Goal: Book appointment/travel/reservation

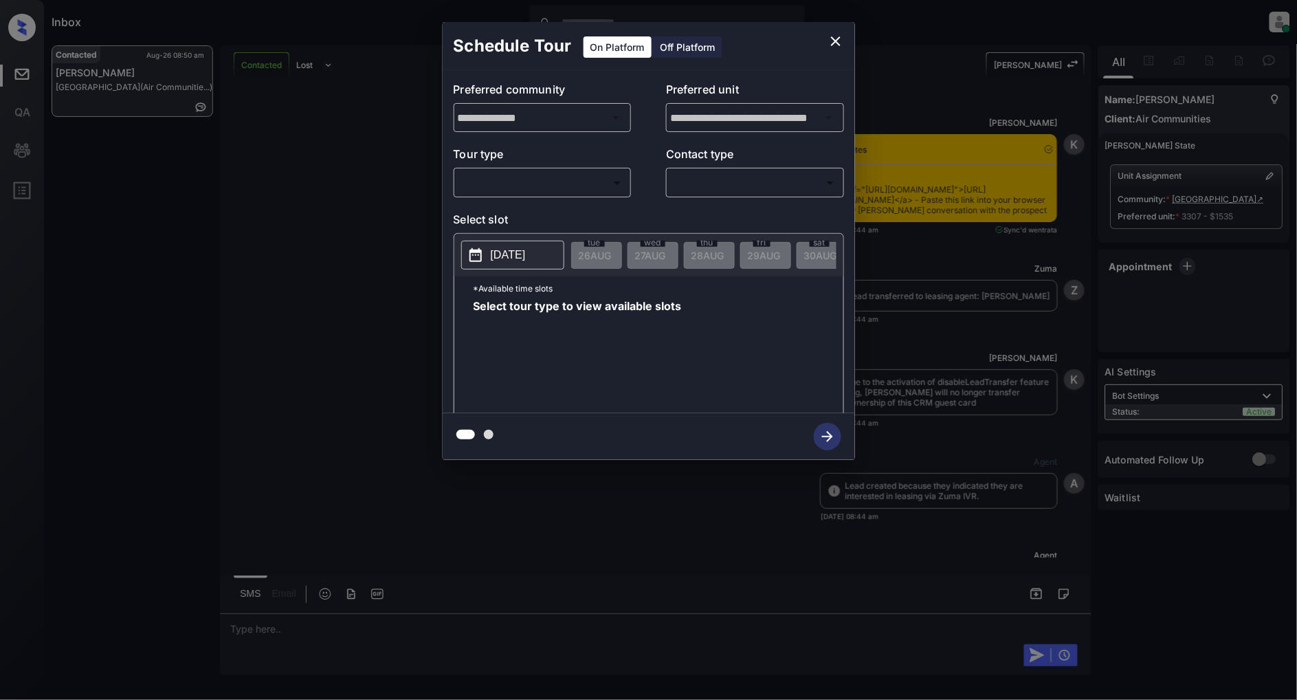
scroll to position [2629, 0]
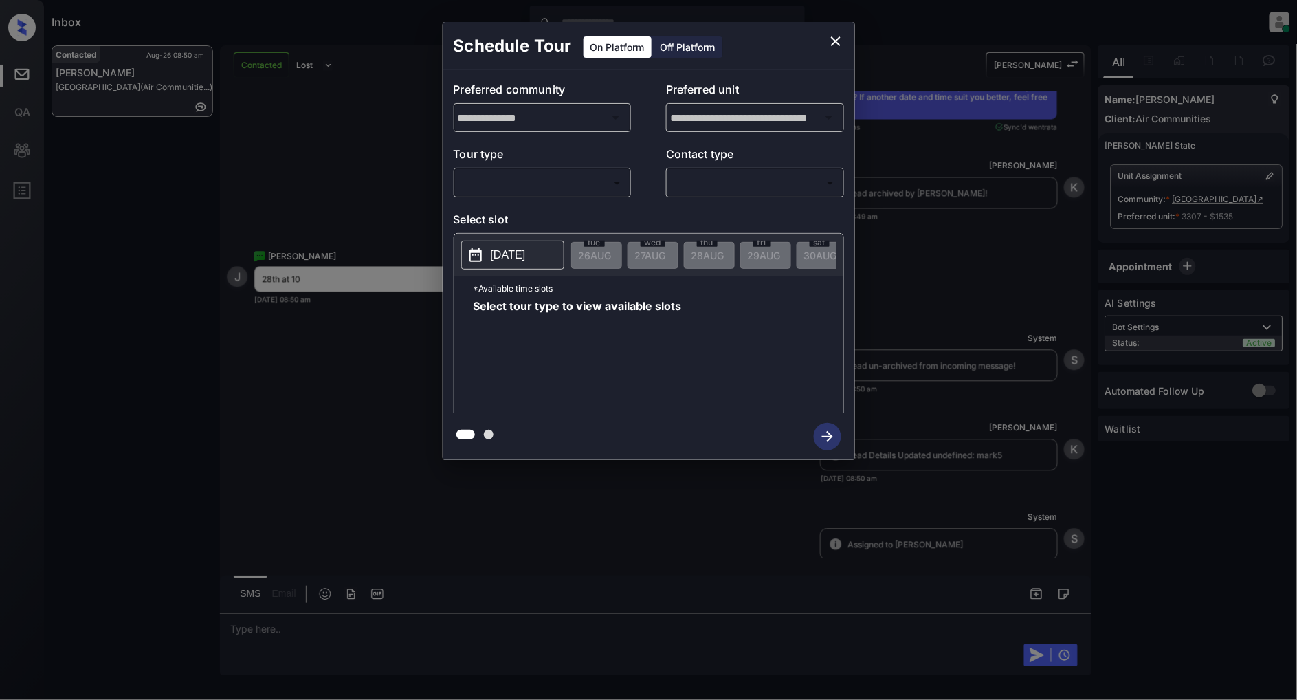
click at [530, 190] on body "Inbox Patrick Deasis Online Set yourself offline Set yourself on break Profile …" at bounding box center [648, 350] width 1297 height 700
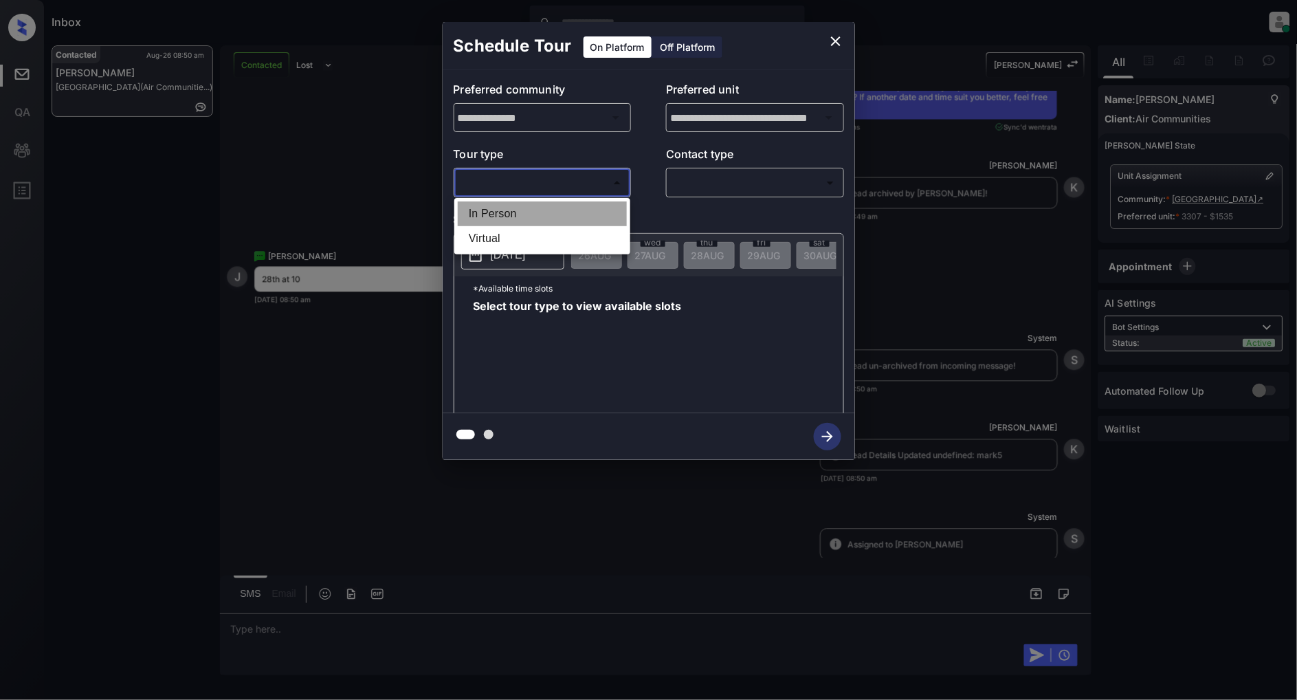
click at [514, 221] on li "In Person" at bounding box center [542, 213] width 169 height 25
type input "********"
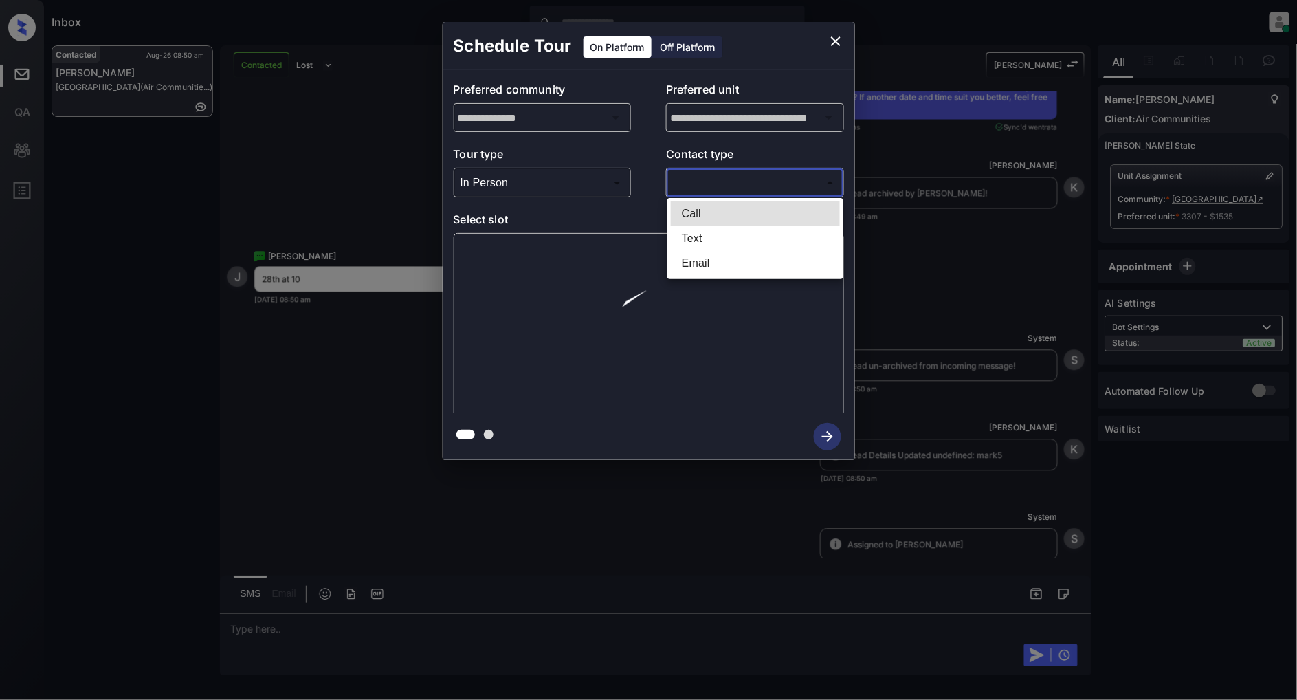
click at [729, 179] on body "Inbox Patrick Deasis Online Set yourself offline Set yourself on break Profile …" at bounding box center [648, 350] width 1297 height 700
click at [720, 237] on li "Text" at bounding box center [755, 238] width 169 height 25
type input "****"
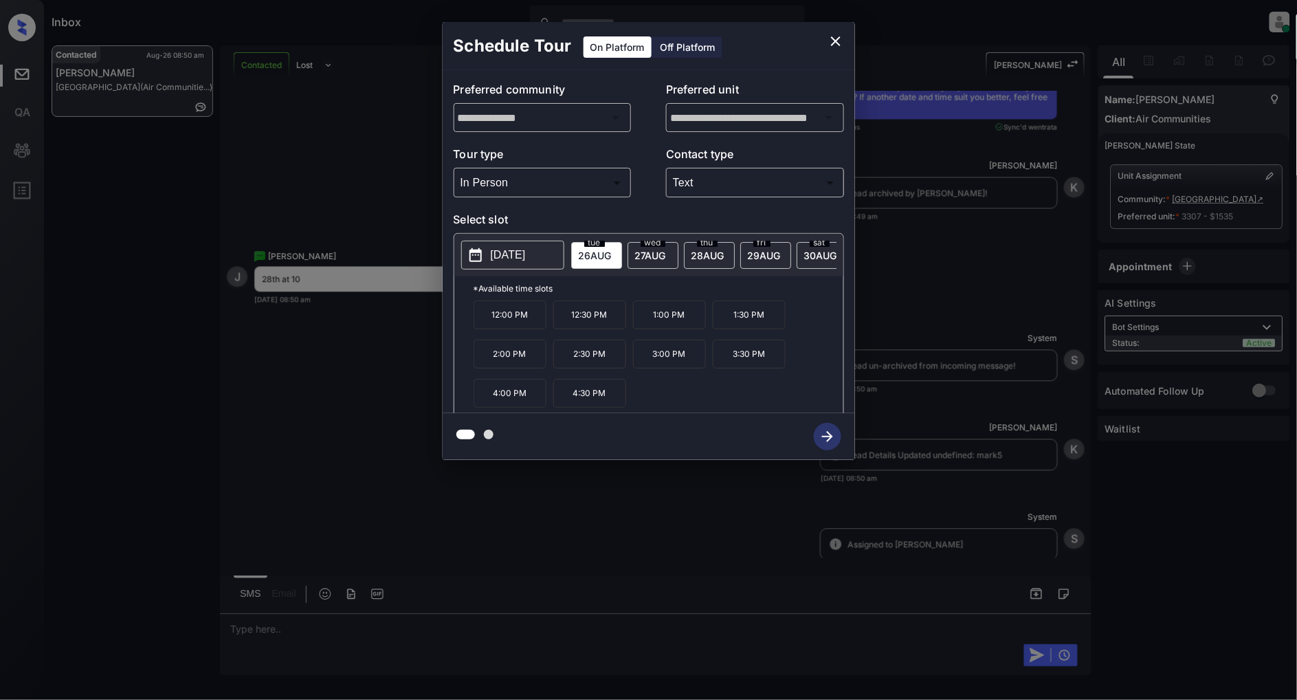
click at [712, 259] on span "28 AUG" at bounding box center [708, 256] width 33 height 12
click at [509, 329] on p "10:00 AM" at bounding box center [510, 314] width 73 height 28
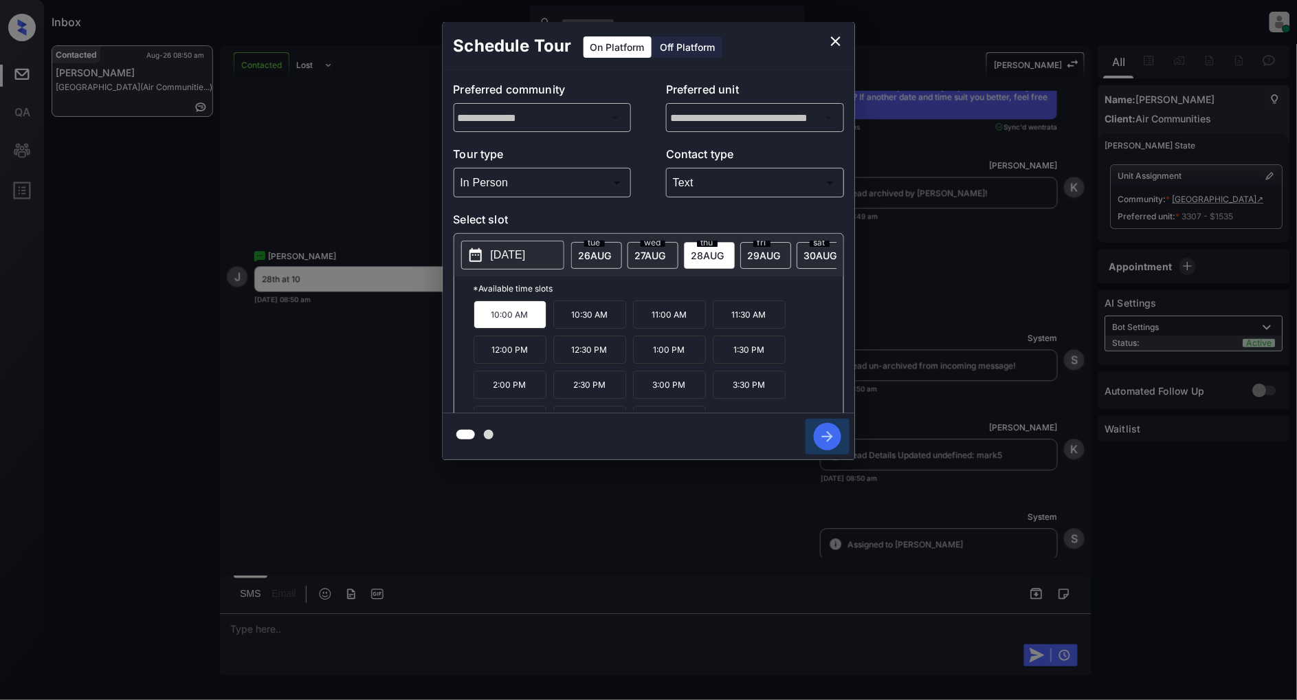
click at [828, 429] on icon "button" at bounding box center [828, 437] width 28 height 28
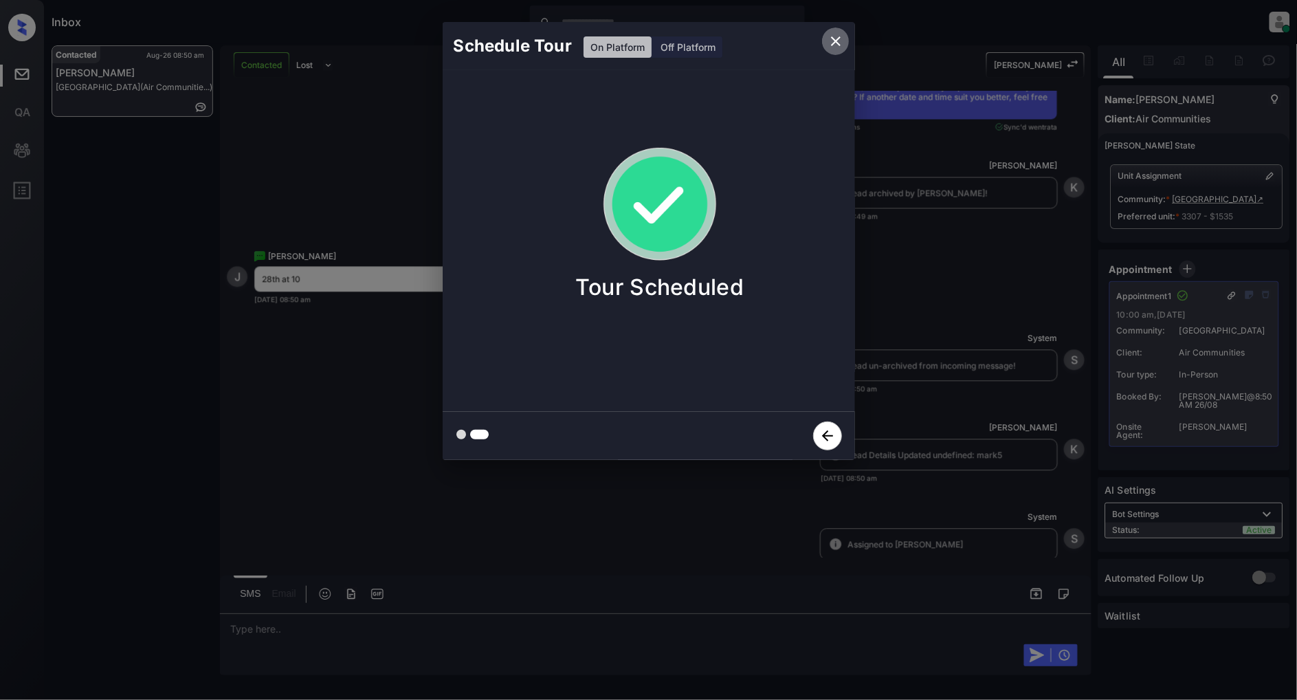
click at [835, 42] on icon "close" at bounding box center [836, 41] width 10 height 10
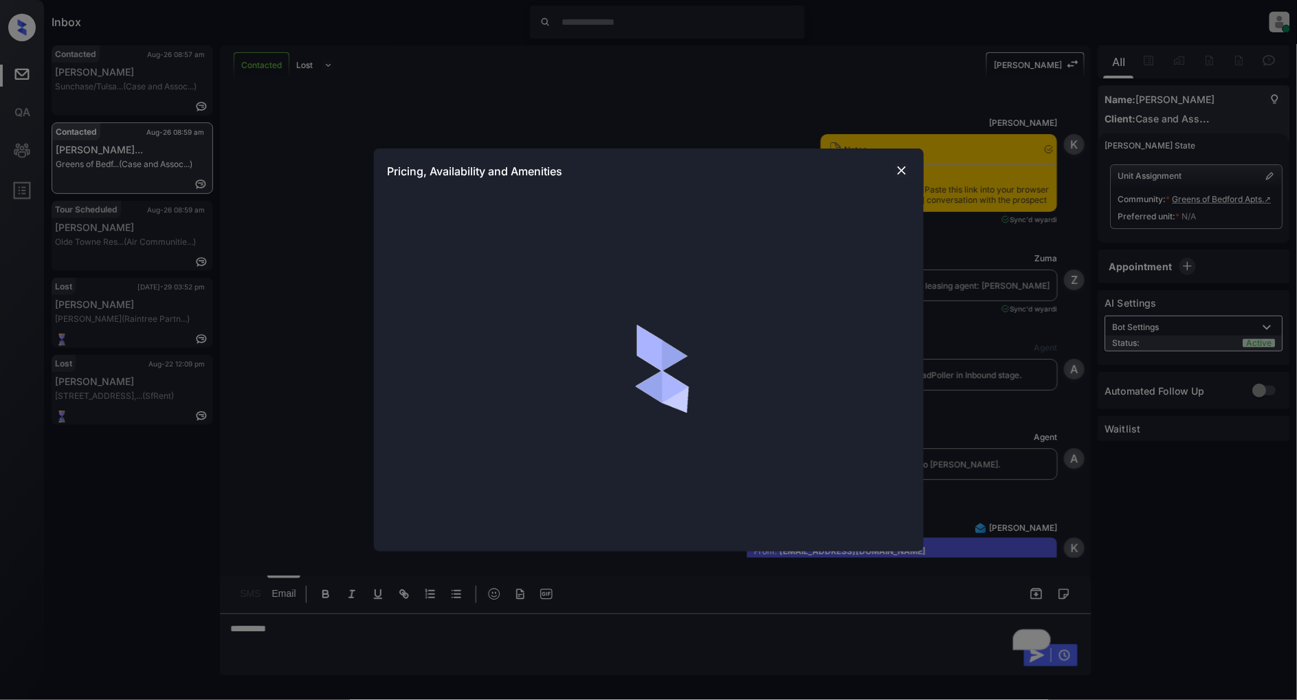
scroll to position [359, 0]
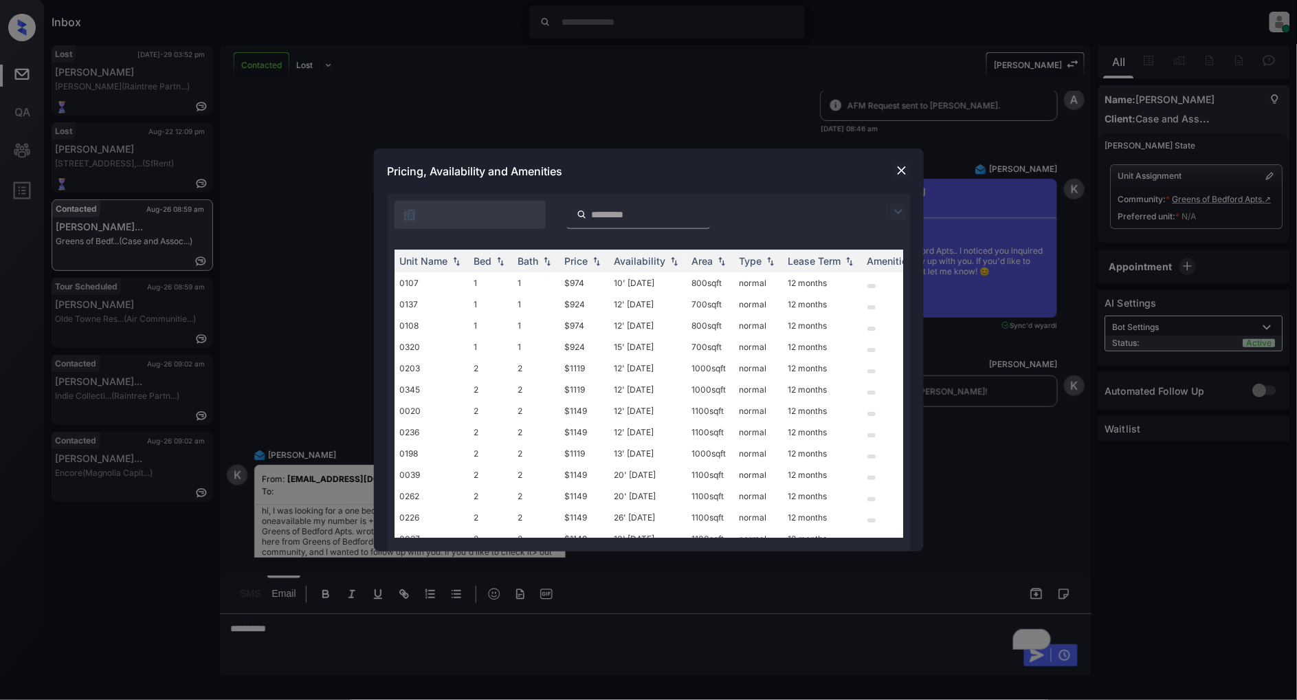
click at [897, 206] on img at bounding box center [898, 212] width 17 height 17
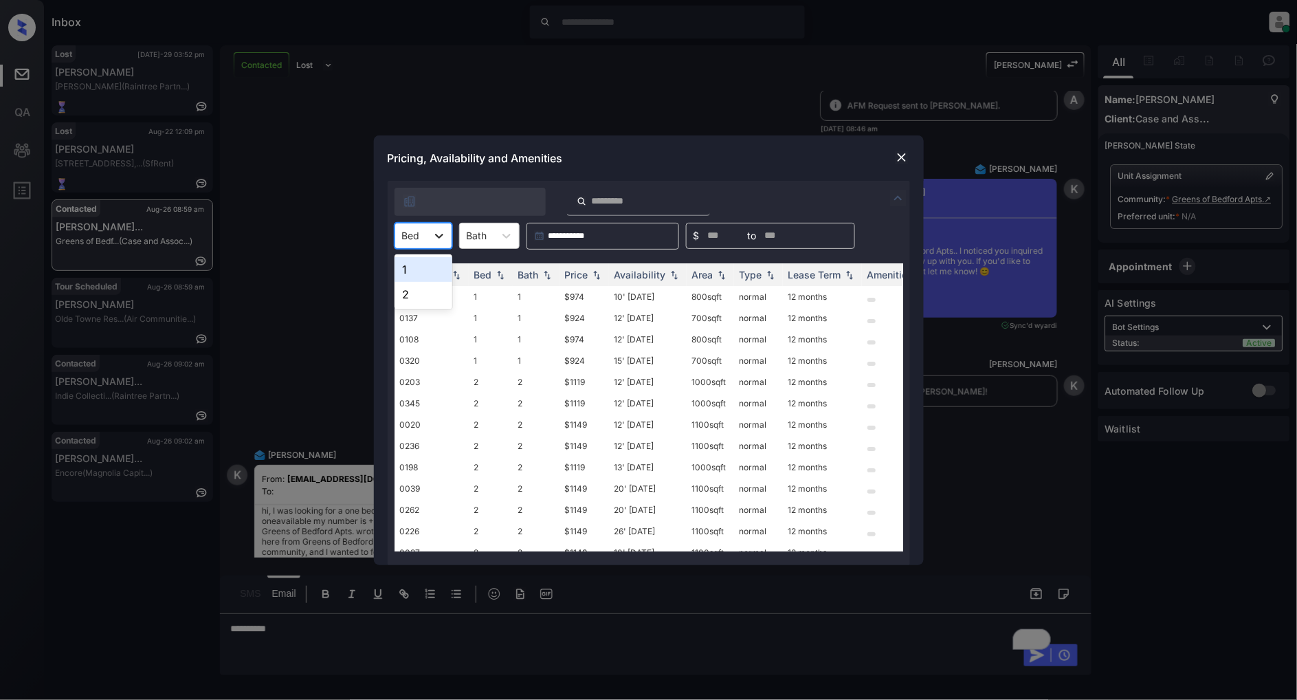
click at [443, 234] on icon at bounding box center [439, 236] width 14 height 14
click at [420, 278] on div "1" at bounding box center [424, 269] width 58 height 25
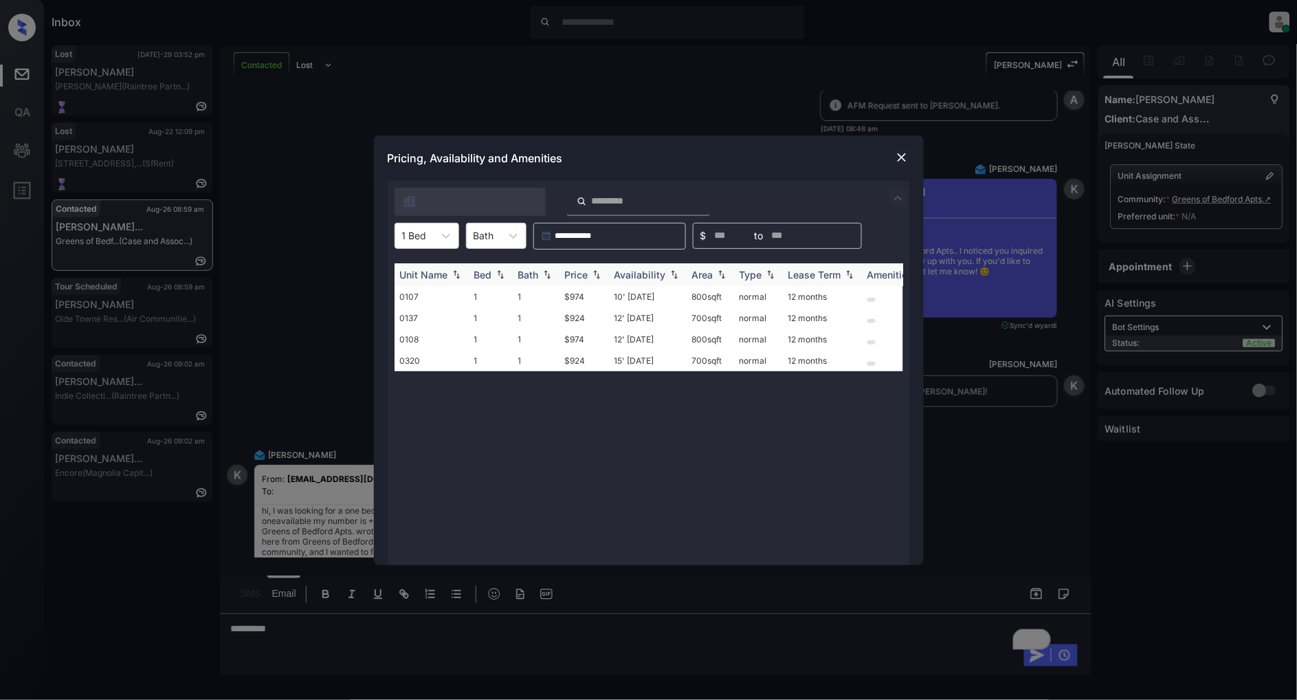
click at [582, 276] on div "Price" at bounding box center [576, 275] width 23 height 12
drag, startPoint x: 615, startPoint y: 297, endPoint x: 542, endPoint y: 300, distance: 72.9
click at [542, 300] on tr "0137 1 1 $924 12' Sep 25 700 sqft normal 12 months" at bounding box center [754, 296] width 719 height 21
copy tr "$924"
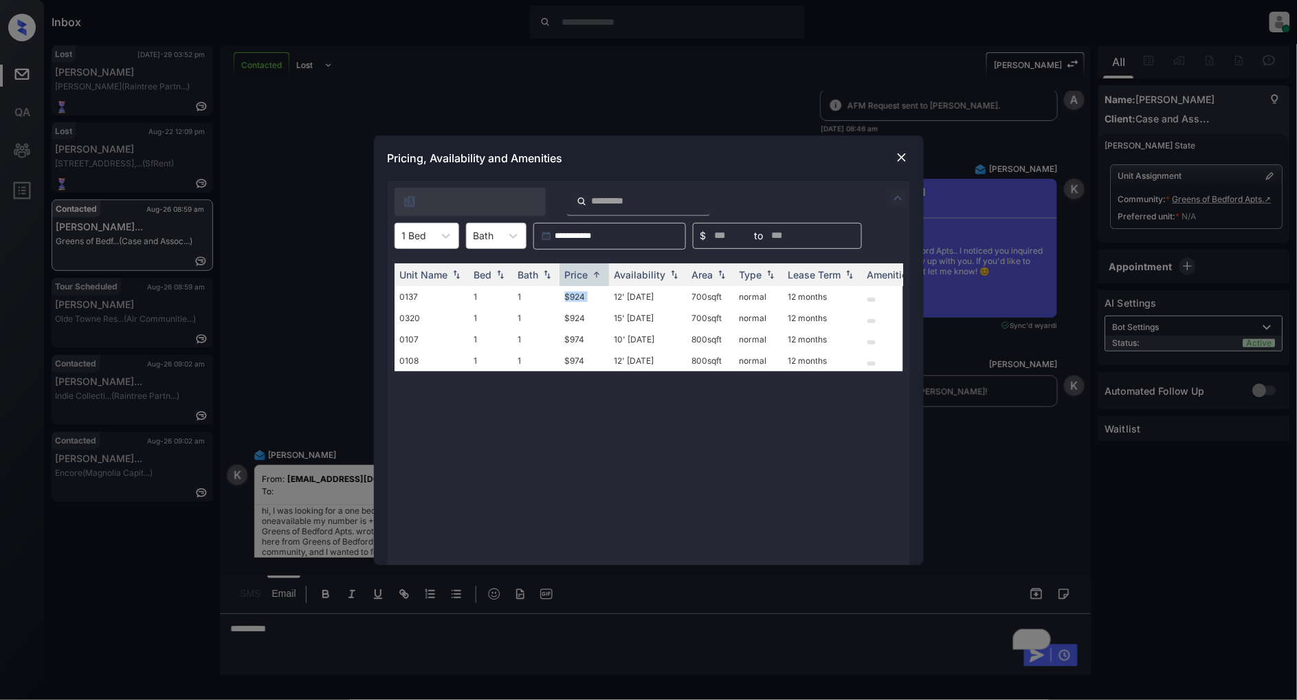
click at [897, 162] on img at bounding box center [902, 158] width 14 height 14
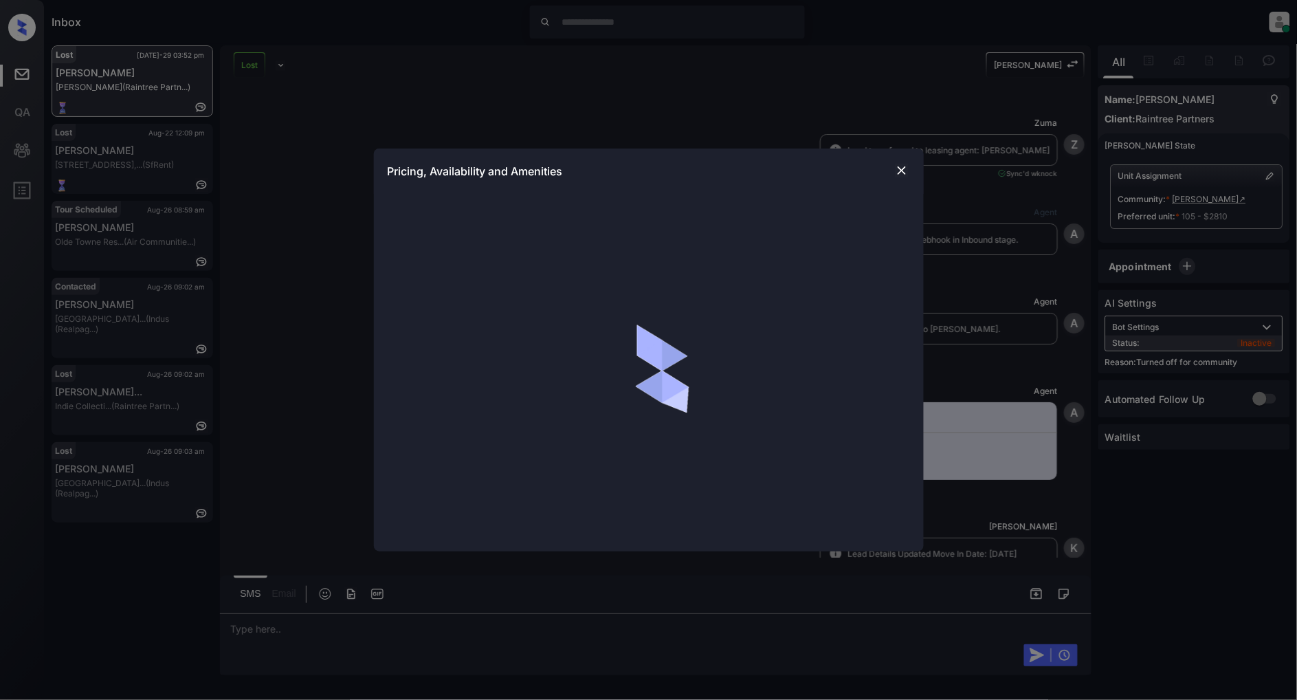
scroll to position [864, 0]
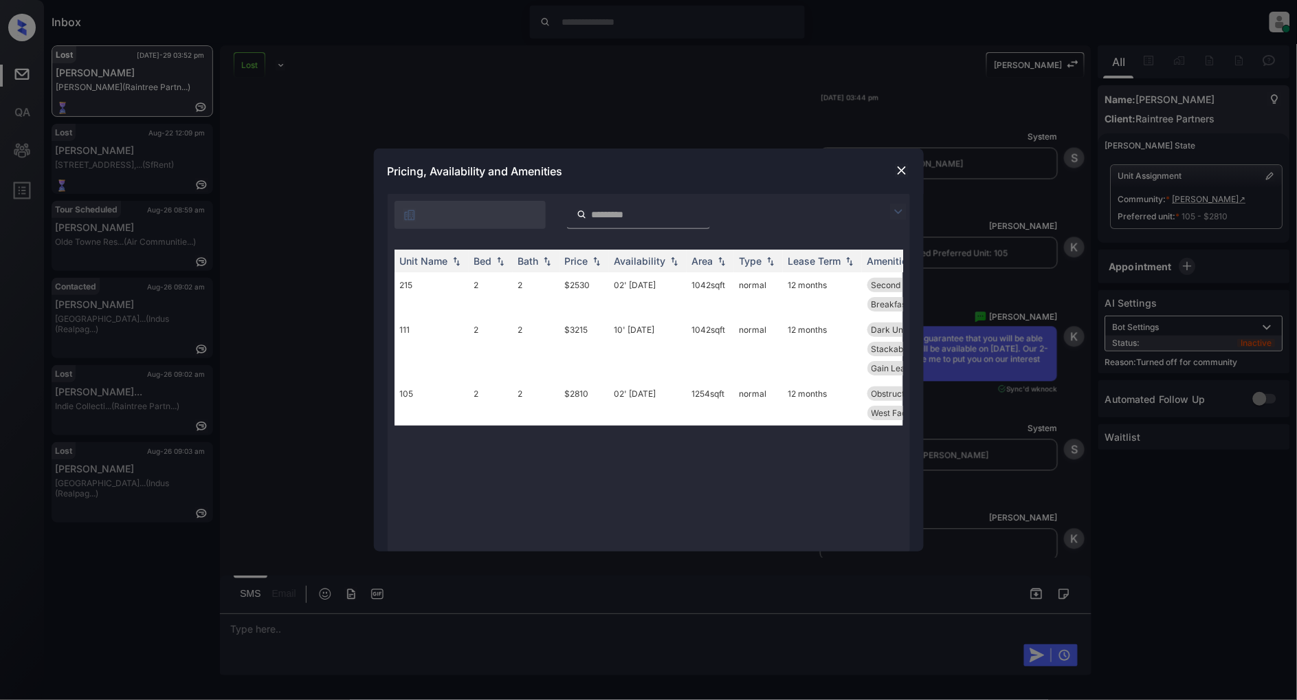
click at [899, 174] on img at bounding box center [902, 171] width 14 height 14
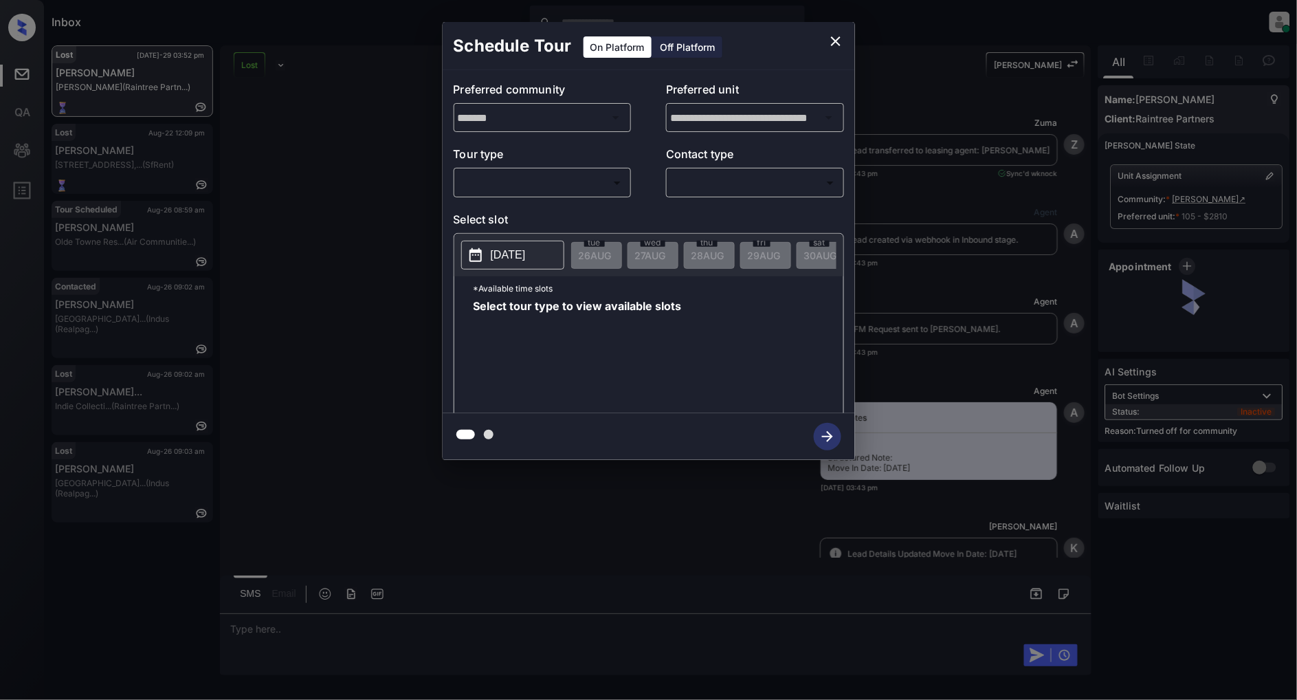
scroll to position [864, 0]
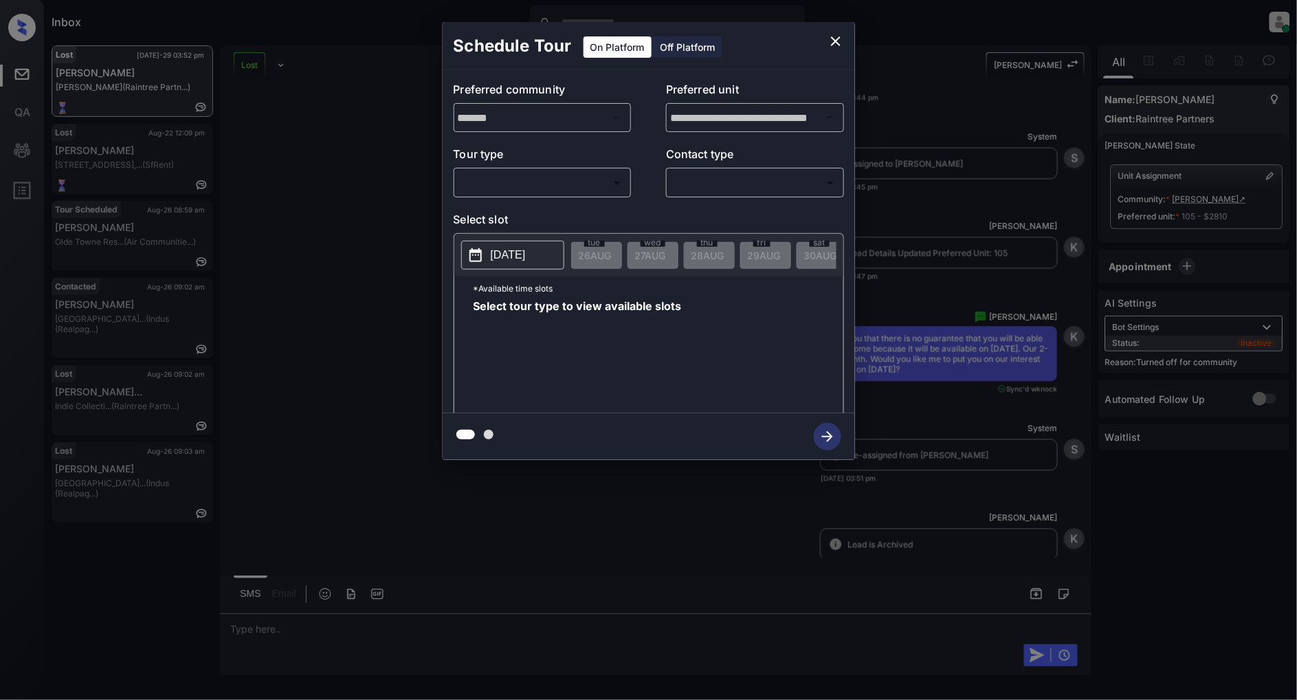
click at [553, 177] on body "Inbox Patrick Deasis Online Set yourself offline Set yourself on break Profile …" at bounding box center [648, 350] width 1297 height 700
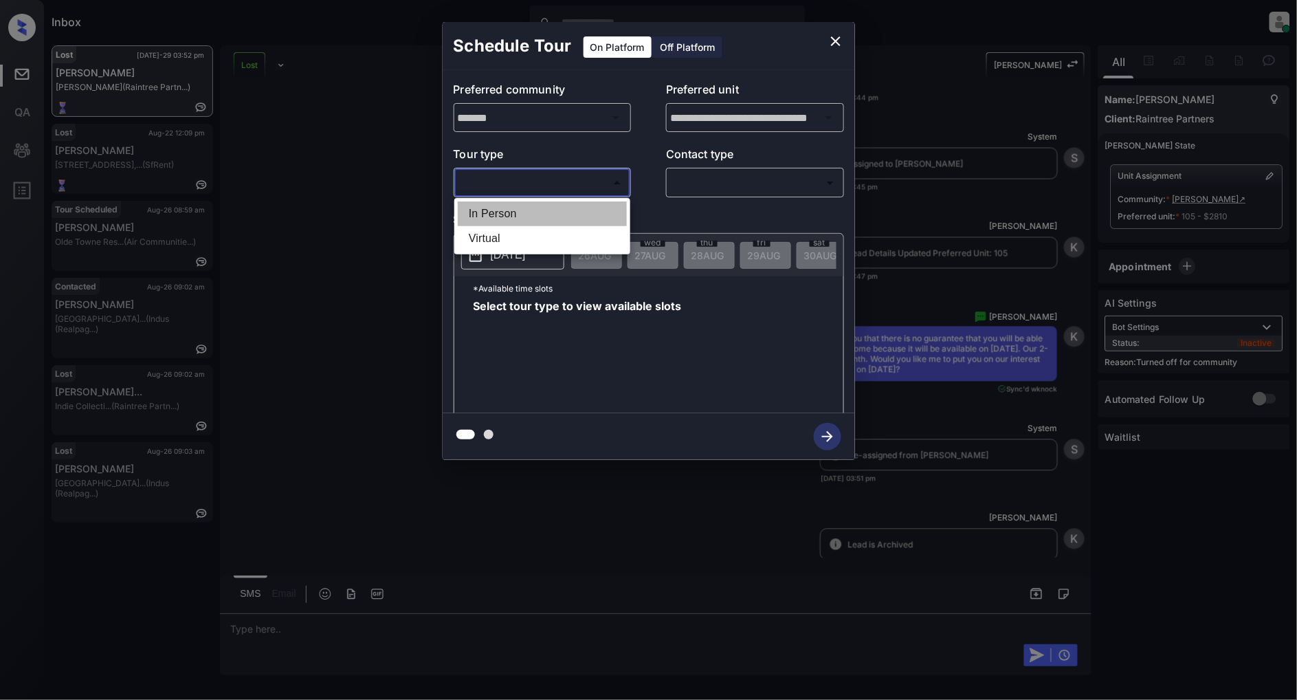
click at [516, 215] on li "In Person" at bounding box center [542, 213] width 169 height 25
type input "********"
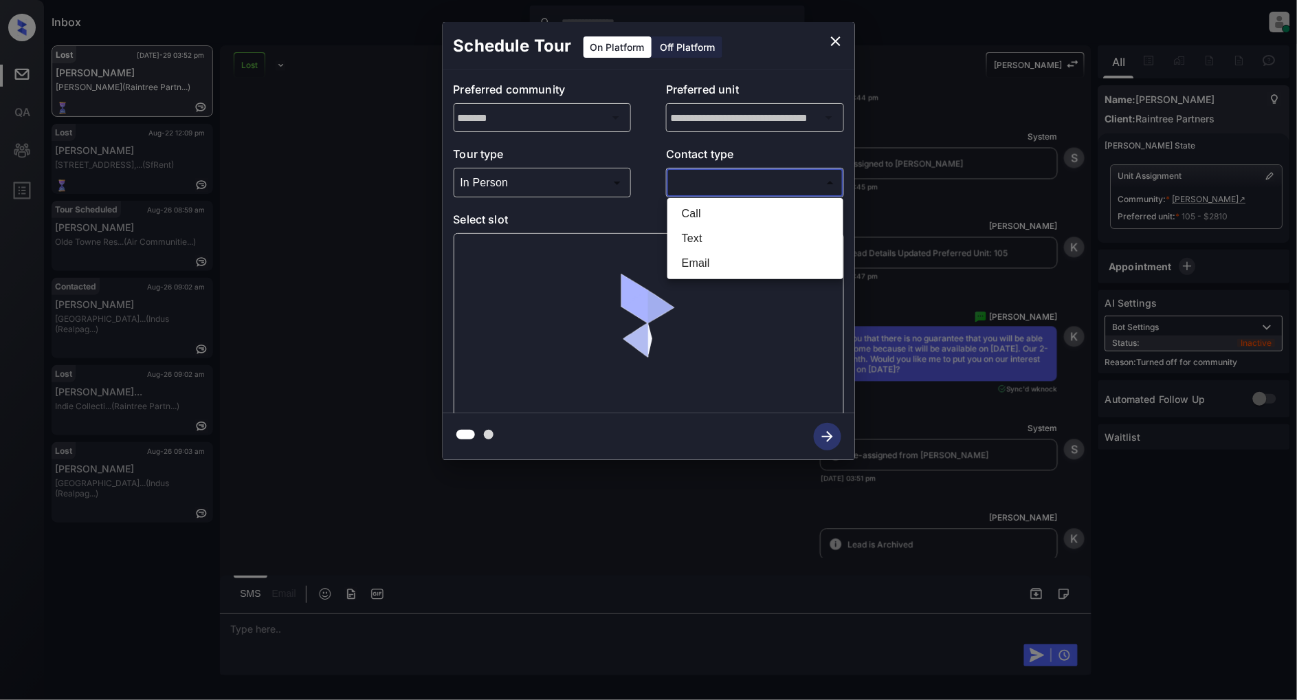
click at [753, 177] on body "Inbox Patrick Deasis Online Set yourself offline Set yourself on break Profile …" at bounding box center [648, 350] width 1297 height 700
click at [695, 230] on li "Text" at bounding box center [755, 238] width 169 height 25
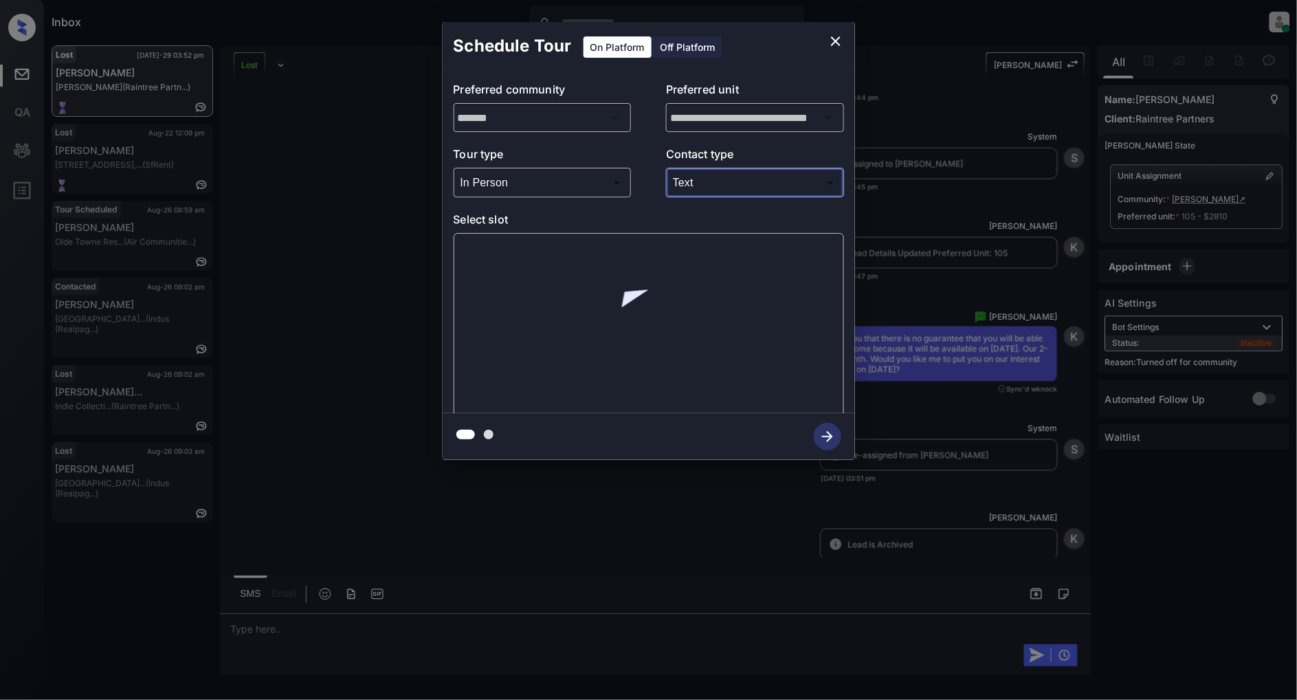
type input "****"
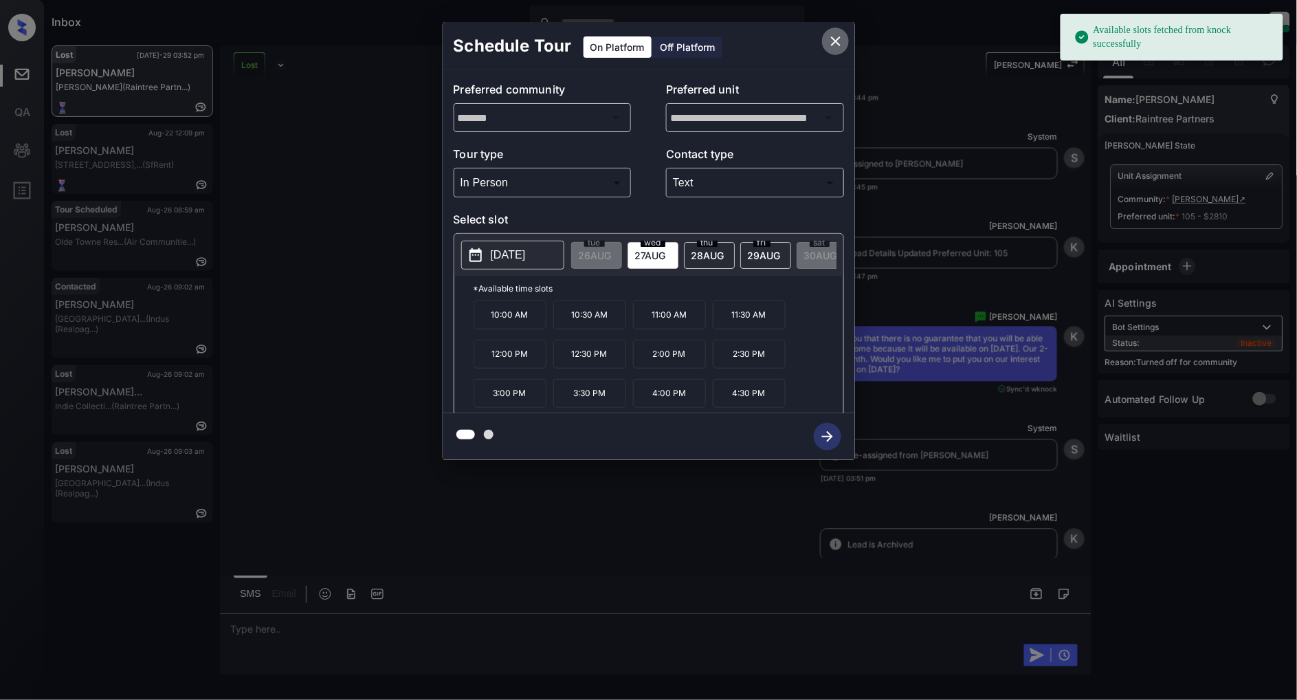
click at [833, 46] on icon "close" at bounding box center [836, 41] width 17 height 17
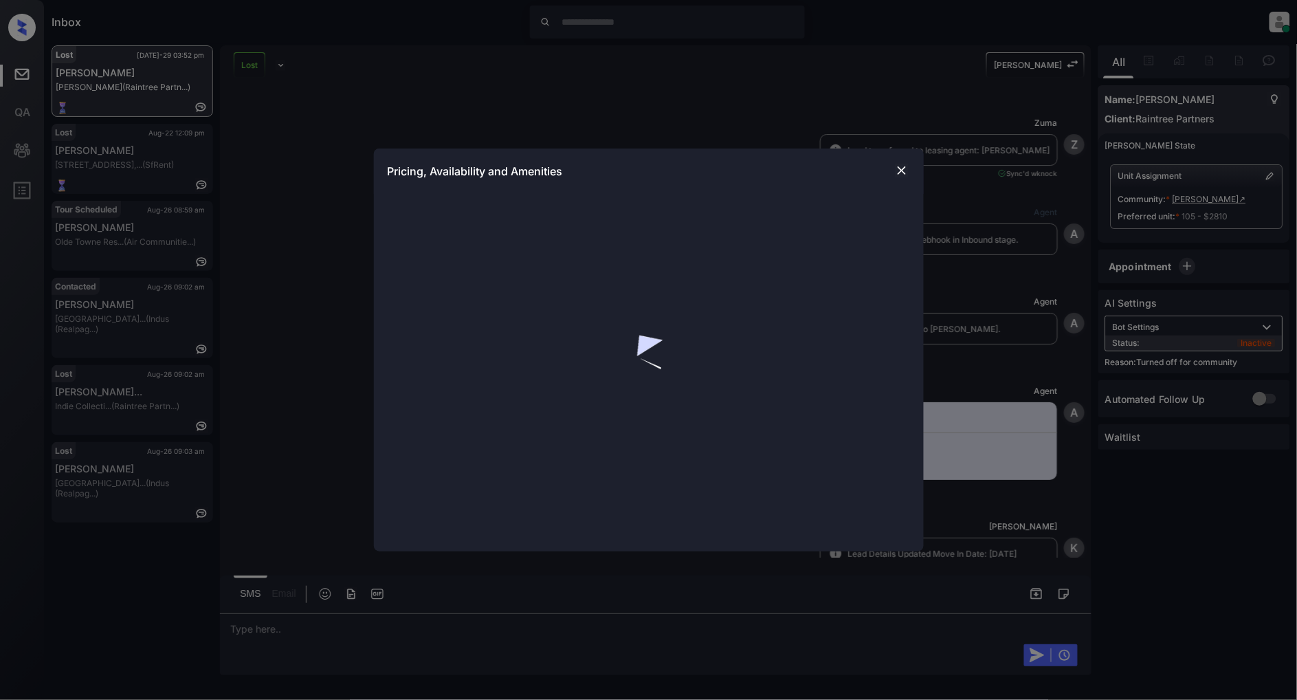
scroll to position [864, 0]
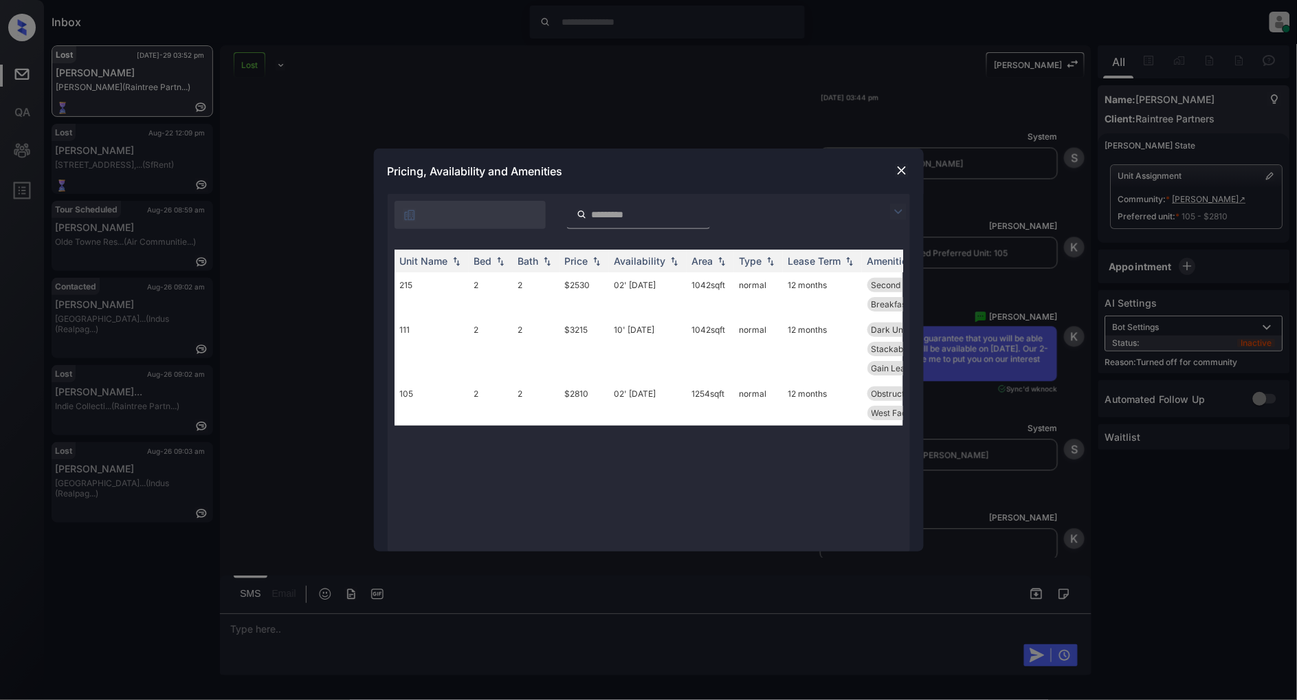
click at [901, 165] on img at bounding box center [902, 171] width 14 height 14
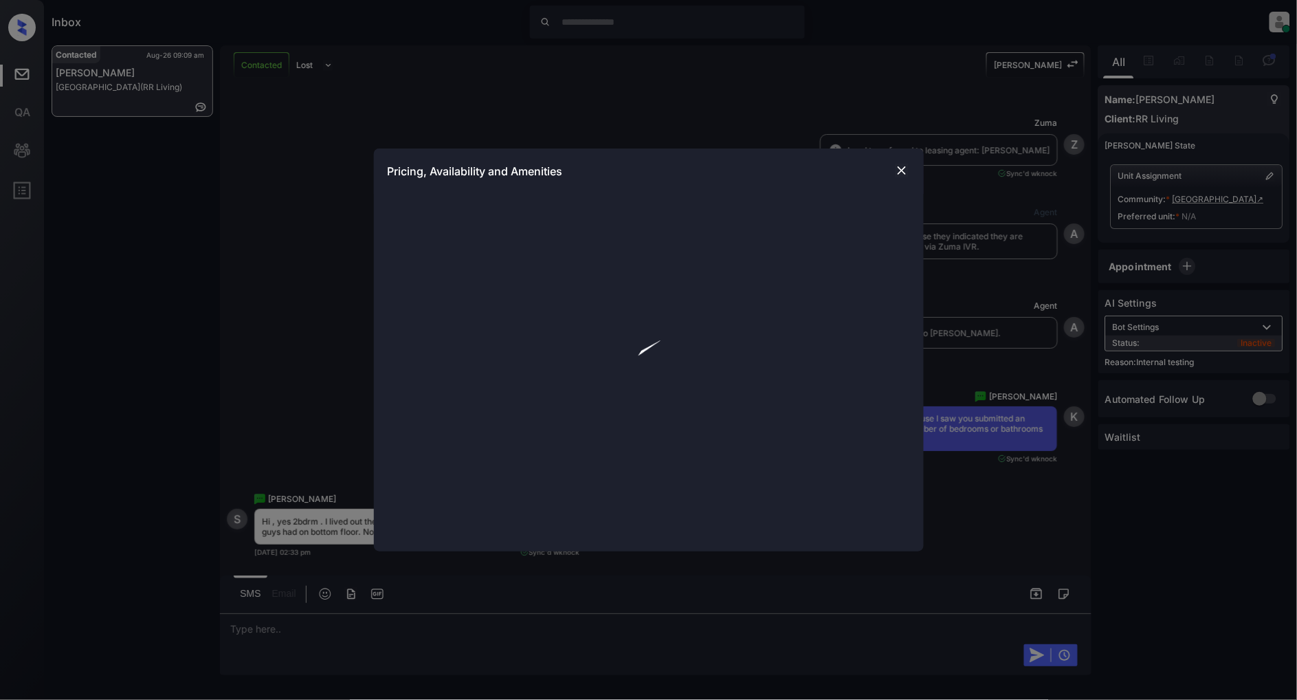
scroll to position [4149, 0]
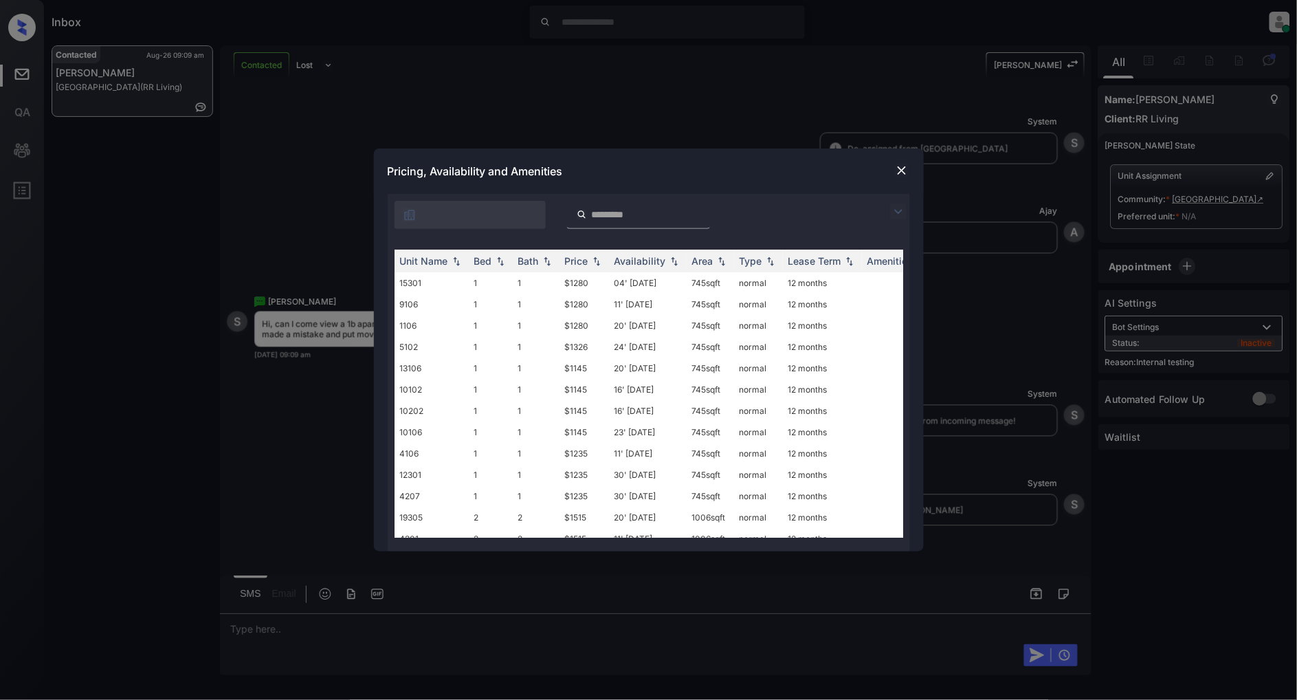
click at [898, 213] on img at bounding box center [898, 212] width 17 height 17
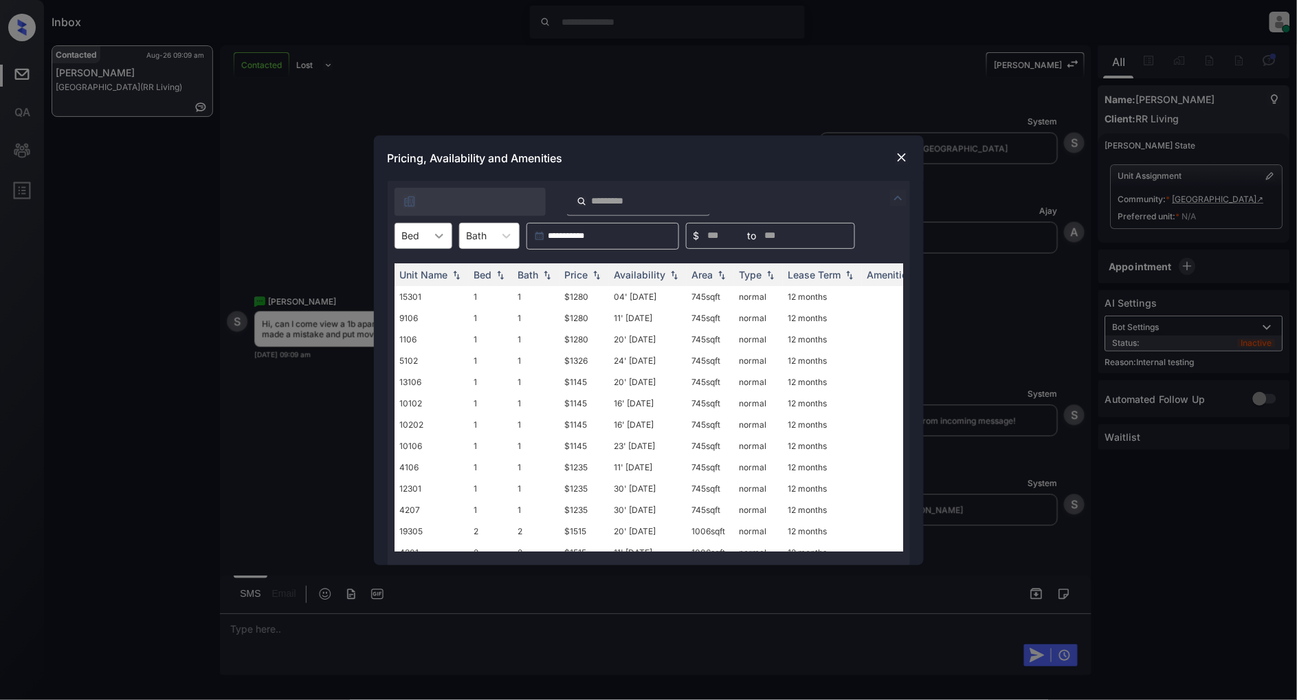
click at [435, 236] on icon at bounding box center [439, 236] width 14 height 14
click at [416, 276] on div "1" at bounding box center [424, 269] width 58 height 25
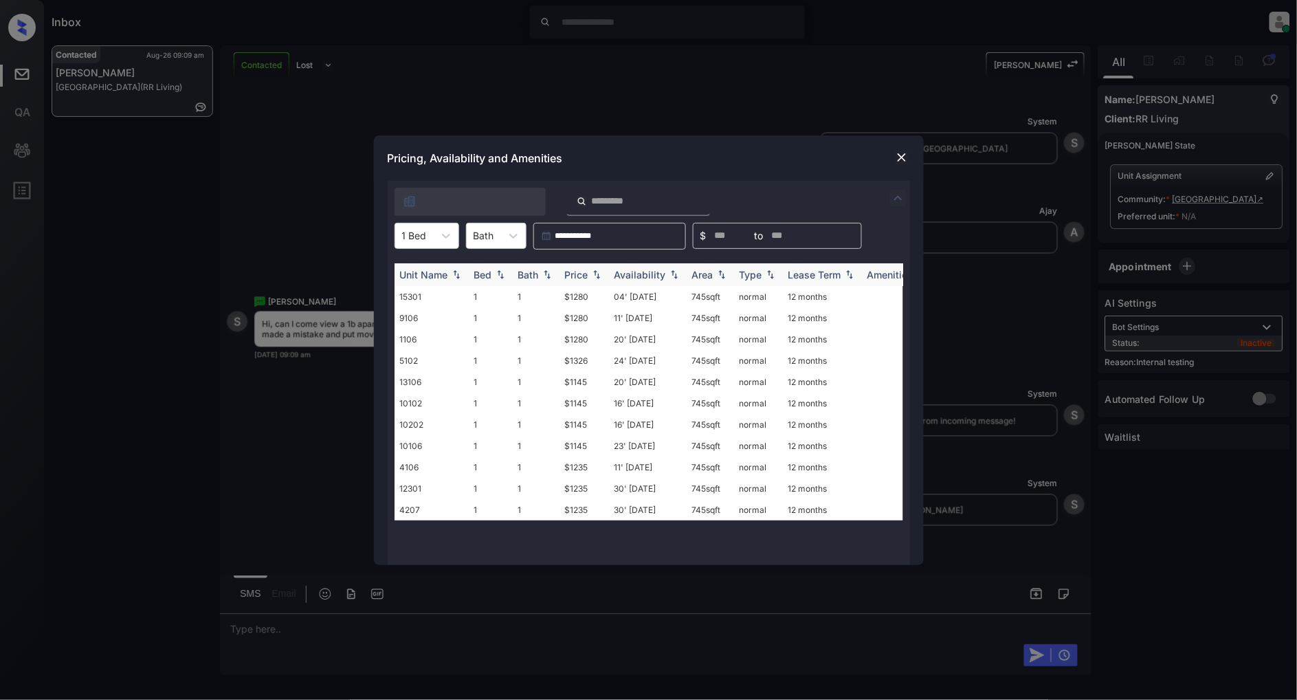
click at [601, 272] on img at bounding box center [597, 275] width 14 height 10
drag, startPoint x: 596, startPoint y: 294, endPoint x: 542, endPoint y: 294, distance: 54.3
click at [542, 294] on tr "13106 1 1 $1145 20' Aug 25 745 sqft normal 12 months" at bounding box center [754, 296] width 719 height 21
copy tr "$1145"
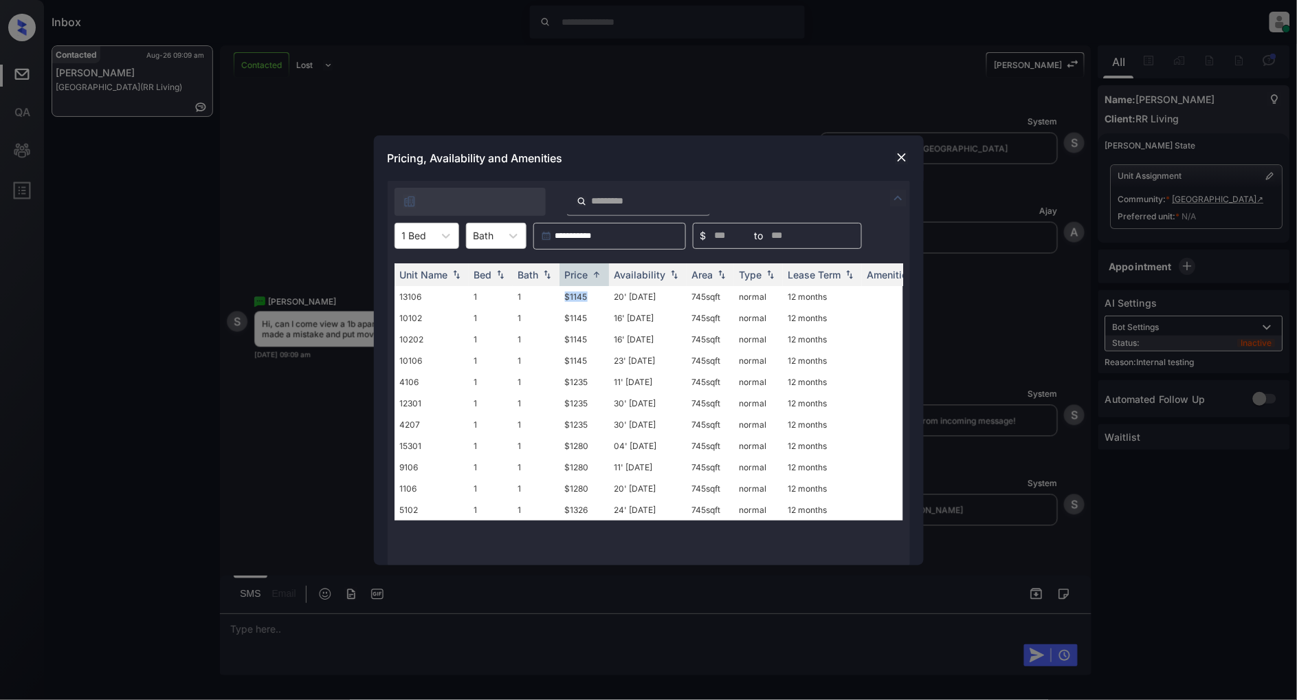
click at [906, 154] on img at bounding box center [902, 158] width 14 height 14
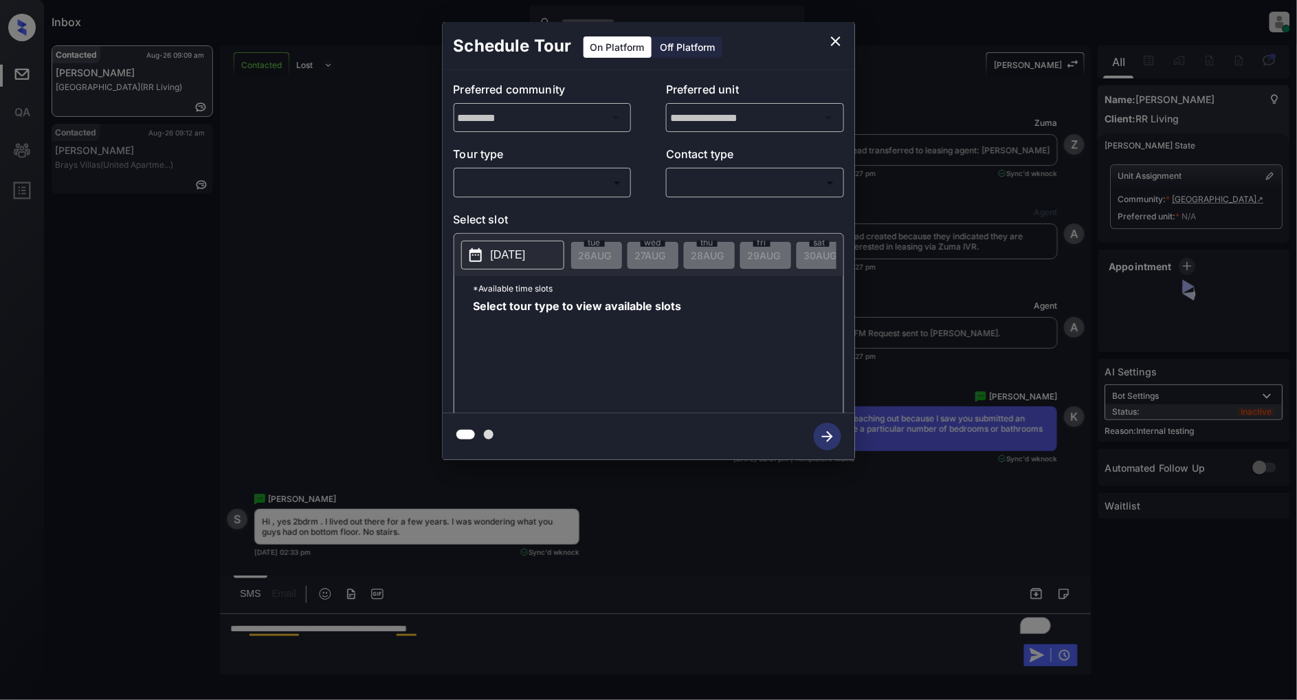
scroll to position [4149, 0]
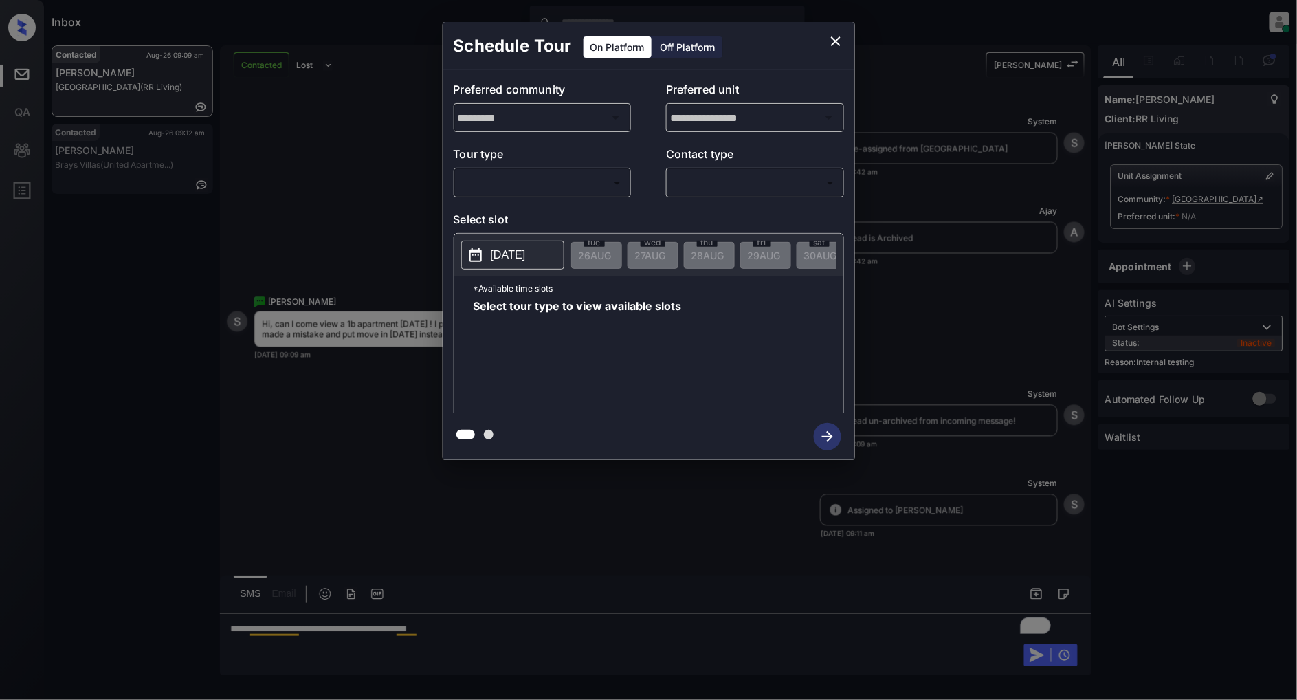
click at [596, 188] on body "Inbox Patrick Deasis Online Set yourself offline Set yourself on break Profile …" at bounding box center [648, 350] width 1297 height 700
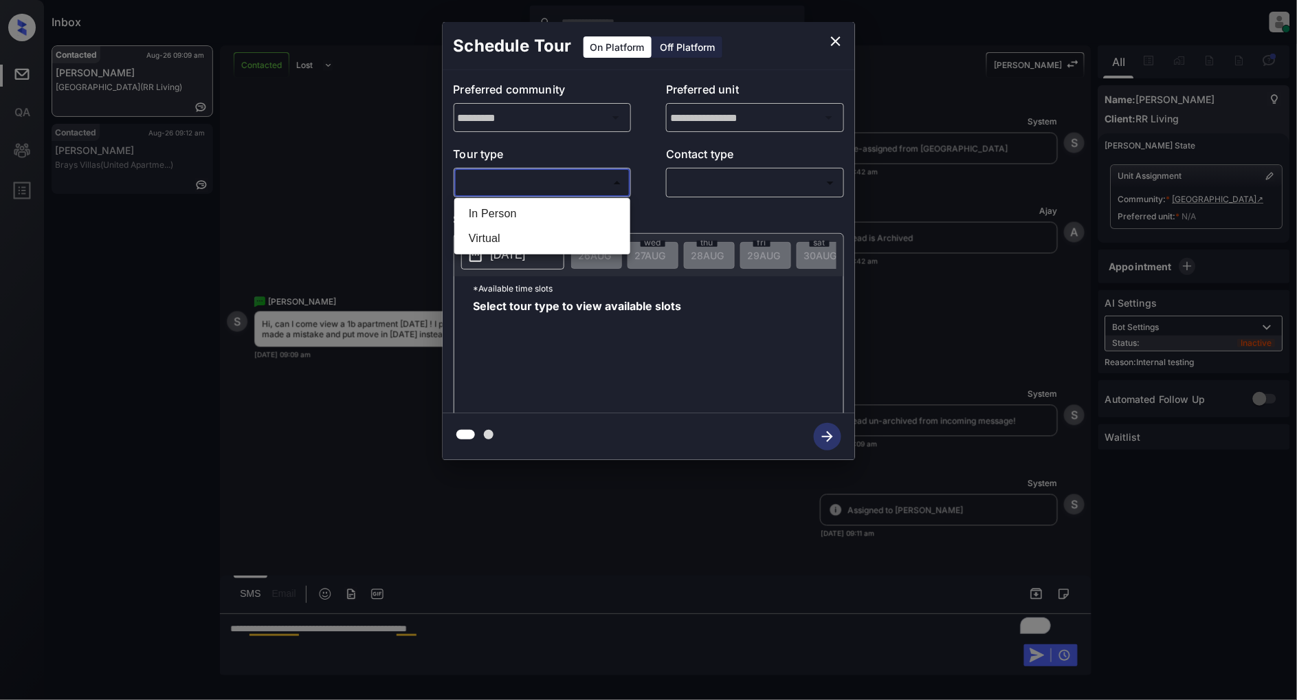
click at [527, 216] on li "In Person" at bounding box center [542, 213] width 169 height 25
type input "********"
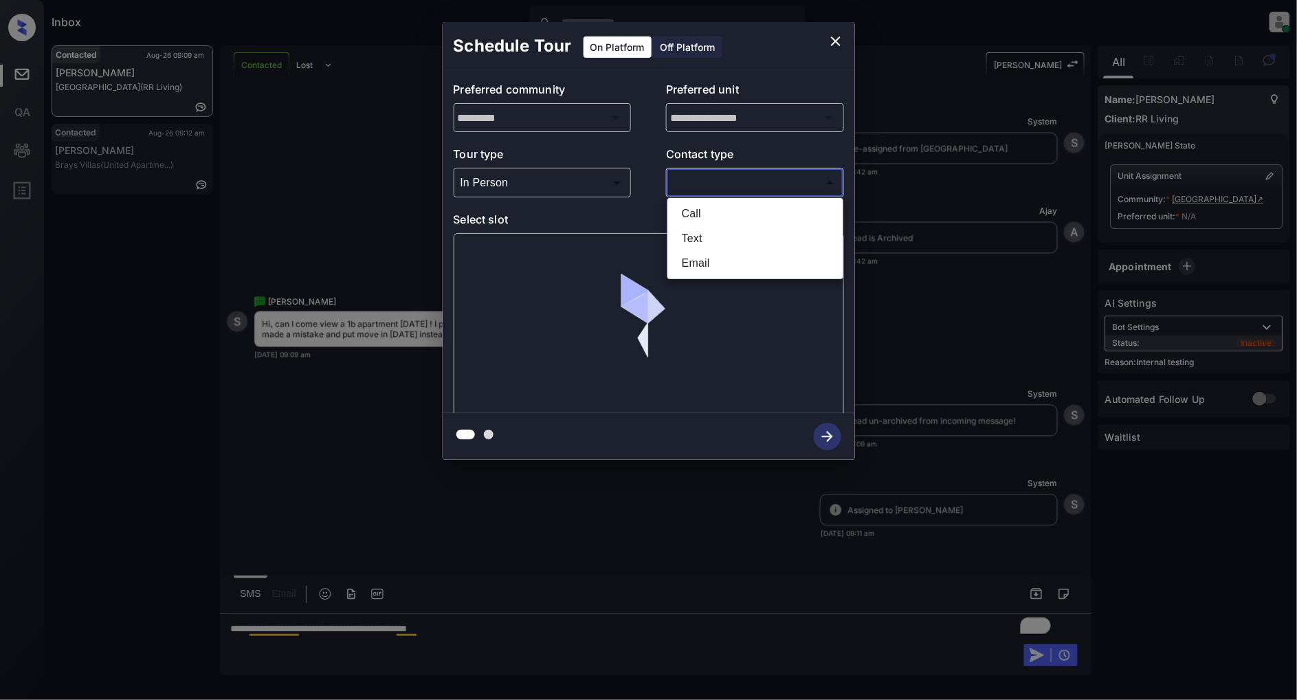
click at [700, 183] on body "Inbox Patrick Deasis Online Set yourself offline Set yourself on break Profile …" at bounding box center [648, 350] width 1297 height 700
click at [711, 239] on li "Text" at bounding box center [755, 238] width 169 height 25
type input "****"
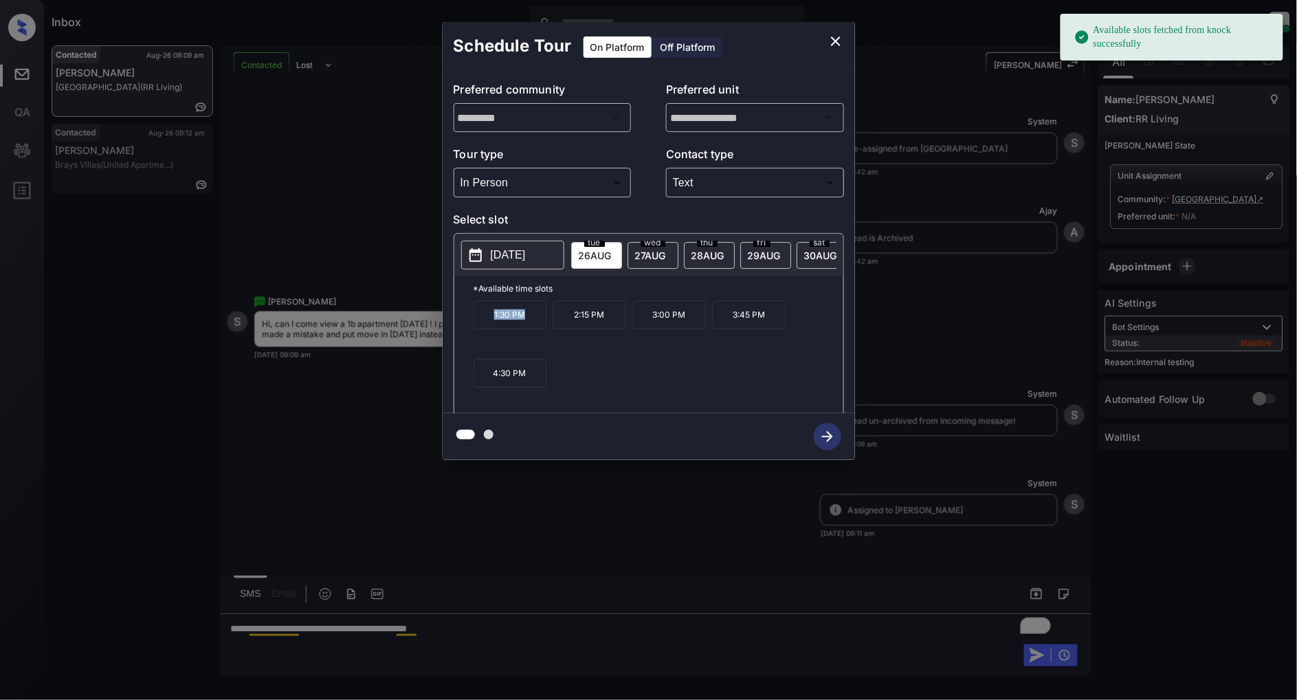
drag, startPoint x: 547, startPoint y: 322, endPoint x: 475, endPoint y: 322, distance: 71.5
click at [475, 322] on div "1:30 PM 2:15 PM 3:00 PM 3:45 PM 4:30 PM" at bounding box center [659, 355] width 370 height 110
copy p "1:30 PM"
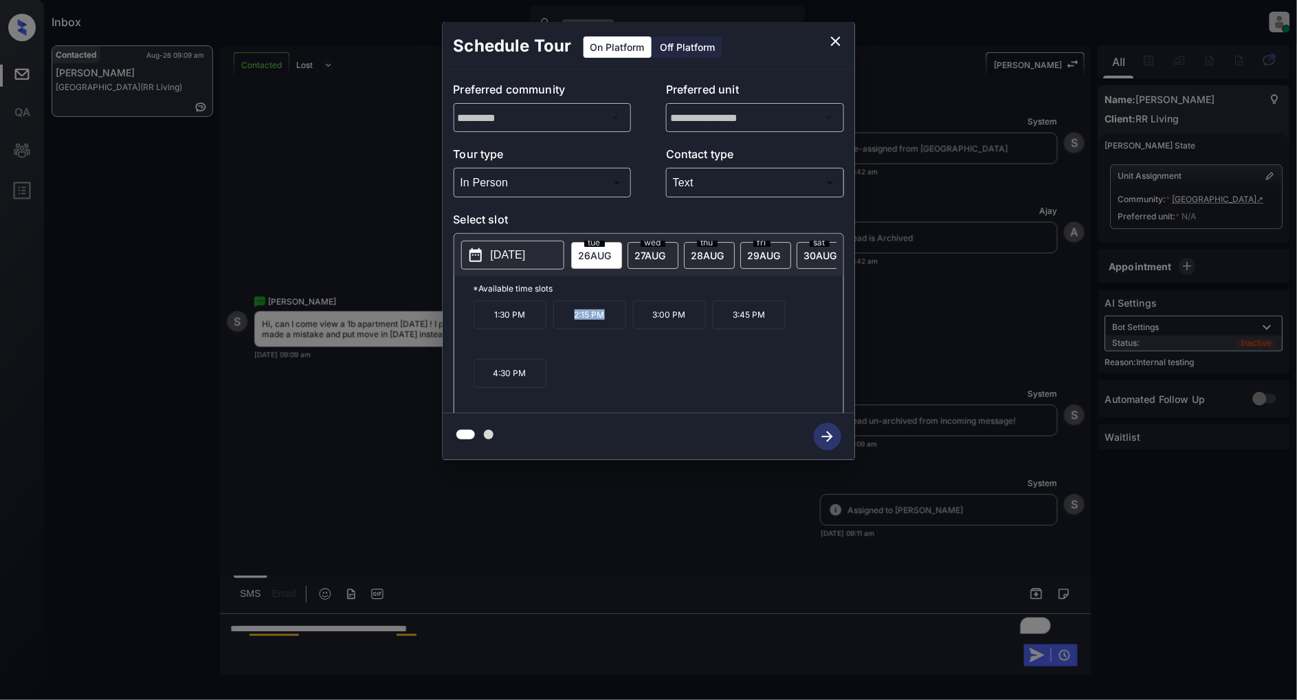
drag, startPoint x: 611, startPoint y: 328, endPoint x: 556, endPoint y: 328, distance: 55.0
click at [556, 328] on p "2:15 PM" at bounding box center [590, 314] width 73 height 29
copy p "2:15 PM"
drag, startPoint x: 697, startPoint y: 320, endPoint x: 652, endPoint y: 320, distance: 44.7
click at [652, 320] on p "3:00 PM" at bounding box center [669, 314] width 73 height 29
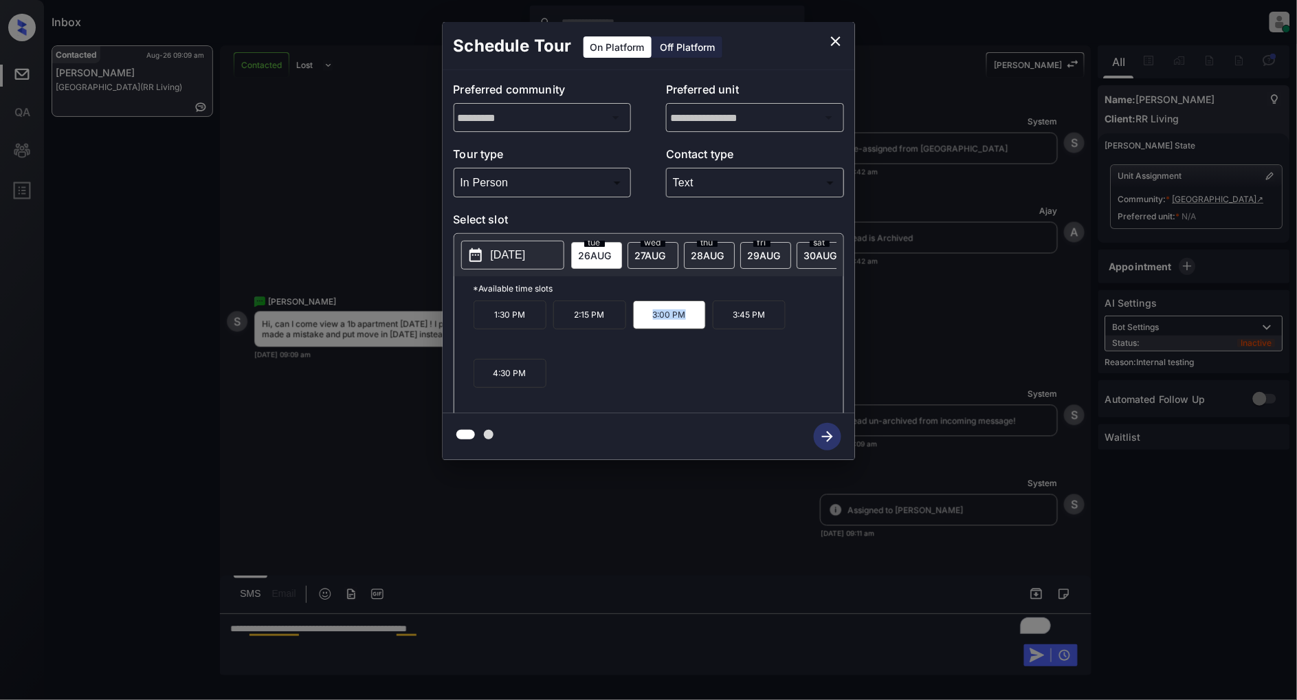
copy p "3:00 PM"
drag, startPoint x: 764, startPoint y: 323, endPoint x: 730, endPoint y: 324, distance: 34.4
click at [730, 324] on p "3:45 PM" at bounding box center [749, 314] width 73 height 29
copy p "3:45 PM"
click at [836, 39] on icon "close" at bounding box center [836, 41] width 17 height 17
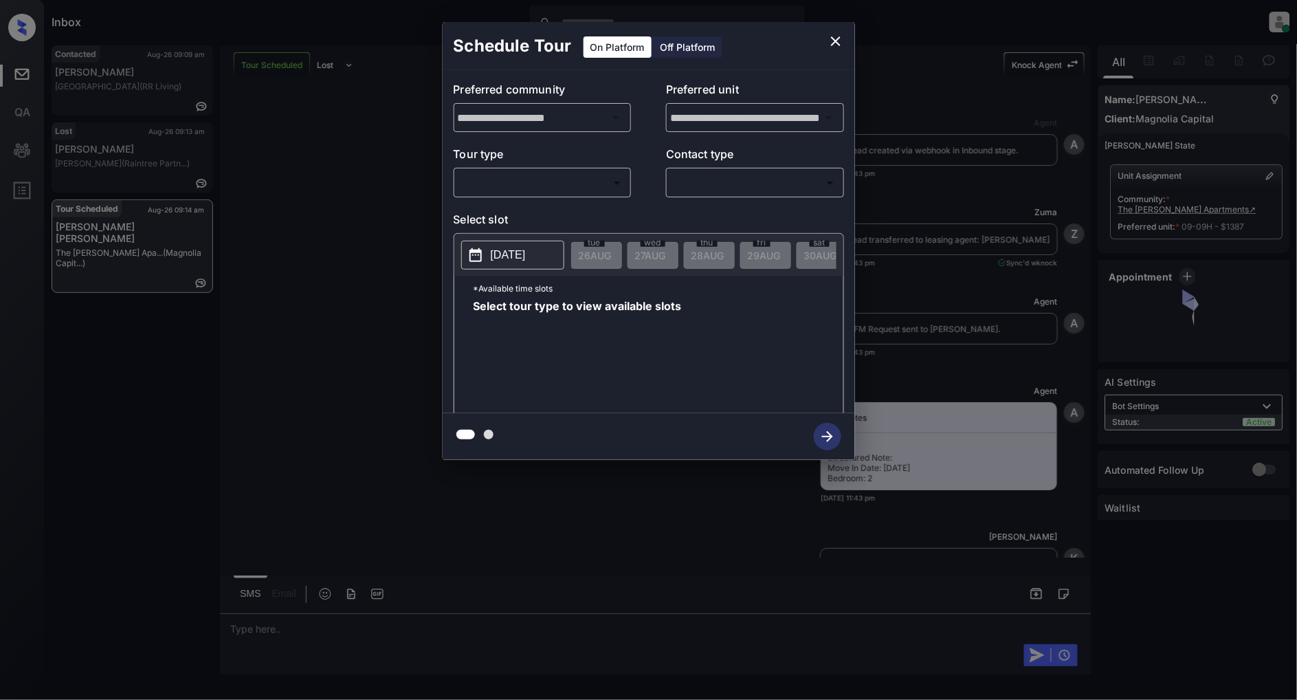
scroll to position [2517, 0]
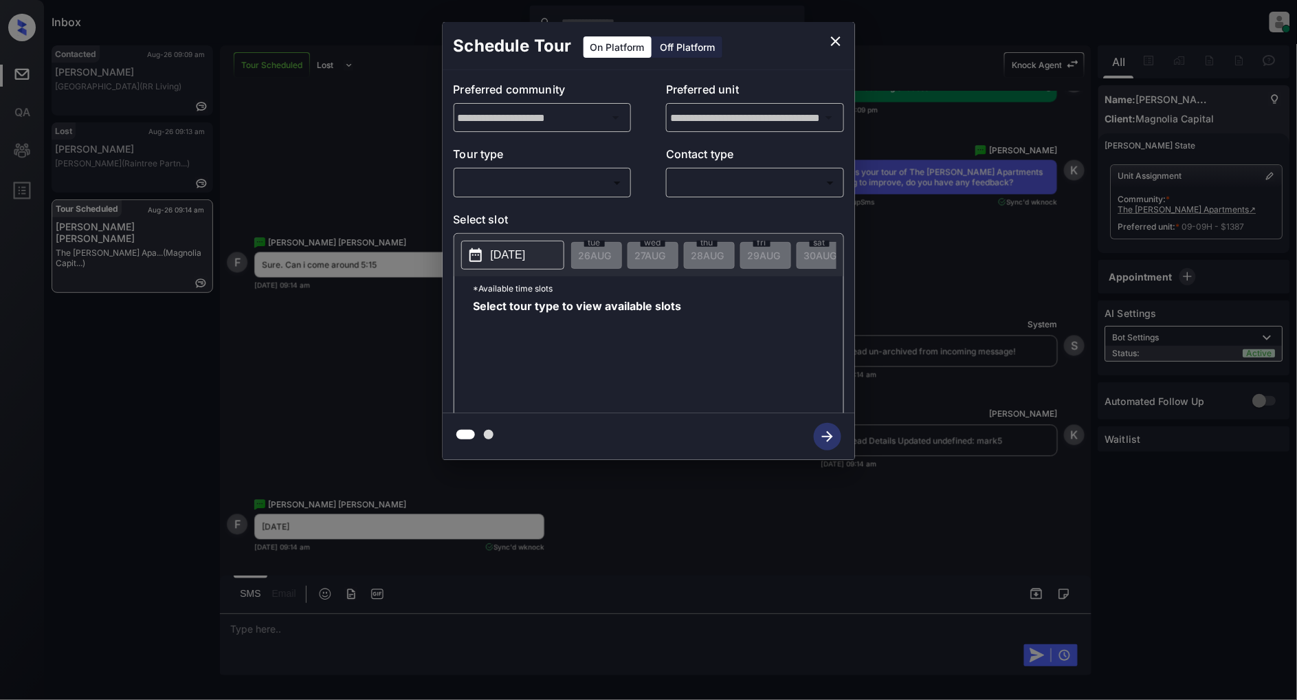
click at [581, 181] on body "Inbox Patrick Deasis Online Set yourself offline Set yourself on break Profile …" at bounding box center [648, 350] width 1297 height 700
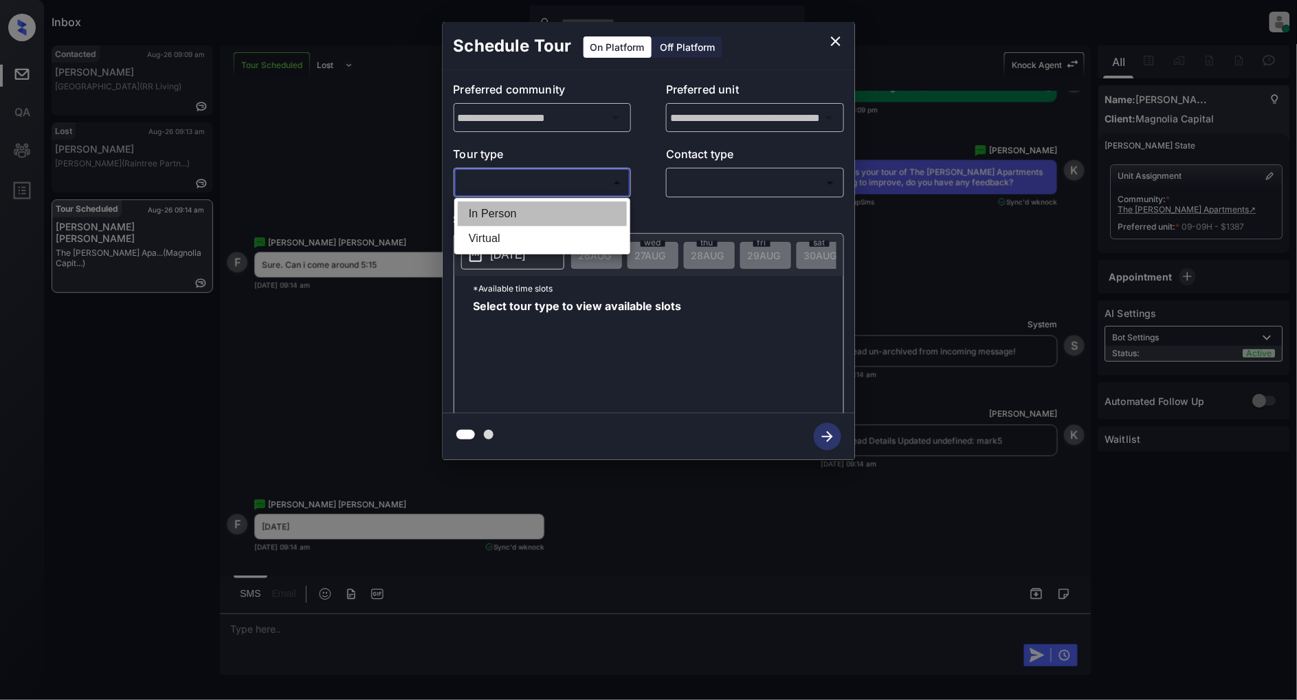
click at [538, 208] on li "In Person" at bounding box center [542, 213] width 169 height 25
type input "********"
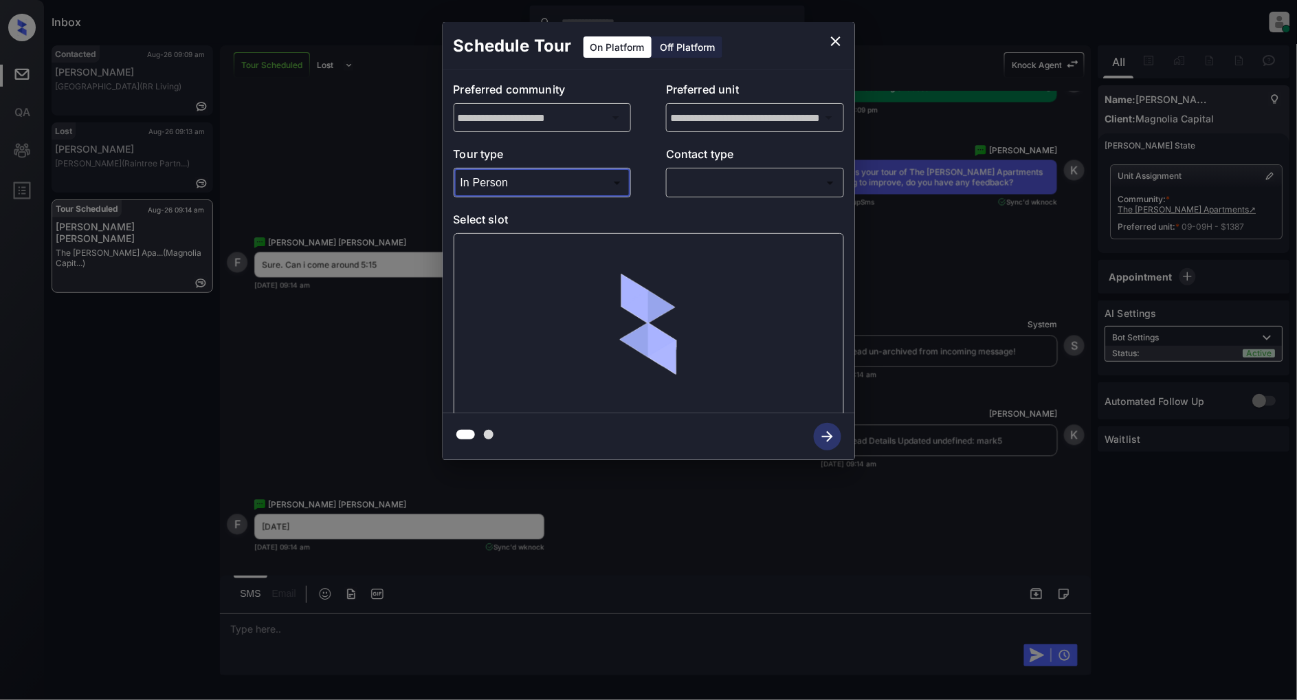
click at [726, 202] on div "**********" at bounding box center [649, 241] width 413 height 343
click at [740, 184] on body "Inbox Patrick Deasis Online Set yourself offline Set yourself on break Profile …" at bounding box center [648, 350] width 1297 height 700
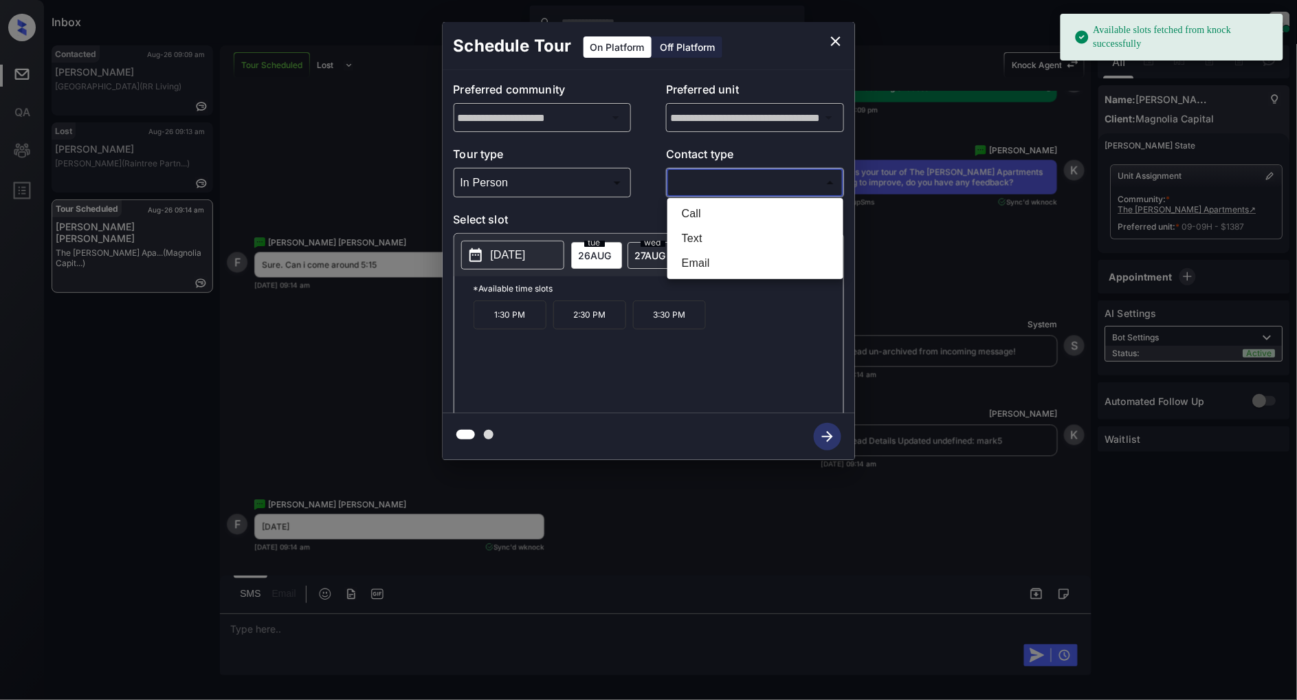
click at [719, 231] on li "Text" at bounding box center [755, 238] width 169 height 25
type input "****"
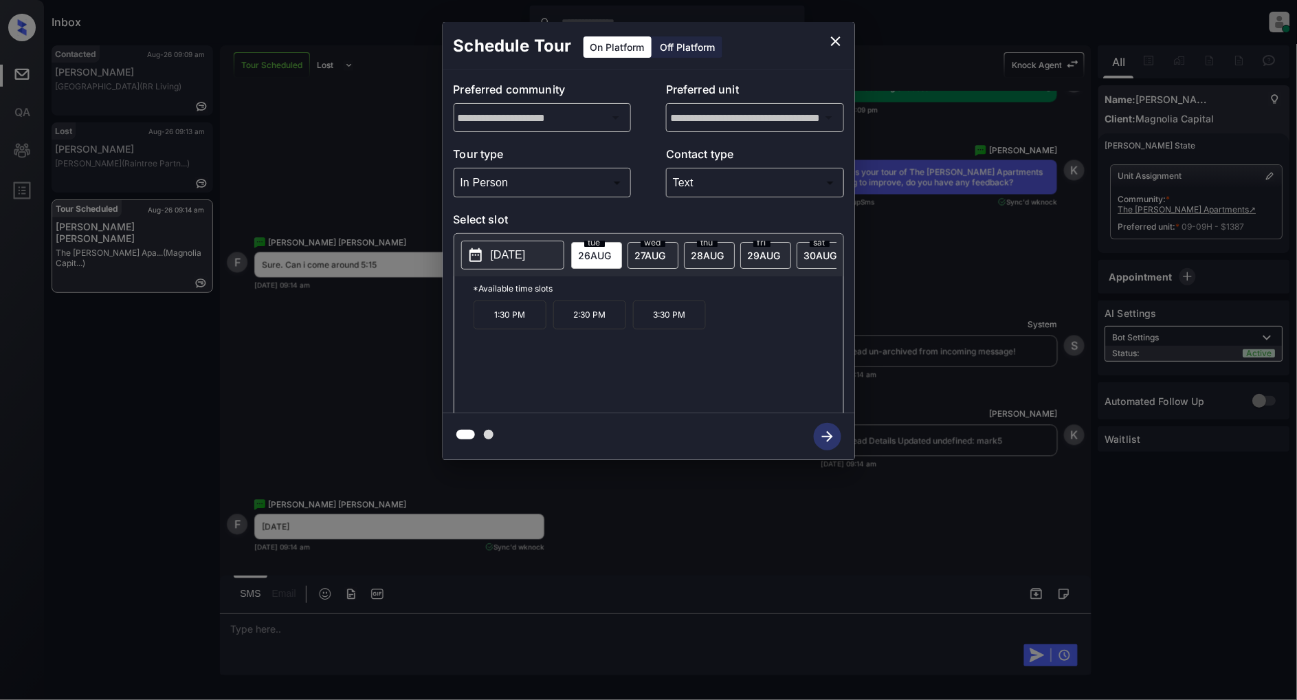
click at [620, 395] on div "1:30 PM 2:30 PM 3:30 PM" at bounding box center [659, 355] width 370 height 110
drag, startPoint x: 688, startPoint y: 325, endPoint x: 654, endPoint y: 326, distance: 34.4
click at [654, 326] on p "3:30 PM" at bounding box center [669, 314] width 73 height 29
copy p "3:30 PM"
click at [834, 41] on icon "close" at bounding box center [836, 41] width 17 height 17
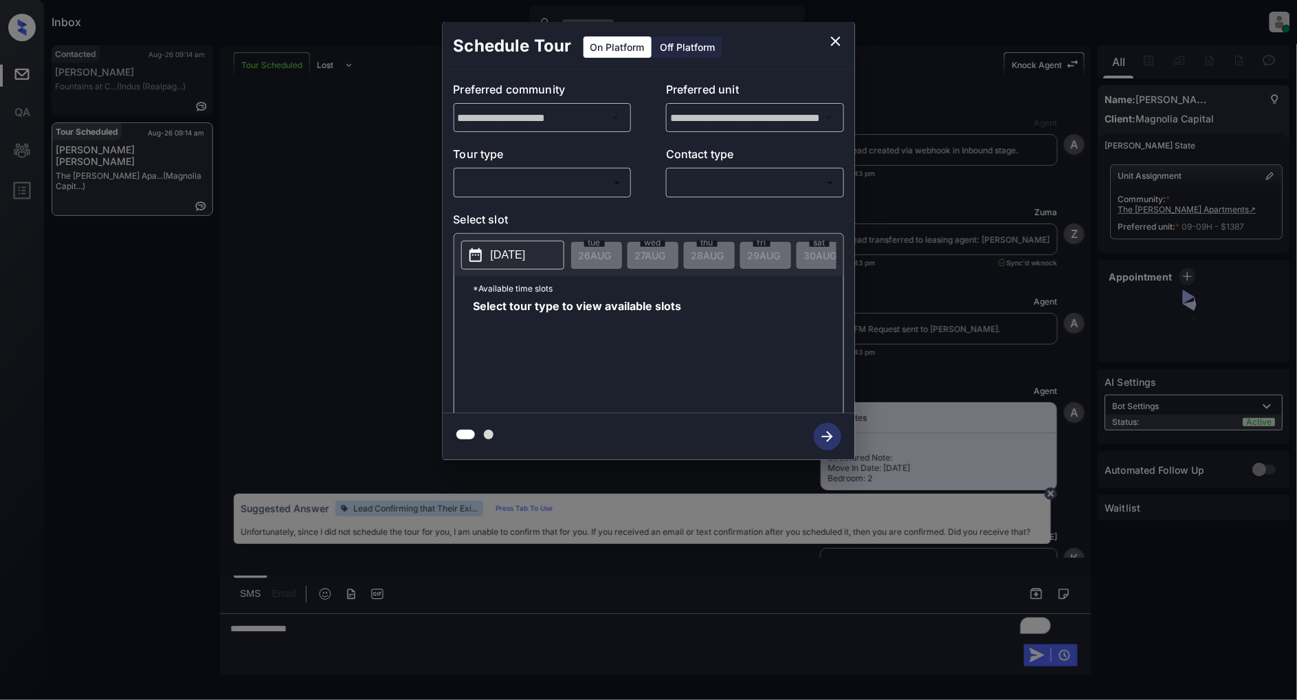
scroll to position [3433, 0]
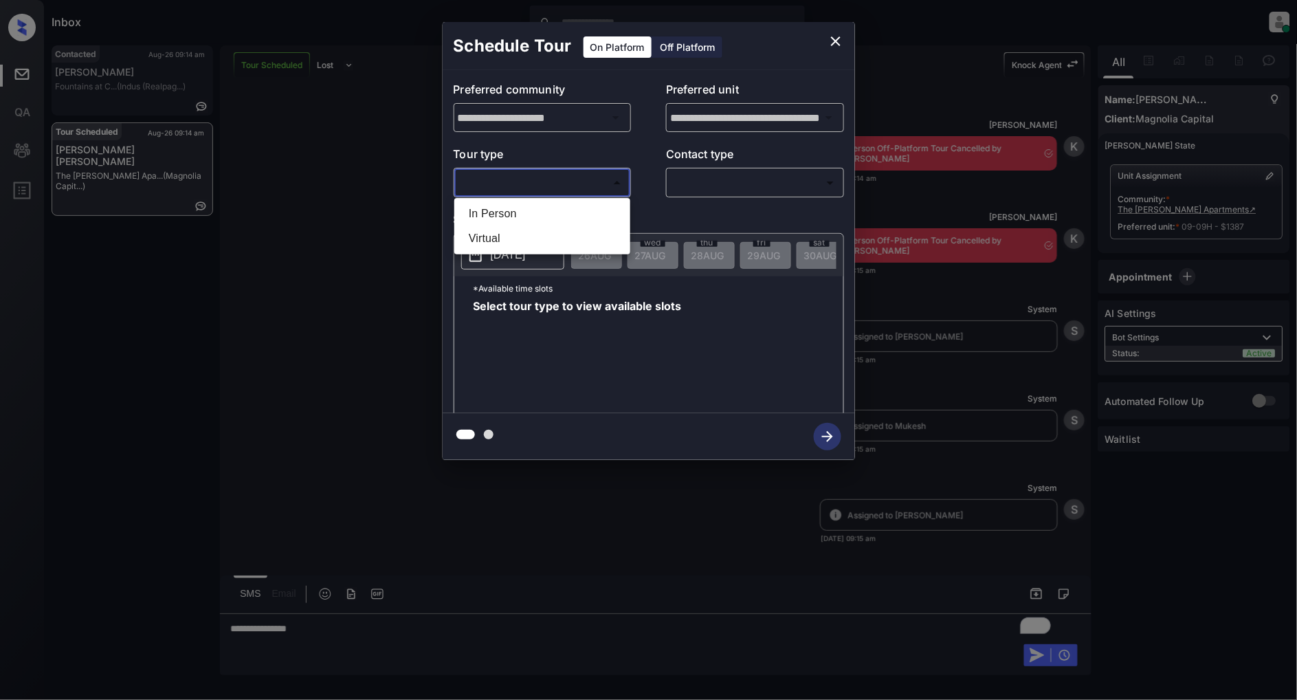
click at [601, 173] on body "Inbox Patrick Deasis Online Set yourself offline Set yourself on break Profile …" at bounding box center [648, 350] width 1297 height 700
click at [509, 211] on li "In Person" at bounding box center [542, 213] width 169 height 25
type input "********"
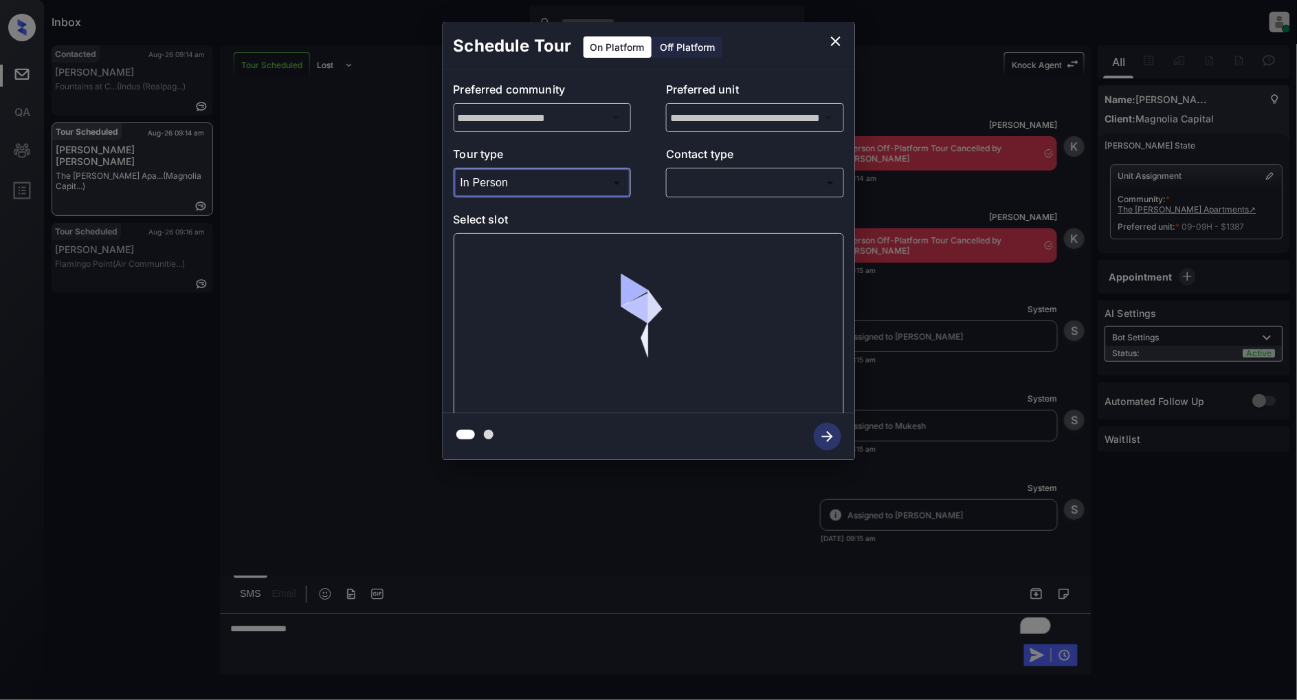
click at [710, 189] on body "Inbox Patrick Deasis Online Set yourself offline Set yourself on break Profile …" at bounding box center [648, 350] width 1297 height 700
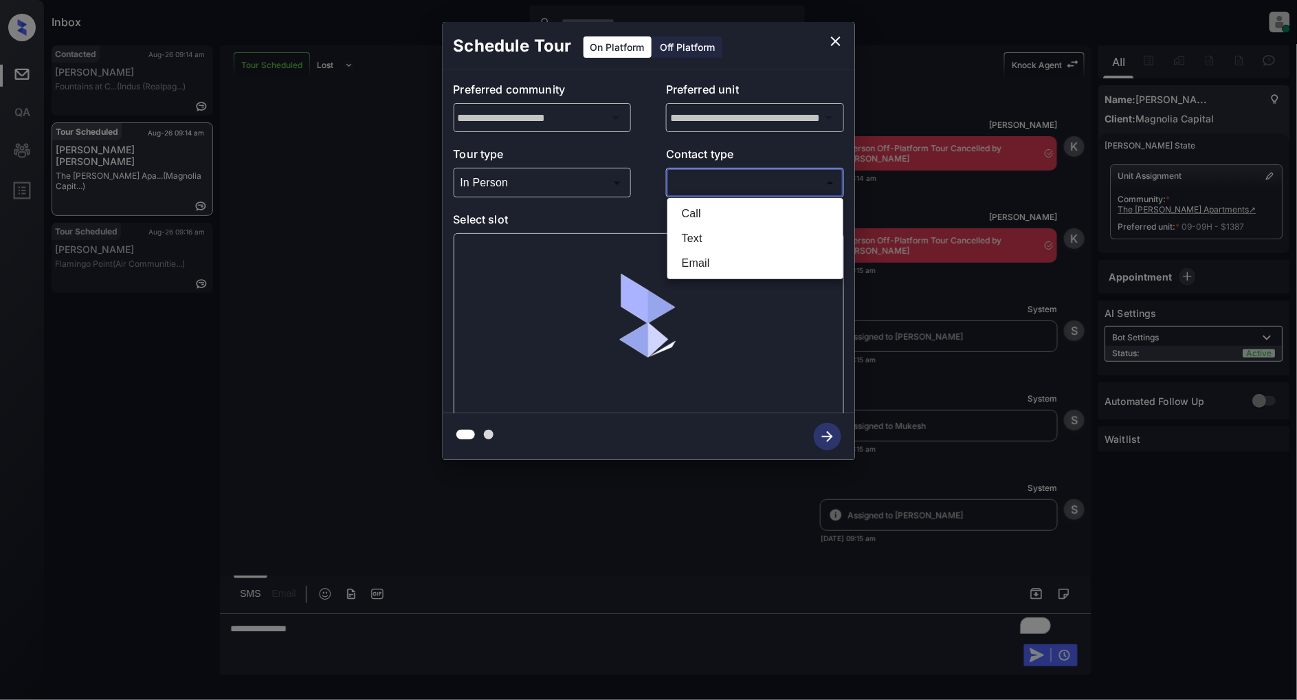
click at [690, 239] on li "Text" at bounding box center [755, 238] width 169 height 25
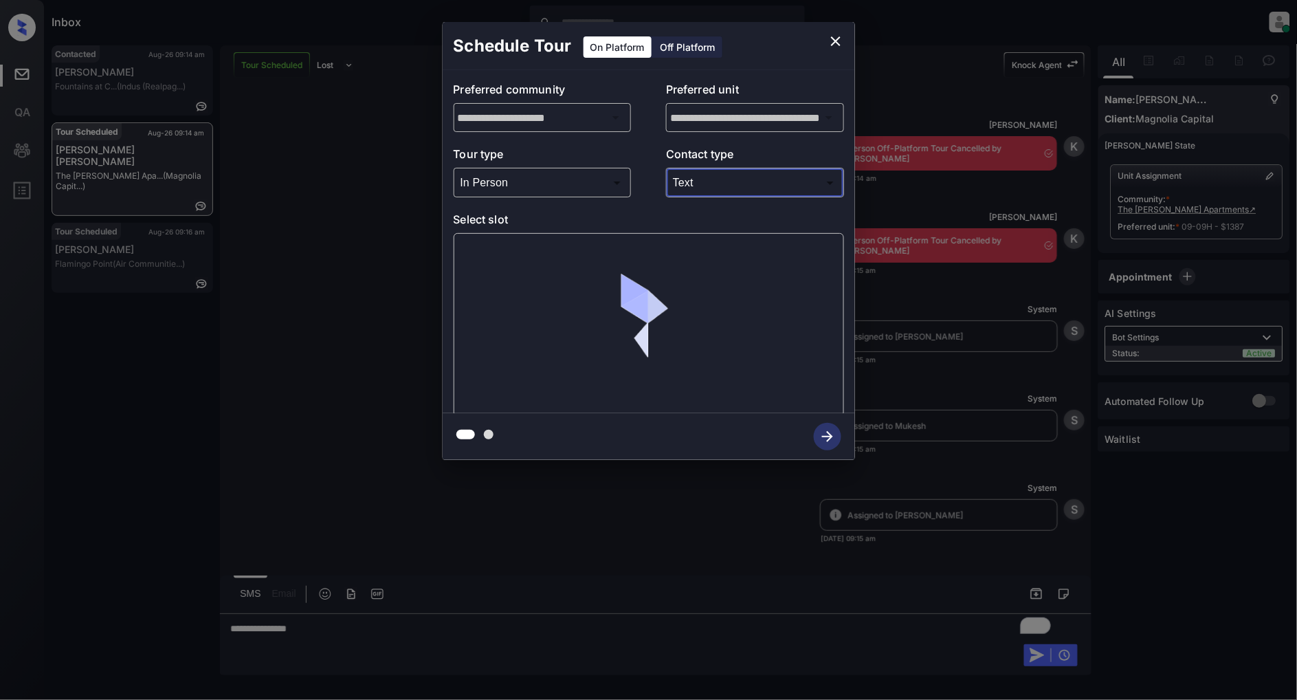
type input "****"
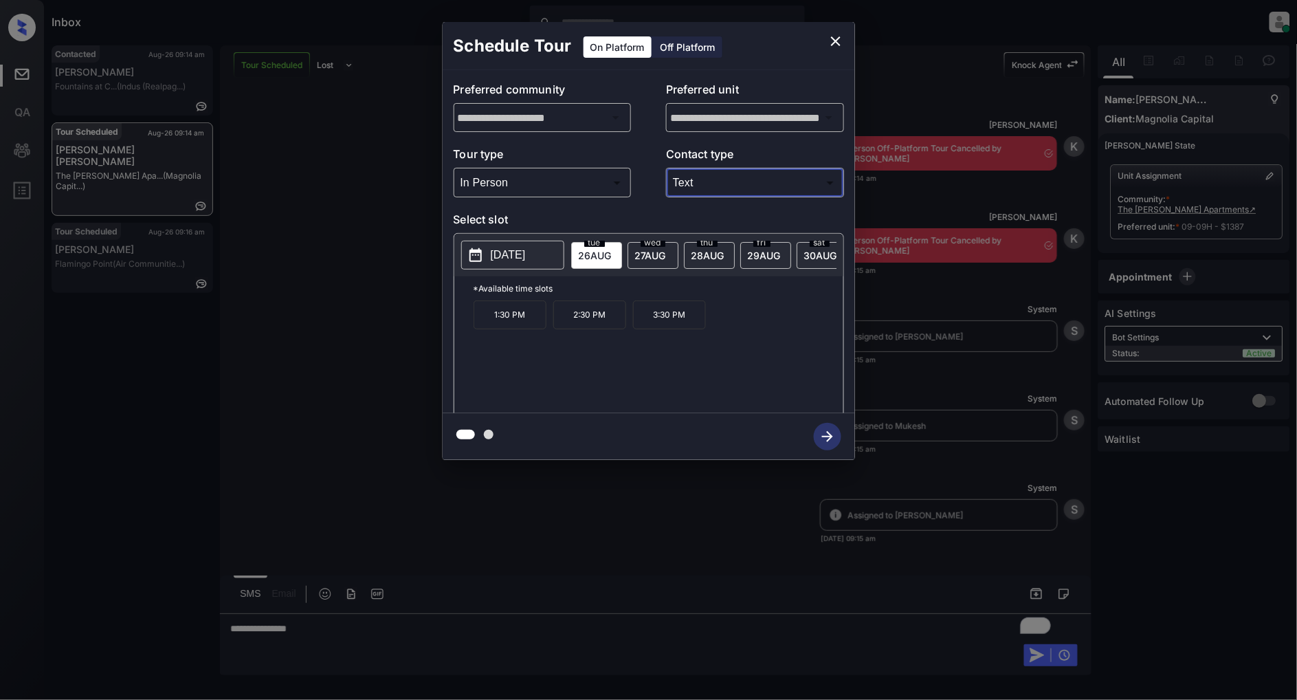
click at [840, 43] on icon "close" at bounding box center [836, 41] width 17 height 17
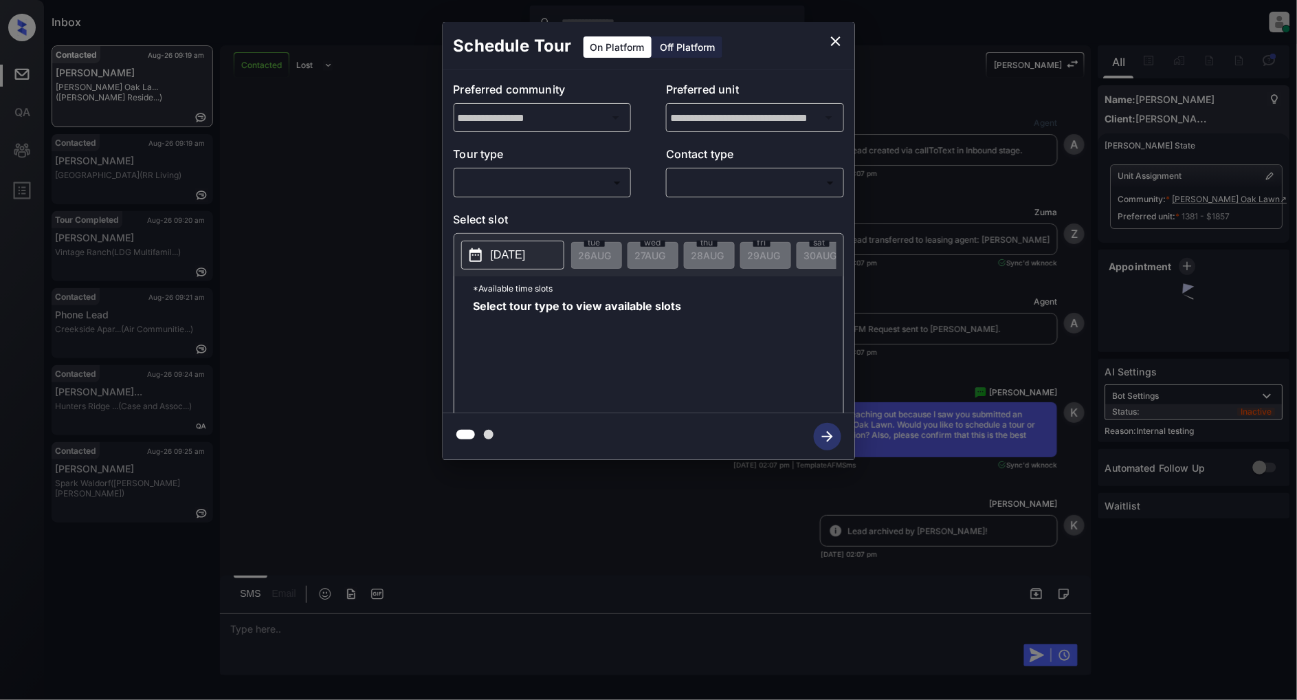
scroll to position [3470, 0]
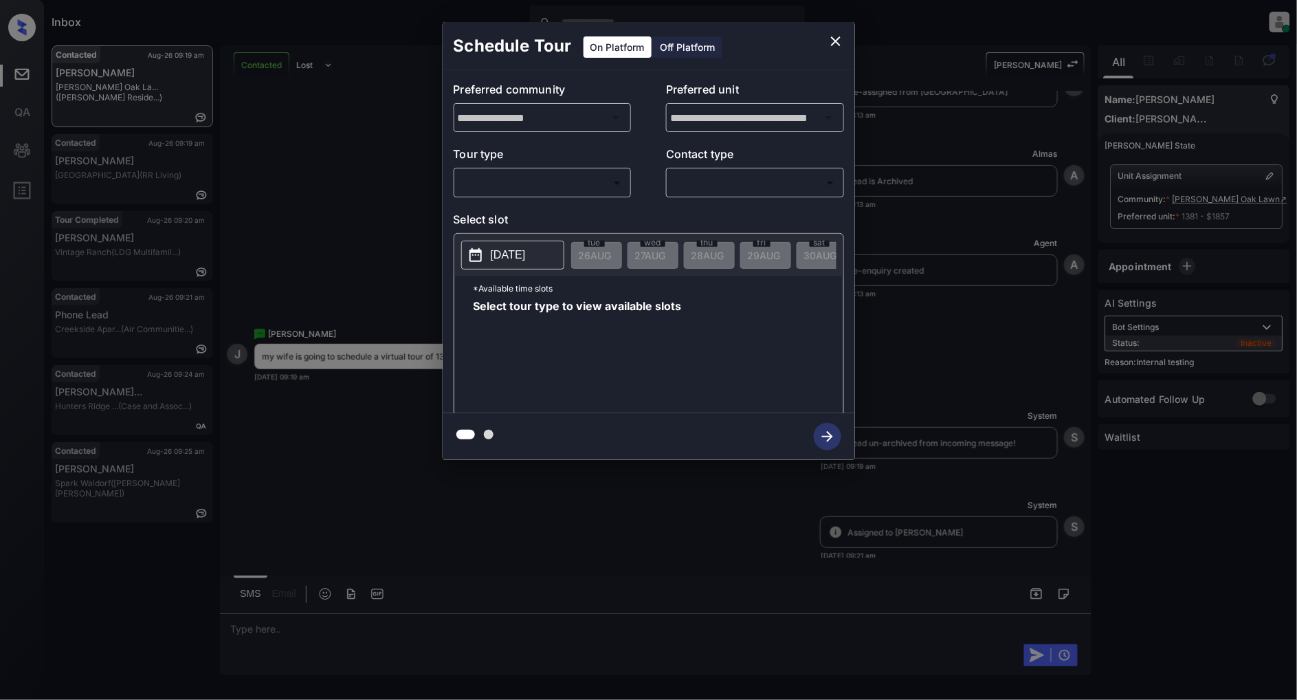
click at [532, 184] on body "Inbox [PERSON_NAME] Online Set yourself offline Set yourself on break Profile S…" at bounding box center [648, 350] width 1297 height 700
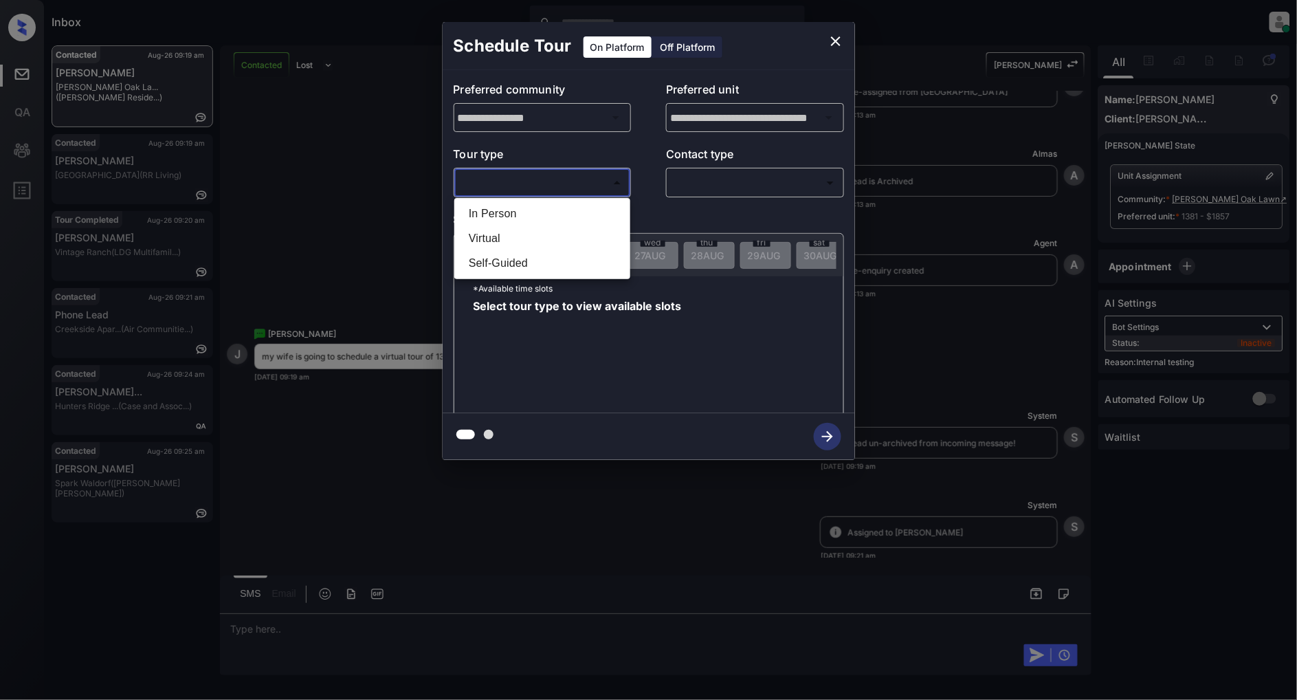
click at [514, 217] on li "In Person" at bounding box center [542, 213] width 169 height 25
type input "********"
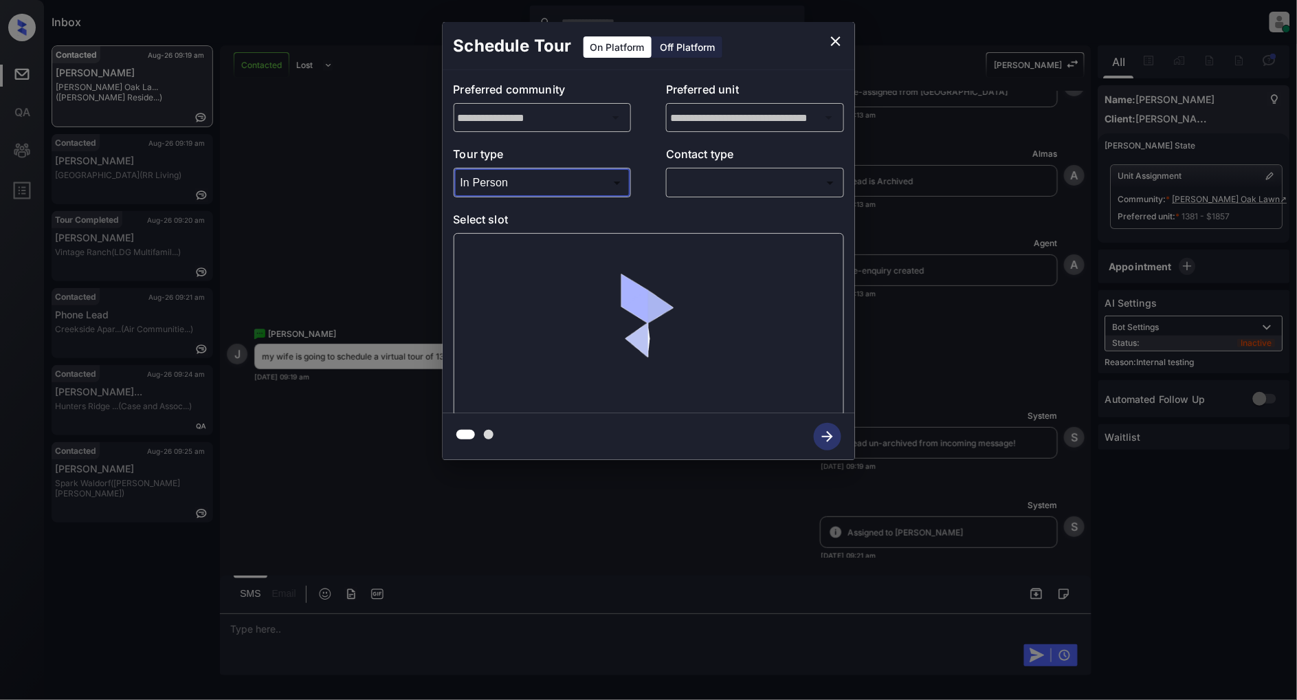
click at [745, 193] on body "Inbox Patrick Deasis Online Set yourself offline Set yourself on break Profile …" at bounding box center [648, 350] width 1297 height 700
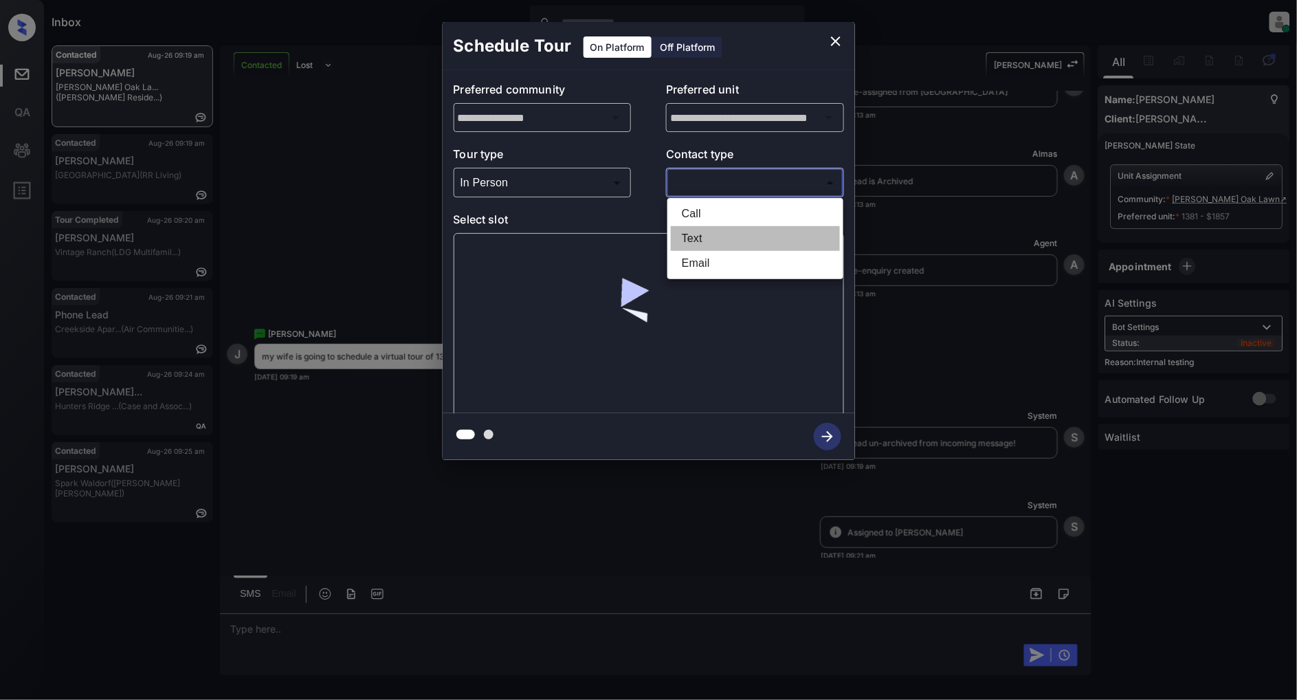
click at [706, 234] on li "Text" at bounding box center [755, 238] width 169 height 25
type input "****"
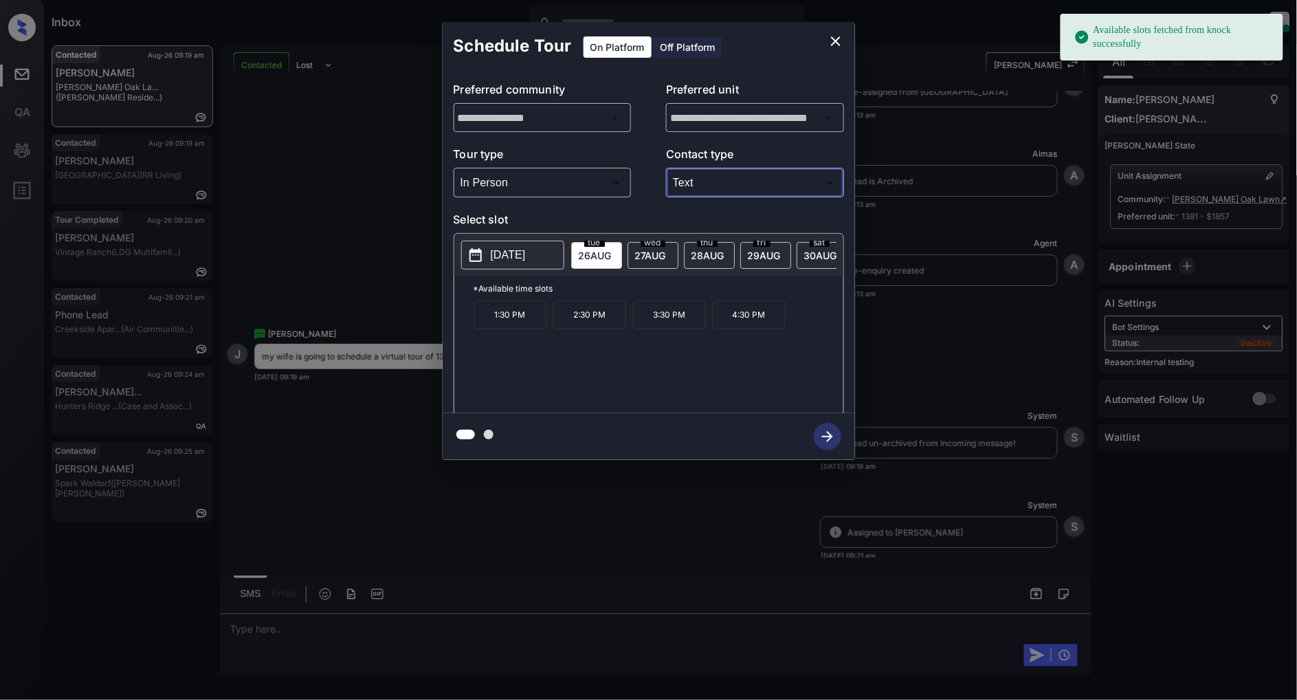
click at [842, 43] on icon "close" at bounding box center [836, 41] width 17 height 17
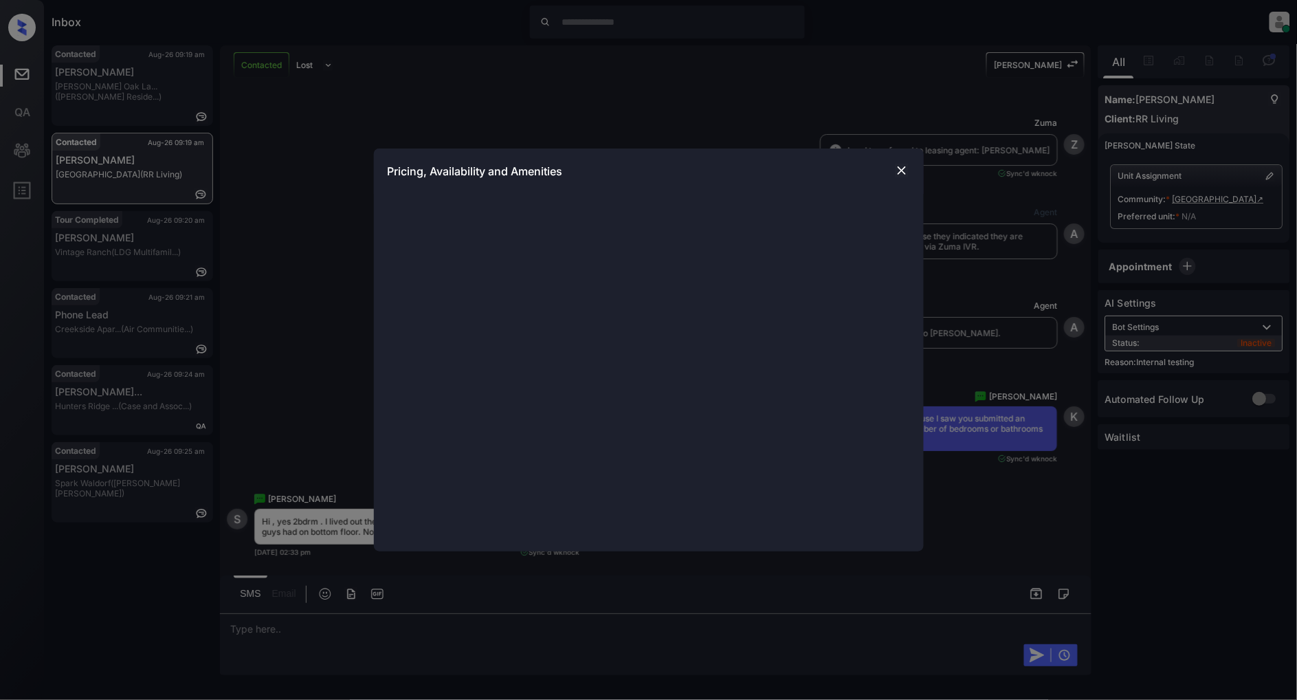
scroll to position [4540, 0]
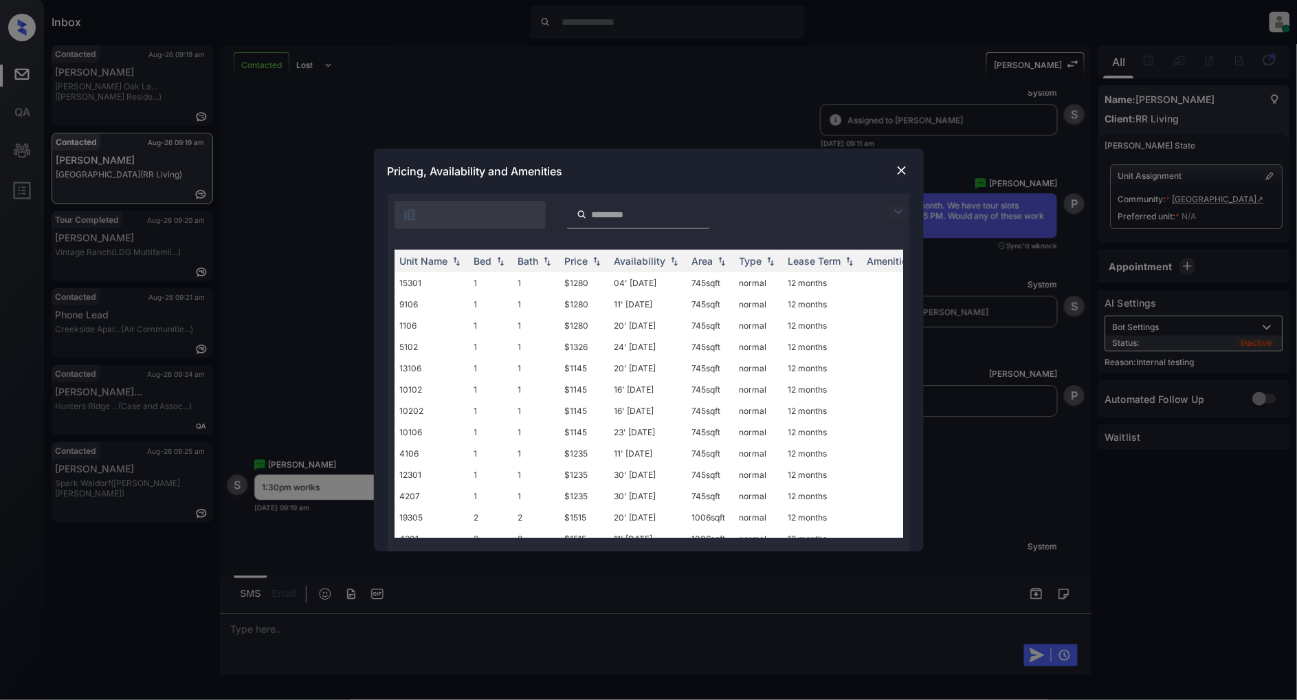
click at [897, 214] on img at bounding box center [898, 212] width 17 height 17
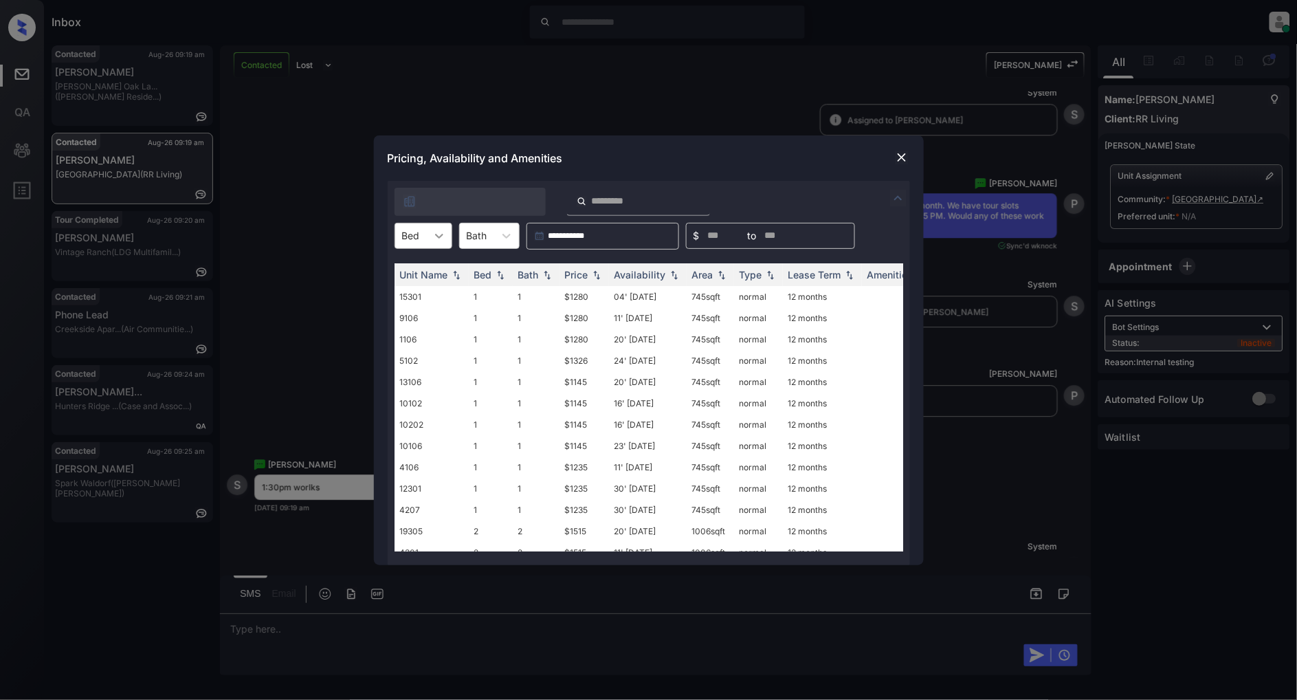
click at [435, 236] on icon at bounding box center [439, 236] width 14 height 14
click at [410, 261] on div "1" at bounding box center [424, 269] width 58 height 25
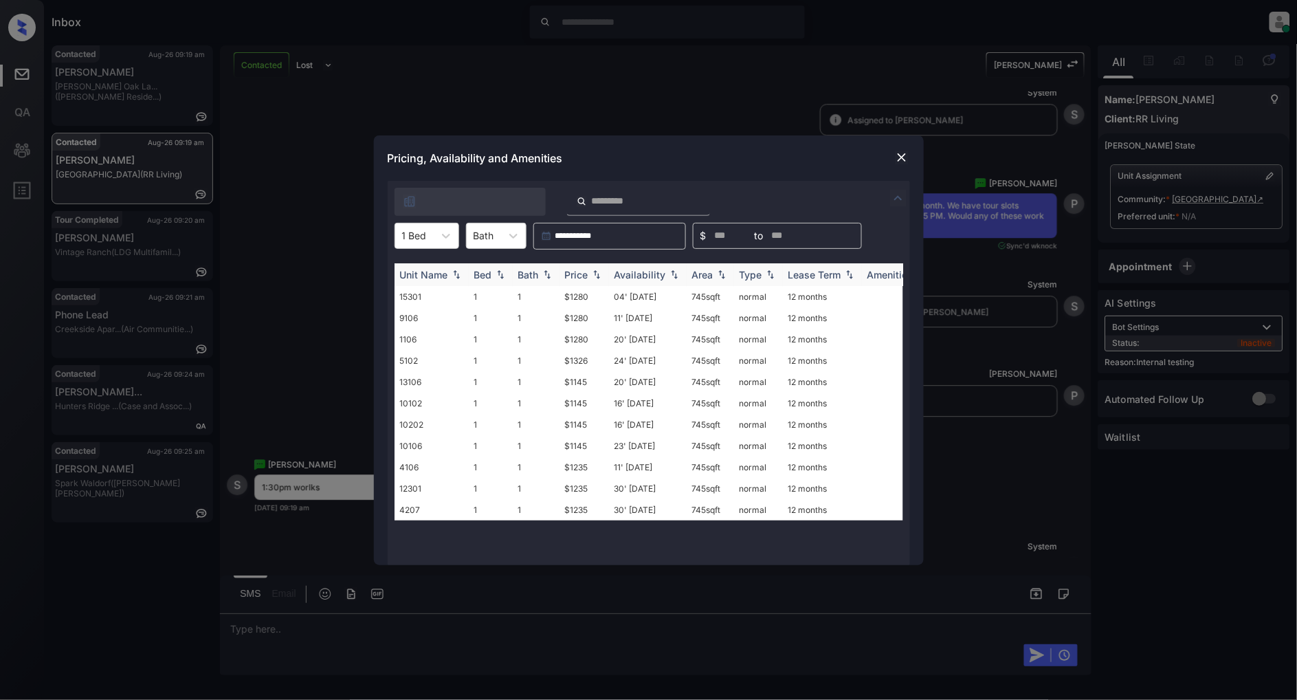
click at [599, 278] on img at bounding box center [597, 275] width 14 height 10
click at [580, 296] on td "$1145" at bounding box center [585, 296] width 50 height 21
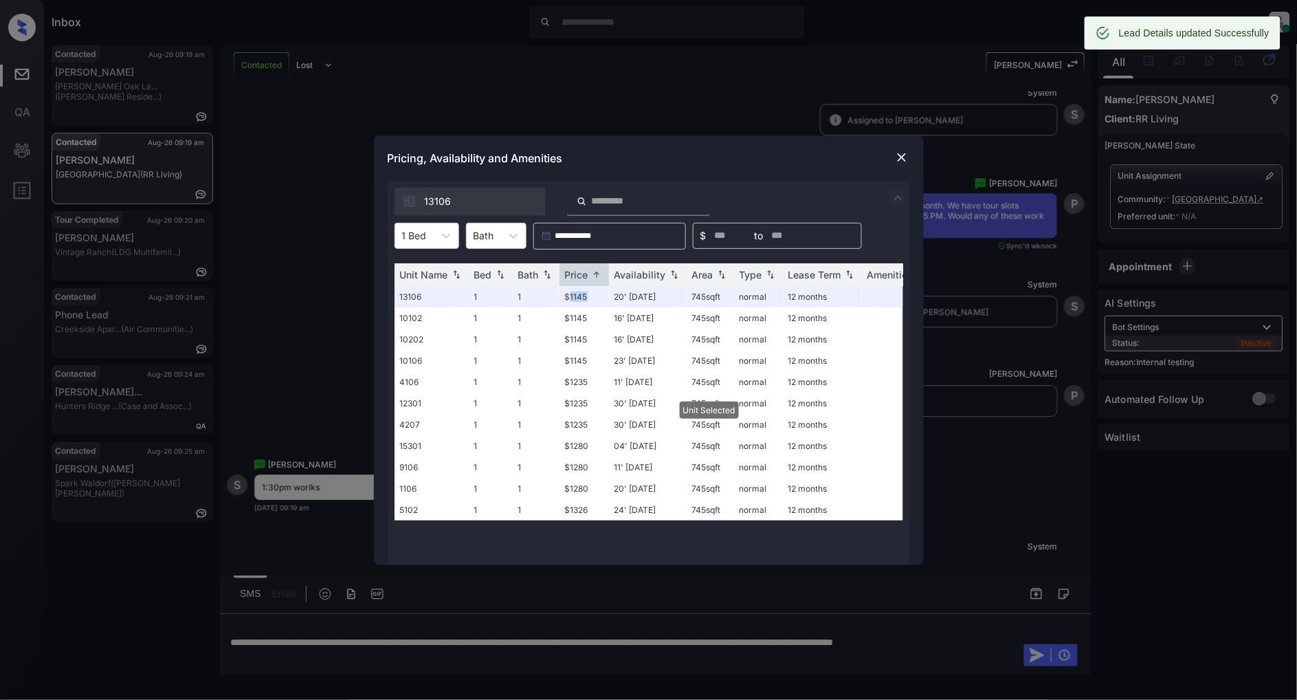
click at [898, 154] on img at bounding box center [902, 158] width 14 height 14
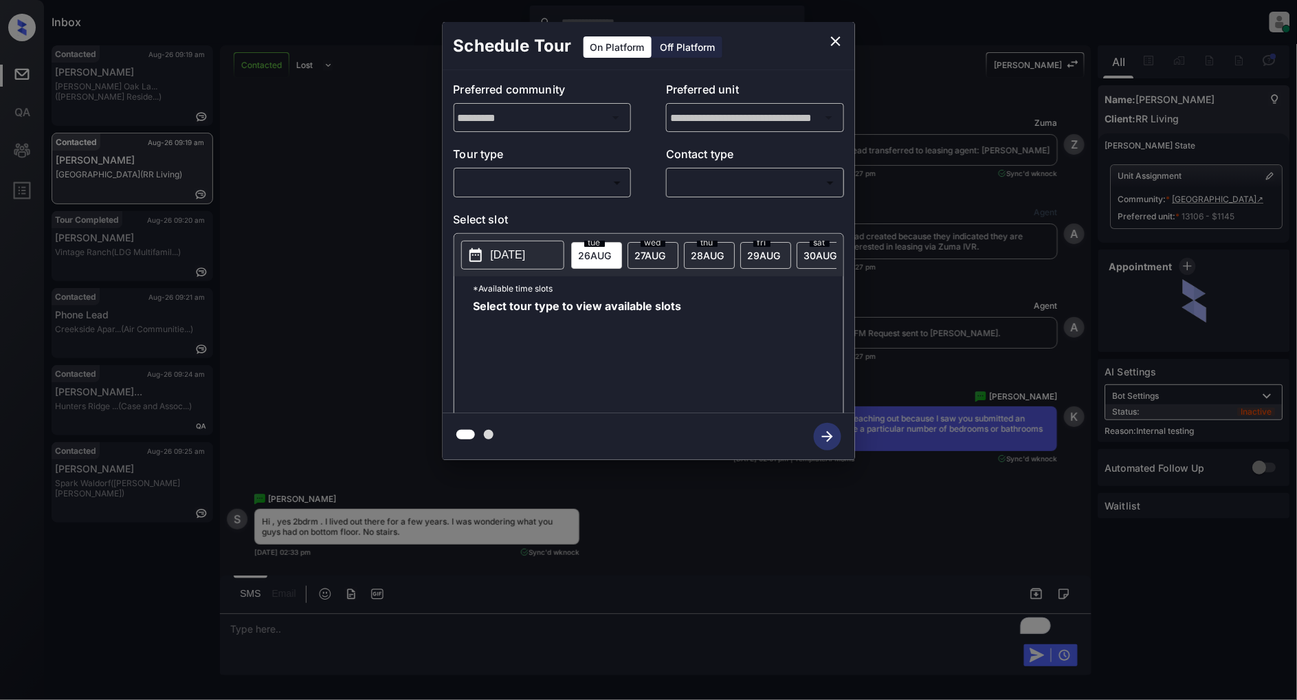
scroll to position [4553, 0]
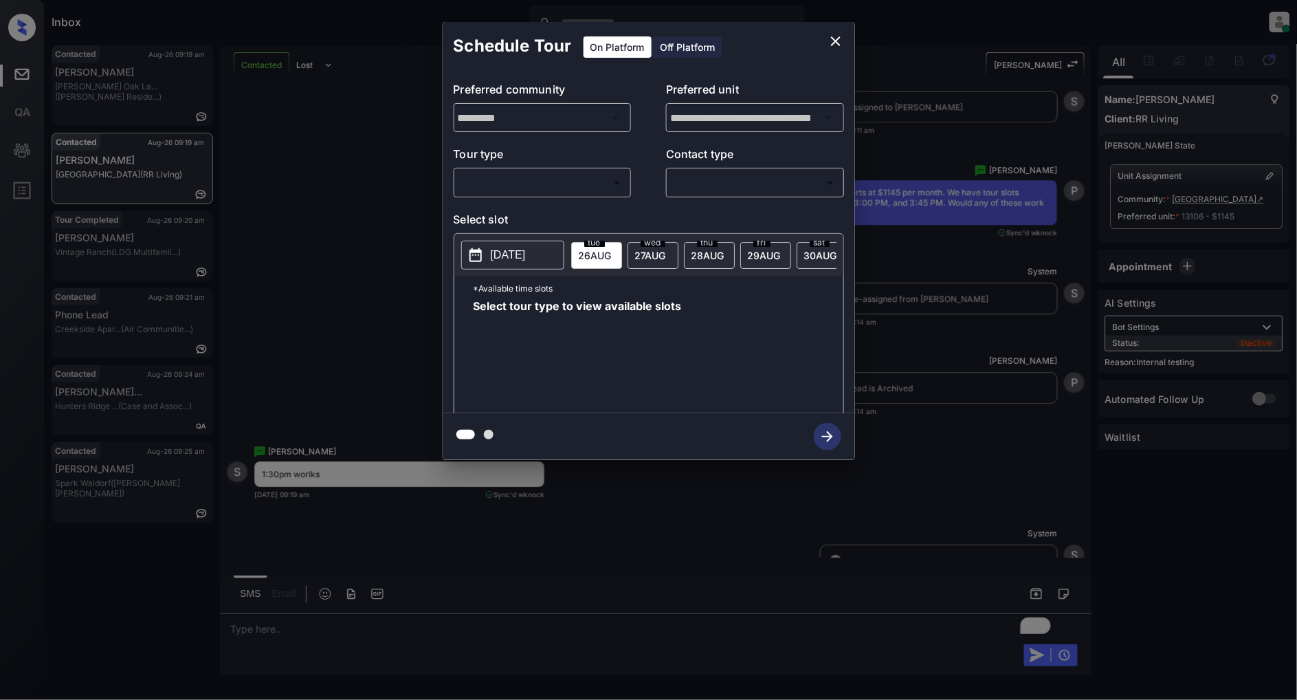
click at [526, 189] on body "Inbox [PERSON_NAME] Online Set yourself offline Set yourself on break Profile S…" at bounding box center [648, 350] width 1297 height 700
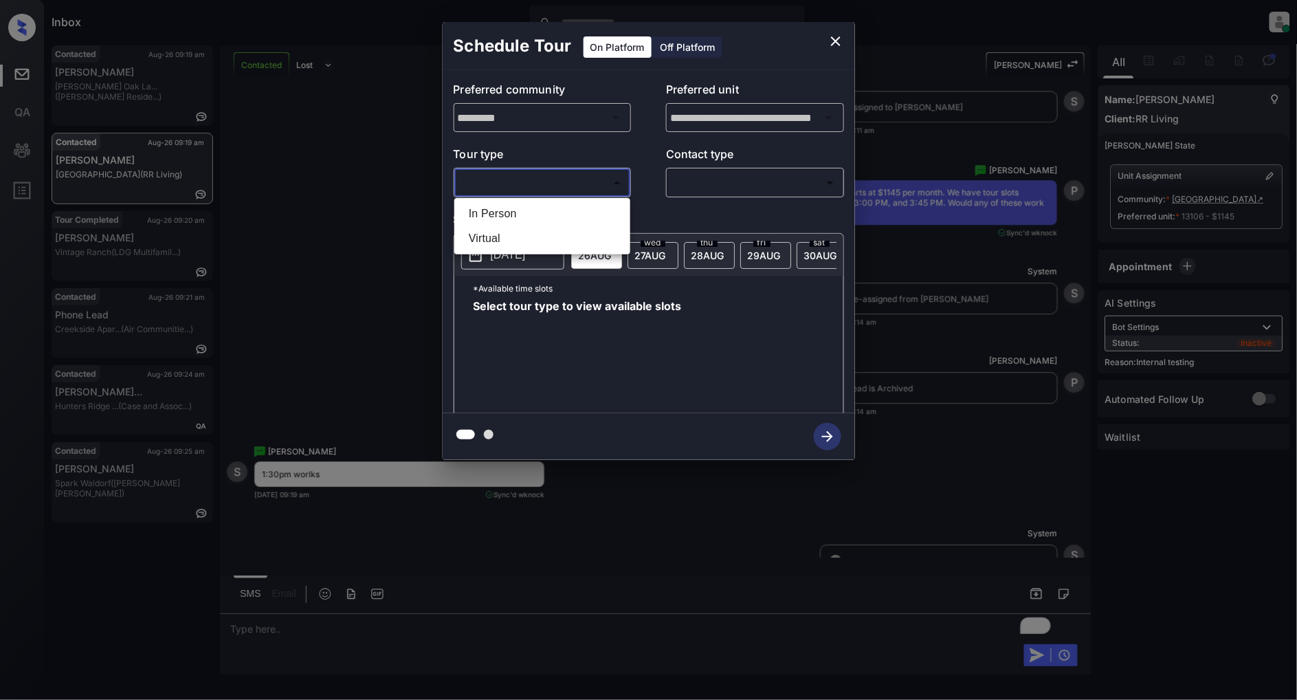
click at [507, 209] on li "In Person" at bounding box center [542, 213] width 169 height 25
type input "********"
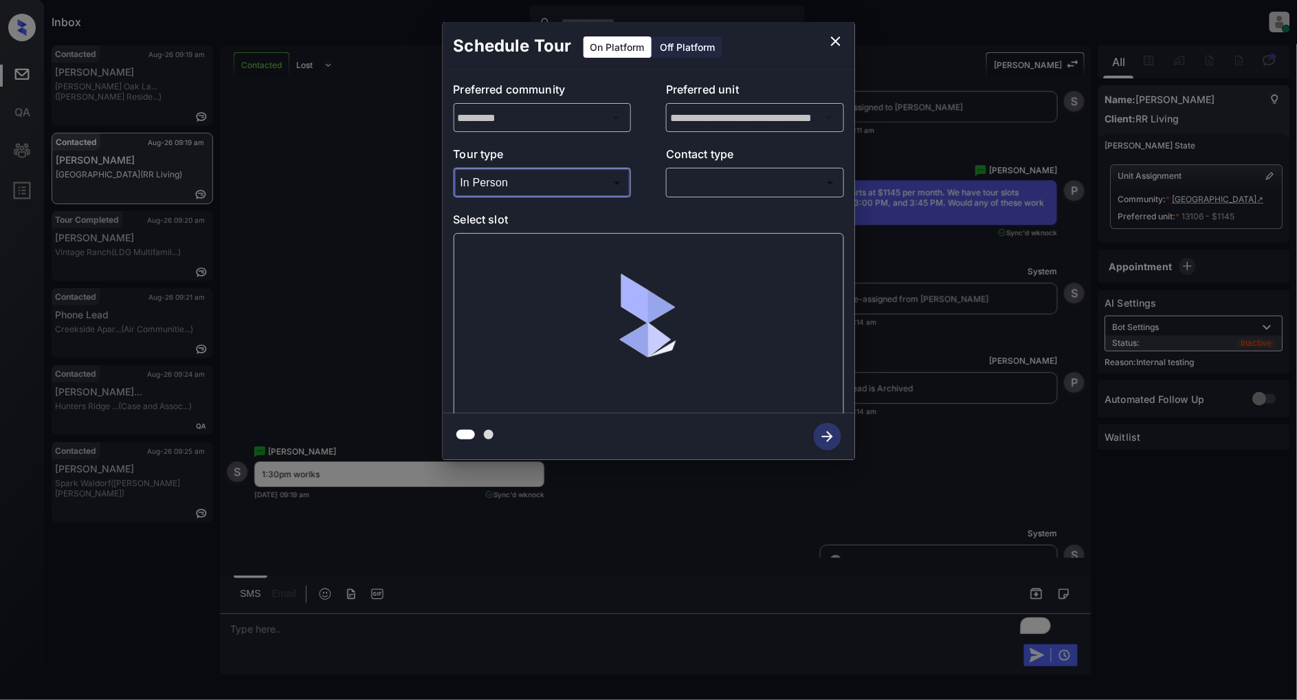
click at [752, 189] on body "Inbox [PERSON_NAME] Online Set yourself offline Set yourself on break Profile S…" at bounding box center [648, 350] width 1297 height 700
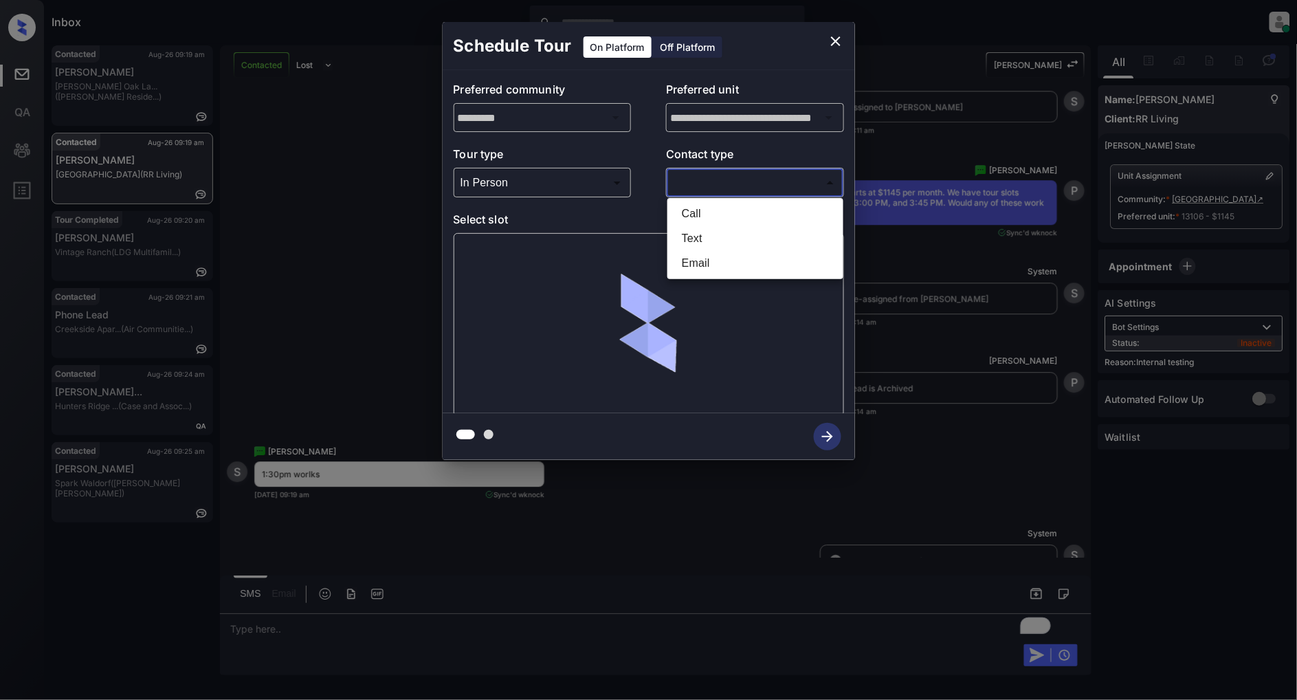
click at [729, 235] on li "Text" at bounding box center [755, 238] width 169 height 25
type input "****"
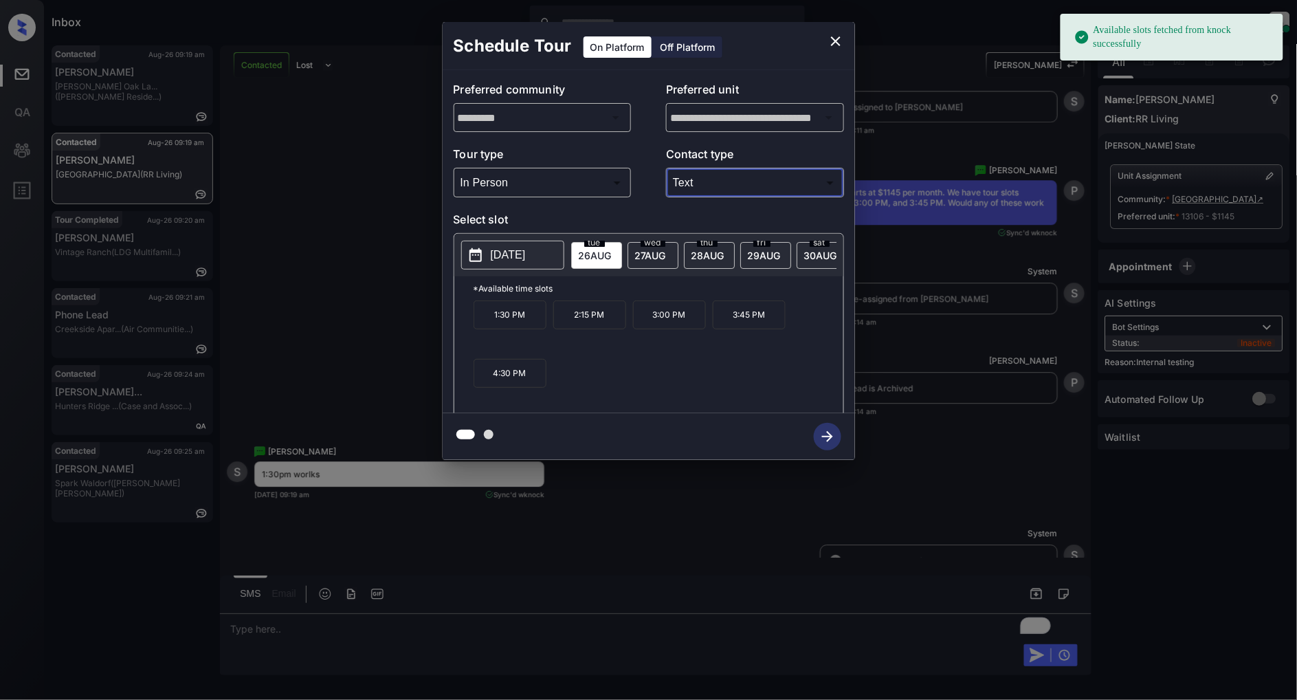
click at [513, 329] on p "1:30 PM" at bounding box center [510, 314] width 73 height 29
click at [822, 438] on icon "button" at bounding box center [828, 437] width 28 height 28
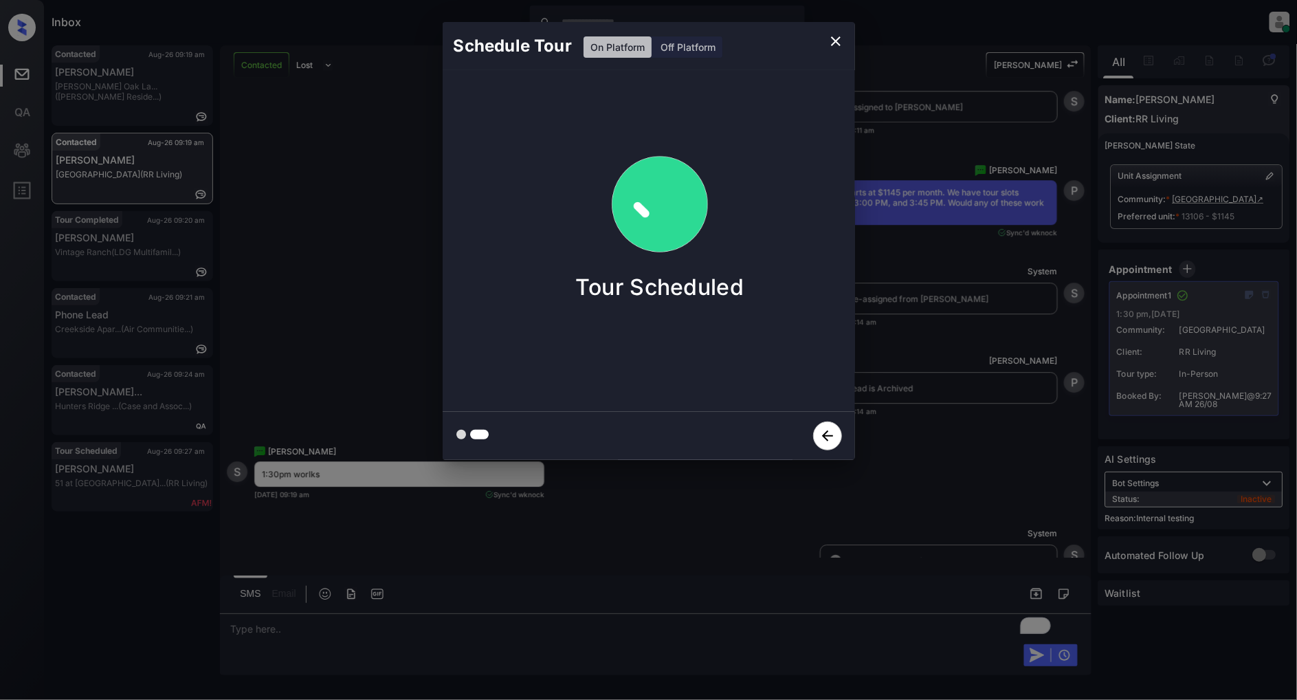
click at [828, 39] on icon "close" at bounding box center [836, 41] width 17 height 17
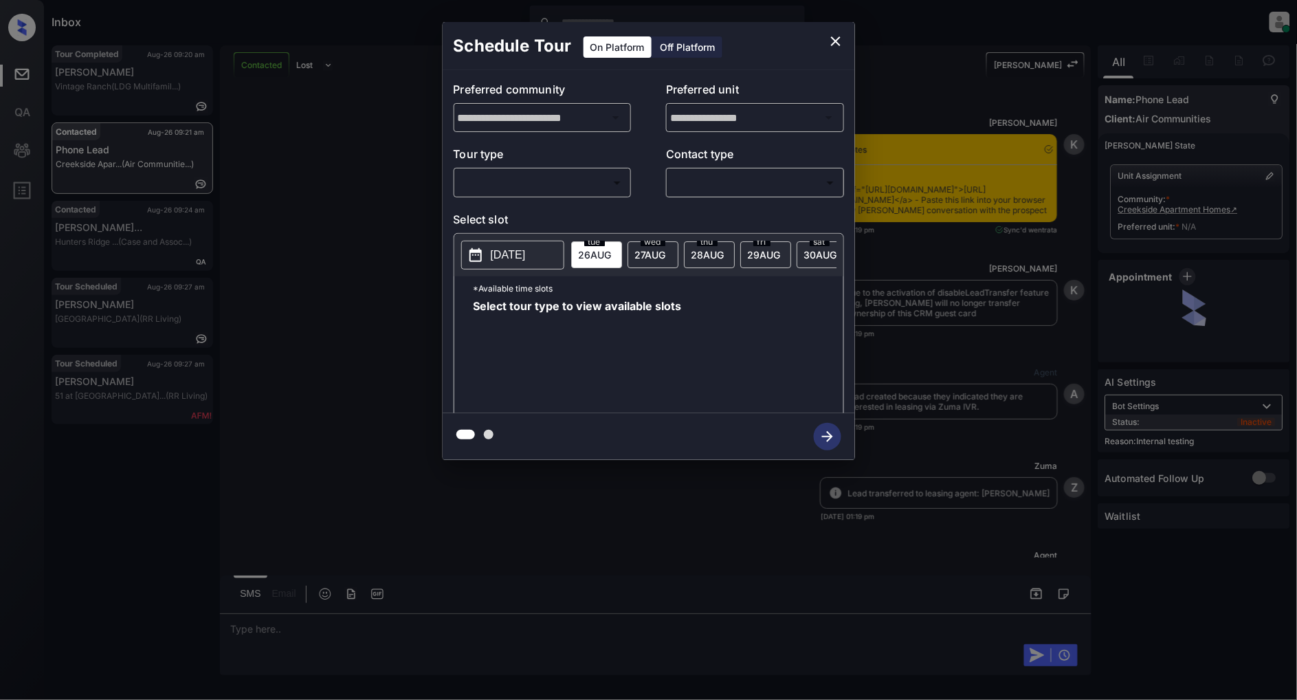
scroll to position [3320, 0]
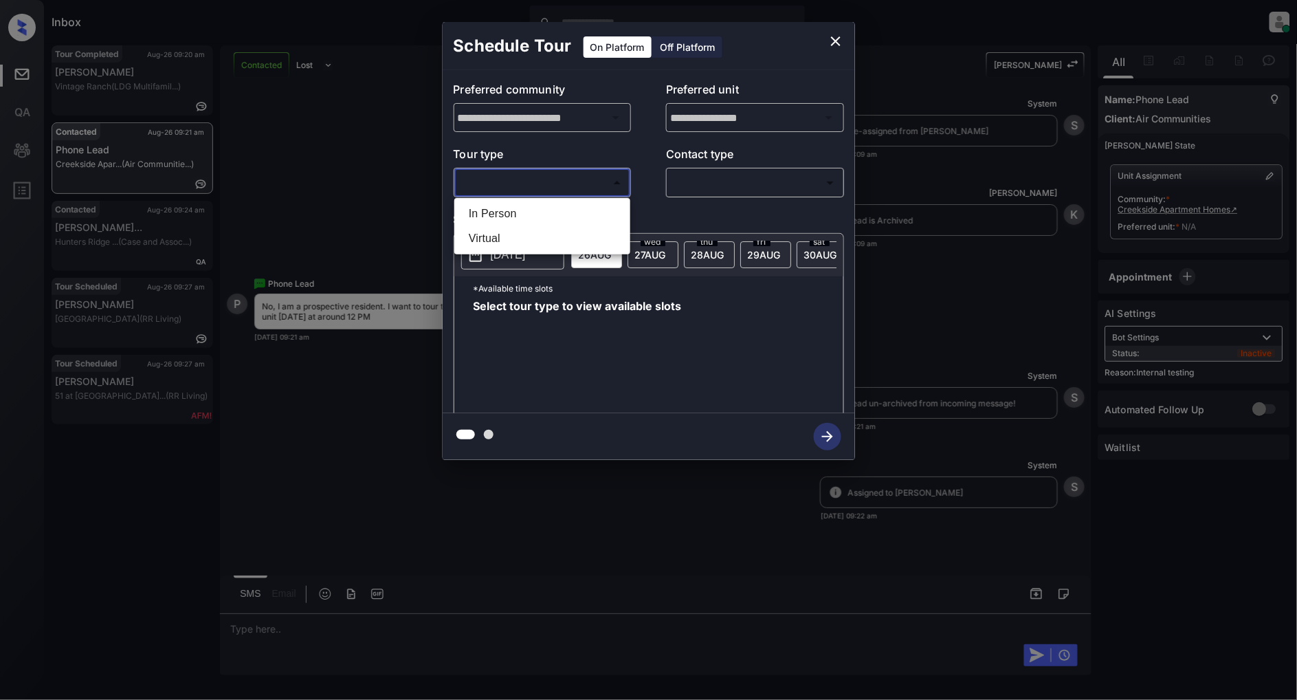
click at [558, 190] on body "Inbox Patrick Deasis Online Set yourself offline Set yourself on break Profile …" at bounding box center [648, 350] width 1297 height 700
click at [524, 212] on li "In Person" at bounding box center [542, 213] width 169 height 25
type input "********"
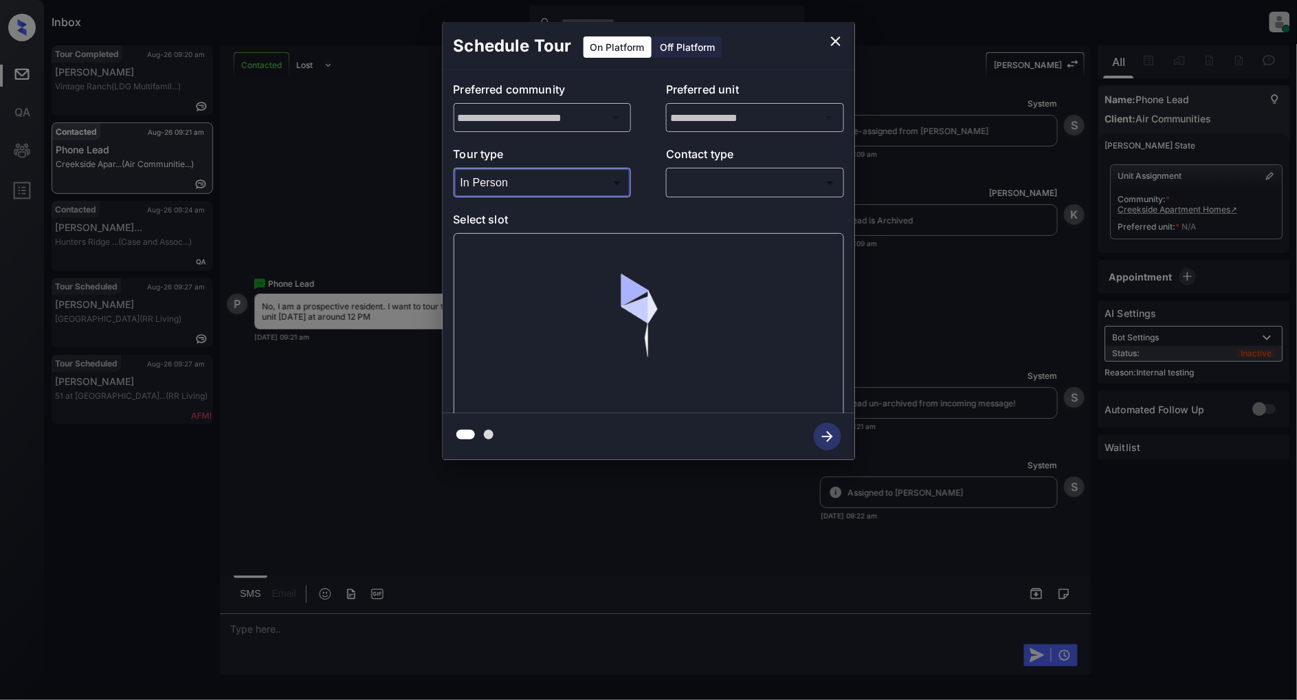
click at [721, 168] on div "​ ​" at bounding box center [755, 183] width 178 height 30
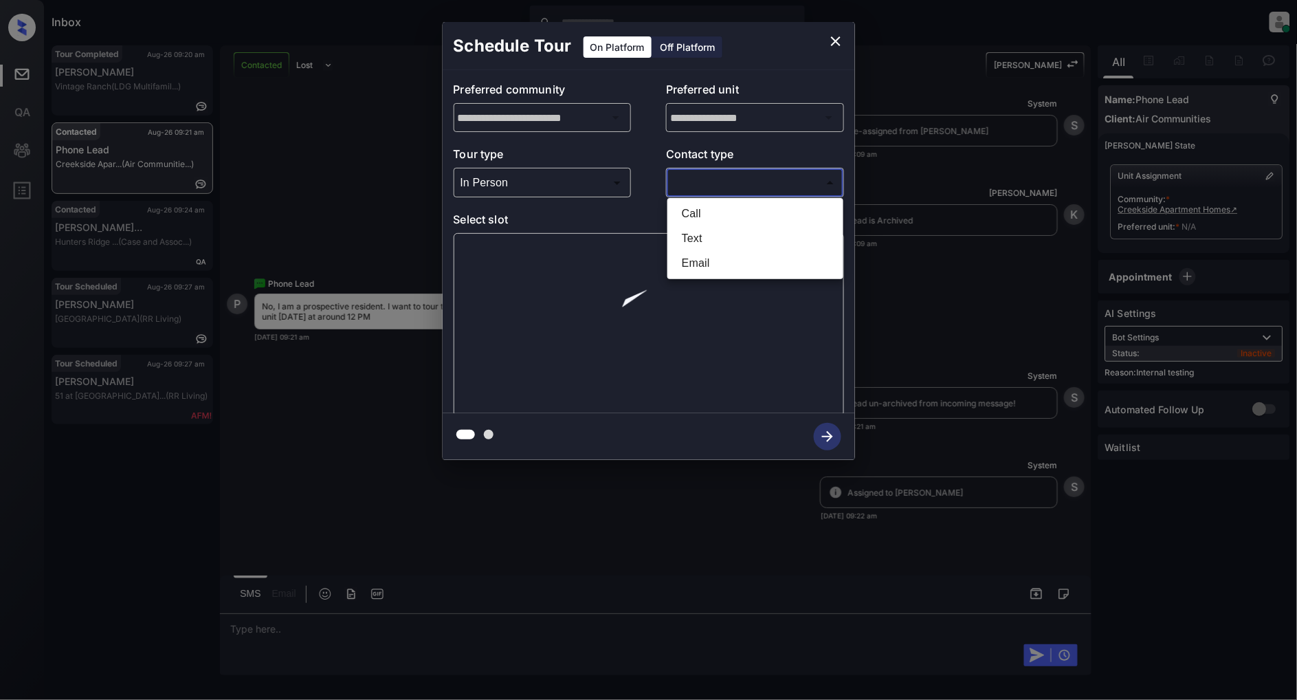
click at [721, 184] on body "Inbox Patrick Deasis Online Set yourself offline Set yourself on break Profile …" at bounding box center [648, 350] width 1297 height 700
click at [723, 243] on li "Text" at bounding box center [755, 238] width 169 height 25
type input "****"
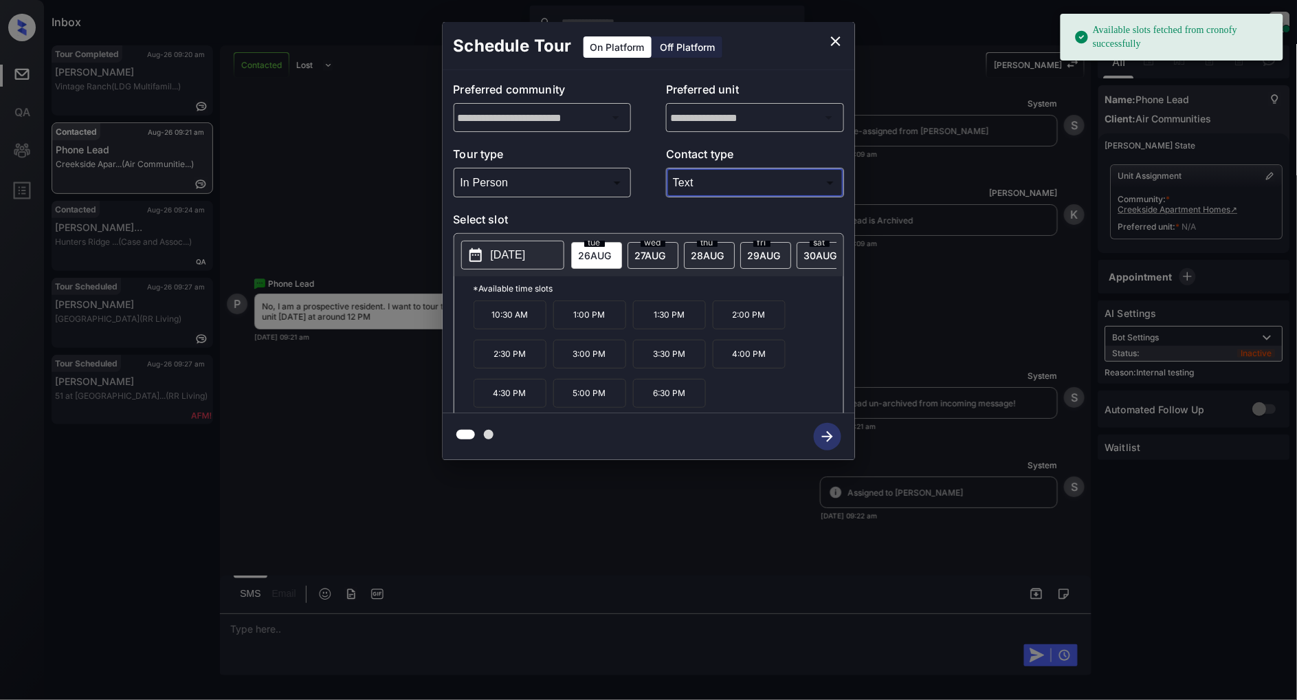
click at [507, 259] on p "2025-08-26" at bounding box center [508, 255] width 35 height 17
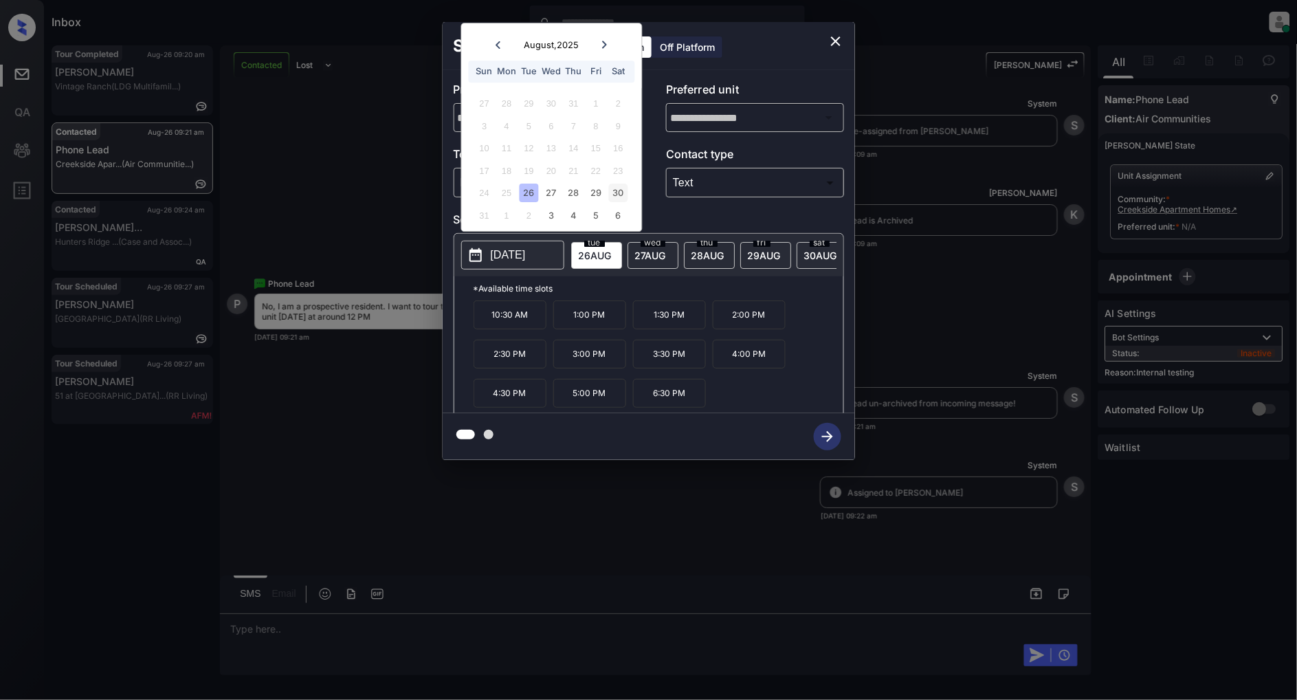
click at [620, 195] on div "30" at bounding box center [618, 193] width 19 height 19
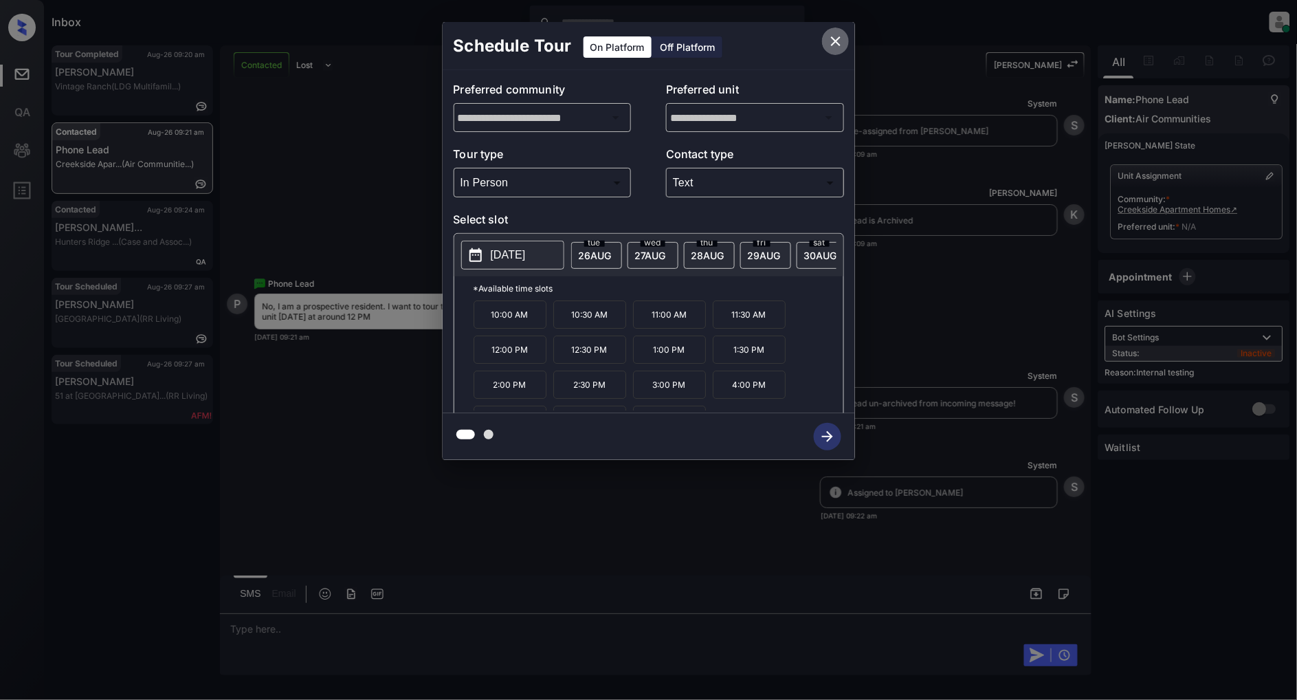
click at [840, 38] on icon "close" at bounding box center [836, 41] width 17 height 17
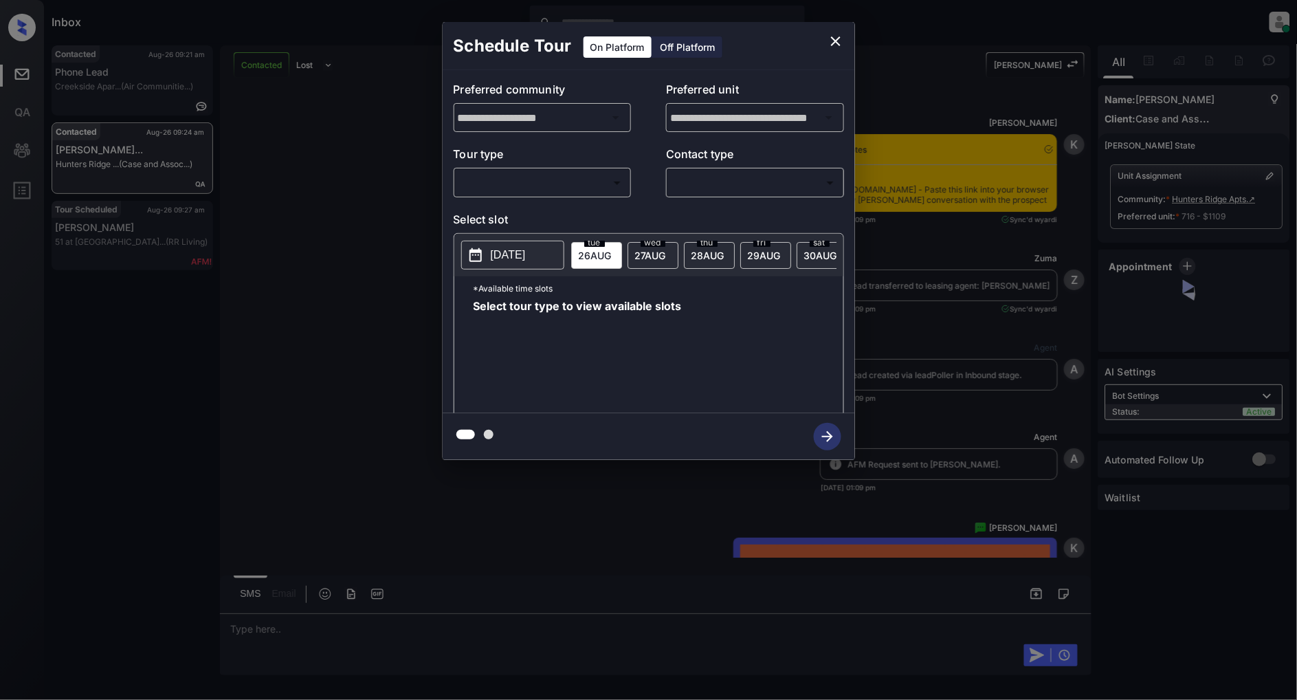
scroll to position [7337, 0]
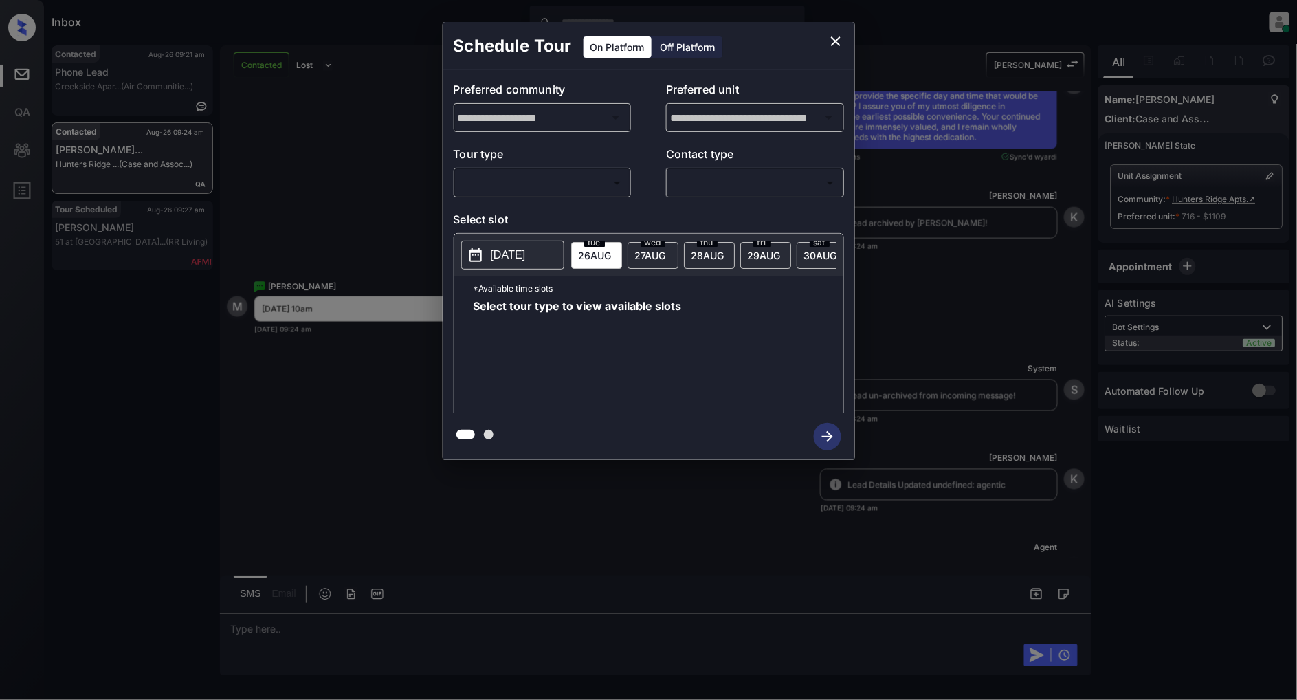
click at [540, 189] on body "Inbox [PERSON_NAME] Online Set yourself offline Set yourself on break Profile S…" at bounding box center [648, 350] width 1297 height 700
click at [528, 218] on li "In Person" at bounding box center [542, 213] width 169 height 25
type input "********"
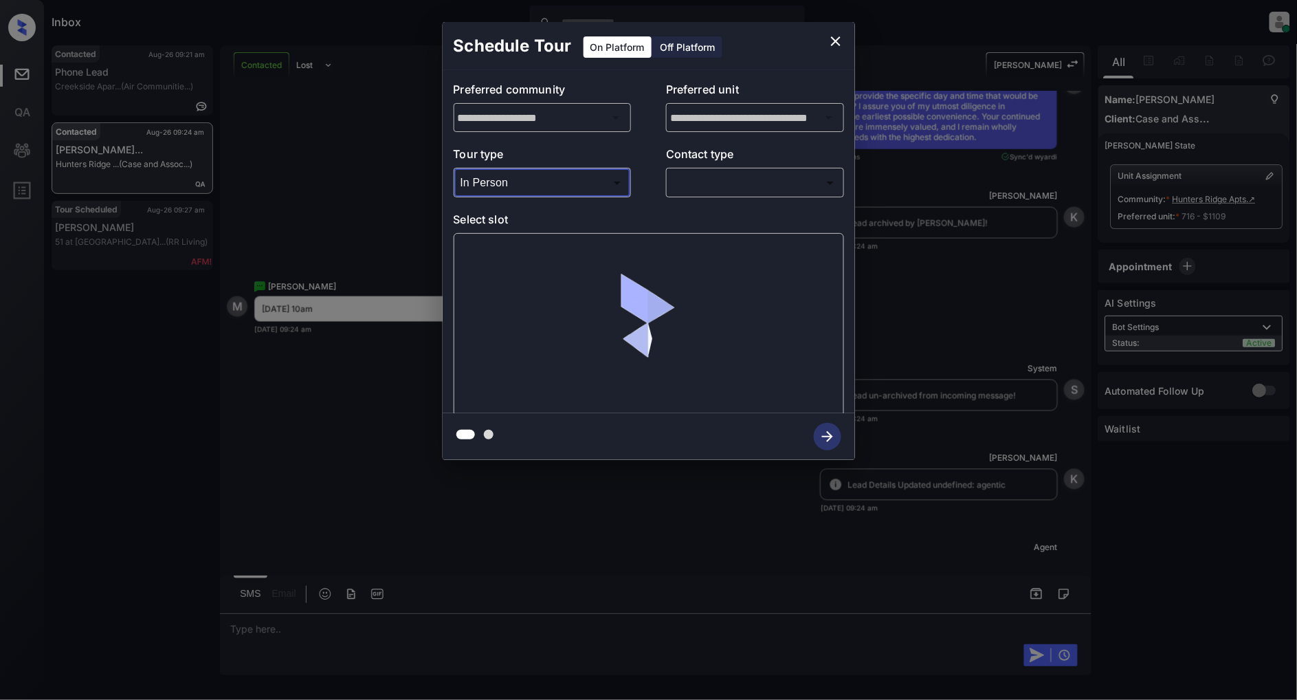
click at [679, 184] on body "Inbox [PERSON_NAME] Online Set yourself offline Set yourself on break Profile S…" at bounding box center [648, 350] width 1297 height 700
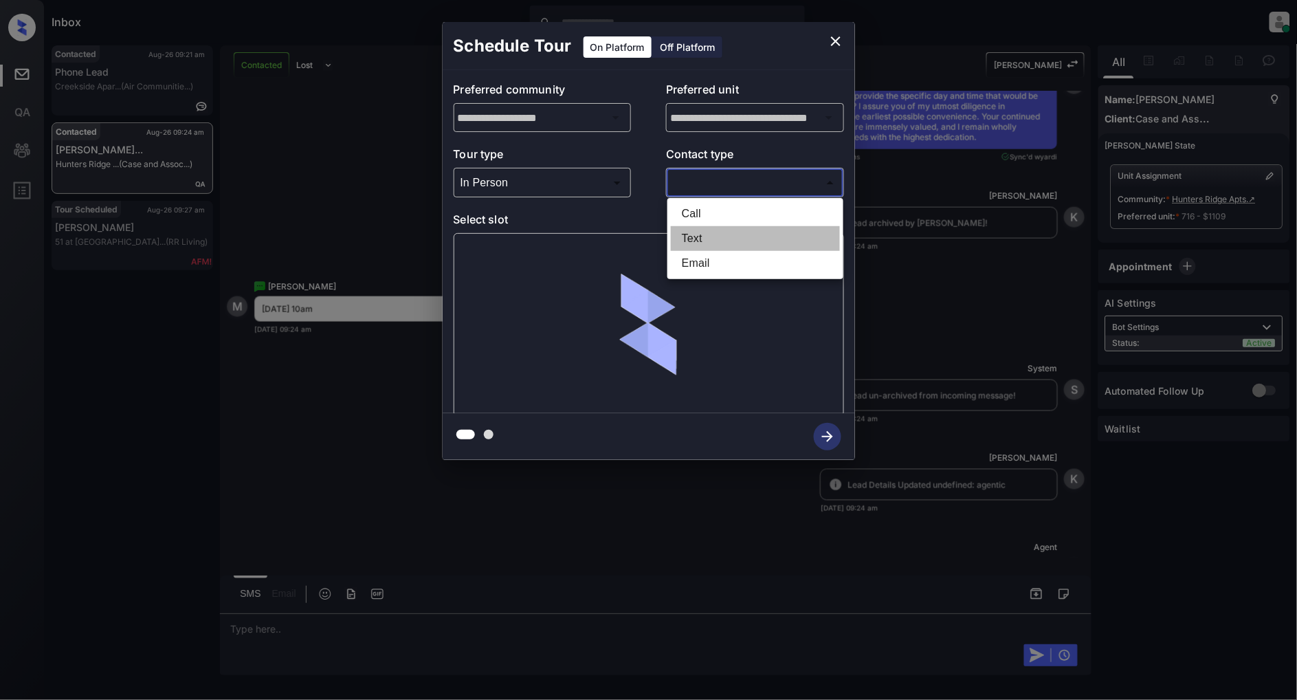
click at [714, 237] on li "Text" at bounding box center [755, 238] width 169 height 25
type input "****"
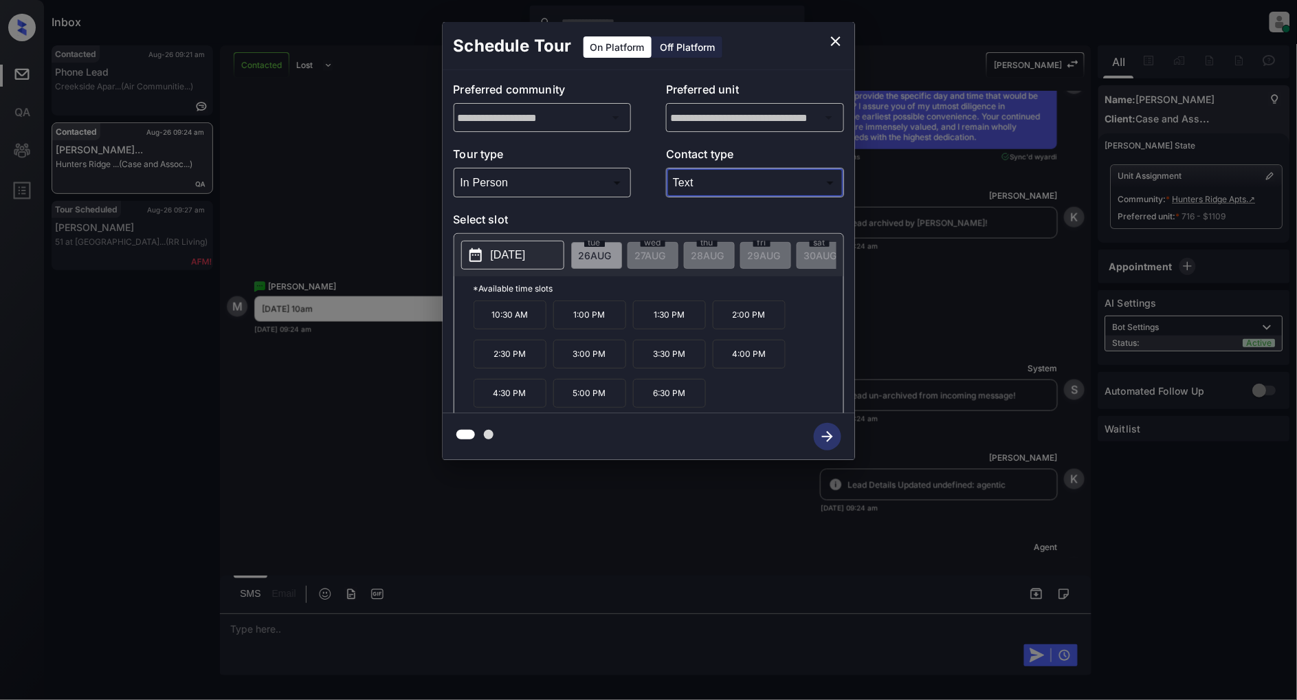
click at [512, 260] on p "[DATE]" at bounding box center [508, 255] width 35 height 17
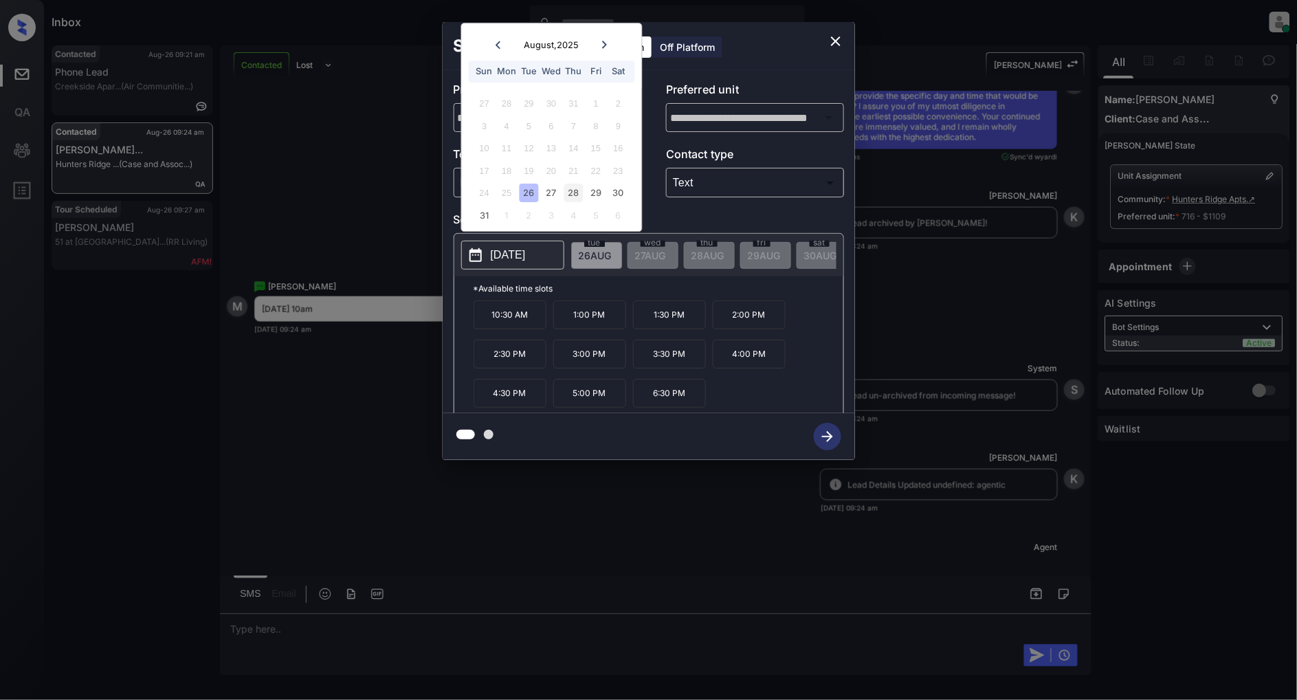
click at [574, 195] on div "28" at bounding box center [574, 193] width 19 height 19
click at [587, 195] on div "29" at bounding box center [596, 193] width 19 height 19
click at [589, 315] on p "1:00 PM" at bounding box center [590, 314] width 73 height 29
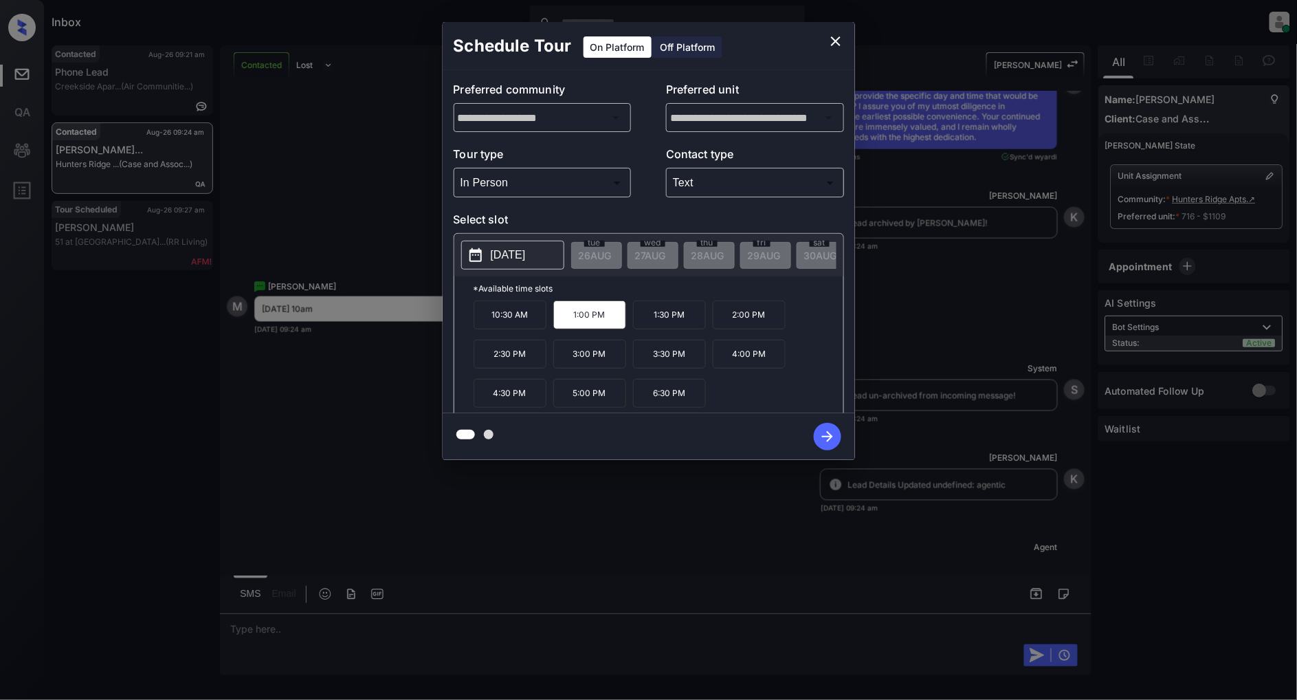
click at [705, 323] on p "1:30 PM" at bounding box center [669, 314] width 73 height 29
click at [526, 262] on p "2025-08-29" at bounding box center [508, 255] width 35 height 17
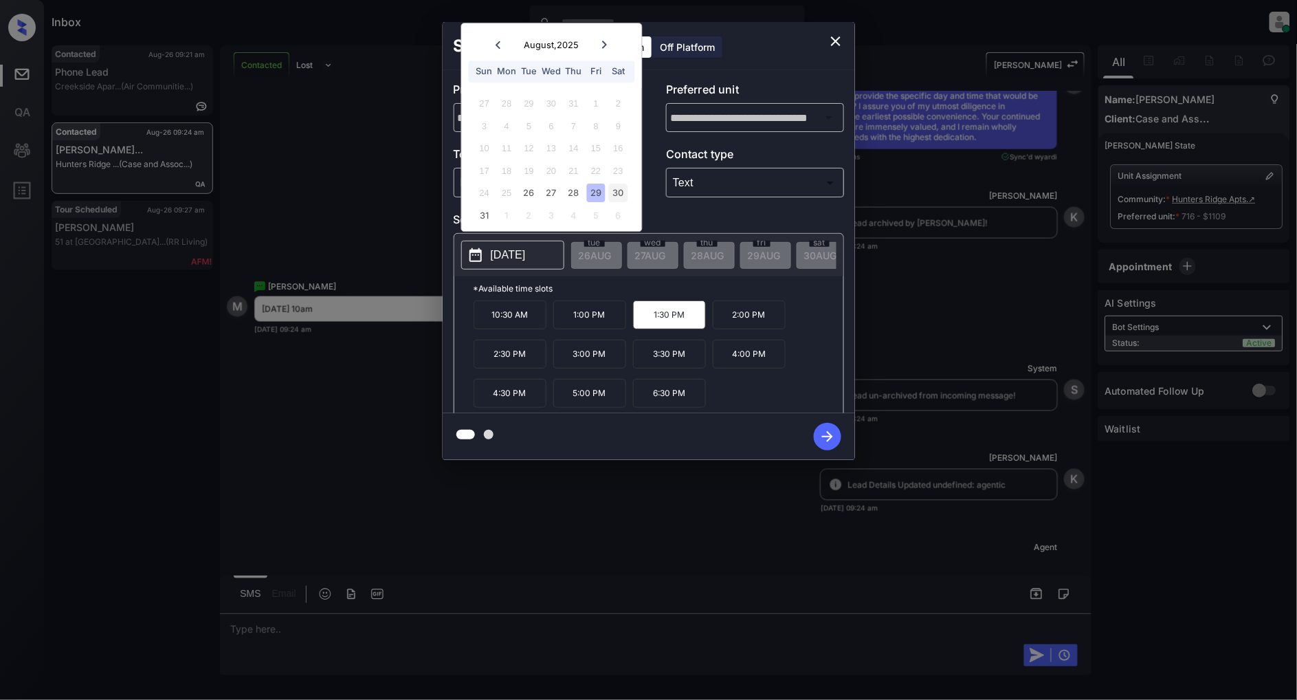
click at [615, 193] on div "30" at bounding box center [618, 193] width 19 height 19
click at [572, 195] on div "28" at bounding box center [574, 193] width 19 height 19
click at [495, 327] on p "10:30 AM" at bounding box center [510, 314] width 73 height 29
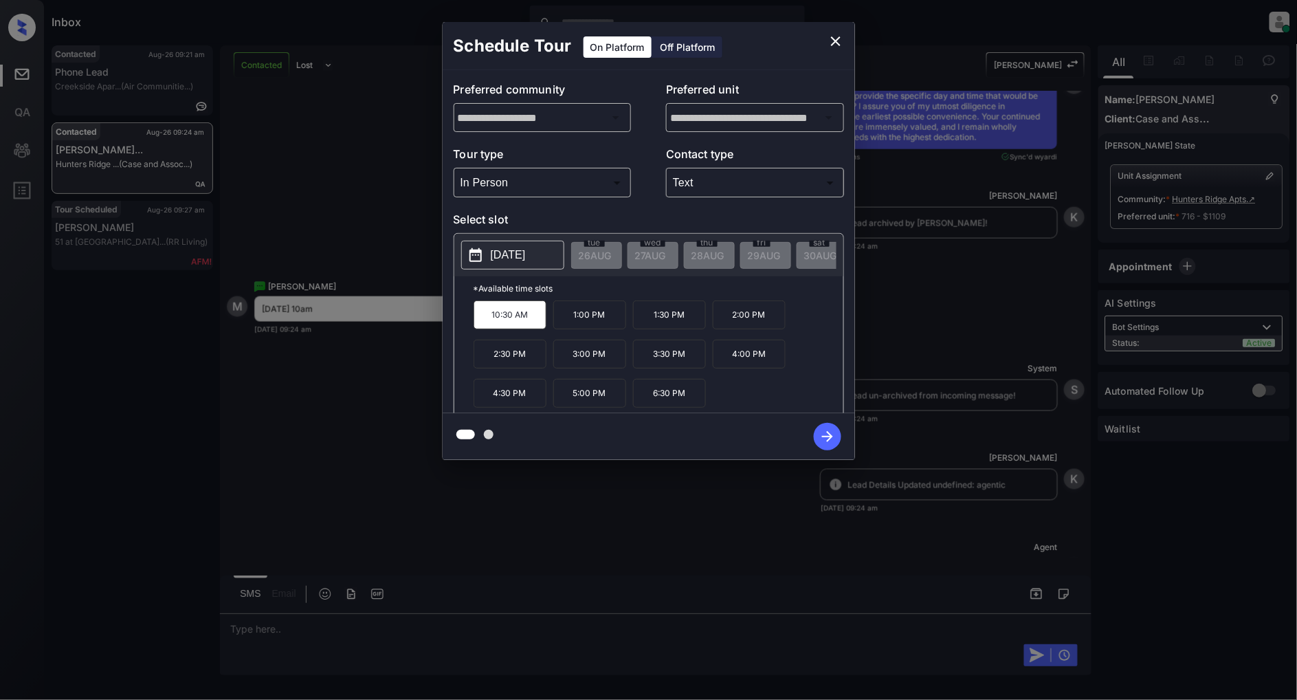
click at [526, 256] on p "2025-08-28" at bounding box center [508, 255] width 35 height 17
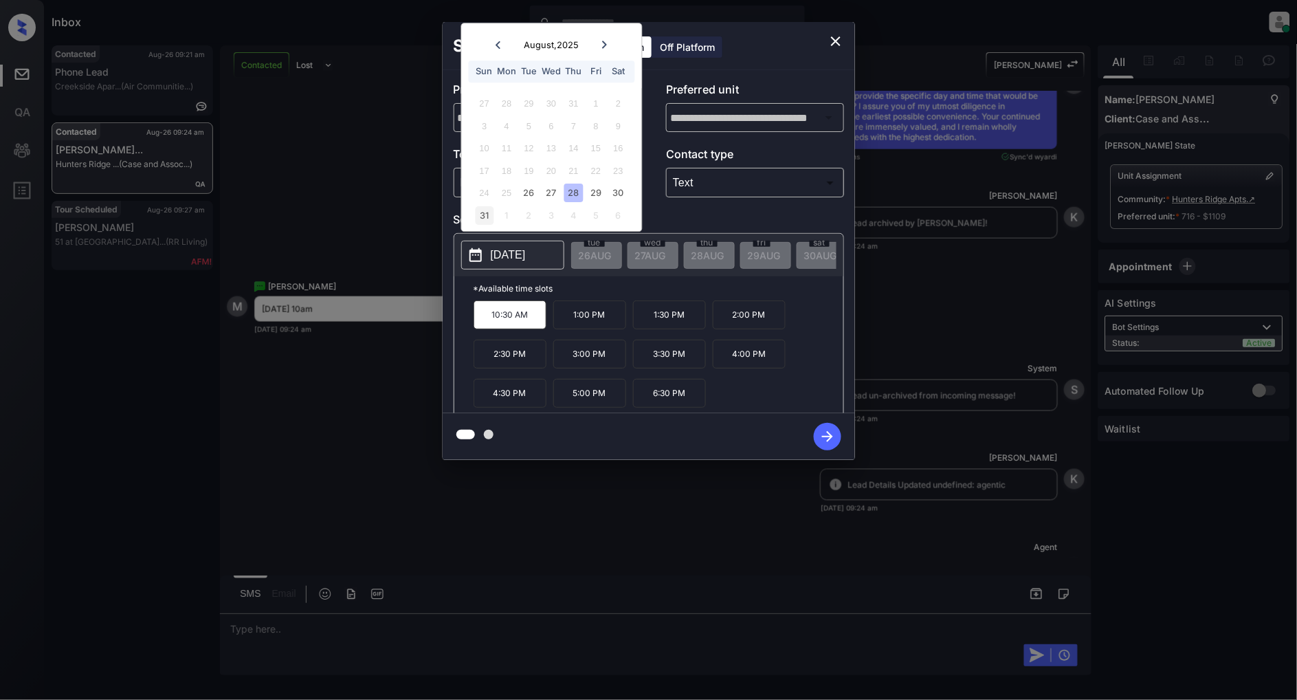
click at [489, 218] on div "31" at bounding box center [484, 215] width 19 height 19
click at [509, 219] on div "1" at bounding box center [507, 215] width 19 height 19
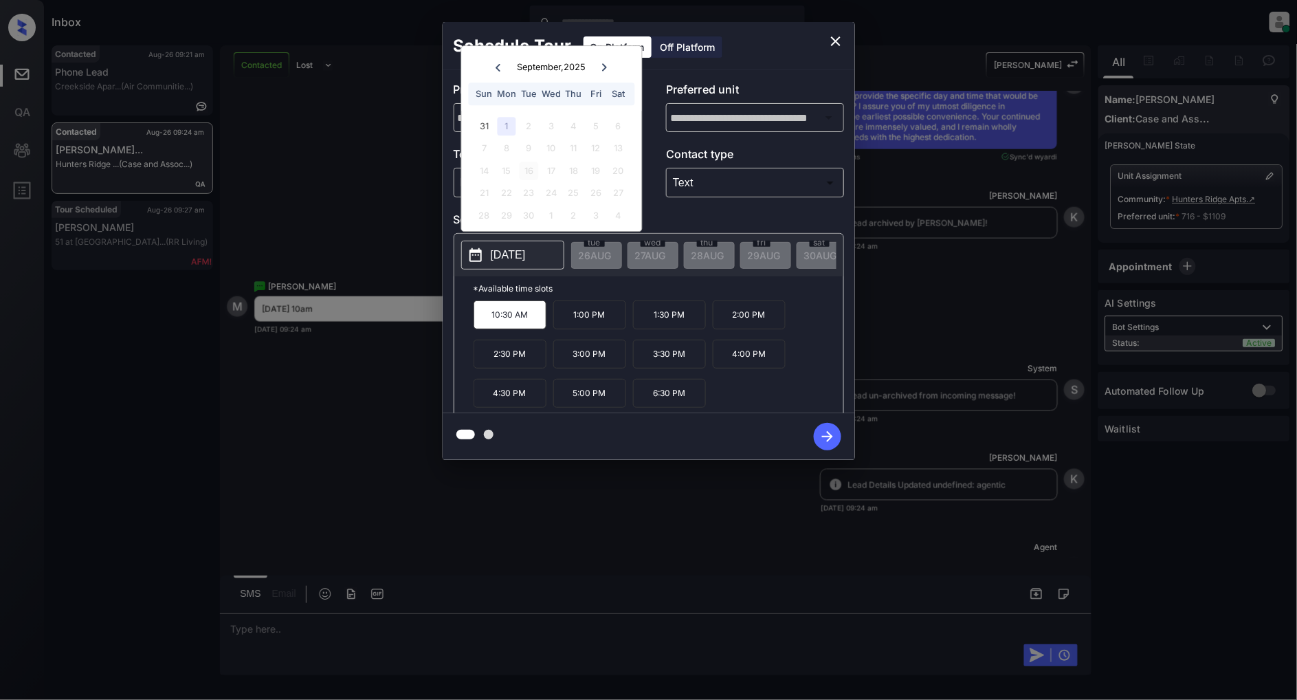
click at [527, 170] on div "16" at bounding box center [529, 171] width 19 height 19
click at [601, 179] on div "19" at bounding box center [596, 171] width 19 height 19
click at [494, 65] on icon at bounding box center [498, 67] width 8 height 8
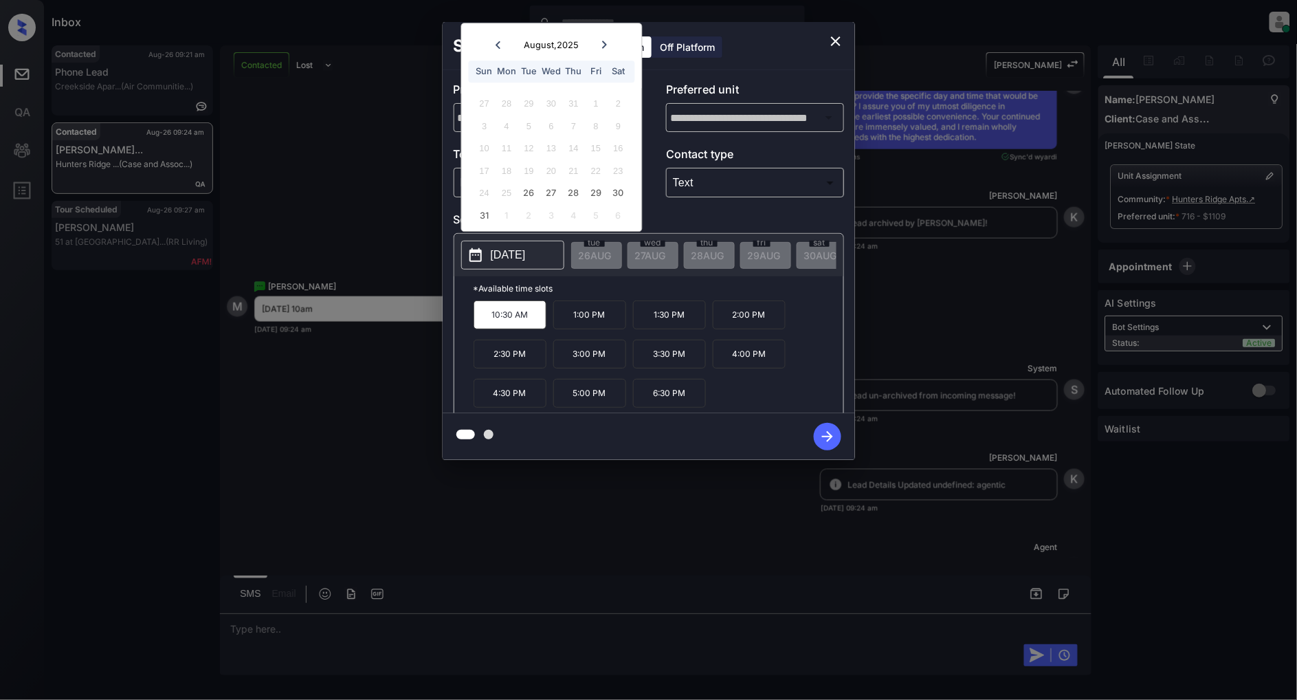
click at [498, 45] on icon at bounding box center [498, 45] width 8 height 8
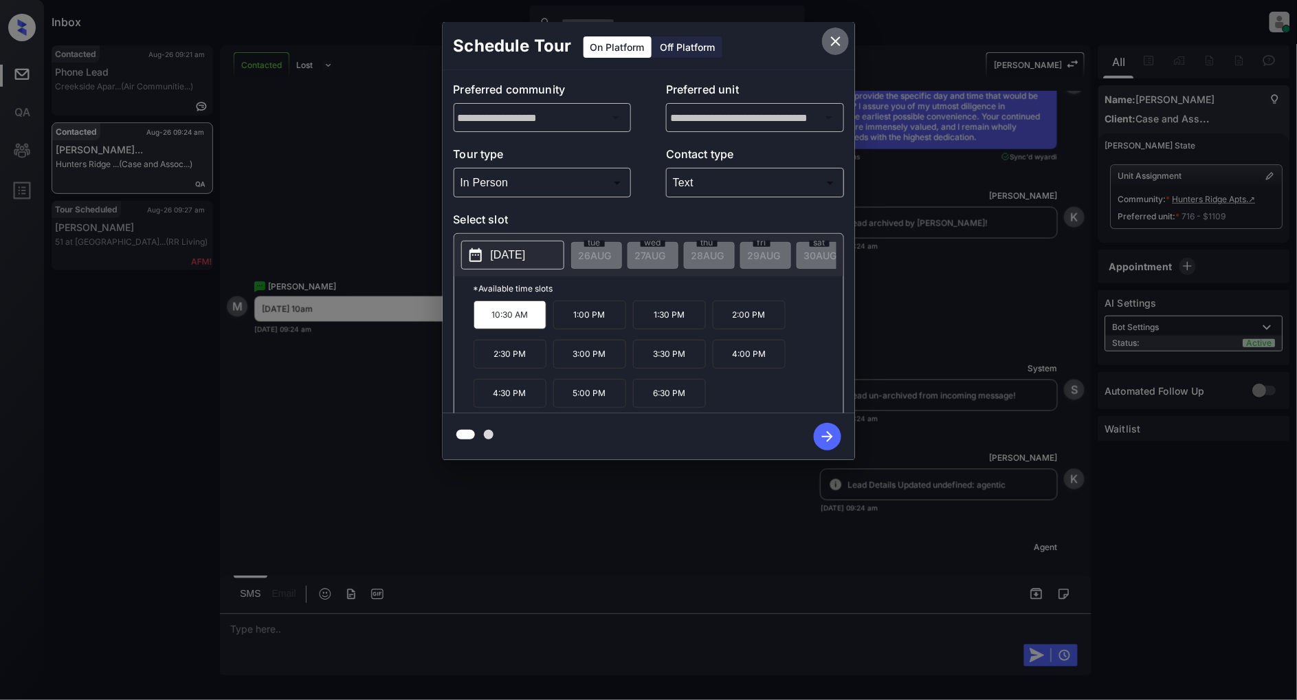
click at [837, 40] on icon "close" at bounding box center [836, 41] width 17 height 17
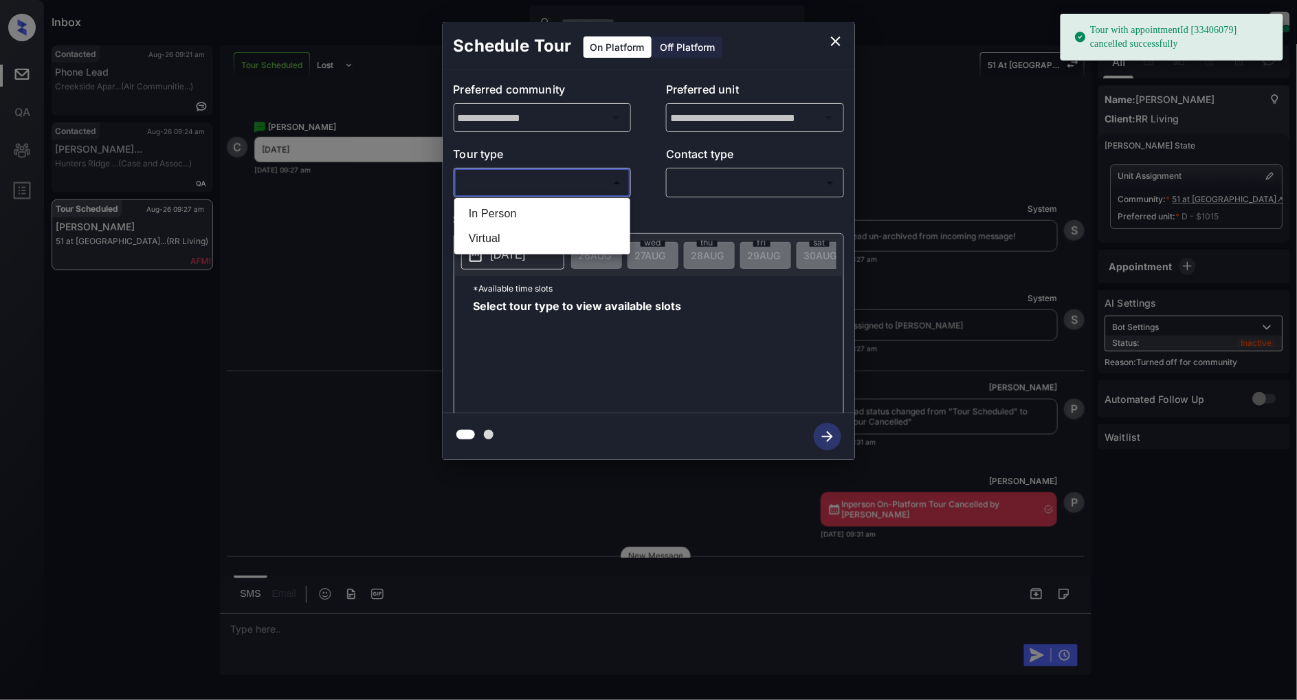
scroll to position [12154, 0]
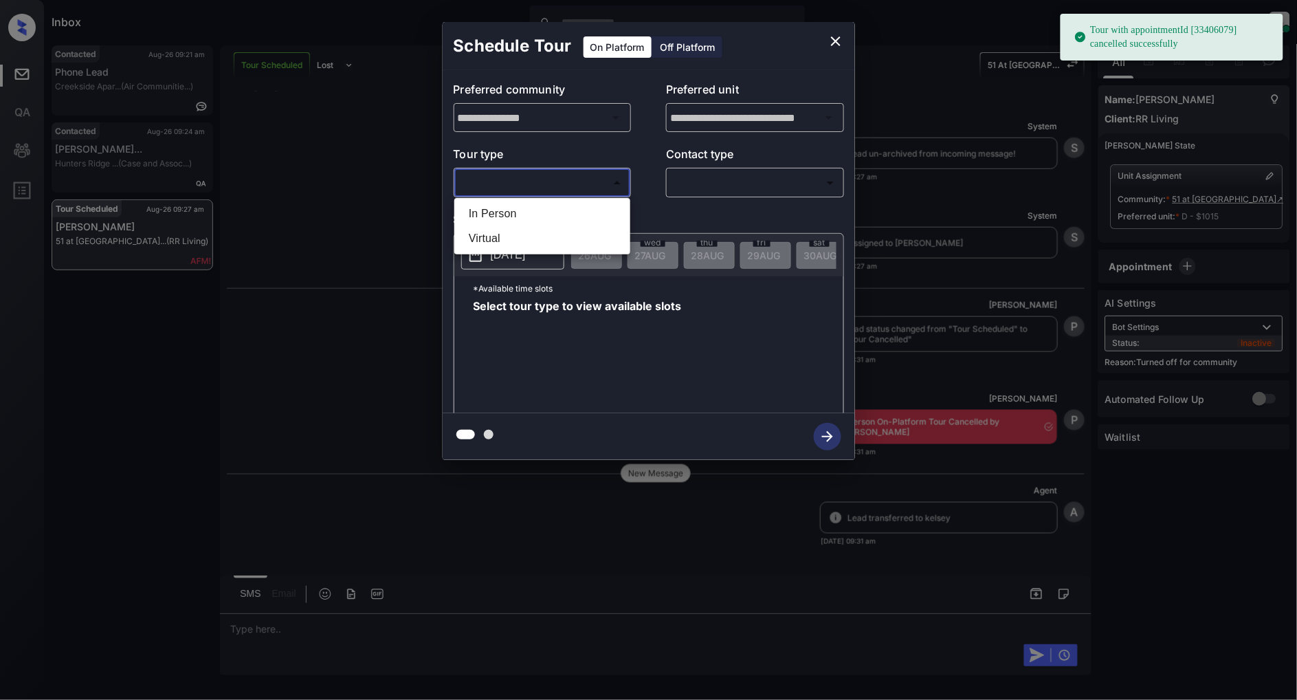
click at [492, 215] on li "In Person" at bounding box center [542, 213] width 169 height 25
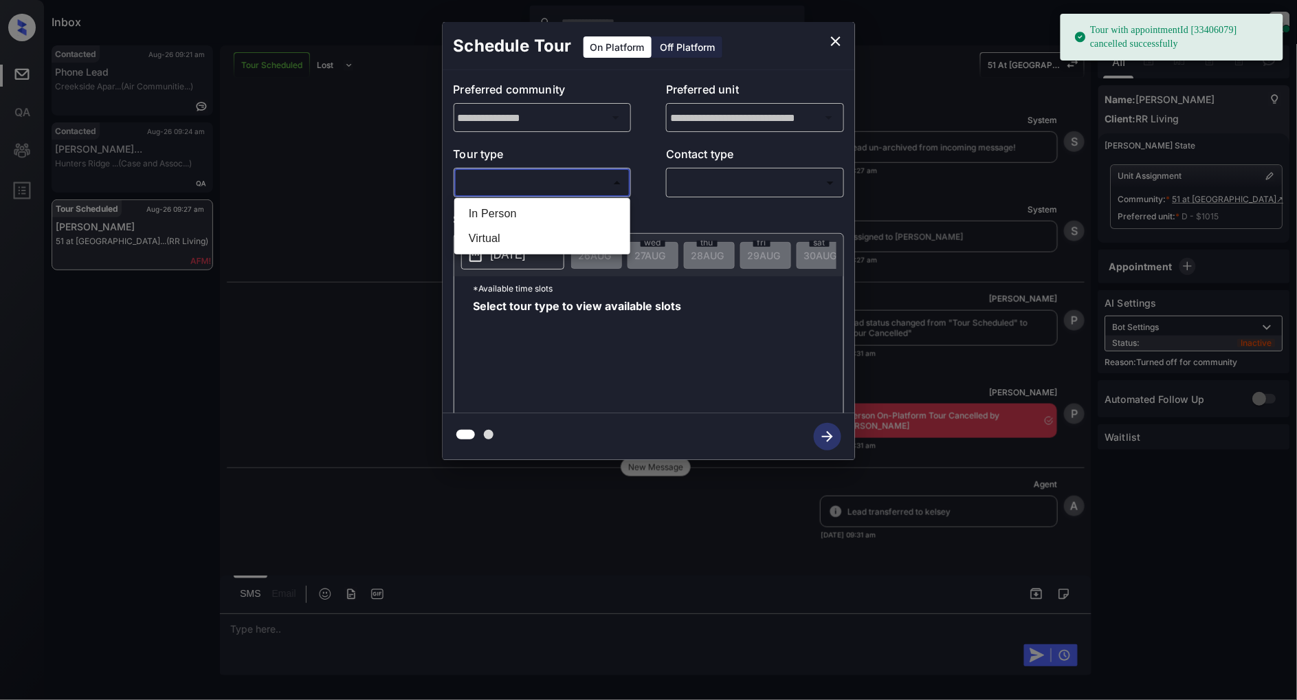
type input "********"
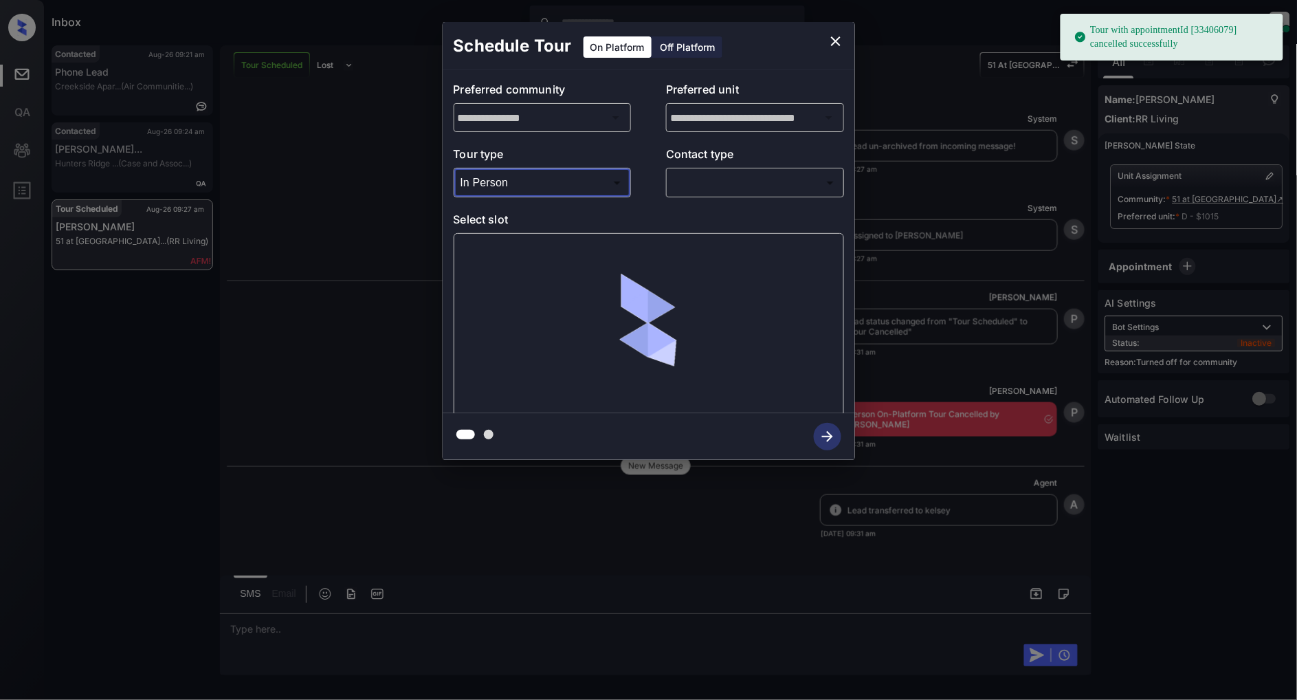
click at [736, 186] on body "Tour with appointmentId [33406079] cancelled successfully Inbox Patrick Deasis …" at bounding box center [648, 350] width 1297 height 700
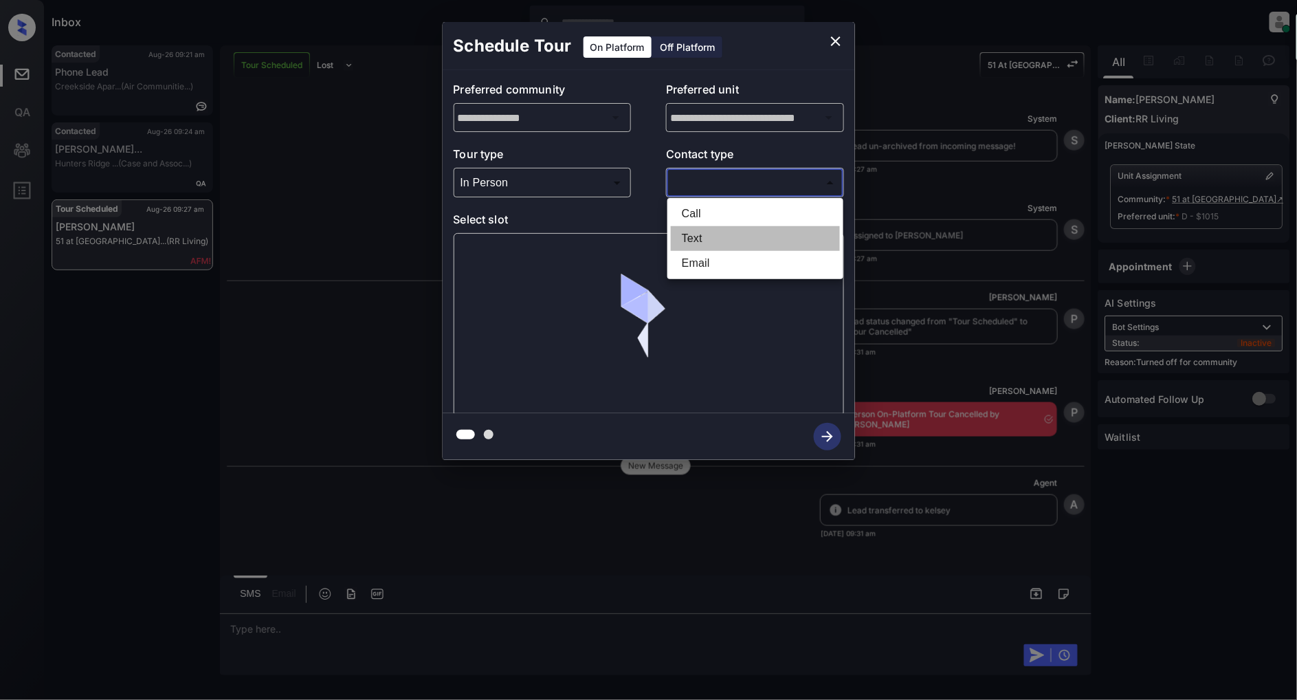
click at [706, 230] on li "Text" at bounding box center [755, 238] width 169 height 25
type input "****"
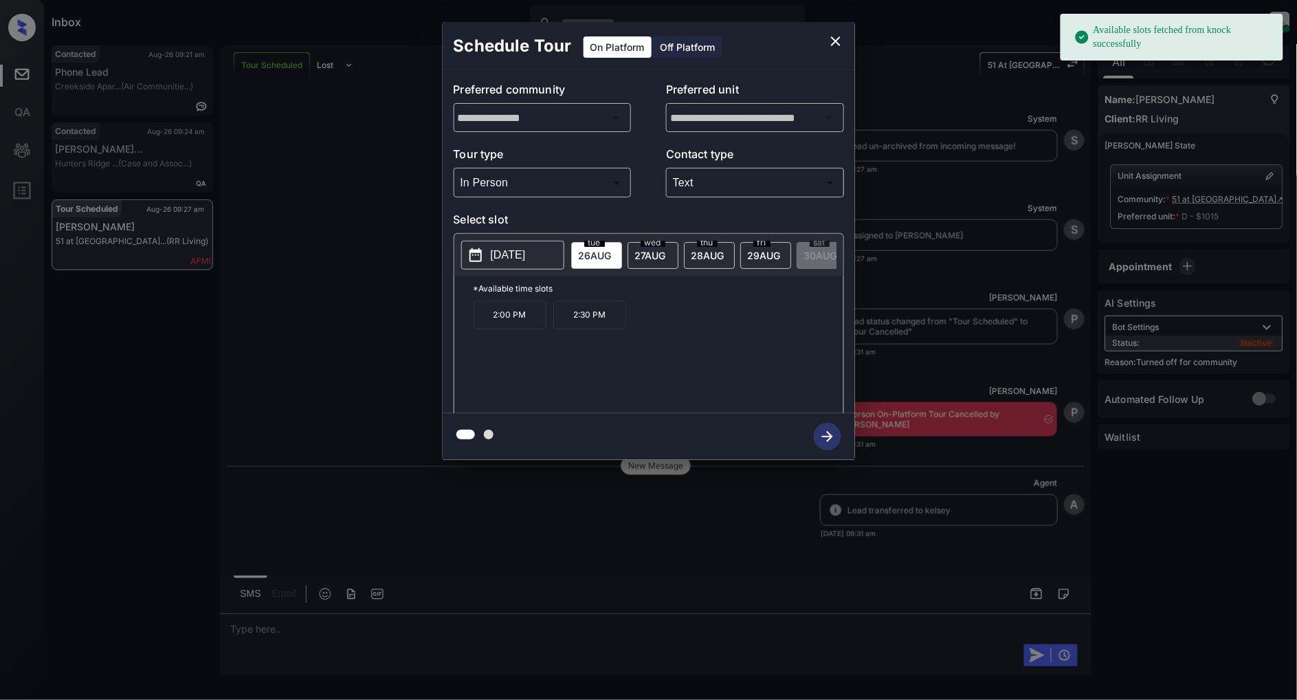
click at [500, 256] on p "[DATE]" at bounding box center [508, 255] width 35 height 17
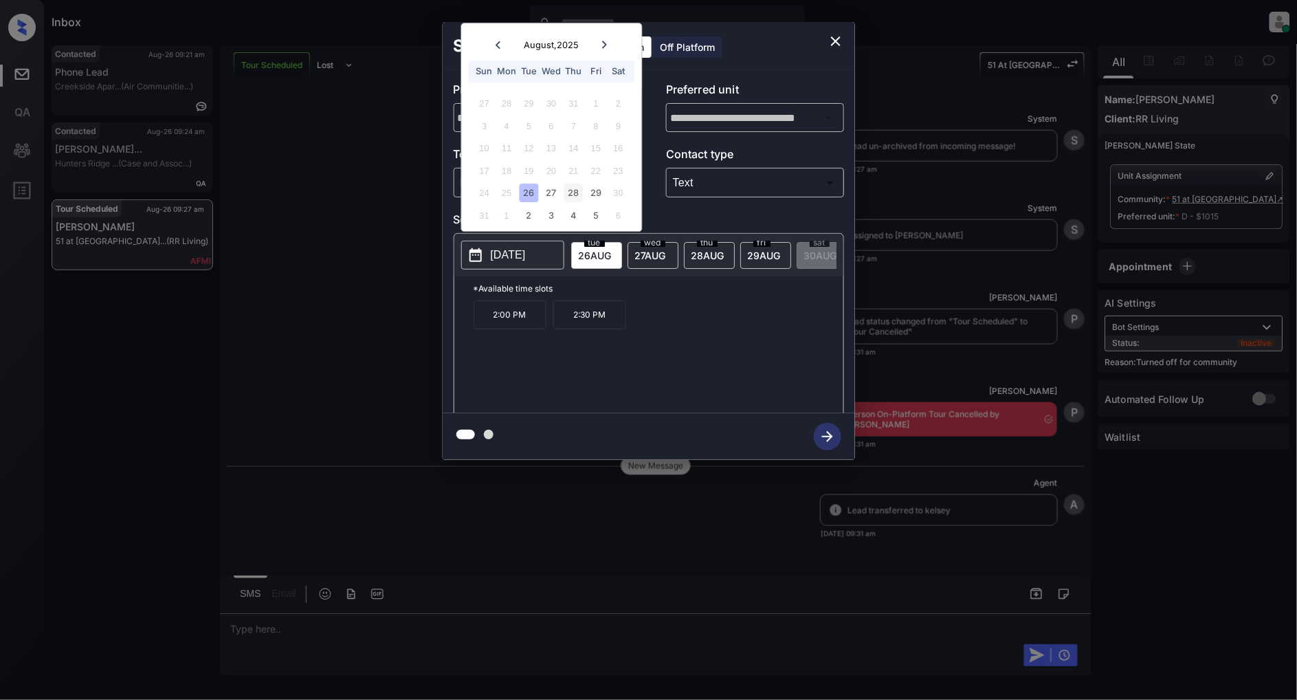
click at [573, 193] on div "28" at bounding box center [574, 193] width 19 height 19
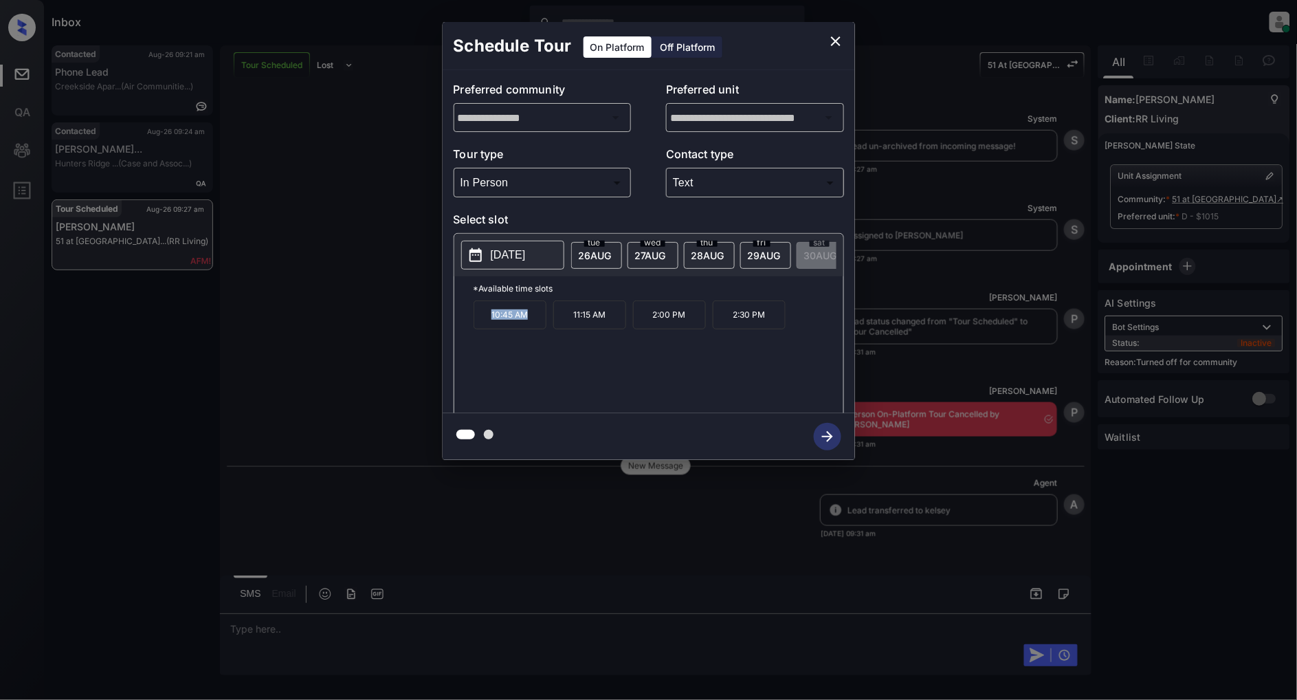
drag, startPoint x: 536, startPoint y: 335, endPoint x: 458, endPoint y: 333, distance: 78.4
click at [458, 333] on div "*Available time slots 10:45 AM 11:15 AM 2:00 PM 2:30 PM" at bounding box center [649, 346] width 389 height 141
copy p "10:45 AM"
drag, startPoint x: 610, startPoint y: 325, endPoint x: 564, endPoint y: 323, distance: 46.1
click at [564, 323] on p "11:15 AM" at bounding box center [590, 314] width 73 height 29
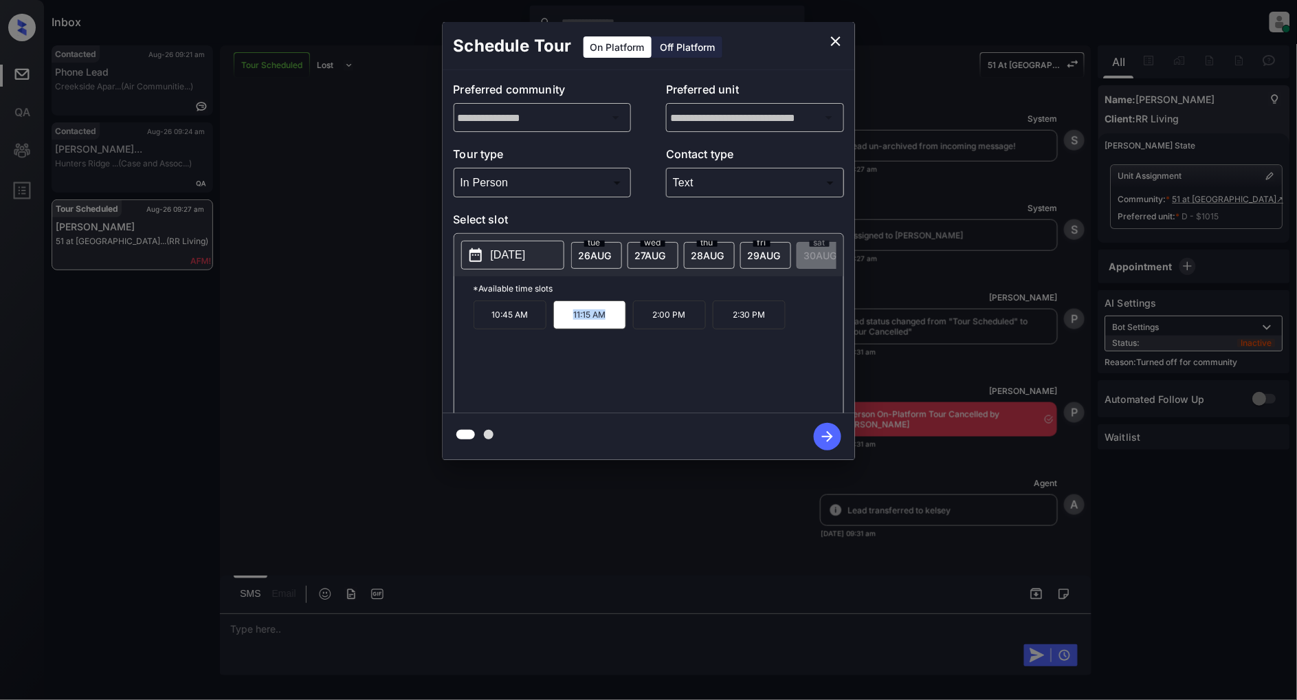
copy p "11:15 AM"
drag, startPoint x: 693, startPoint y: 325, endPoint x: 648, endPoint y: 325, distance: 45.4
click at [648, 325] on p "2:00 PM" at bounding box center [669, 314] width 73 height 29
copy p "2:00 PM"
click at [829, 44] on icon "close" at bounding box center [836, 41] width 17 height 17
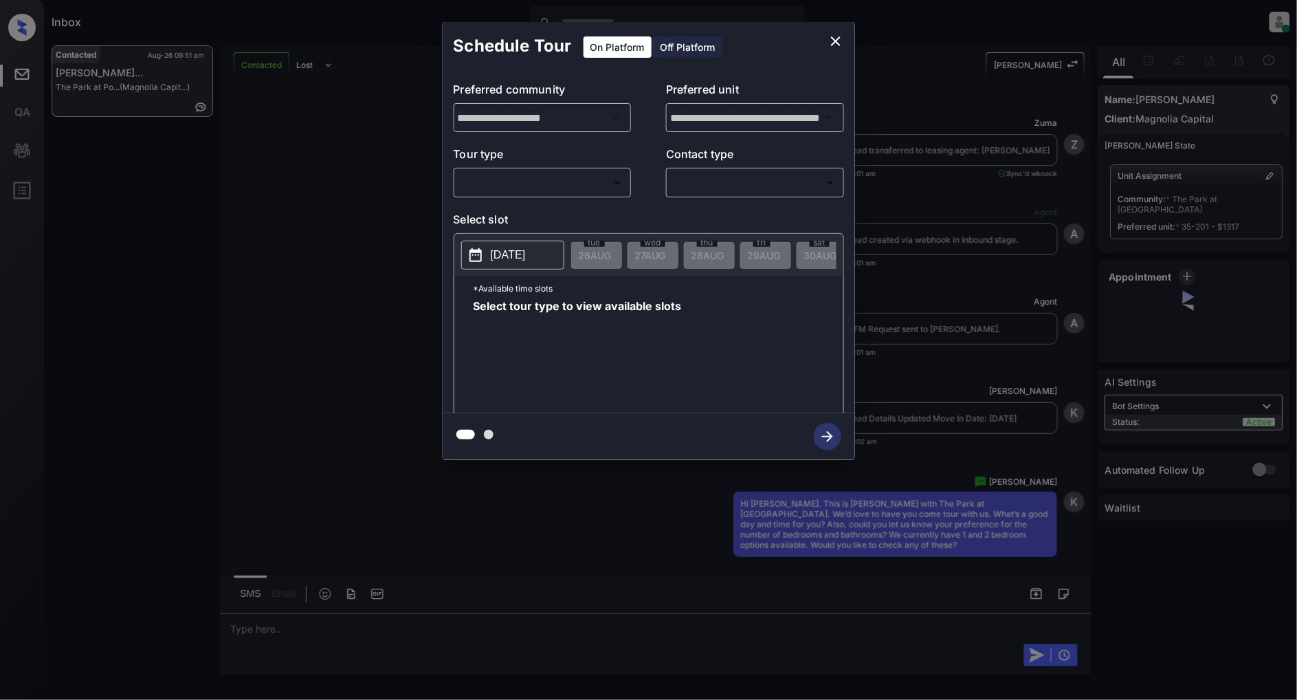
scroll to position [2803, 0]
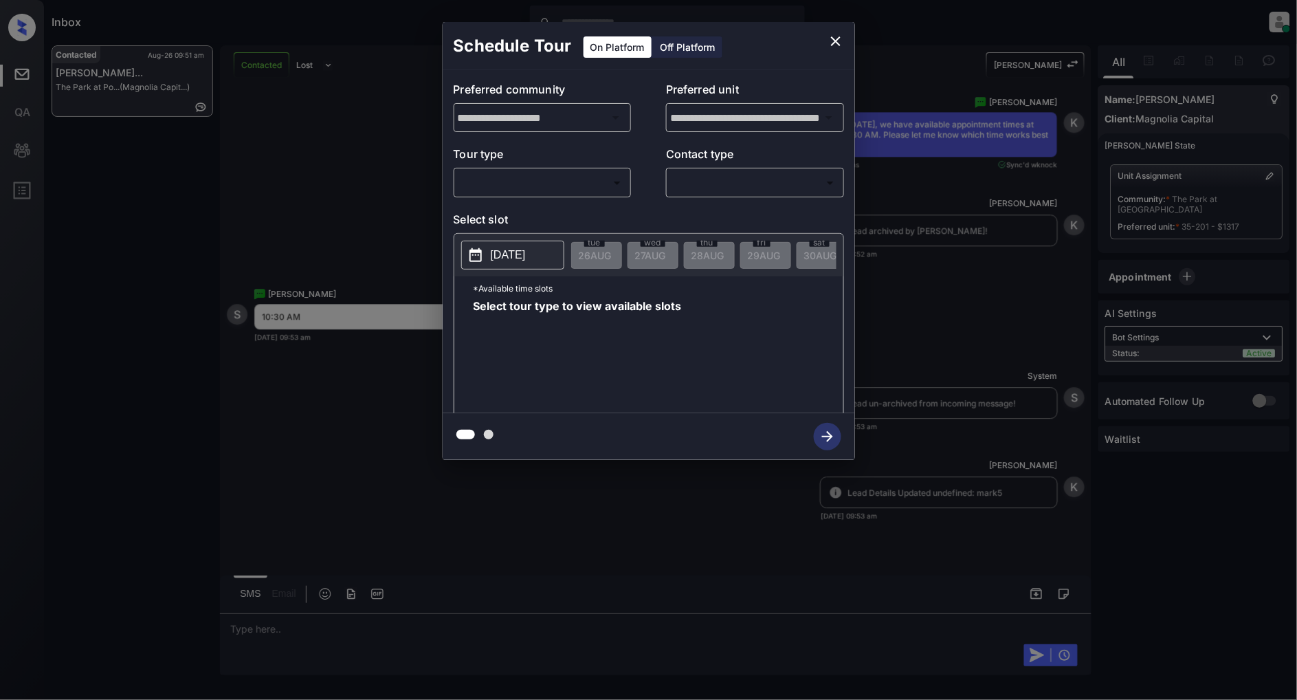
click at [573, 171] on body "Inbox [PERSON_NAME] Online Set yourself offline Set yourself on break Profile S…" at bounding box center [648, 350] width 1297 height 700
click at [521, 206] on li "In Person" at bounding box center [542, 213] width 169 height 25
type input "********"
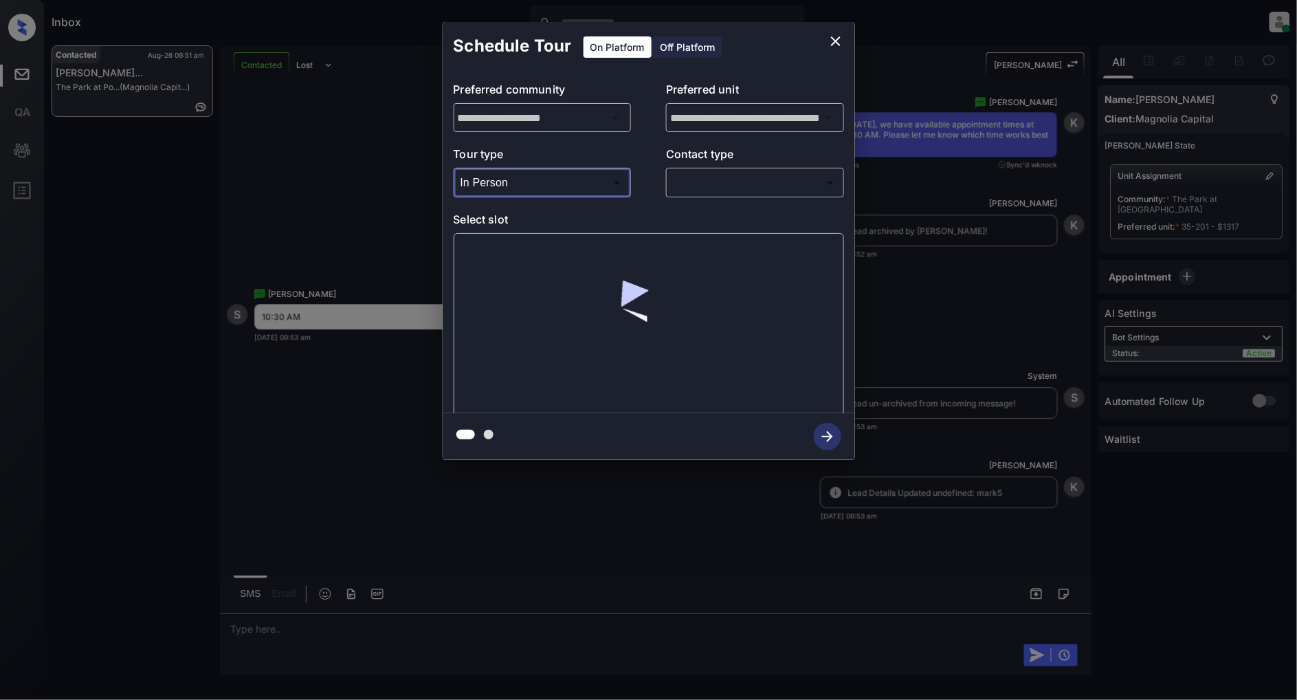
click at [686, 187] on body "Inbox [PERSON_NAME] Online Set yourself offline Set yourself on break Profile S…" at bounding box center [648, 350] width 1297 height 700
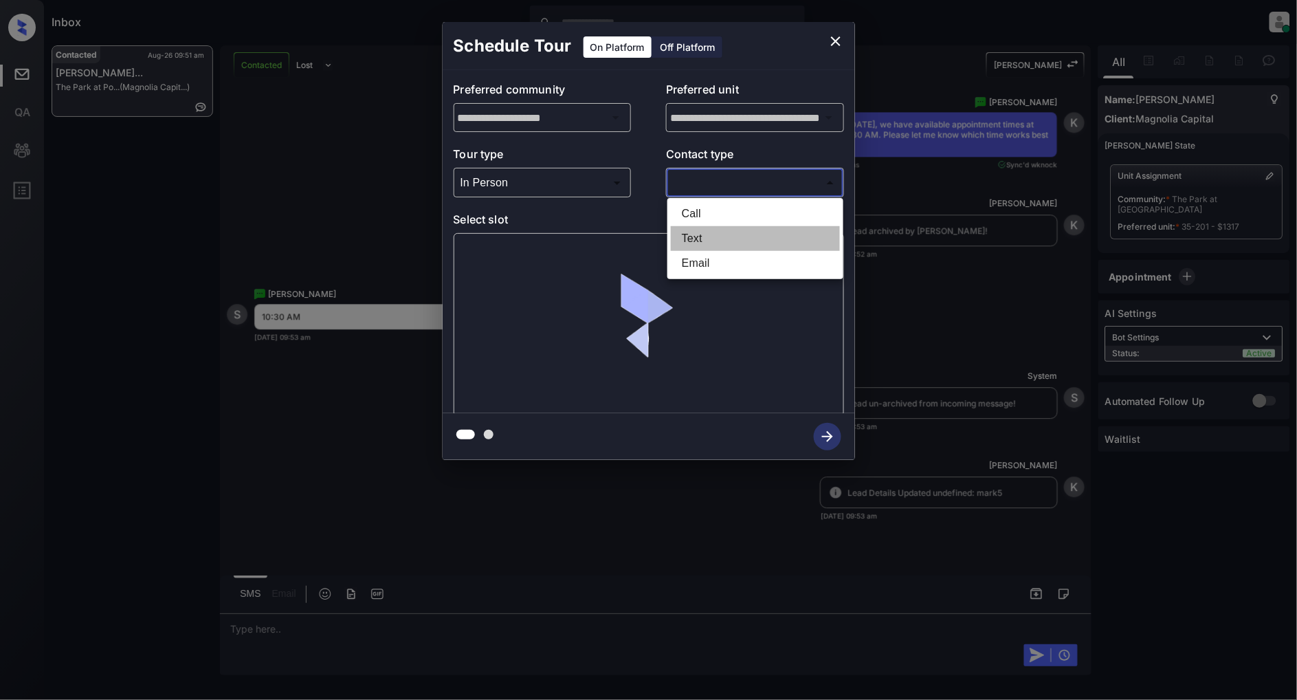
click at [717, 232] on li "Text" at bounding box center [755, 238] width 169 height 25
type input "****"
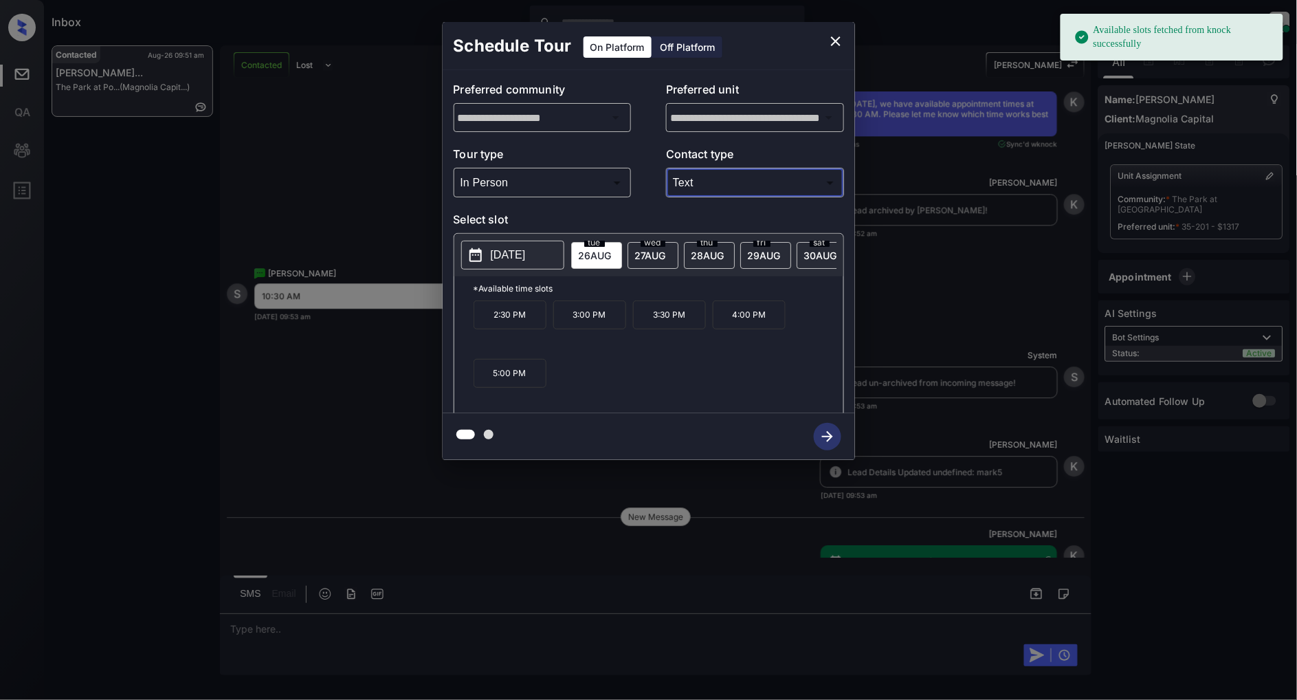
scroll to position [2985, 0]
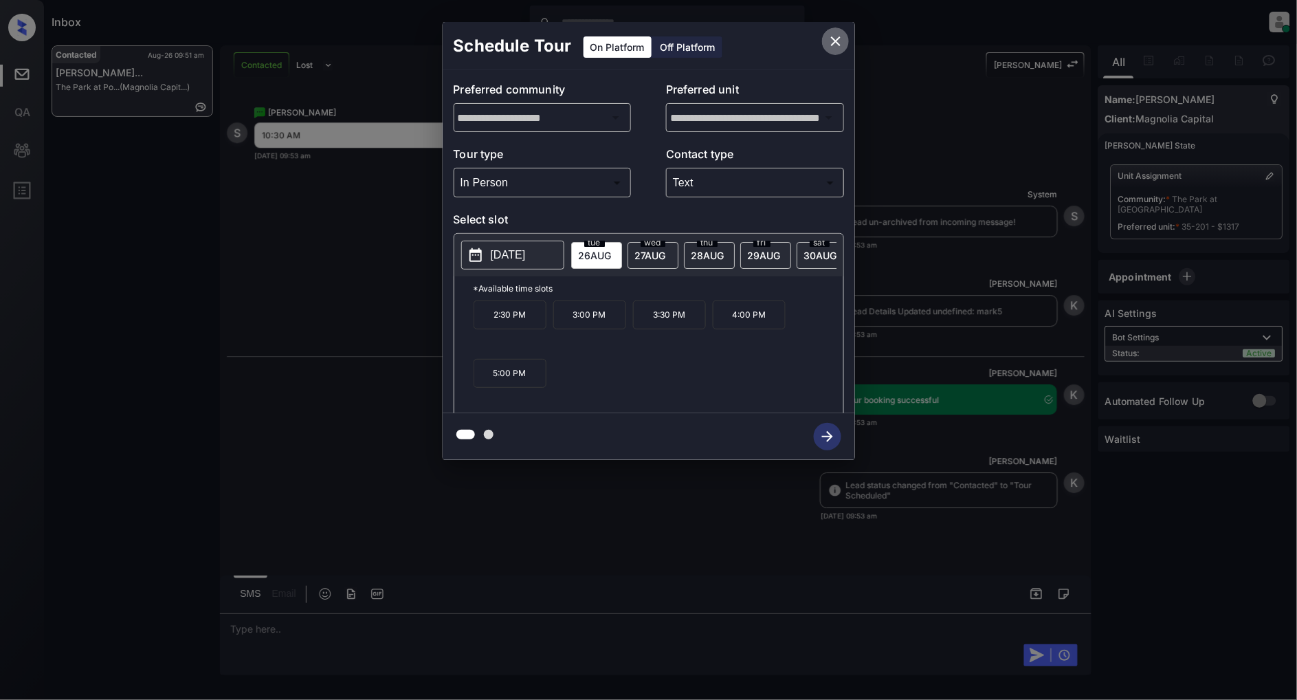
click at [834, 45] on icon "close" at bounding box center [836, 41] width 17 height 17
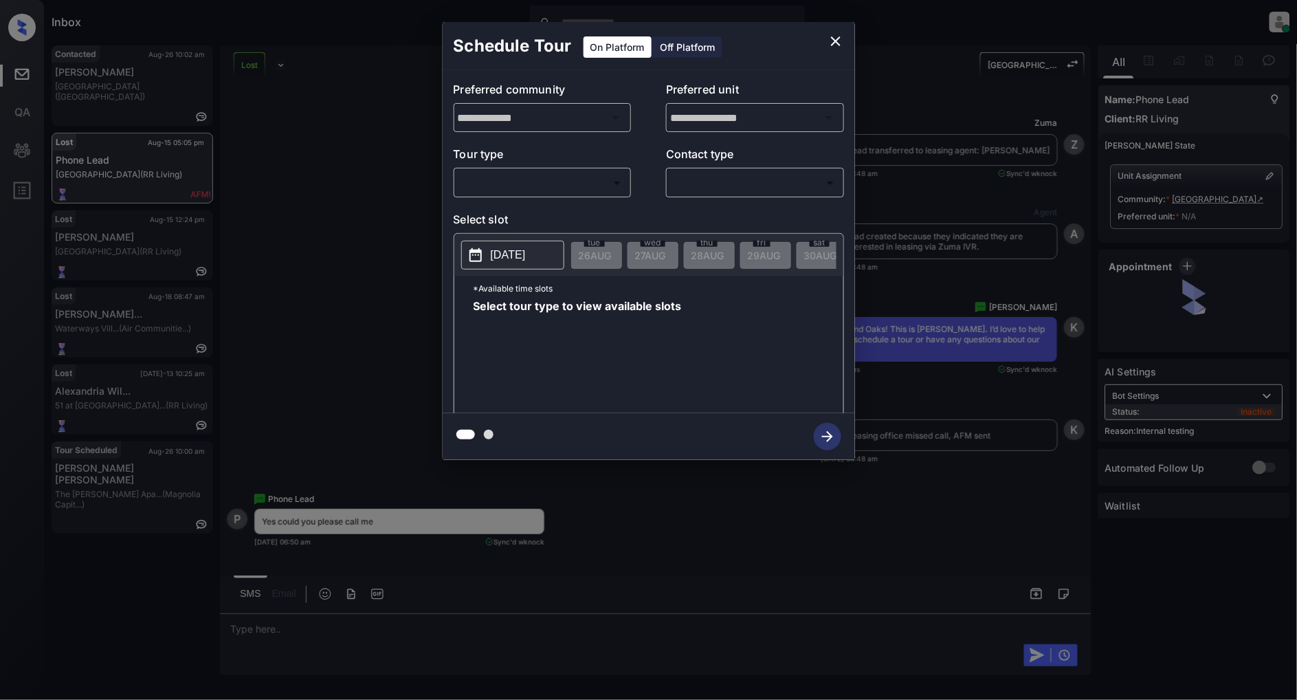
scroll to position [4967, 0]
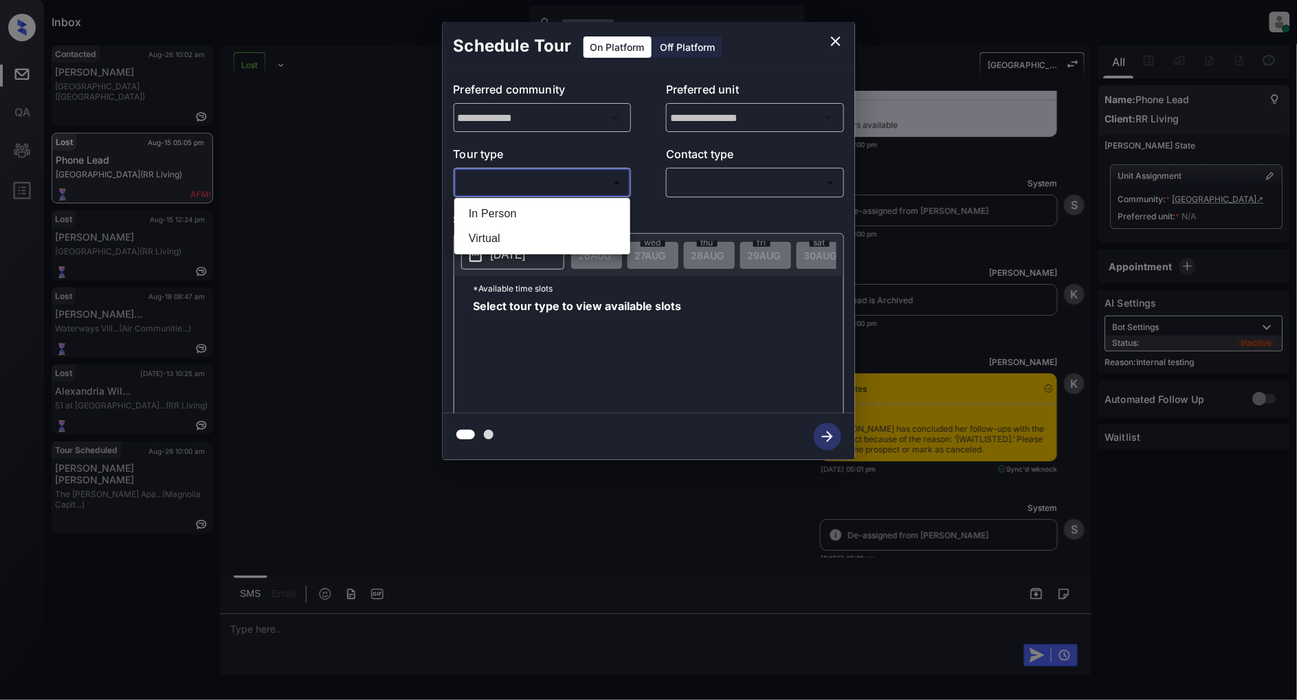
click at [521, 188] on body "Inbox Patrick Deasis Online Set yourself offline Set yourself on break Profile …" at bounding box center [648, 350] width 1297 height 700
click at [505, 219] on li "In Person" at bounding box center [542, 213] width 169 height 25
type input "********"
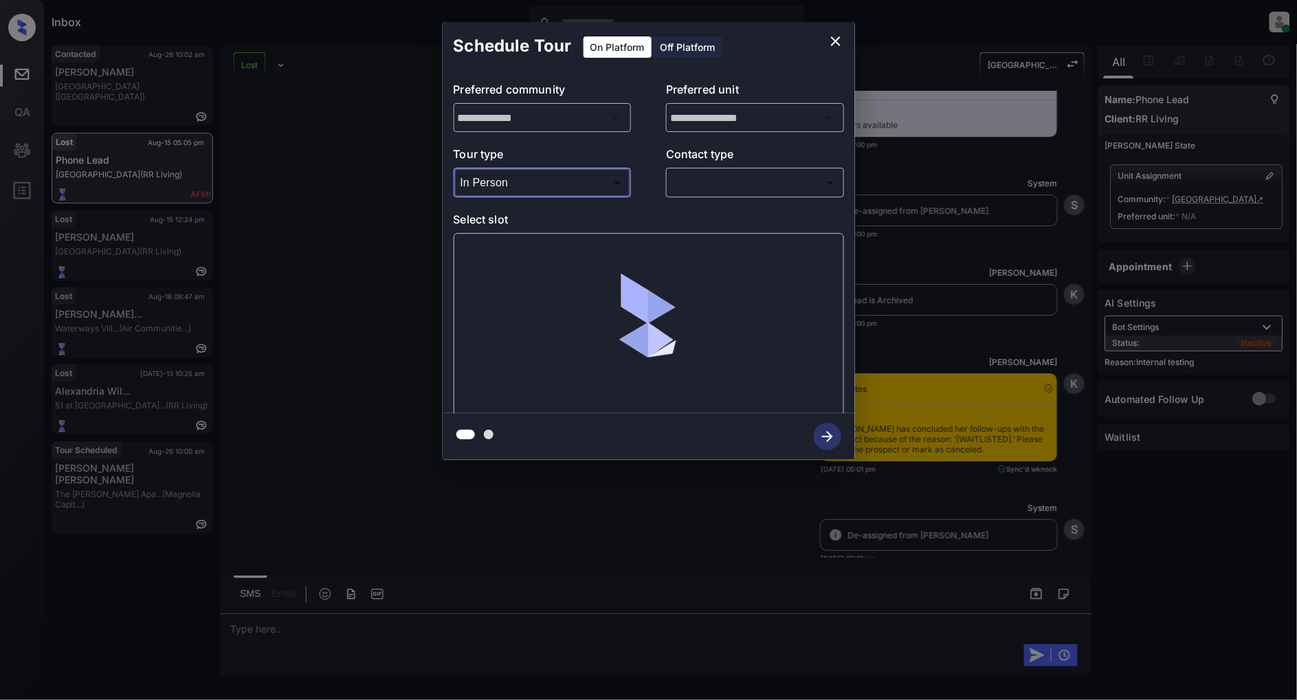
click at [812, 173] on body "Inbox Patrick Deasis Online Set yourself offline Set yourself on break Profile …" at bounding box center [648, 350] width 1297 height 700
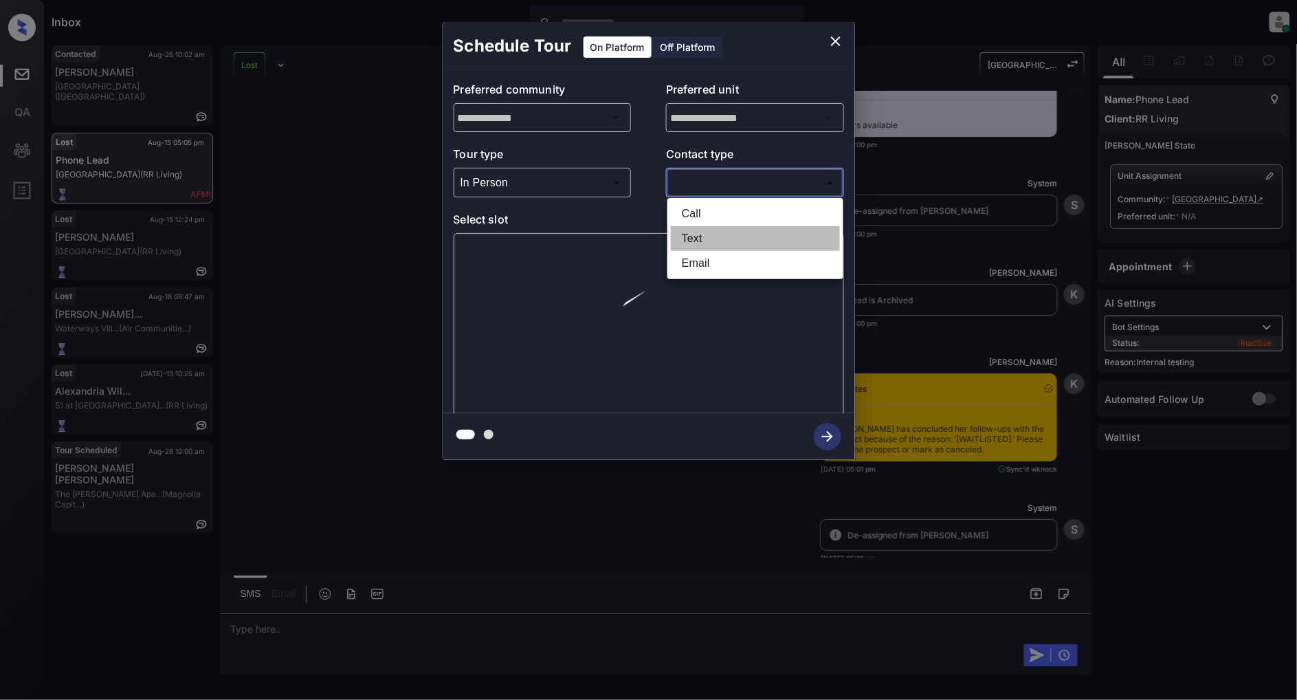
click at [711, 226] on li "Text" at bounding box center [755, 238] width 169 height 25
type input "****"
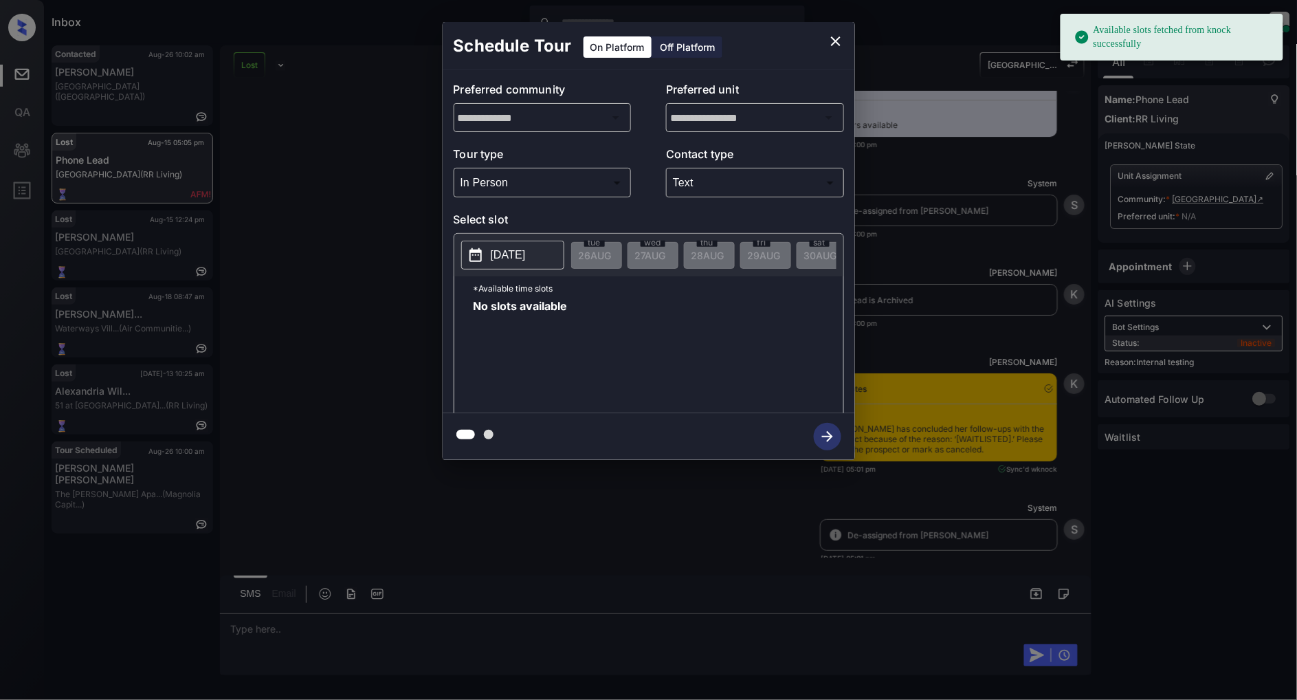
click at [514, 259] on p "2025-08-26" at bounding box center [508, 255] width 35 height 17
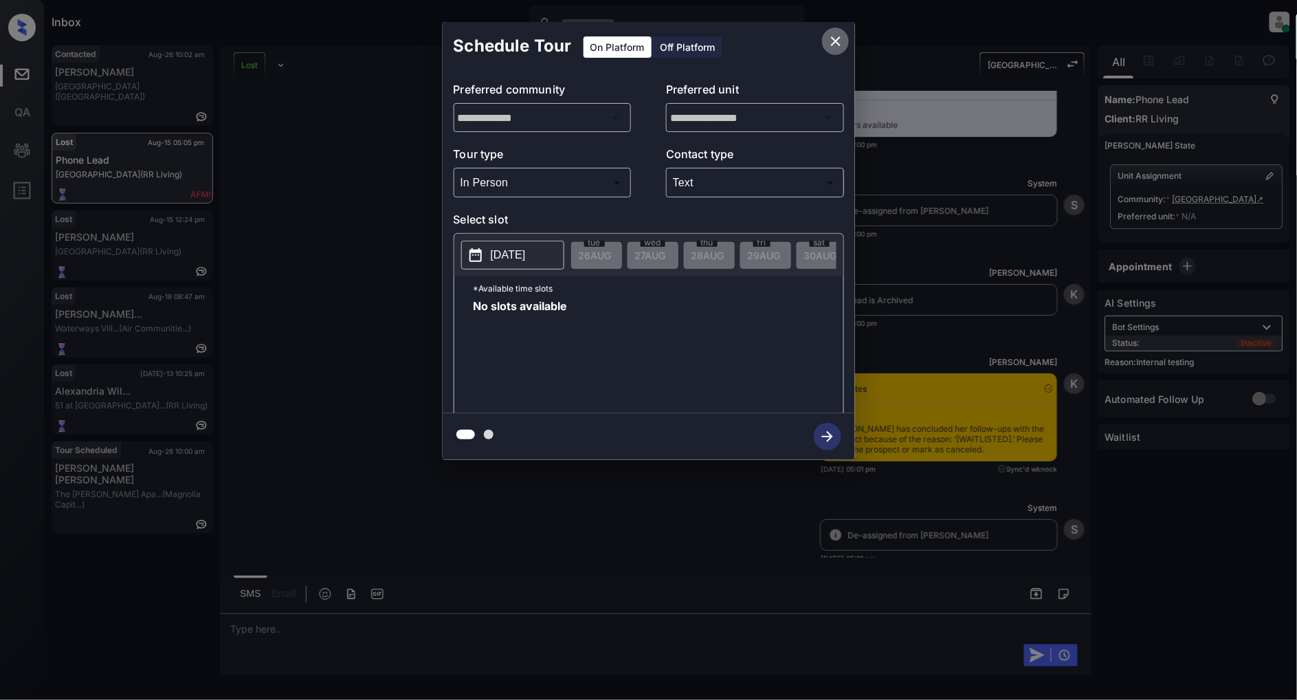
click at [835, 38] on icon "close" at bounding box center [836, 41] width 17 height 17
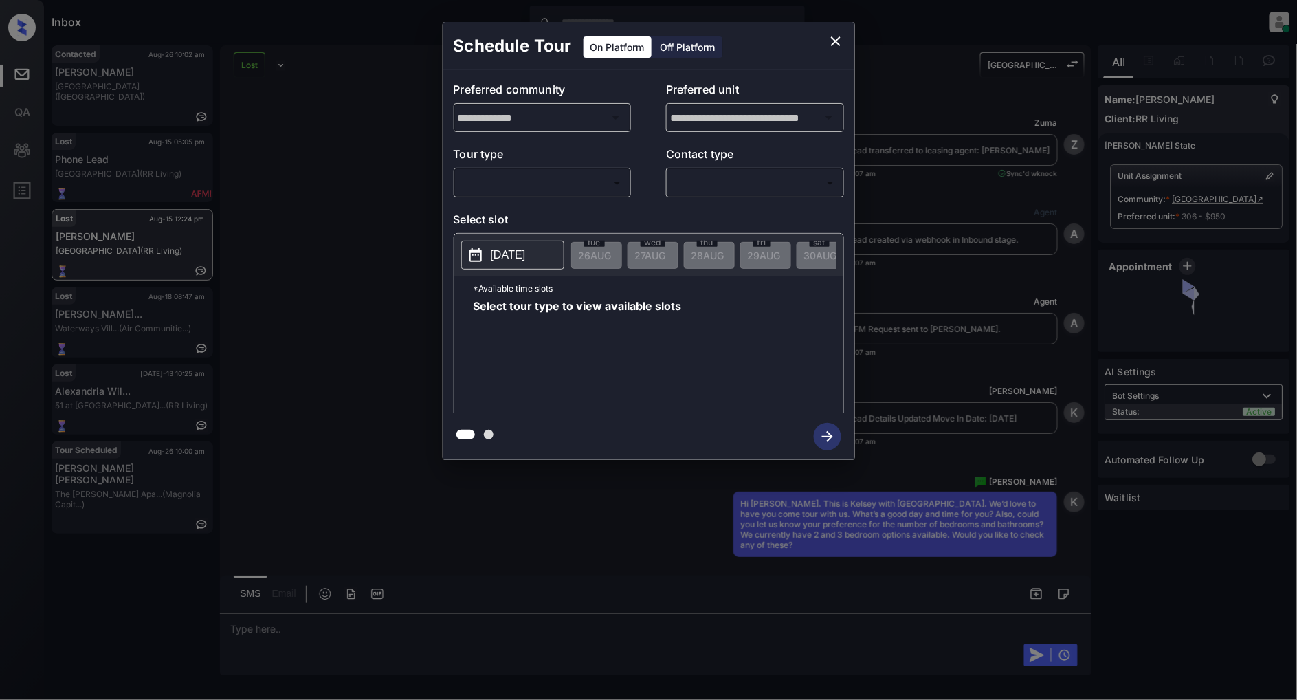
scroll to position [7569, 0]
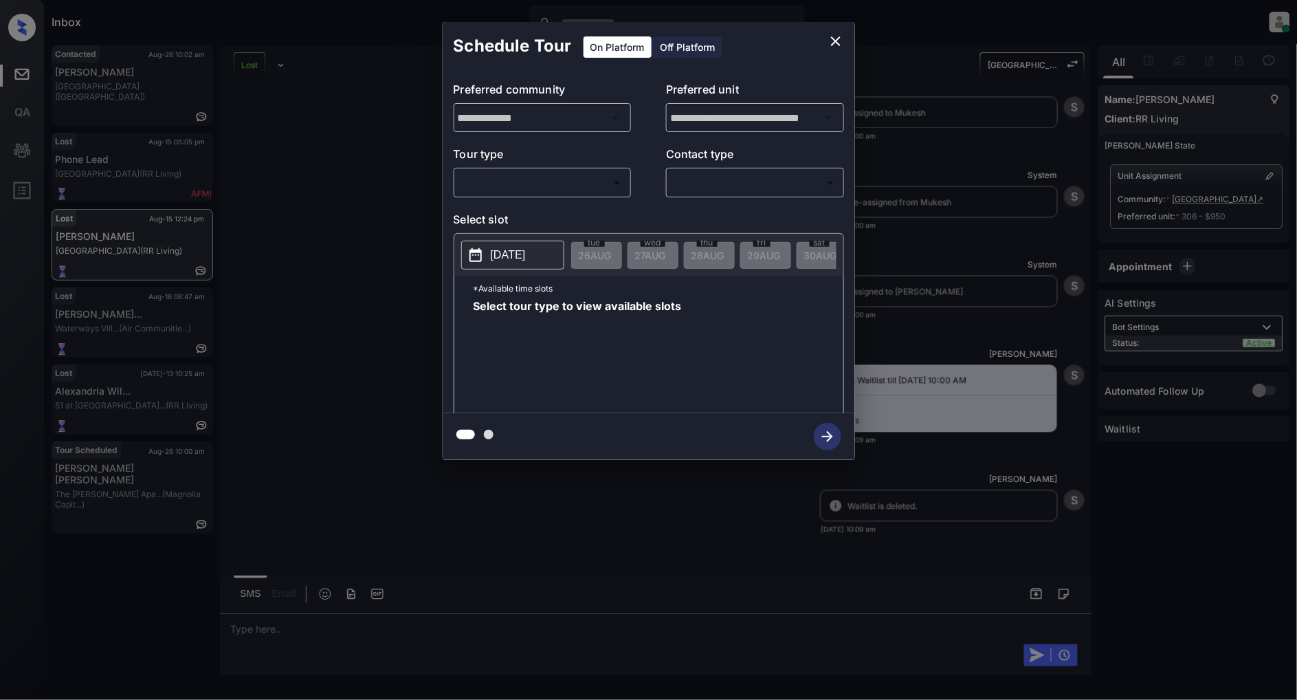
click at [586, 181] on body "Inbox [PERSON_NAME] Online Set yourself offline Set yourself on break Profile S…" at bounding box center [648, 350] width 1297 height 700
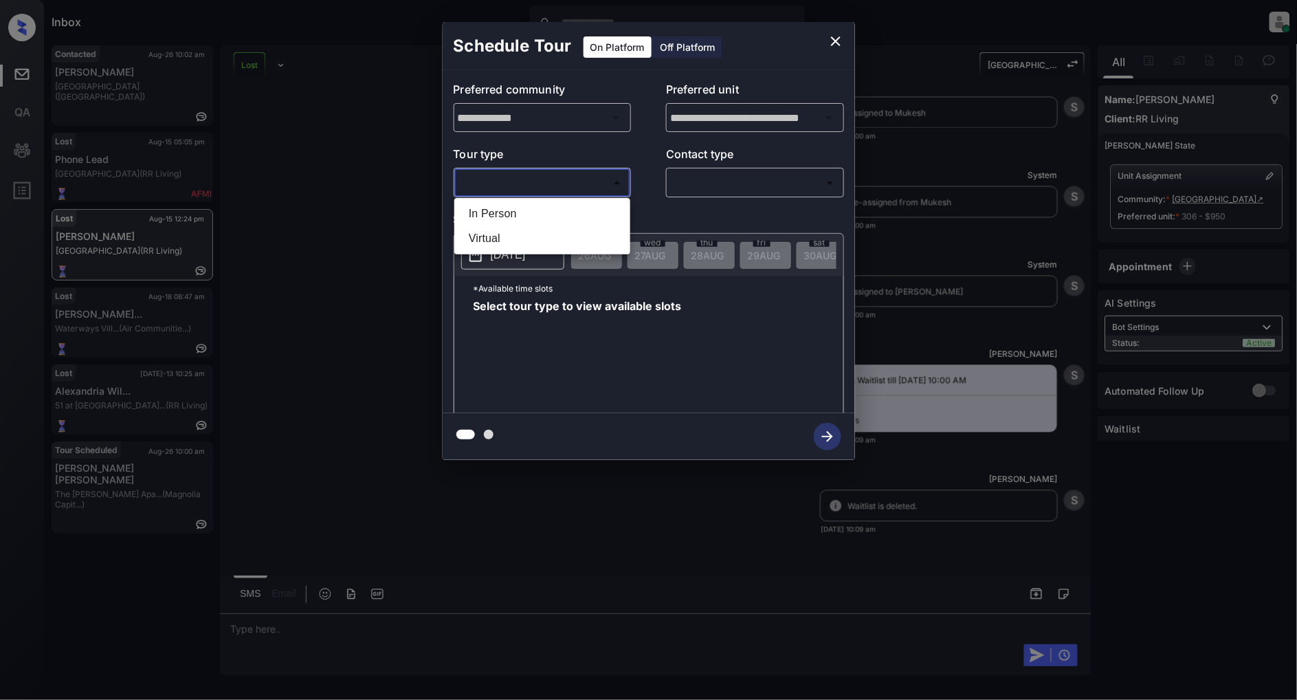
click at [529, 216] on li "In Person" at bounding box center [542, 213] width 169 height 25
type input "********"
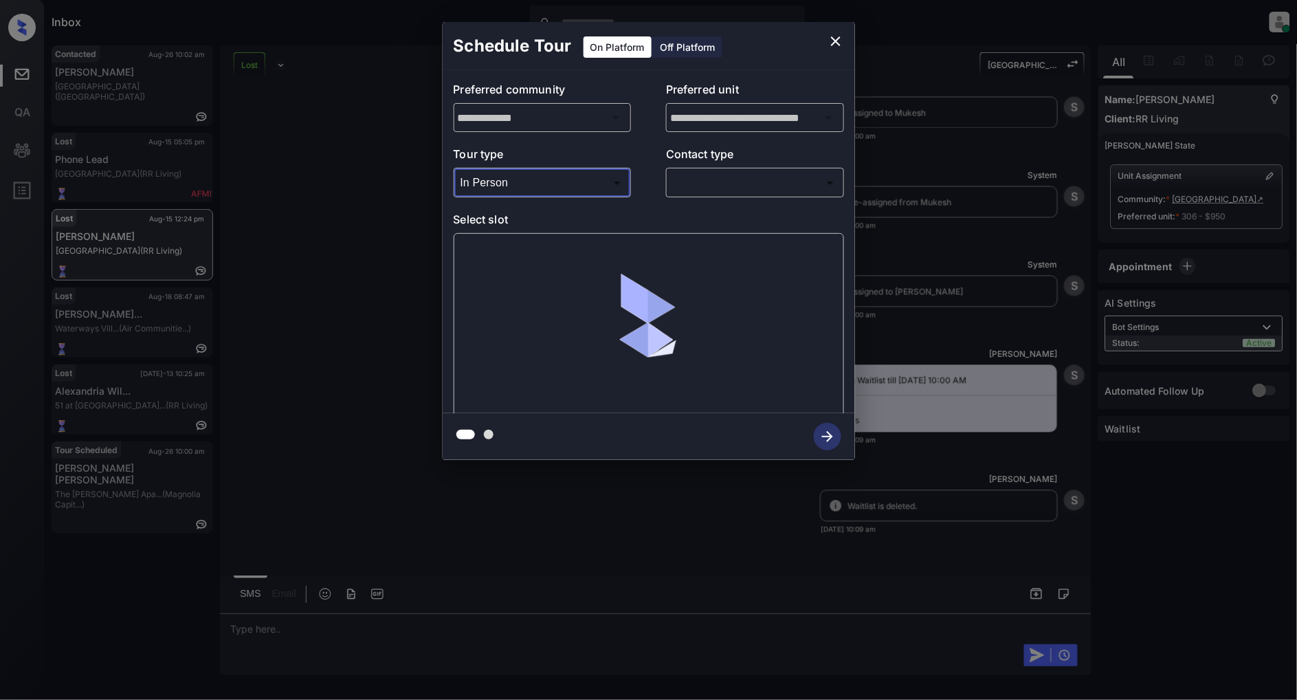
click at [764, 187] on body "Inbox [PERSON_NAME] Online Set yourself offline Set yourself on break Profile S…" at bounding box center [648, 350] width 1297 height 700
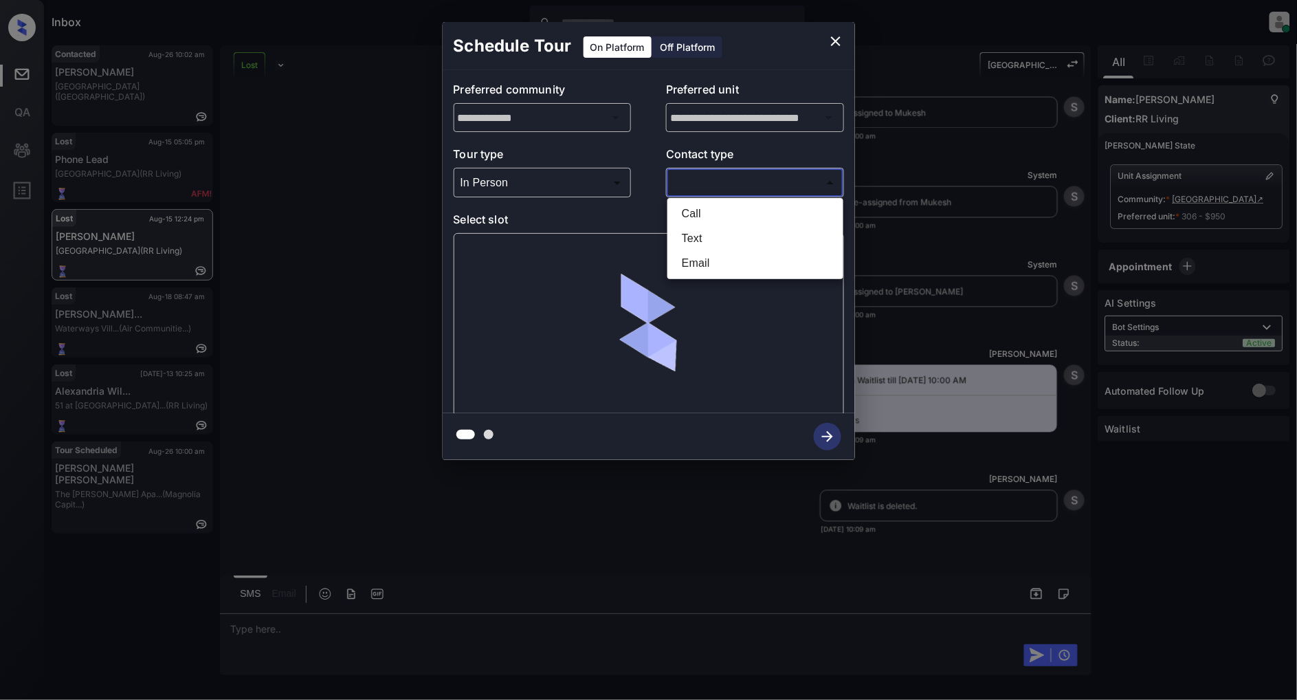
click at [706, 223] on li "Call" at bounding box center [755, 213] width 169 height 25
type input "****"
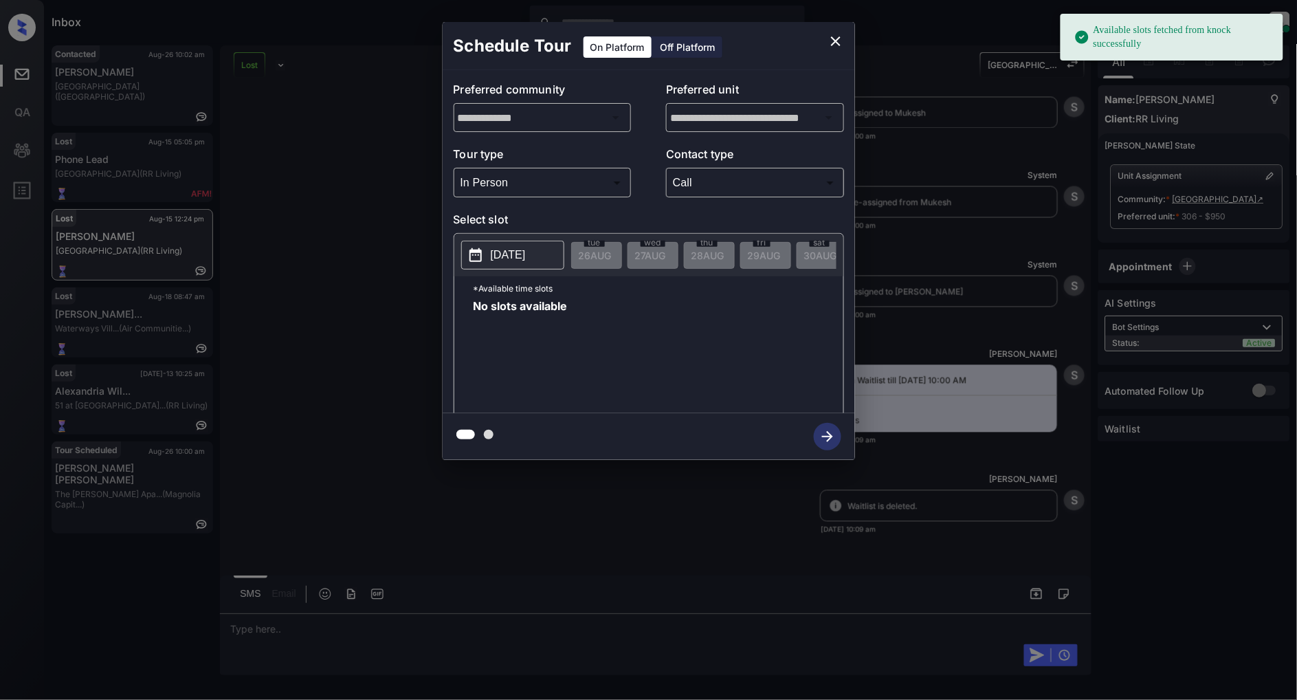
click at [486, 246] on button "[DATE]" at bounding box center [512, 255] width 103 height 29
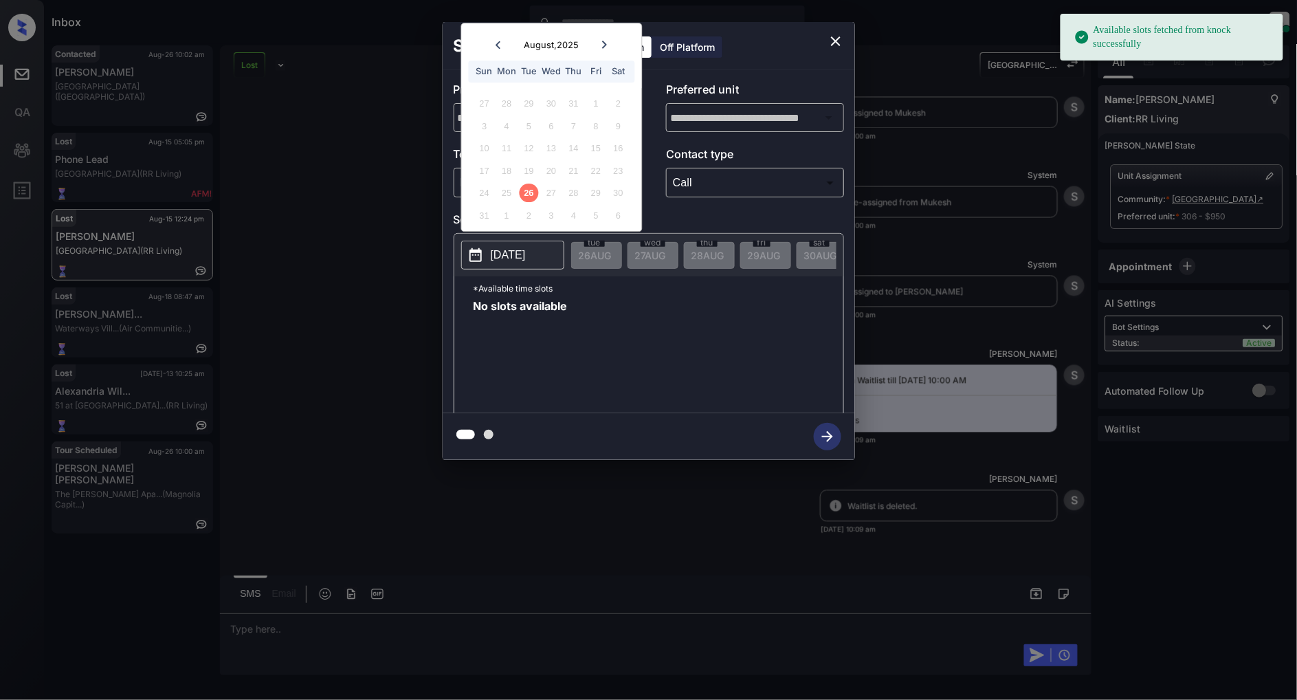
click at [840, 43] on icon "close" at bounding box center [836, 41] width 17 height 17
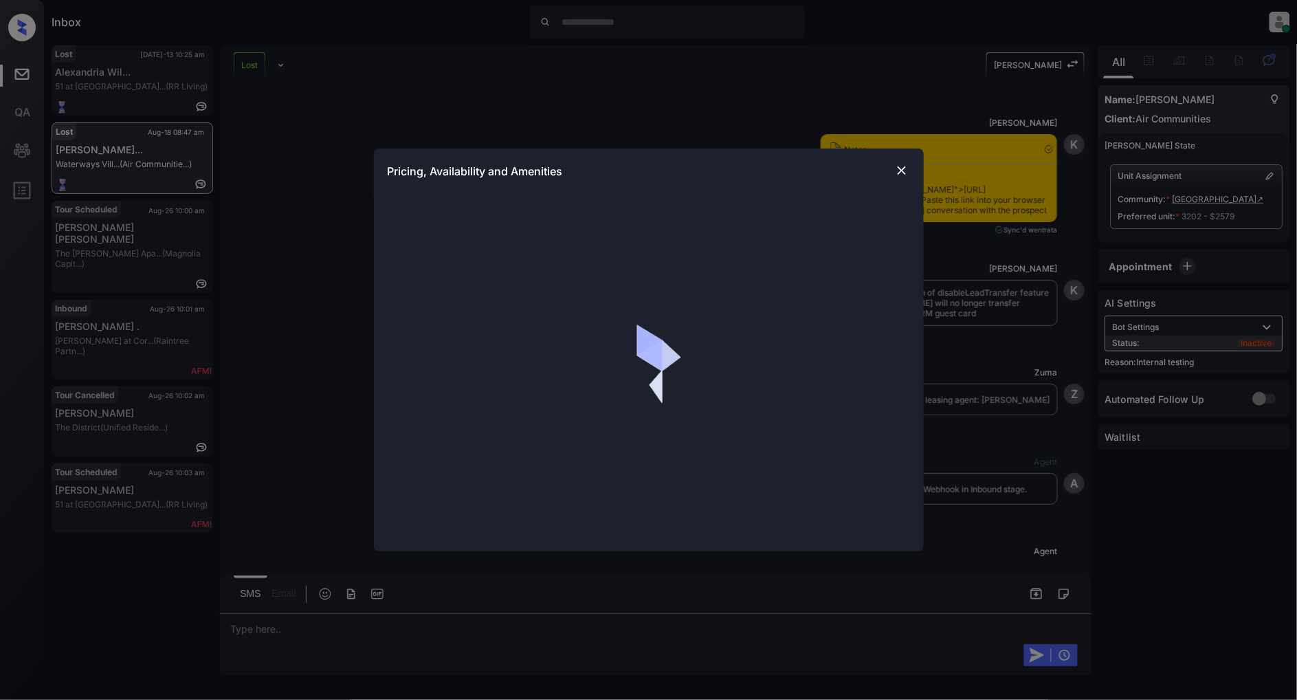
scroll to position [12989, 0]
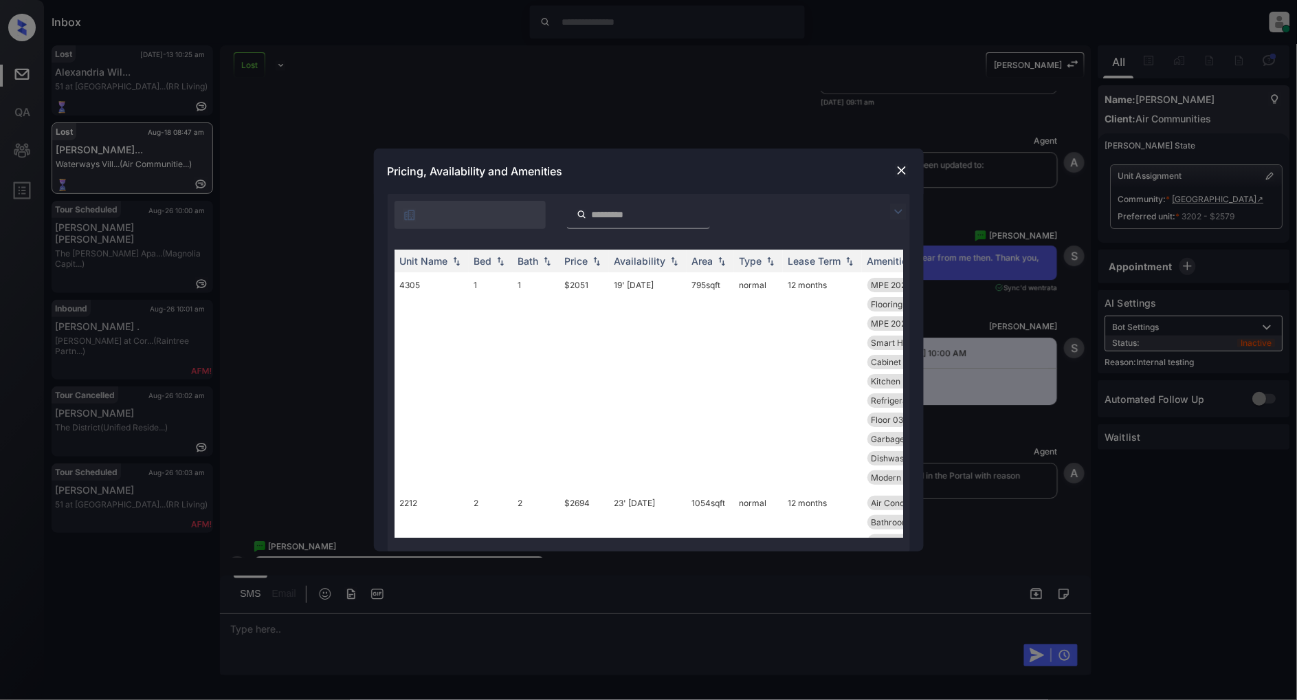
click at [903, 210] on img at bounding box center [898, 212] width 17 height 17
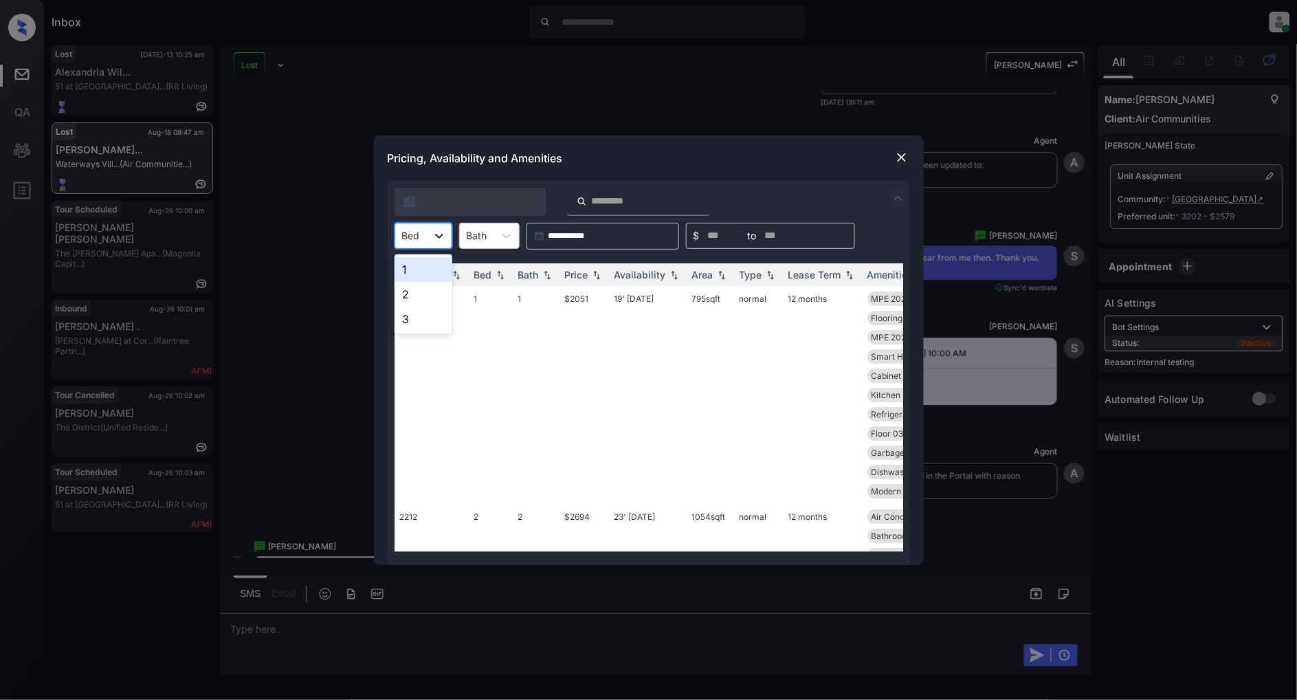
click at [441, 238] on icon at bounding box center [439, 236] width 14 height 14
click at [415, 275] on div "1" at bounding box center [424, 269] width 58 height 25
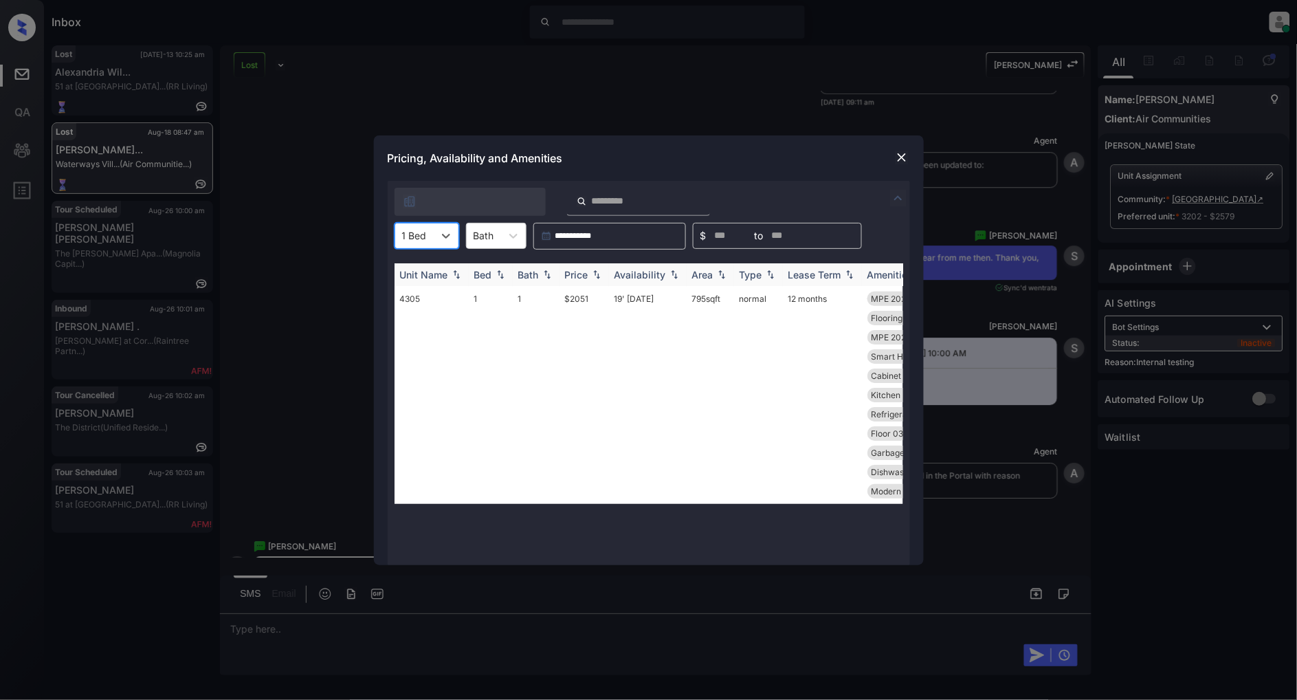
click at [601, 277] on img at bounding box center [597, 275] width 14 height 10
click at [898, 158] on img at bounding box center [902, 158] width 14 height 14
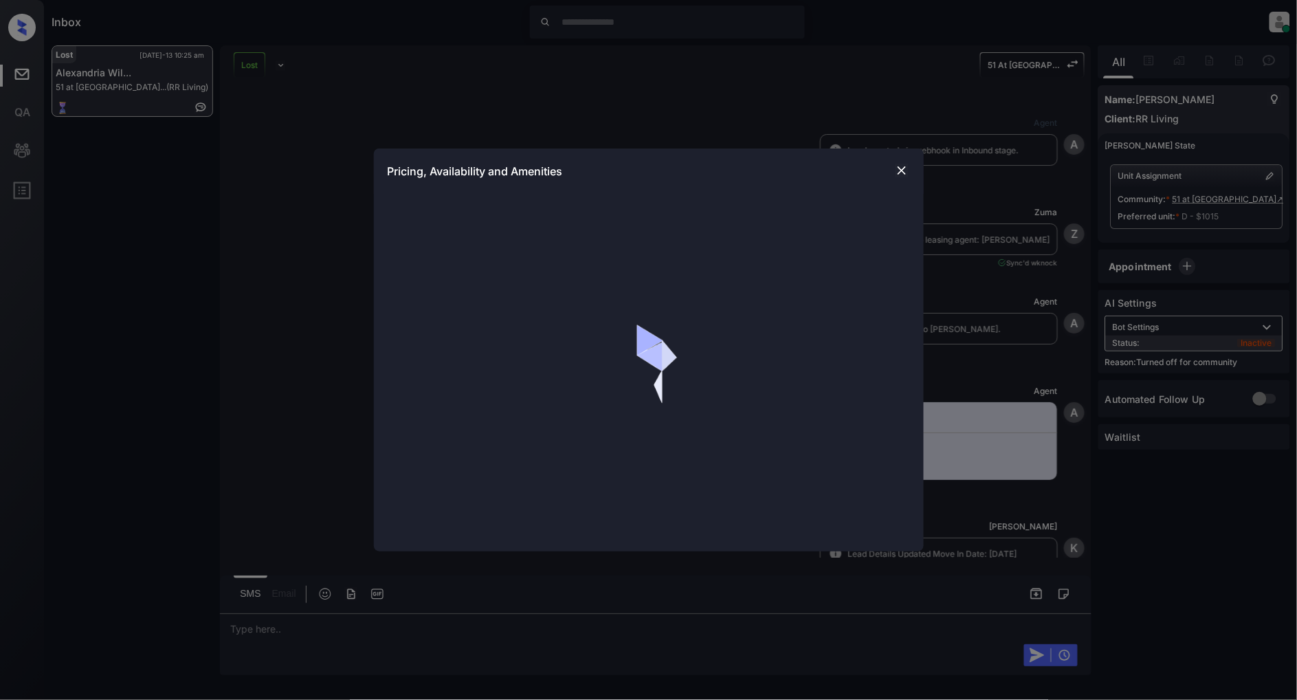
scroll to position [5950, 0]
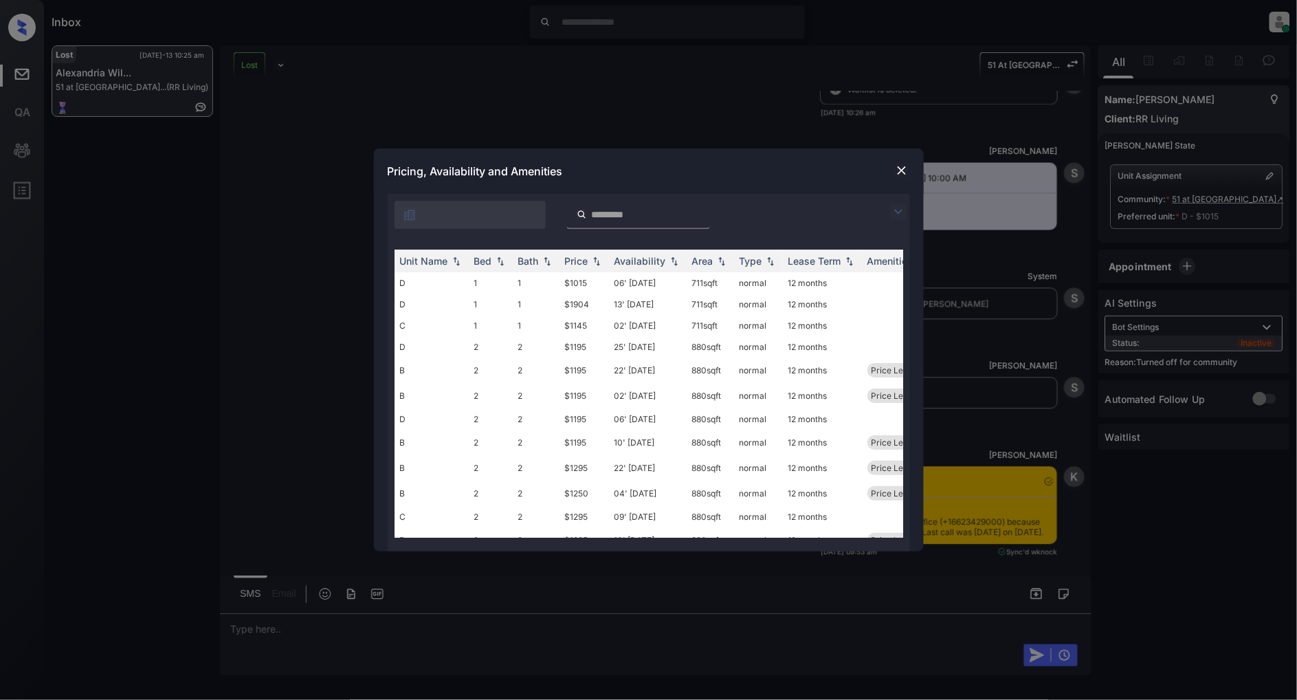
click at [897, 208] on img at bounding box center [898, 212] width 17 height 17
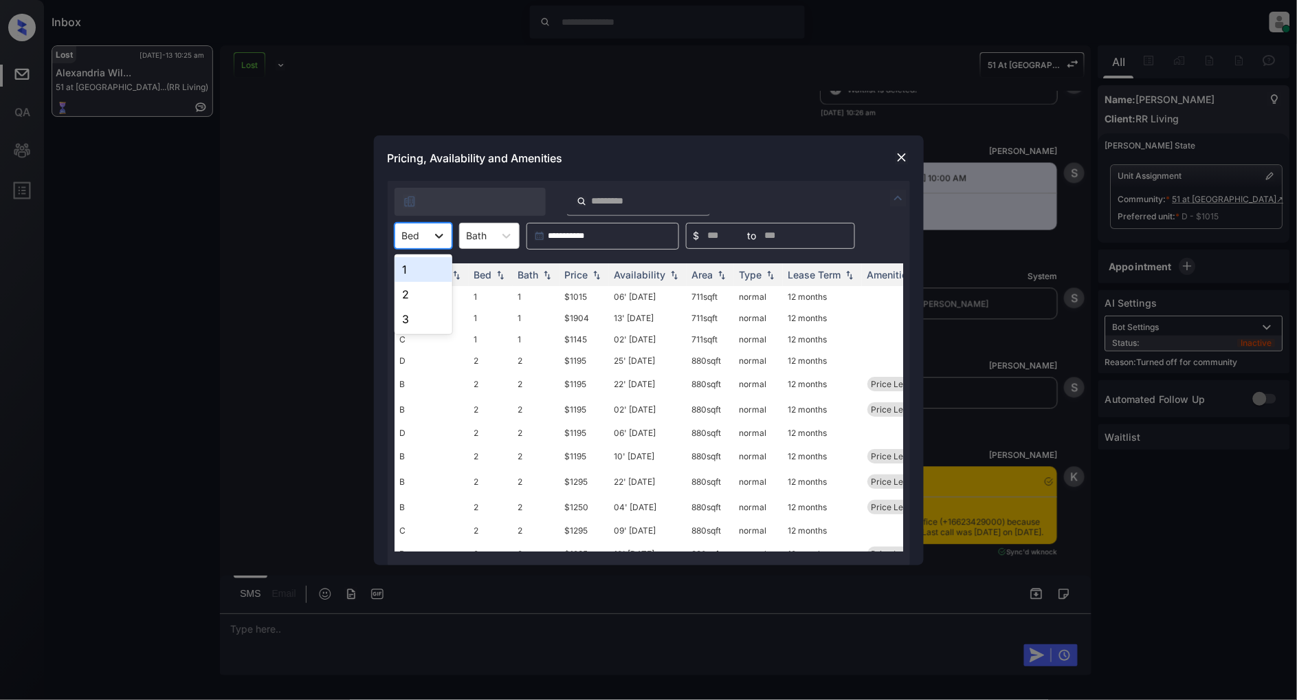
click at [434, 234] on icon at bounding box center [439, 236] width 14 height 14
click at [415, 326] on div "3" at bounding box center [424, 319] width 58 height 25
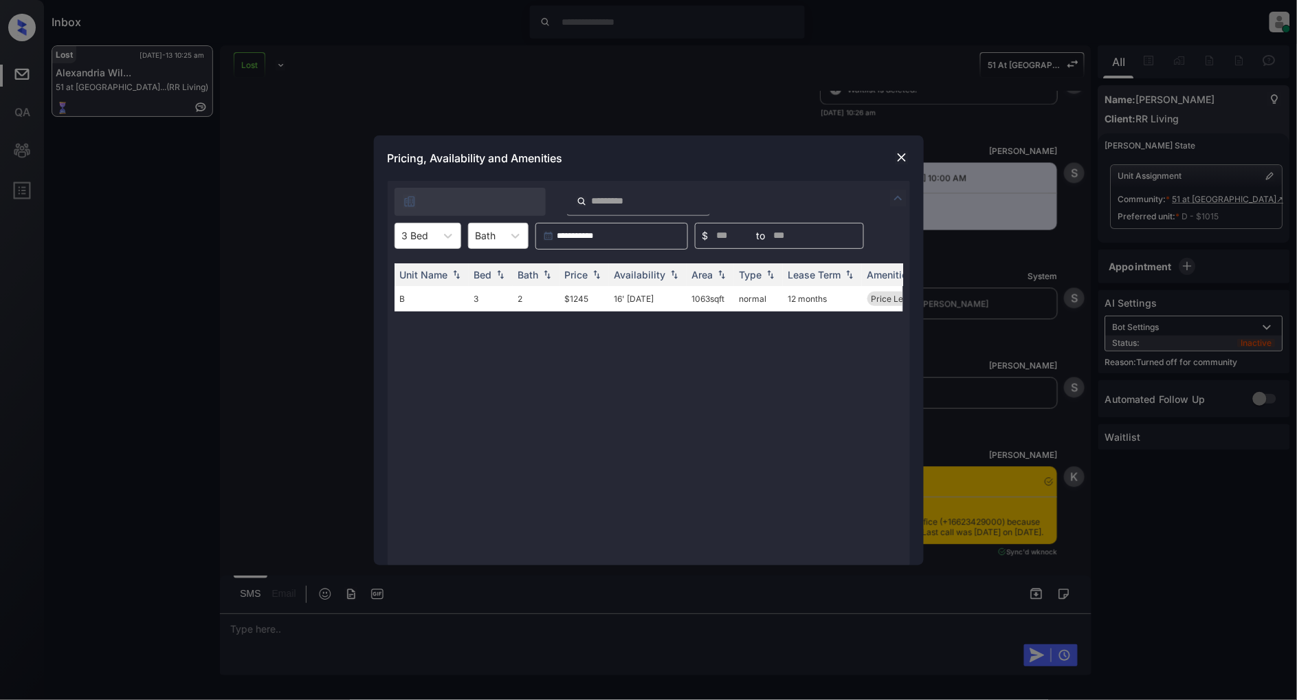
click at [904, 153] on img at bounding box center [902, 158] width 14 height 14
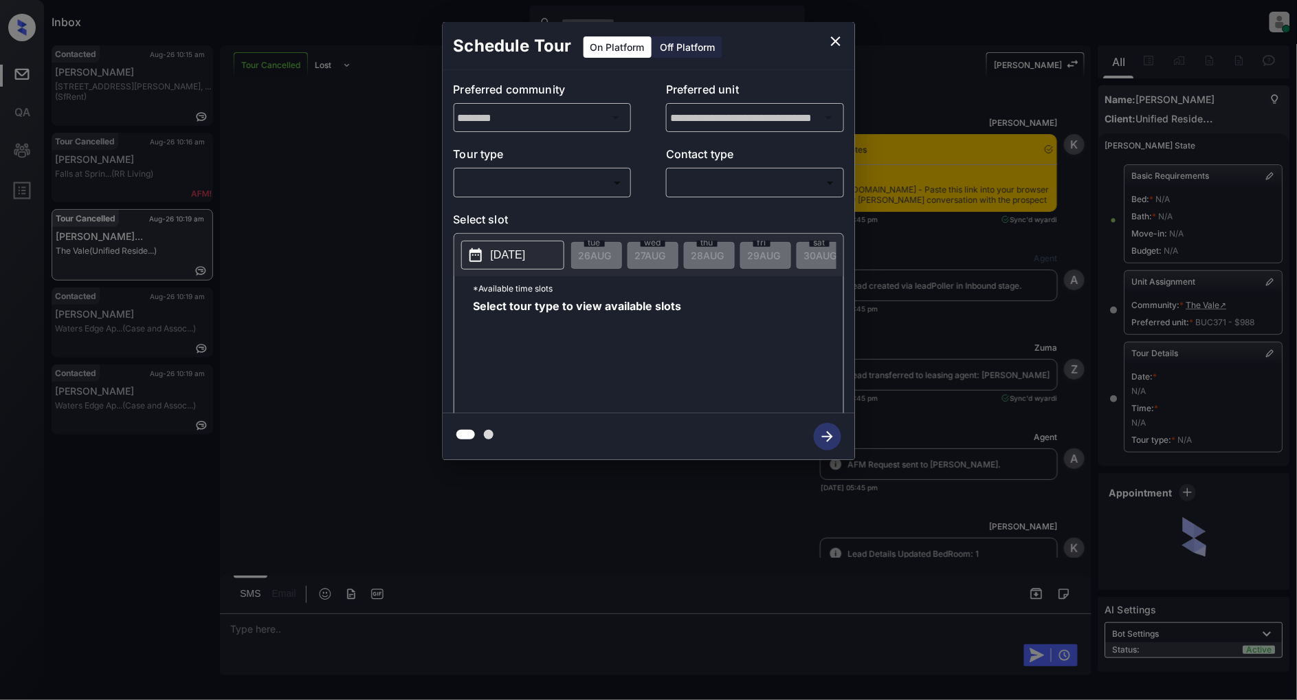
scroll to position [5794, 0]
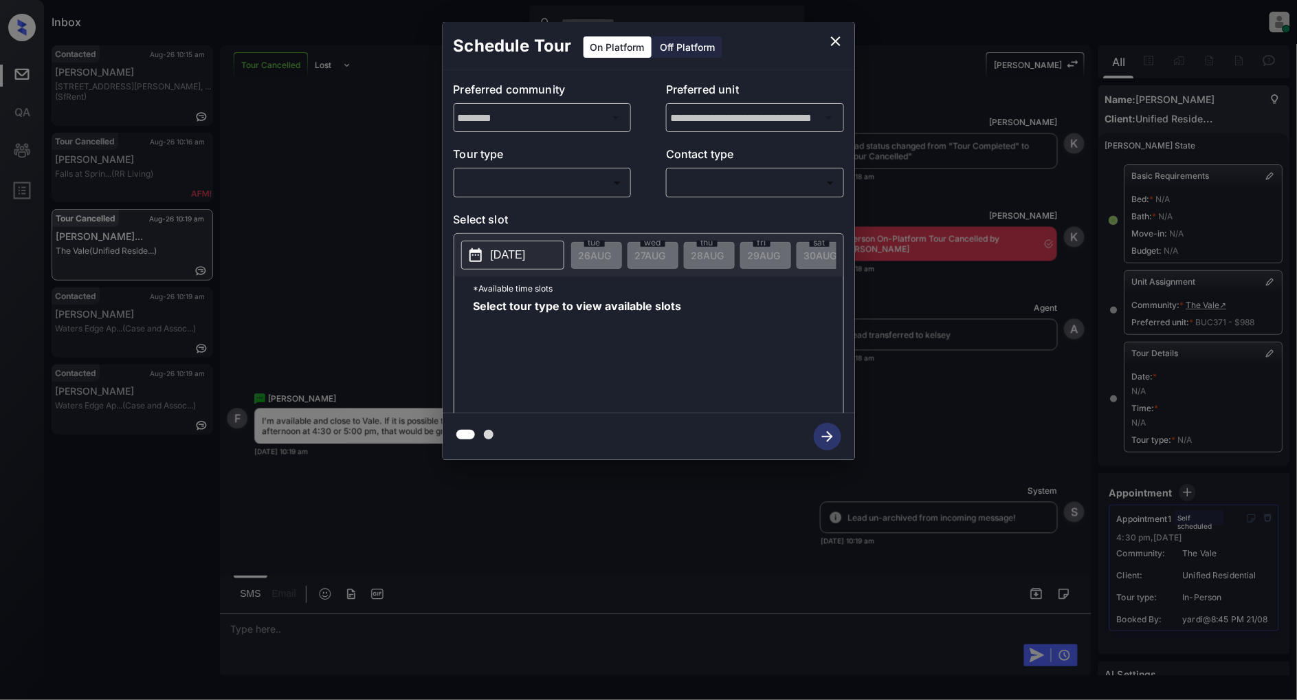
click at [567, 179] on body "Inbox [PERSON_NAME] Online Set yourself offline Set yourself on break Profile S…" at bounding box center [648, 350] width 1297 height 700
click at [533, 221] on li "In Person" at bounding box center [542, 213] width 169 height 25
type input "********"
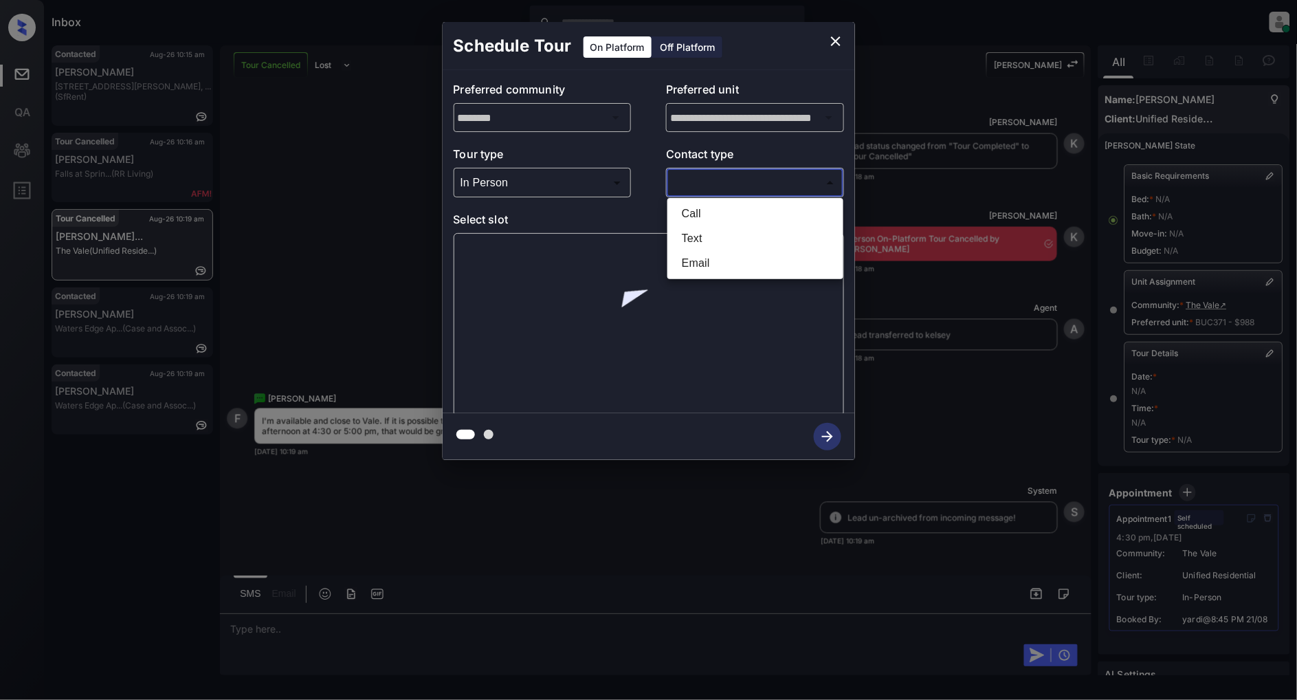
click at [737, 179] on body "Inbox [PERSON_NAME] Online Set yourself offline Set yourself on break Profile S…" at bounding box center [648, 350] width 1297 height 700
click at [710, 237] on li "Text" at bounding box center [755, 238] width 169 height 25
type input "****"
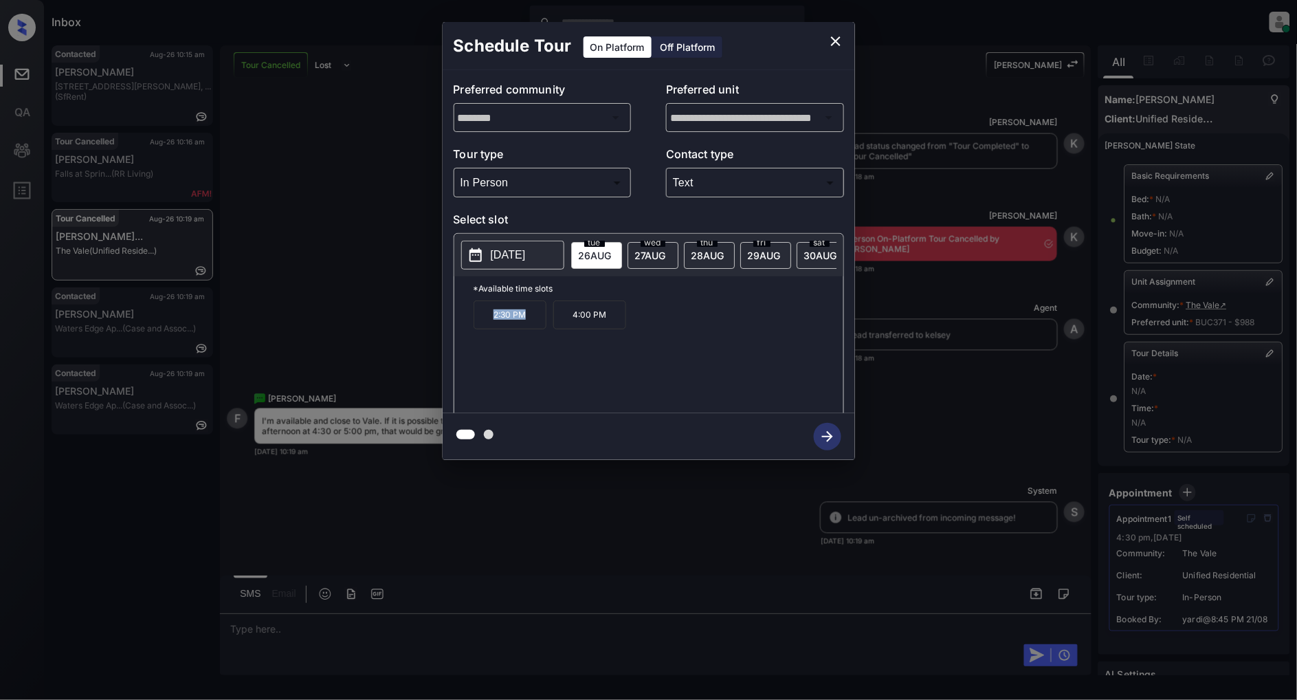
drag, startPoint x: 526, startPoint y: 322, endPoint x: 481, endPoint y: 323, distance: 44.7
click at [481, 323] on p "2:30 PM" at bounding box center [510, 314] width 73 height 29
copy p "2:30 PM"
click at [835, 40] on icon "close" at bounding box center [836, 41] width 10 height 10
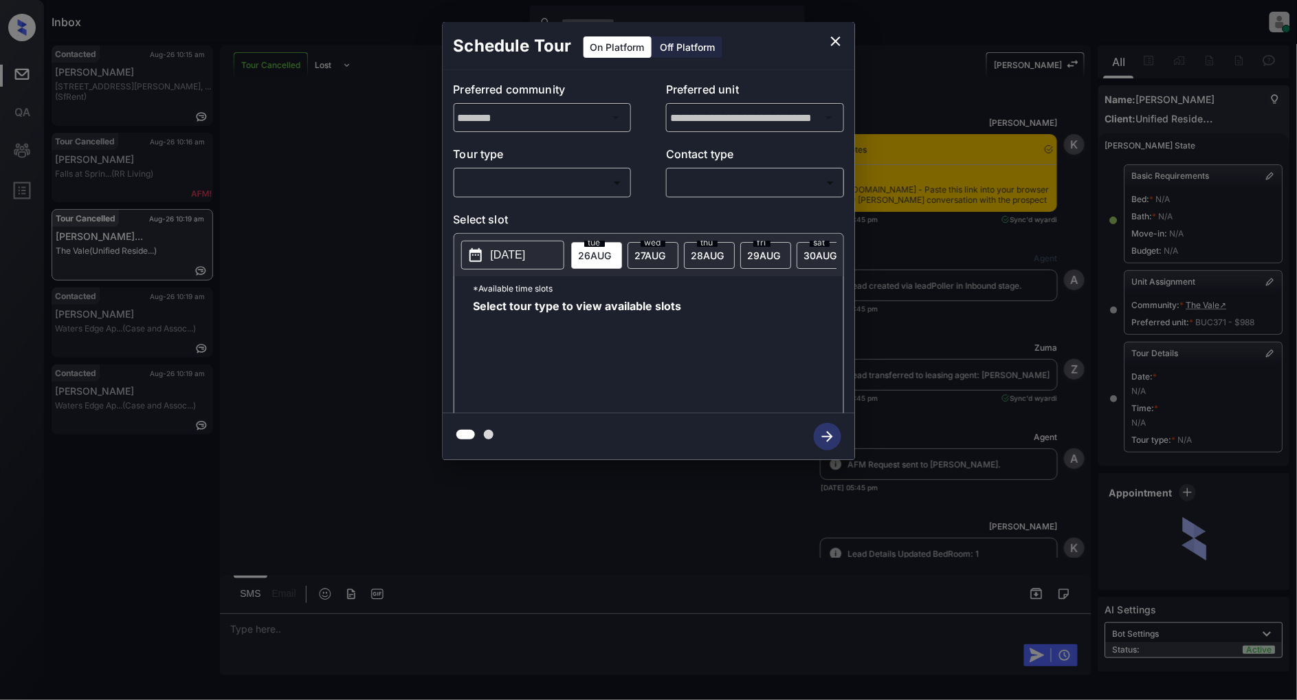
scroll to position [5794, 0]
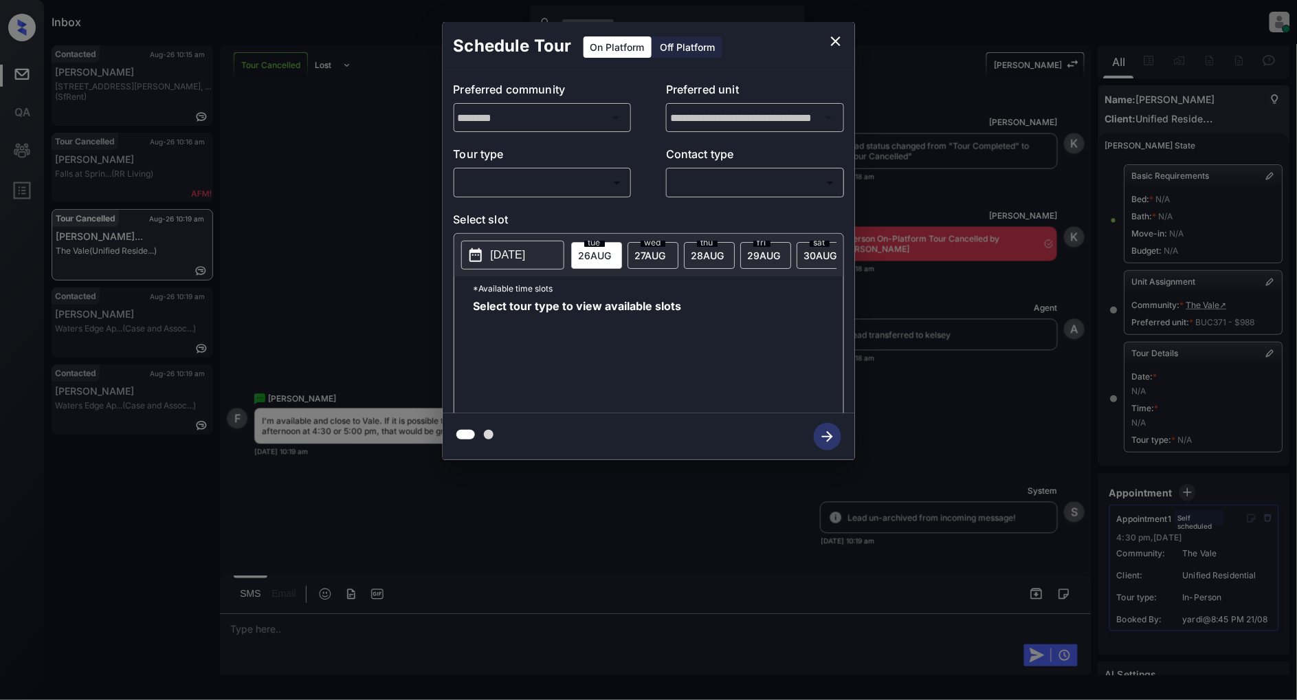
click at [557, 195] on div "​ ​" at bounding box center [543, 183] width 178 height 30
click at [516, 186] on body "Inbox Patrick Deasis Online Set yourself offline Set yourself on break Profile …" at bounding box center [648, 350] width 1297 height 700
drag, startPoint x: 513, startPoint y: 197, endPoint x: 502, endPoint y: 208, distance: 15.6
click at [511, 199] on ul "In Person" at bounding box center [543, 214] width 176 height 32
click at [502, 208] on li "In Person" at bounding box center [542, 213] width 169 height 25
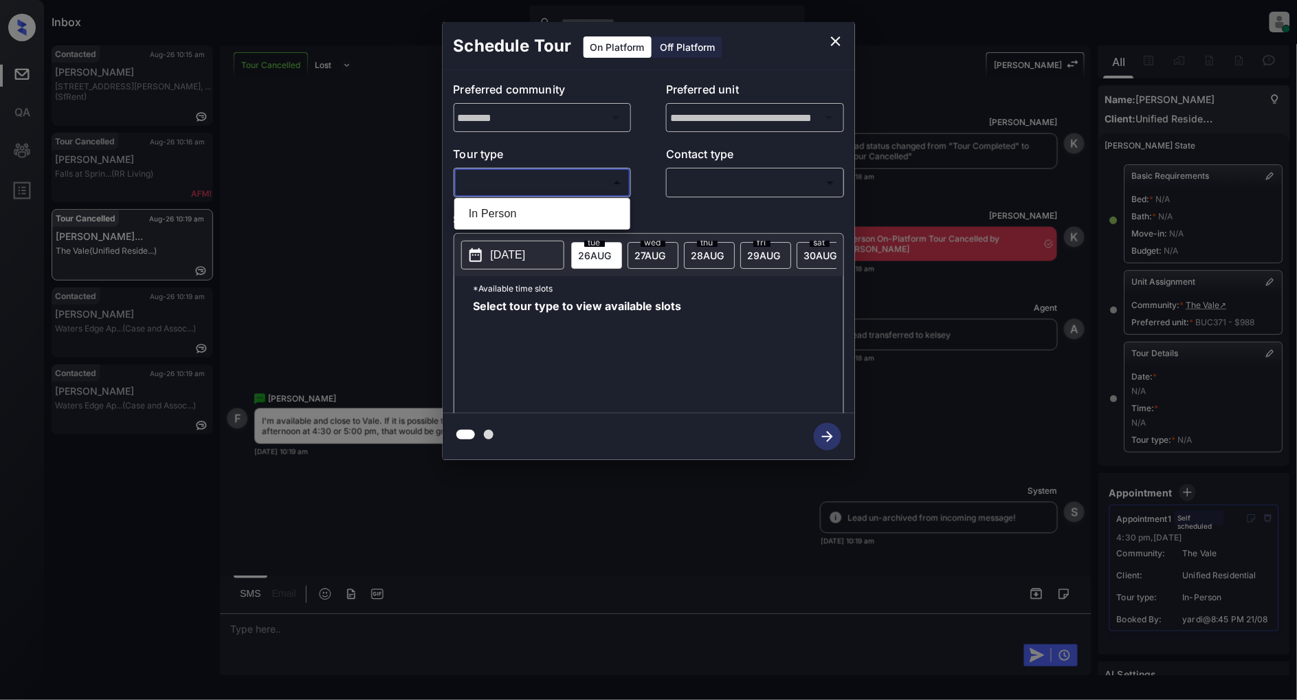
type input "********"
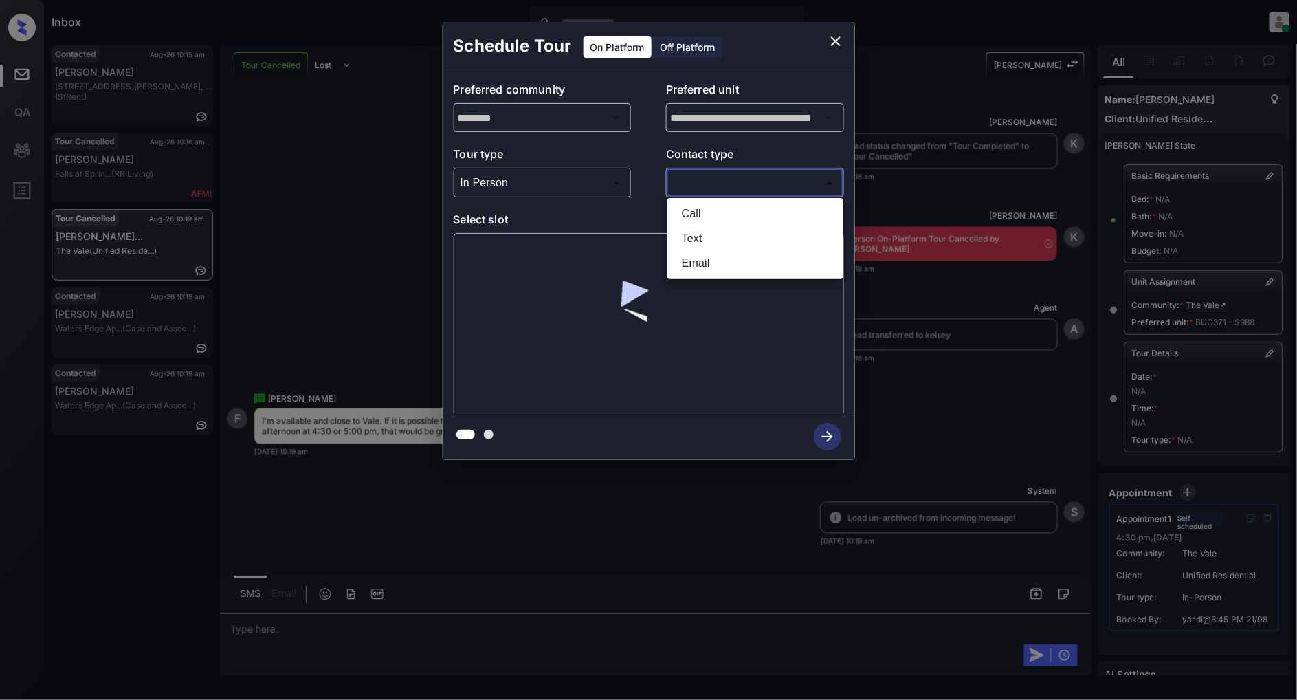
click at [754, 194] on body "Inbox Patrick Deasis Online Set yourself offline Set yourself on break Profile …" at bounding box center [648, 350] width 1297 height 700
click at [707, 232] on li "Text" at bounding box center [755, 238] width 169 height 25
type input "****"
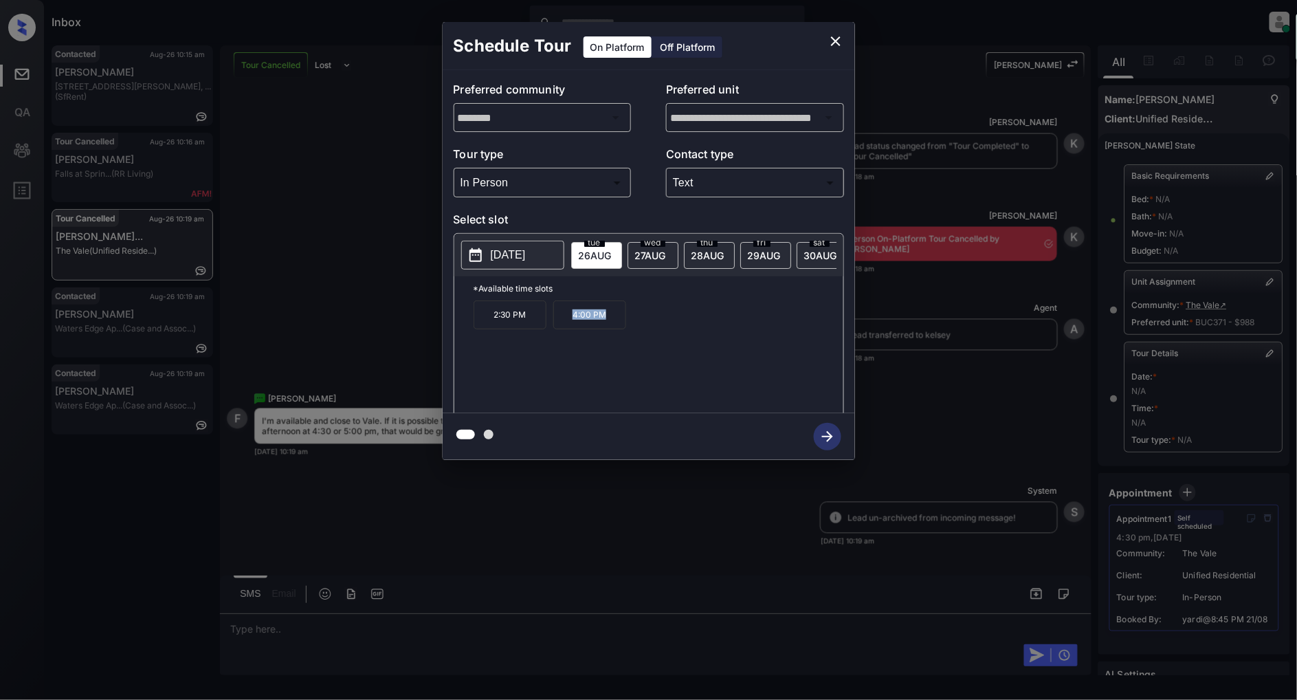
drag, startPoint x: 603, startPoint y: 321, endPoint x: 573, endPoint y: 323, distance: 29.6
click at [573, 323] on p "4:00 PM" at bounding box center [590, 314] width 73 height 29
copy p "4:00 PM"
click at [815, 37] on div "Schedule Tour On Platform Off Platform" at bounding box center [649, 46] width 413 height 48
click at [833, 39] on icon "close" at bounding box center [836, 41] width 10 height 10
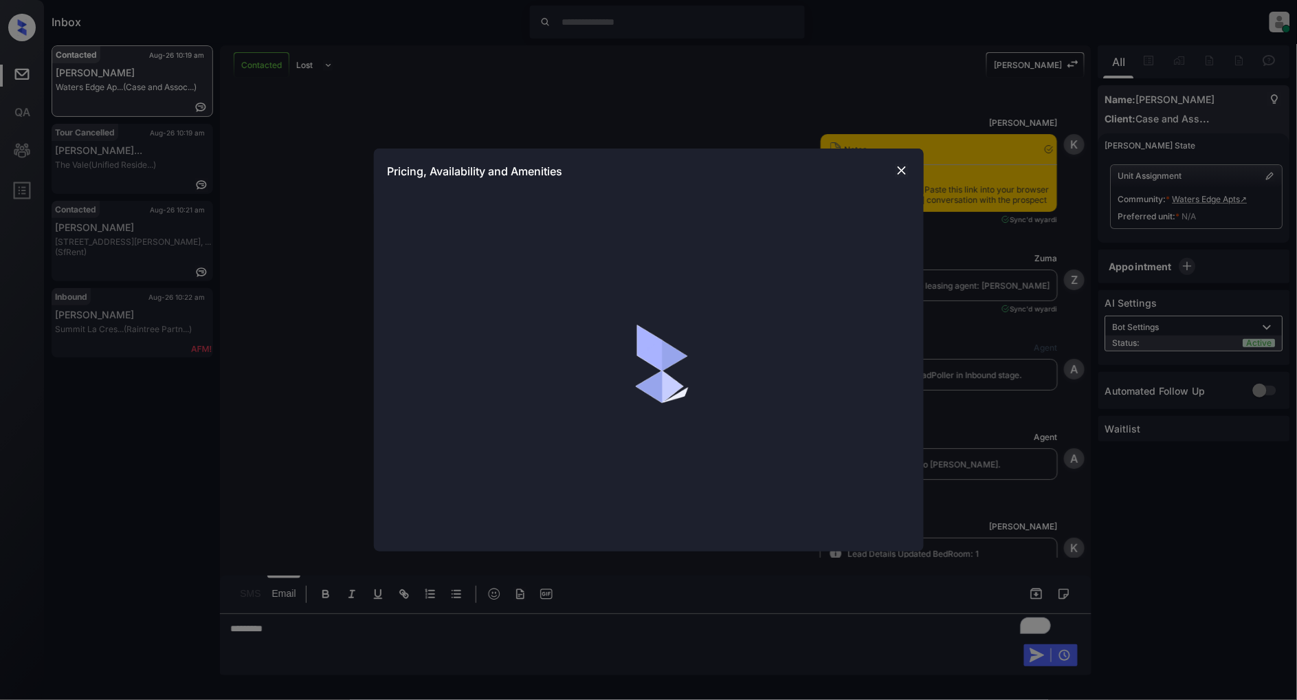
scroll to position [777, 0]
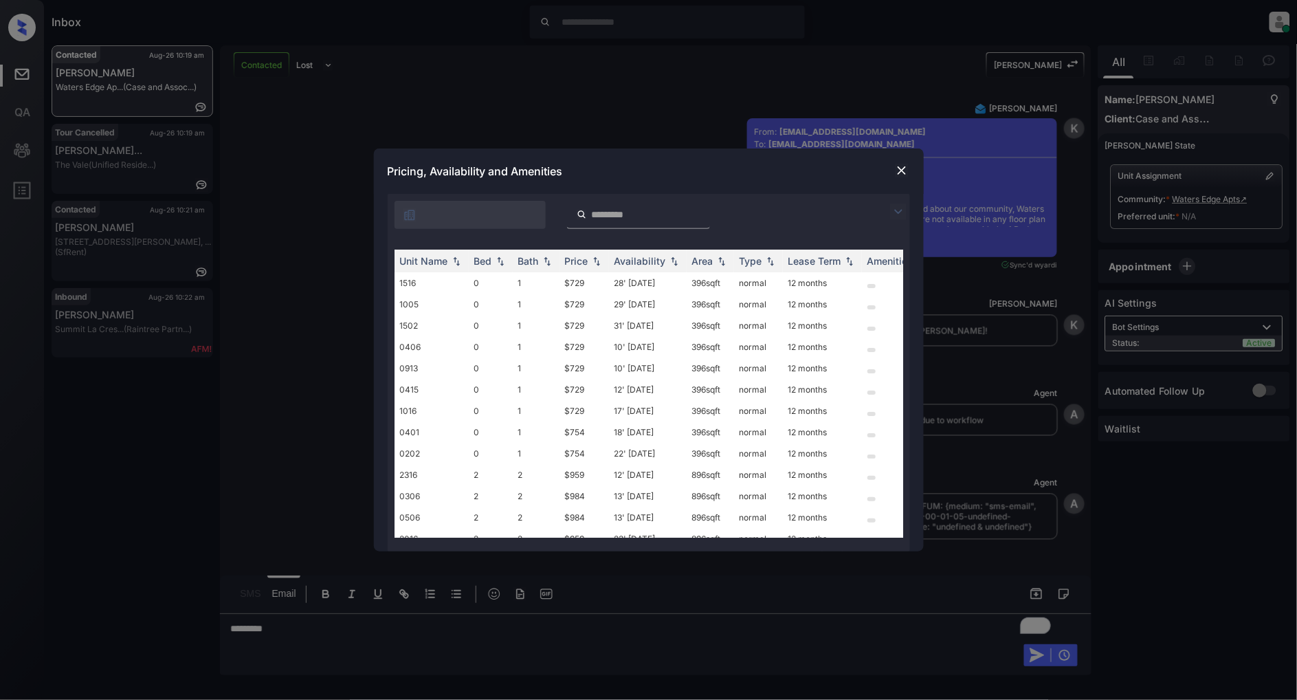
click at [899, 216] on img at bounding box center [898, 212] width 17 height 17
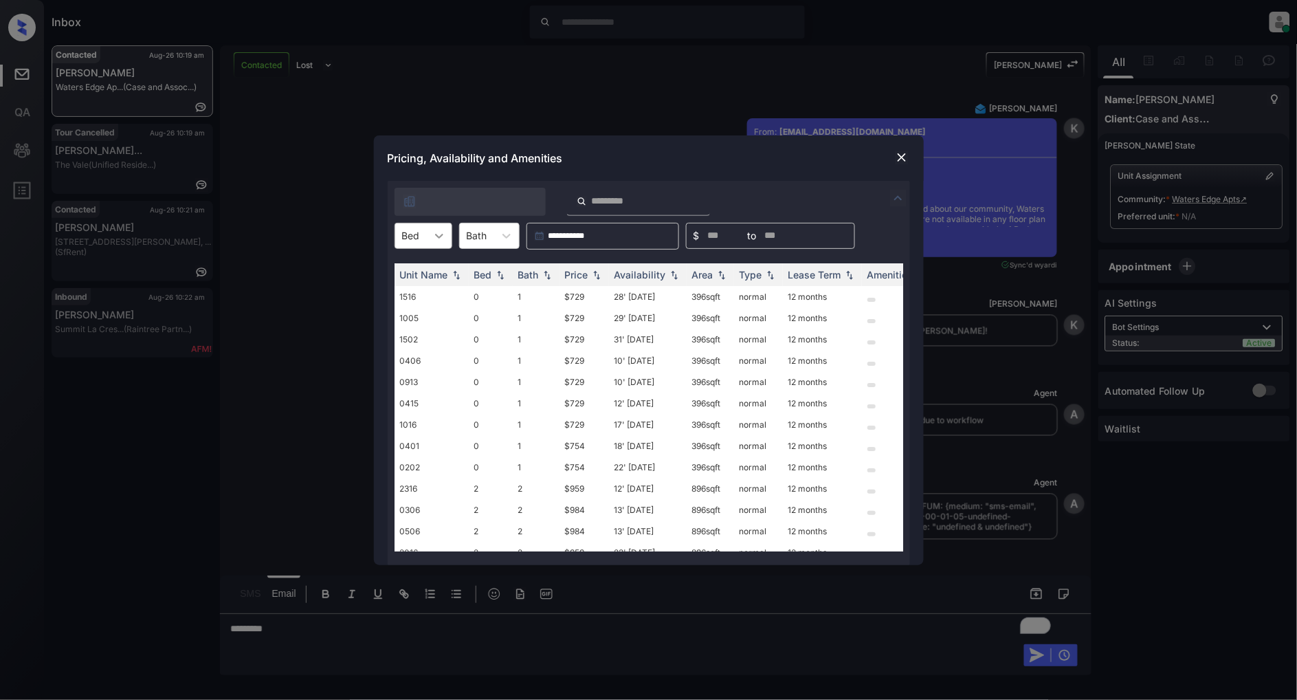
click at [435, 232] on icon at bounding box center [439, 236] width 14 height 14
click at [411, 270] on div "0" at bounding box center [424, 269] width 58 height 25
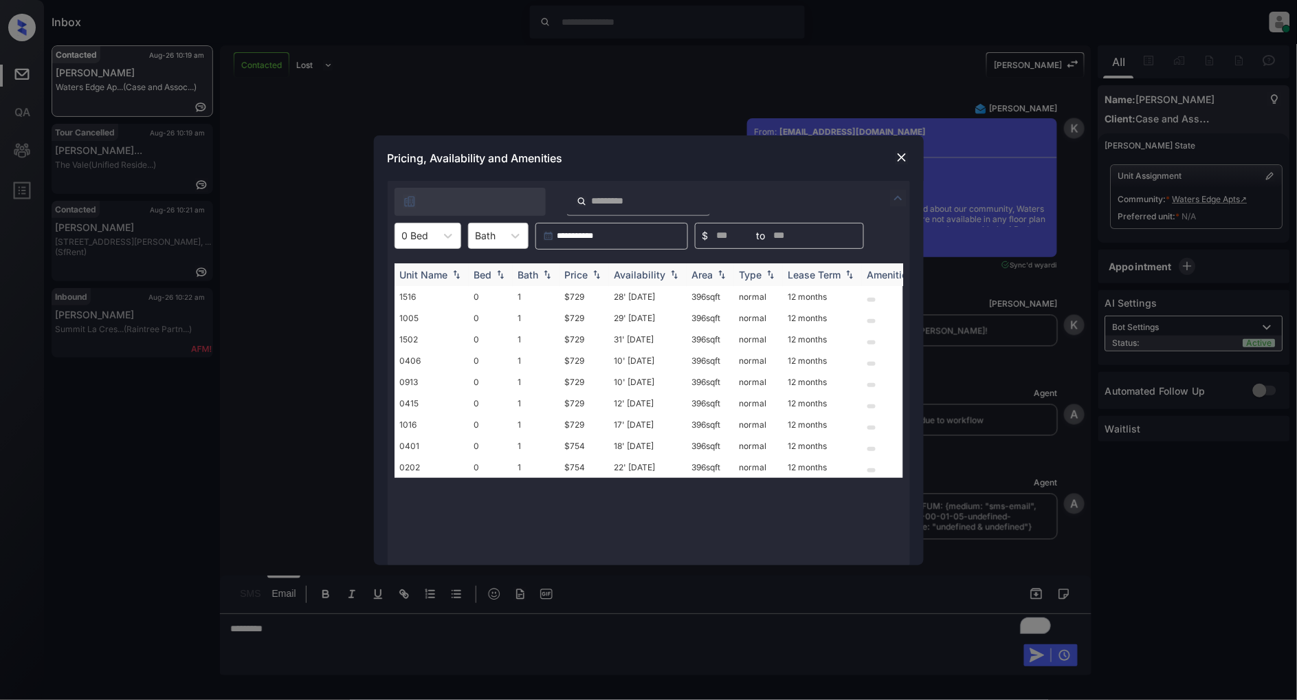
click at [594, 272] on img at bounding box center [597, 275] width 14 height 10
drag, startPoint x: 590, startPoint y: 293, endPoint x: 555, endPoint y: 300, distance: 35.7
click at [555, 300] on tr "1516 0 1 $729 28' Aug 25 396 sqft normal 12 months" at bounding box center [754, 296] width 719 height 21
copy tr "$729"
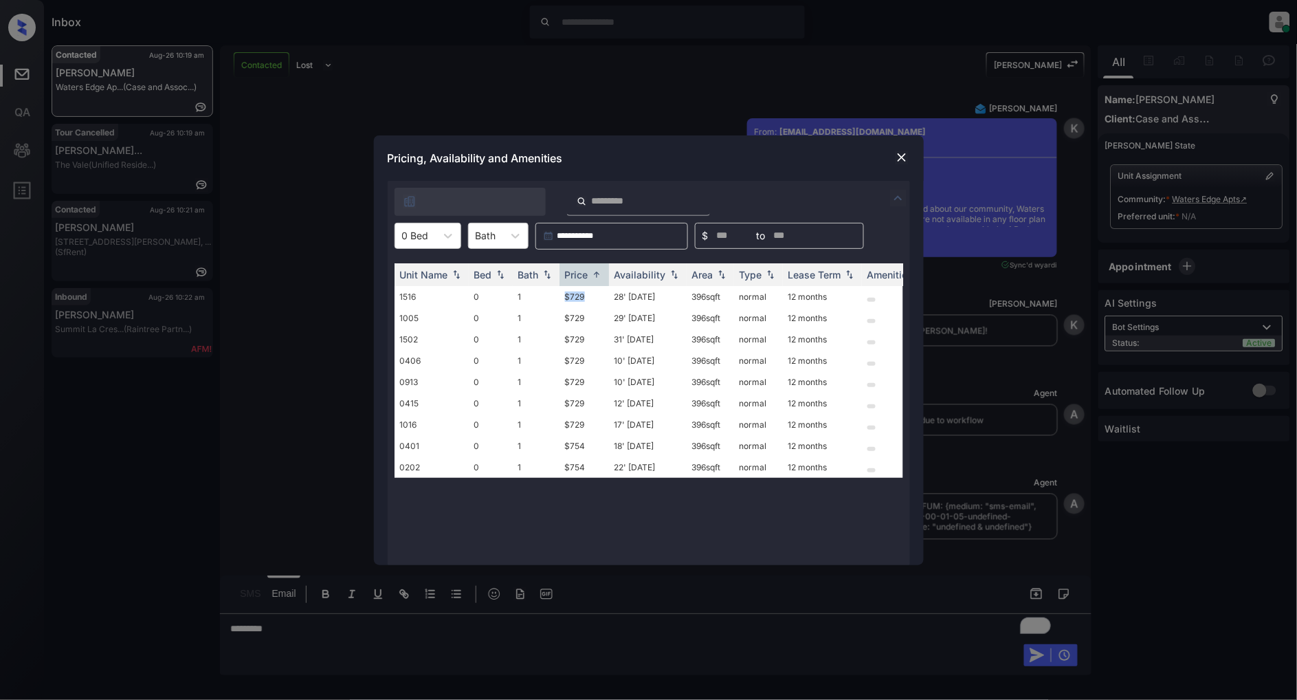
click at [905, 158] on img at bounding box center [902, 158] width 14 height 14
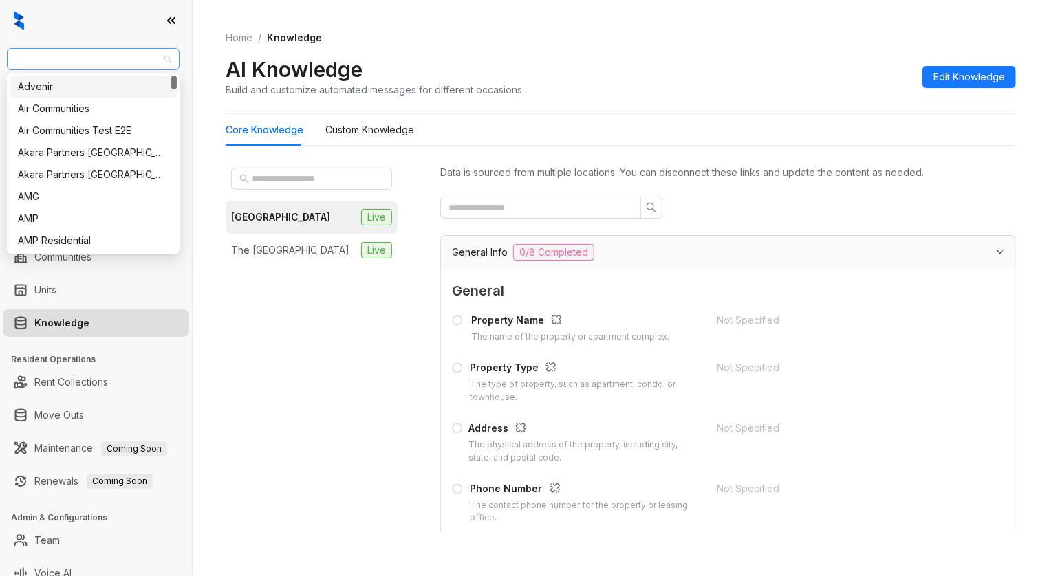
click at [120, 59] on span "Magnolia Capital" at bounding box center [93, 59] width 156 height 21
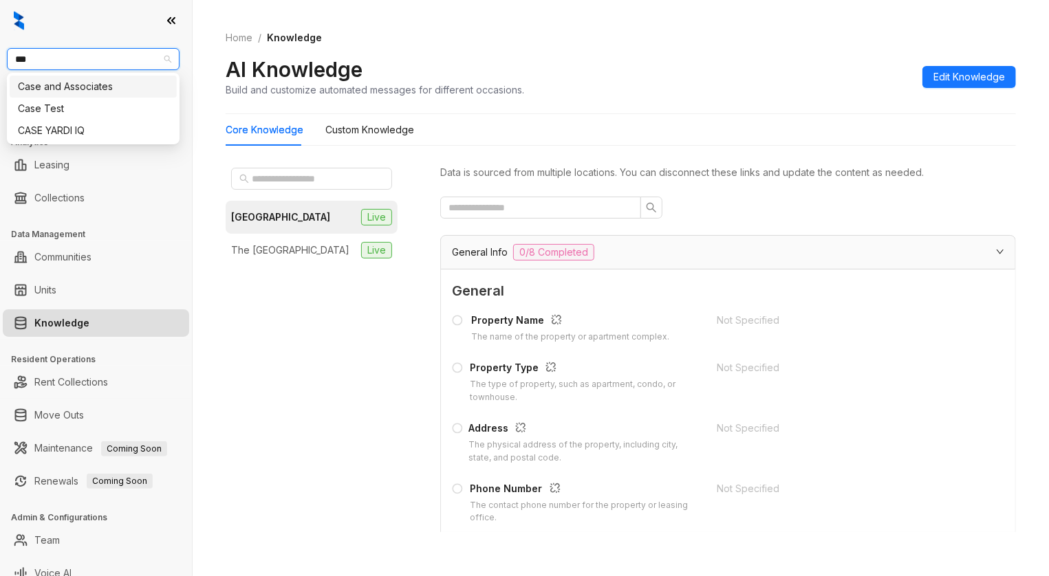
type input "****"
click at [106, 83] on div "Case and Associates" at bounding box center [93, 86] width 151 height 15
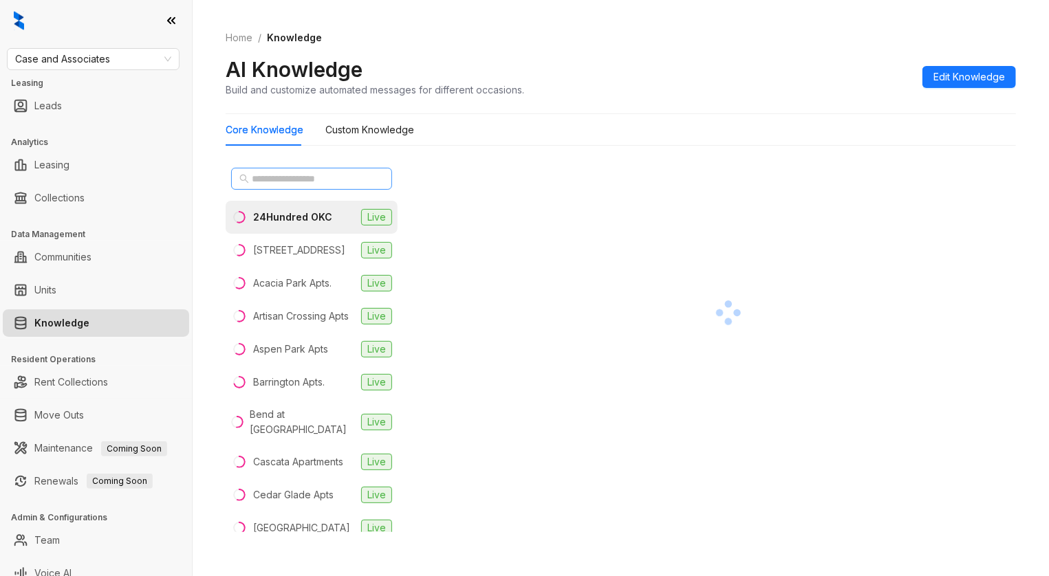
click at [311, 168] on span at bounding box center [311, 179] width 161 height 22
click at [300, 177] on input "text" at bounding box center [312, 178] width 121 height 15
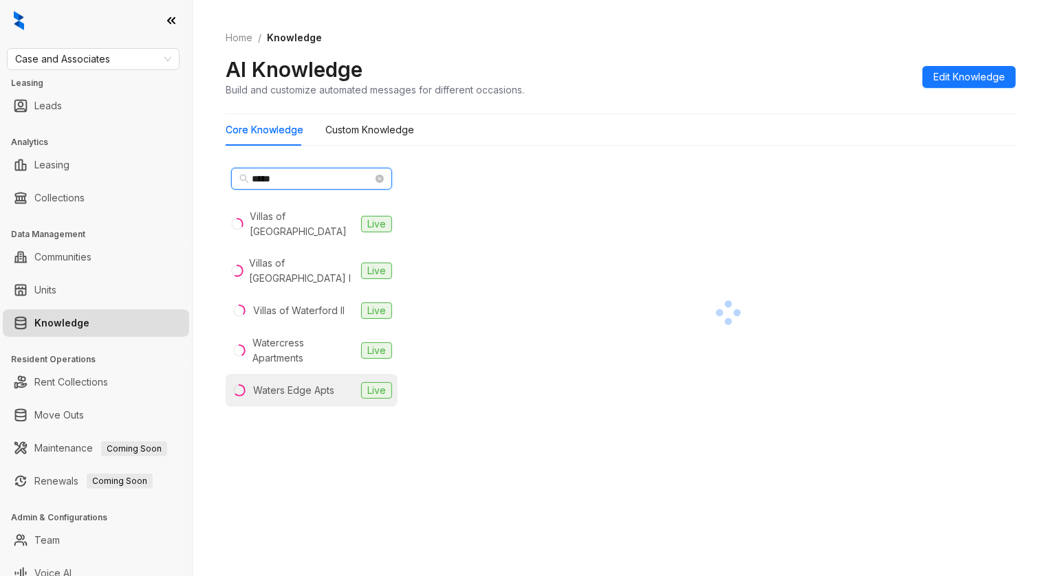
type input "*****"
click at [298, 383] on div "Waters Edge Apts" at bounding box center [293, 390] width 81 height 15
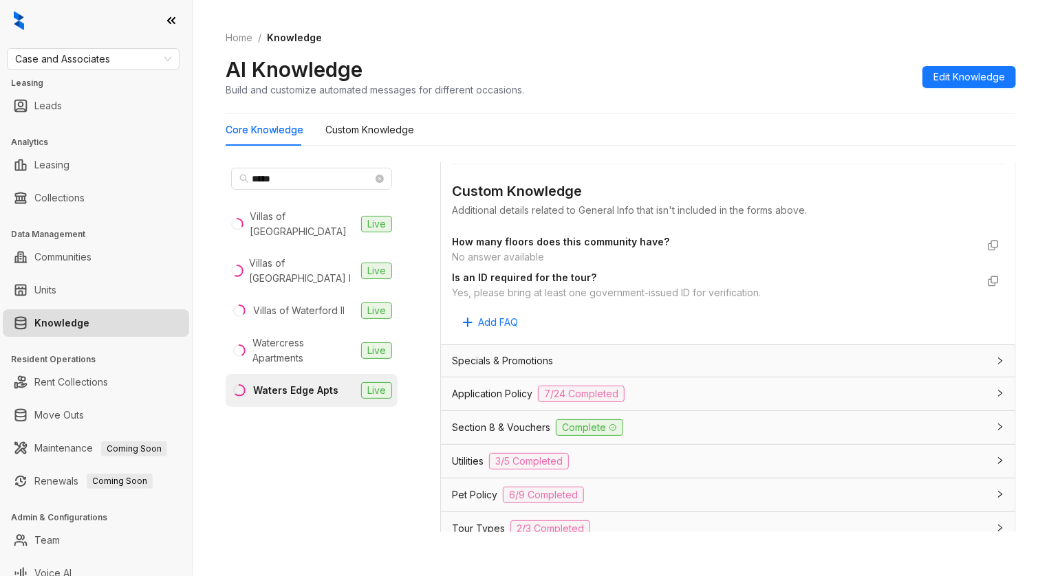
scroll to position [733, 0]
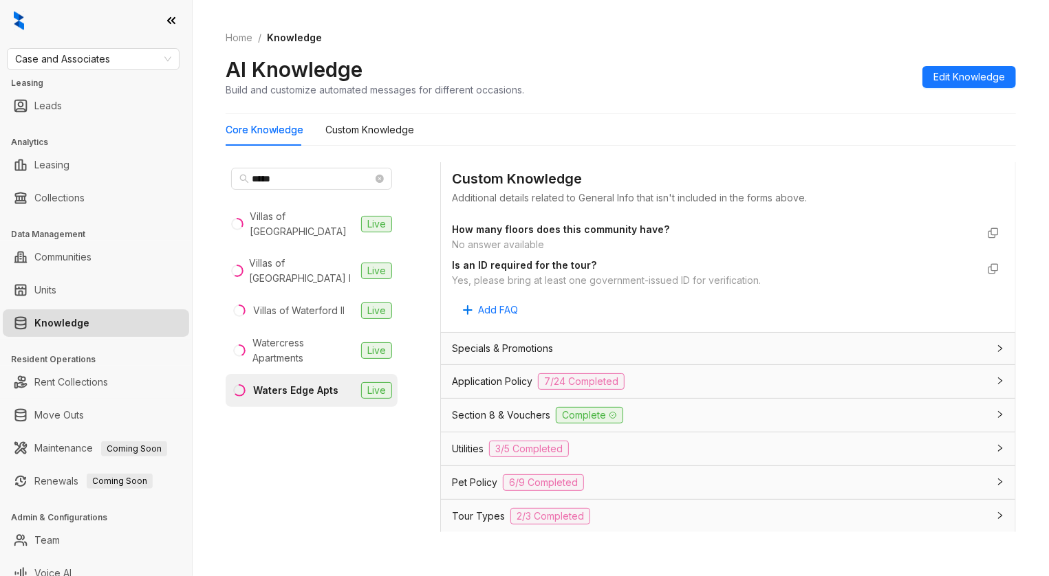
click at [699, 380] on div "Application Policy 7/24 Completed" at bounding box center [720, 381] width 536 height 17
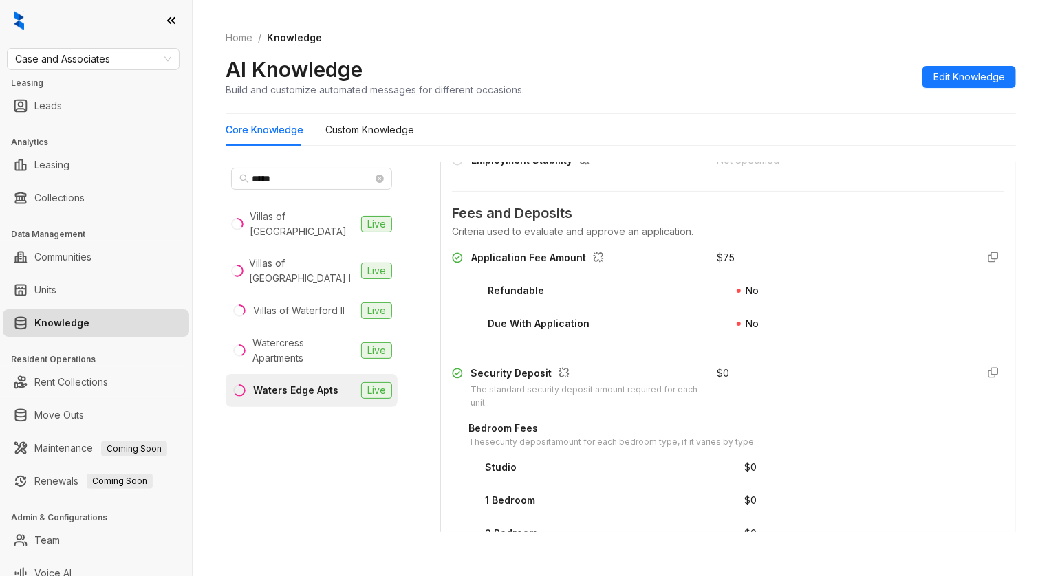
scroll to position [1467, 0]
drag, startPoint x: 757, startPoint y: 270, endPoint x: 685, endPoint y: 268, distance: 72.2
click at [685, 268] on div "Application Fee Amount $ 75" at bounding box center [728, 262] width 552 height 22
copy div "$ 75"
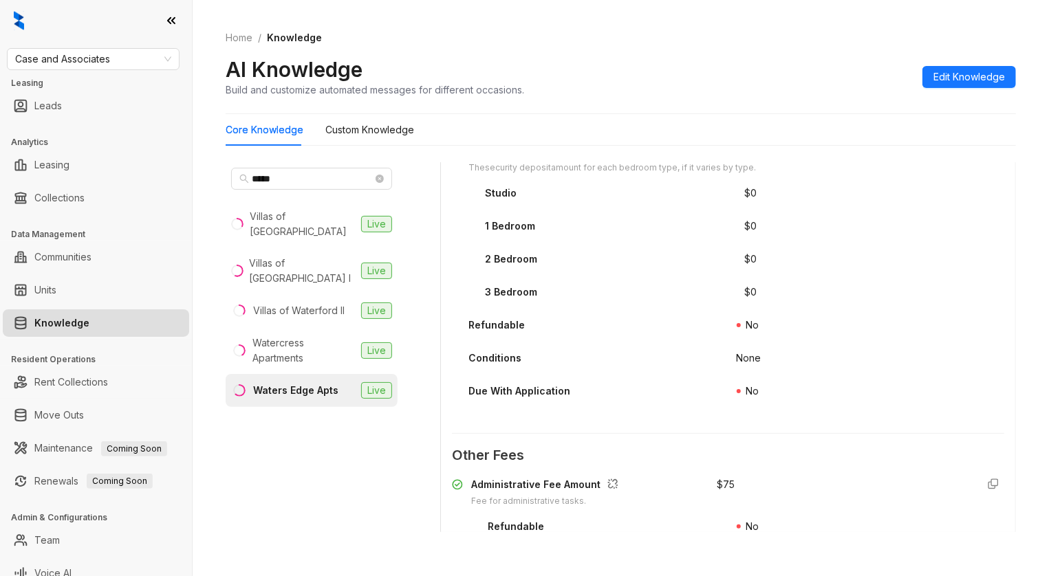
scroll to position [1833, 0]
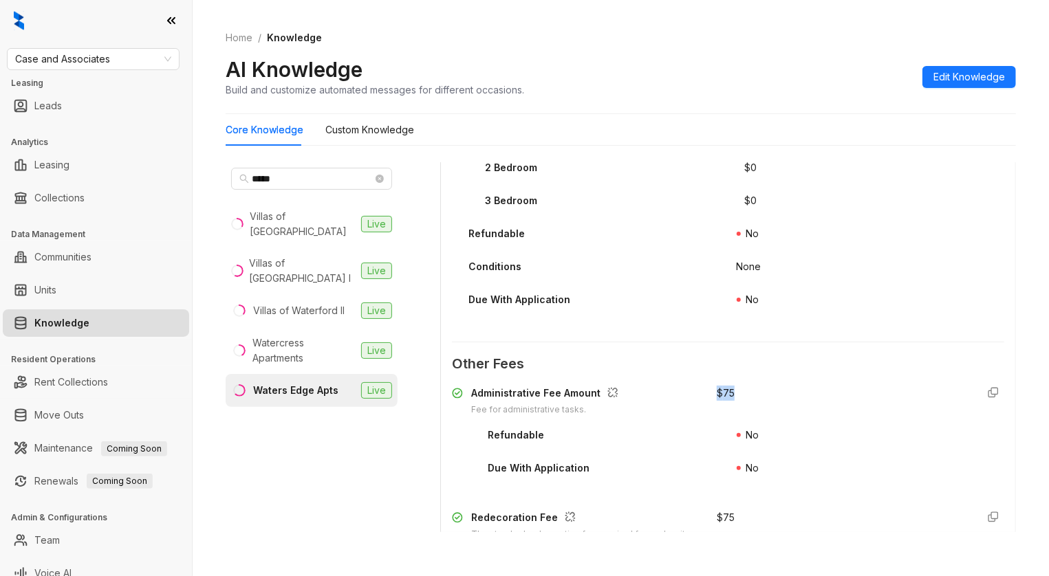
drag, startPoint x: 712, startPoint y: 410, endPoint x: 688, endPoint y: 399, distance: 27.1
copy div "$ 75"
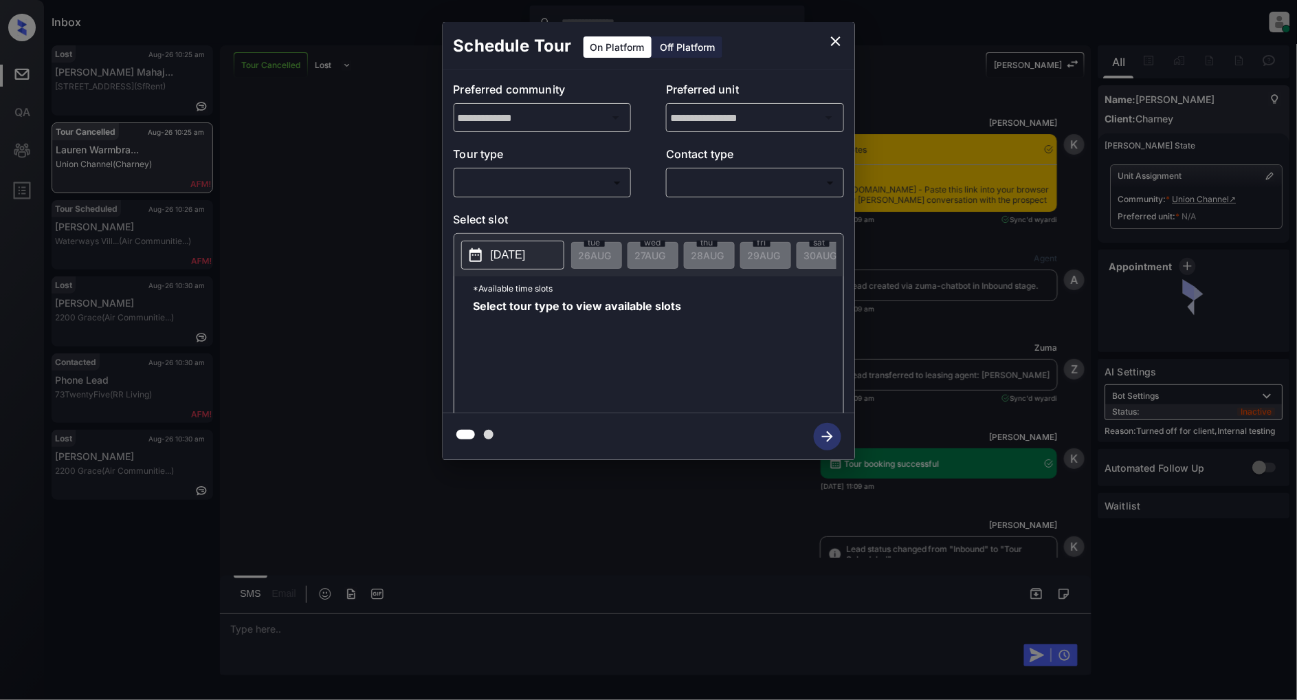
scroll to position [6520, 0]
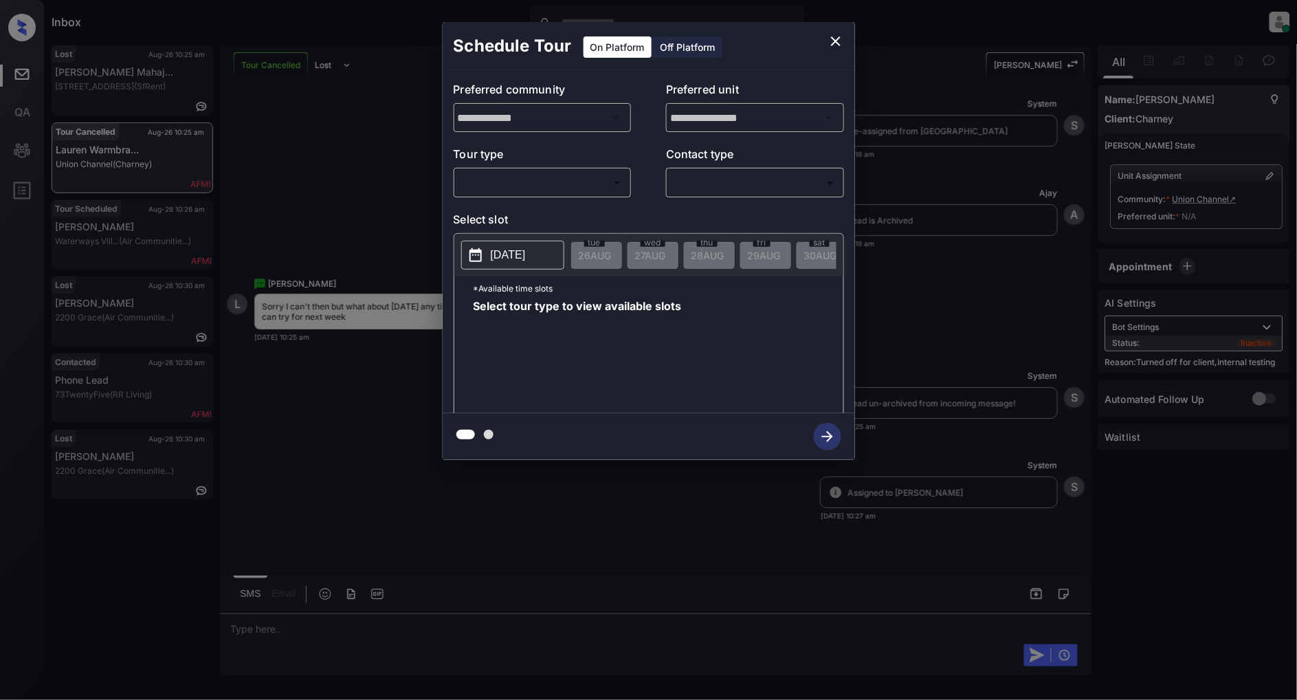
click at [540, 195] on div "​ ​" at bounding box center [543, 183] width 178 height 30
click at [540, 189] on body "Inbox Patrick Deasis Online Set yourself offline Set yourself on break Profile …" at bounding box center [648, 350] width 1297 height 700
click at [531, 217] on li "In Person" at bounding box center [542, 213] width 169 height 25
type input "********"
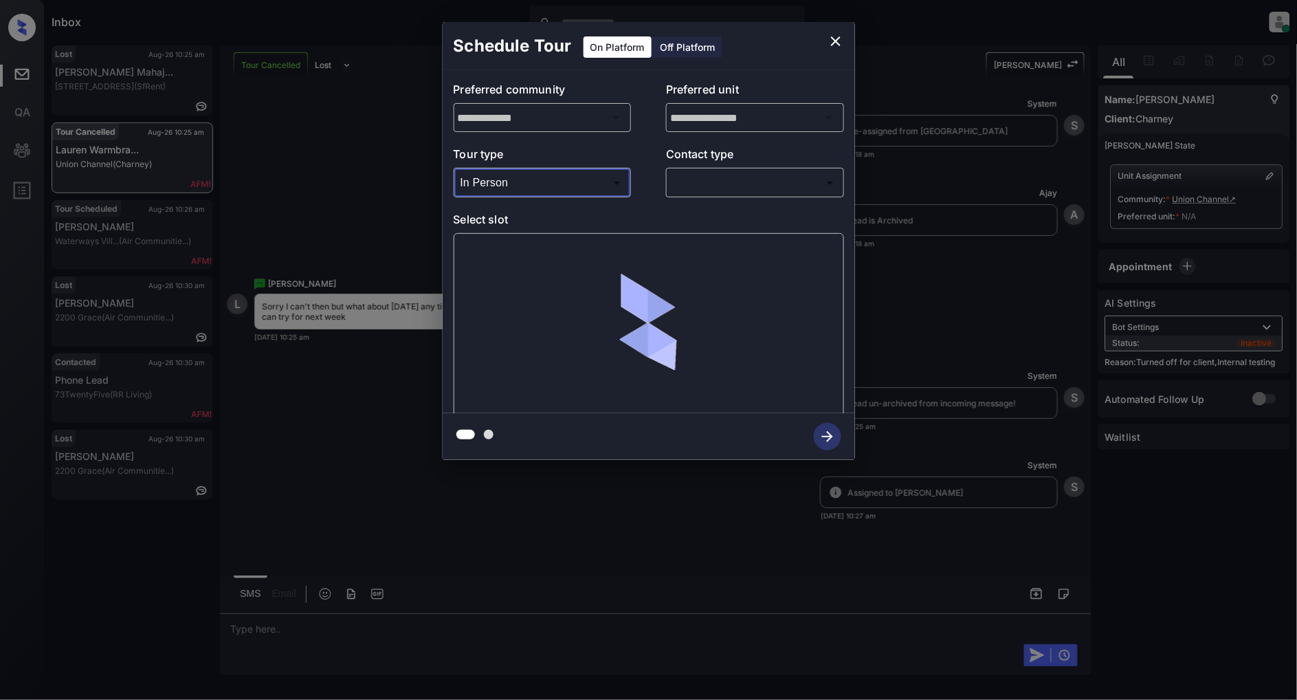
click at [755, 191] on body "Inbox Patrick Deasis Online Set yourself offline Set yourself on break Profile …" at bounding box center [648, 350] width 1297 height 700
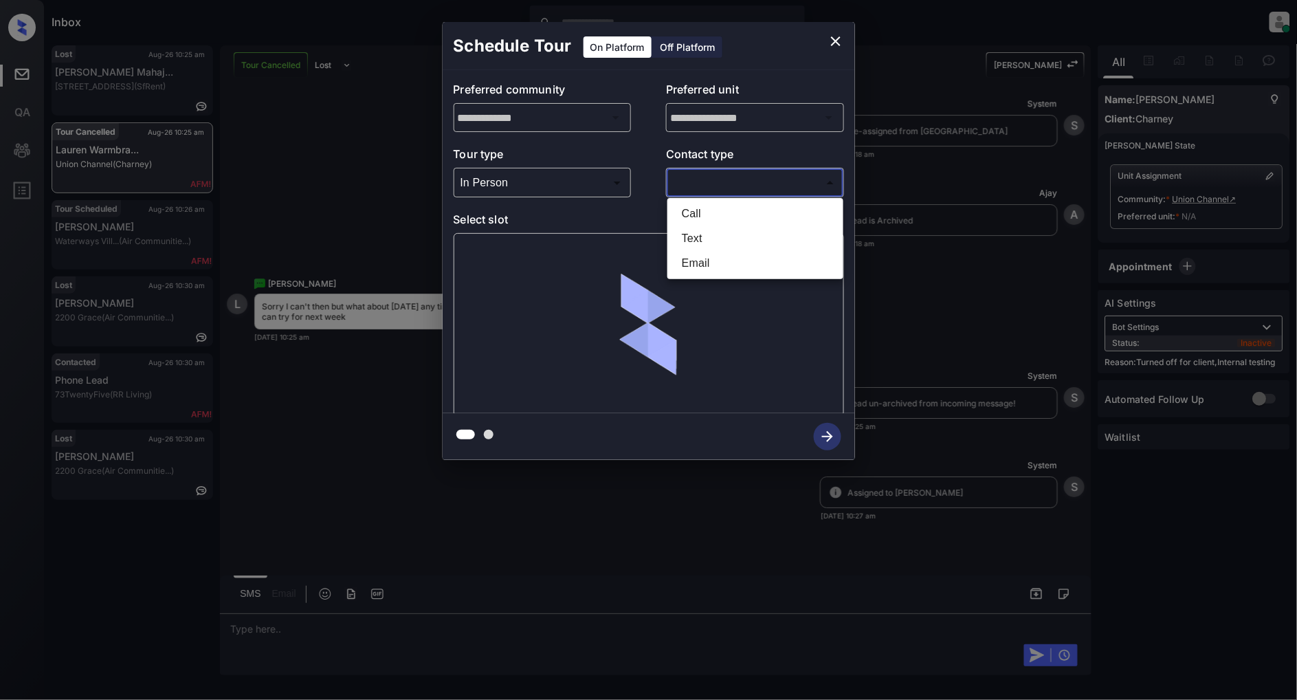
click at [721, 237] on li "Text" at bounding box center [755, 238] width 169 height 25
type input "****"
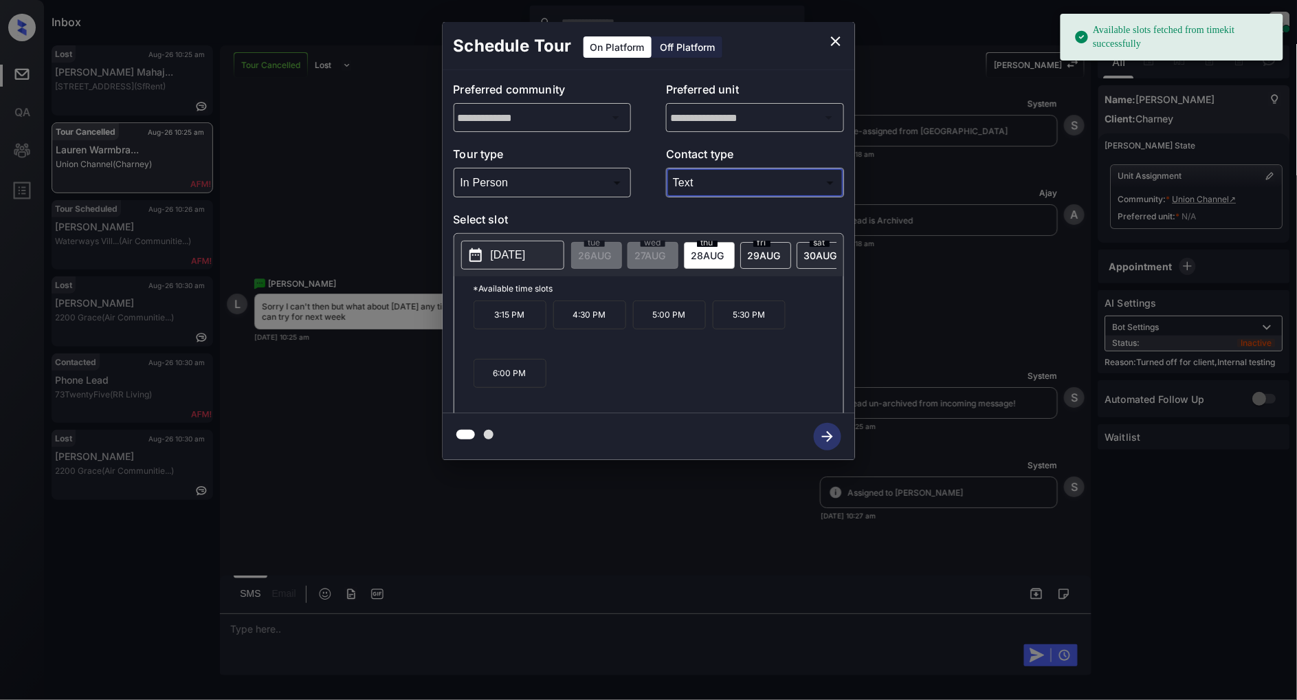
click at [493, 249] on p "2025-08-28" at bounding box center [508, 255] width 35 height 17
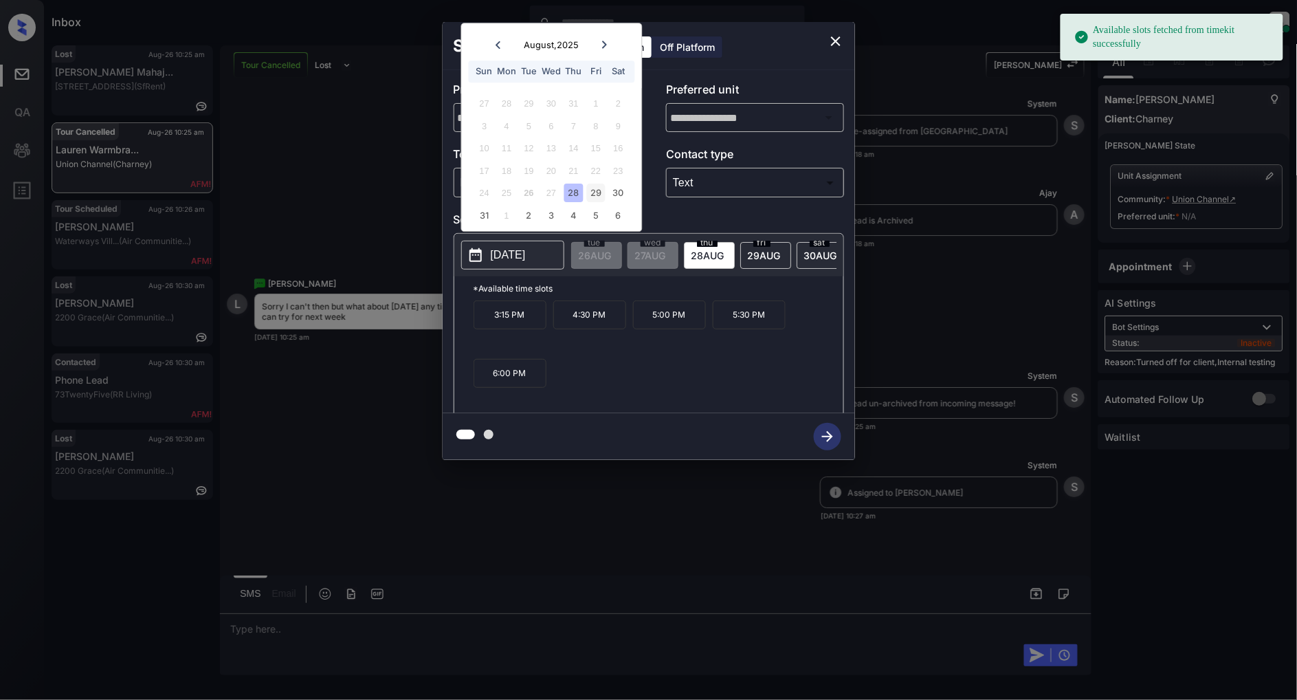
click at [591, 191] on div "29" at bounding box center [596, 193] width 19 height 19
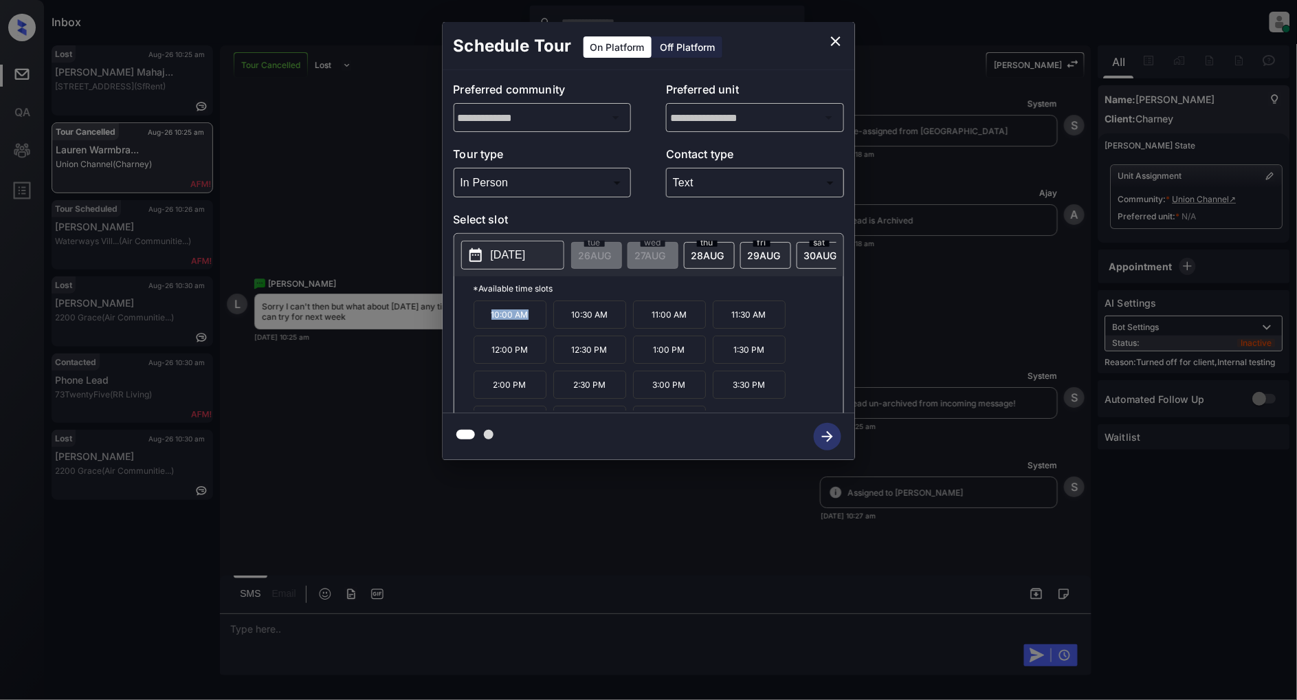
drag, startPoint x: 542, startPoint y: 326, endPoint x: 452, endPoint y: 327, distance: 89.4
click at [454, 327] on div "2025-08-29 tue 26 AUG wed 27 AUG thu 28 AUG fri 29 AUG sat 30 AUG sun 31 AUG mo…" at bounding box center [649, 325] width 391 height 185
copy p "10:00 AM"
drag, startPoint x: 691, startPoint y: 355, endPoint x: 631, endPoint y: 356, distance: 60.5
click at [631, 356] on div "10:00 AM 10:30 AM 11:00 AM 11:30 AM 12:00 PM 12:30 PM 1:00 PM 1:30 PM 2:00 PM 2…" at bounding box center [659, 355] width 370 height 110
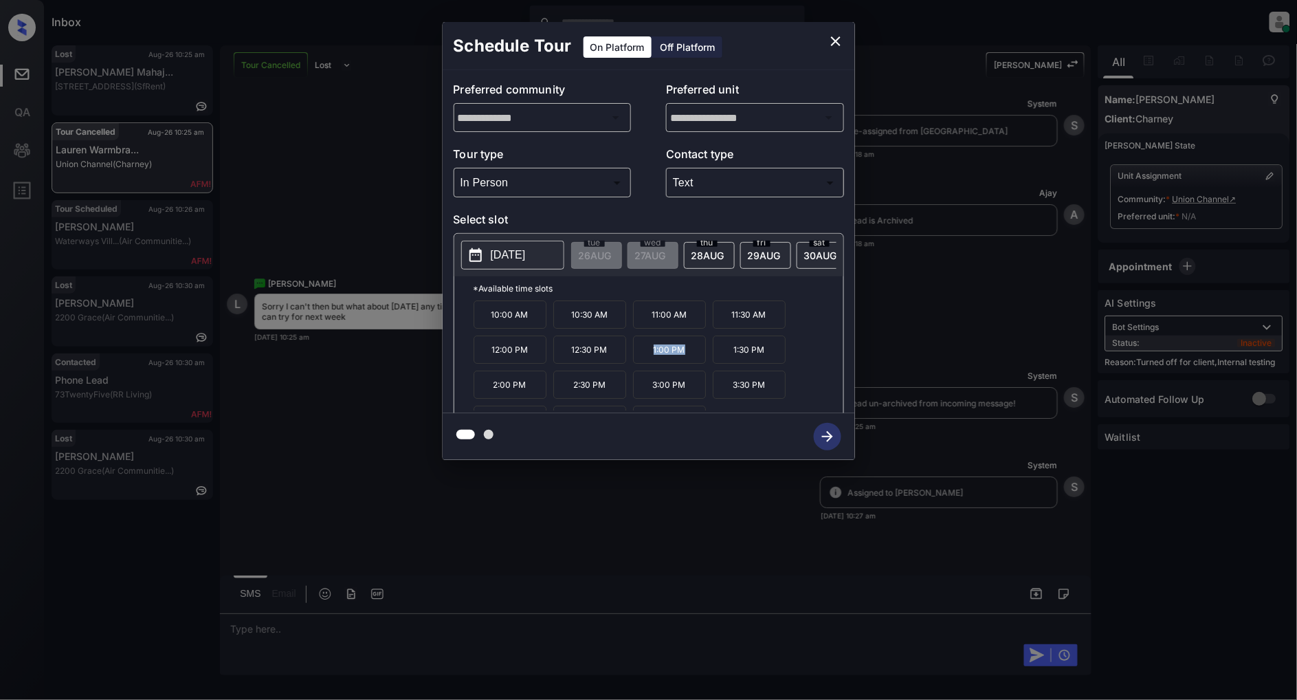
copy p "1:00 PM"
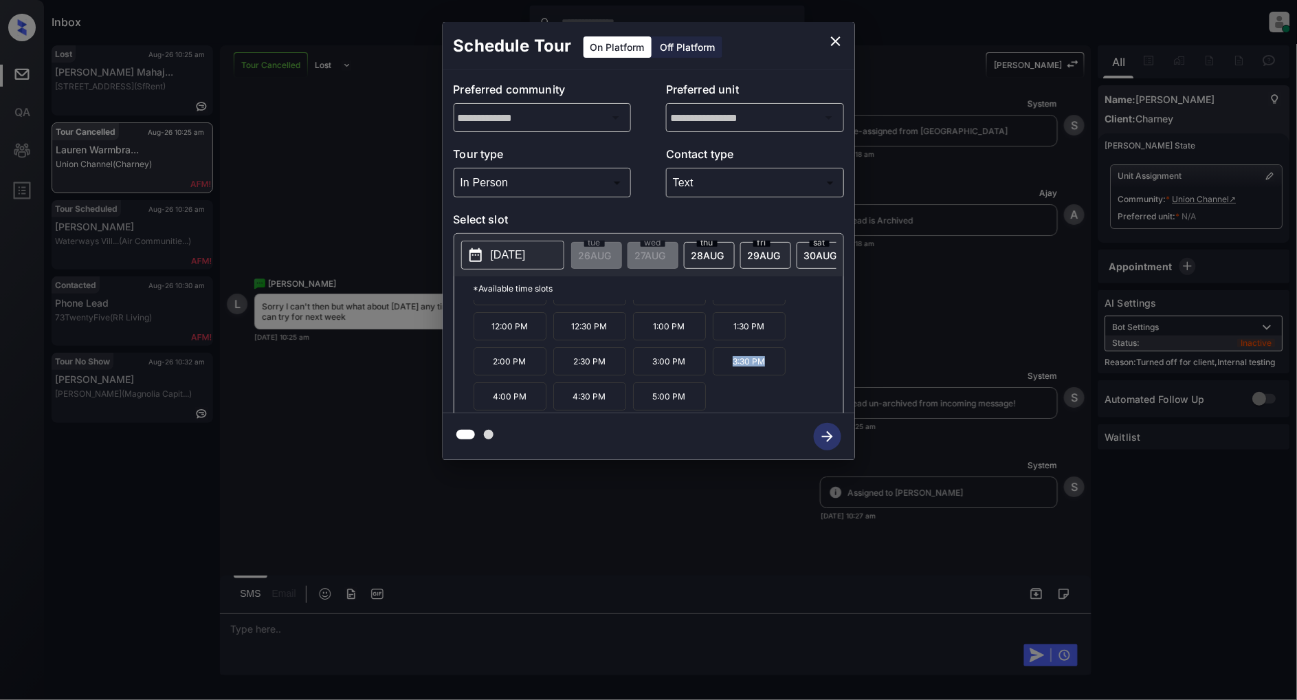
drag, startPoint x: 772, startPoint y: 375, endPoint x: 686, endPoint y: 376, distance: 86.6
click at [686, 376] on div "10:00 AM 10:30 AM 11:00 AM 11:30 AM 12:00 PM 12:30 PM 1:00 PM 1:30 PM 2:00 PM 2…" at bounding box center [659, 355] width 370 height 110
copy div "3:30 PM"
click at [834, 43] on icon "close" at bounding box center [836, 41] width 10 height 10
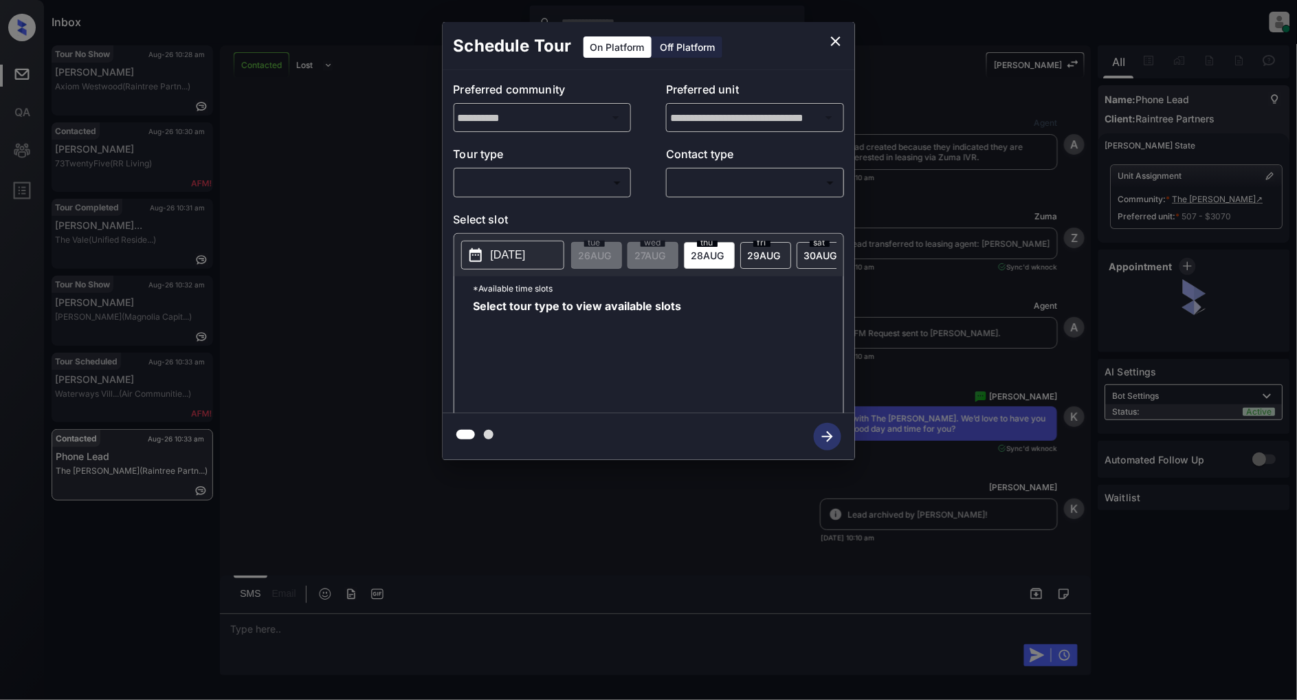
scroll to position [5437, 0]
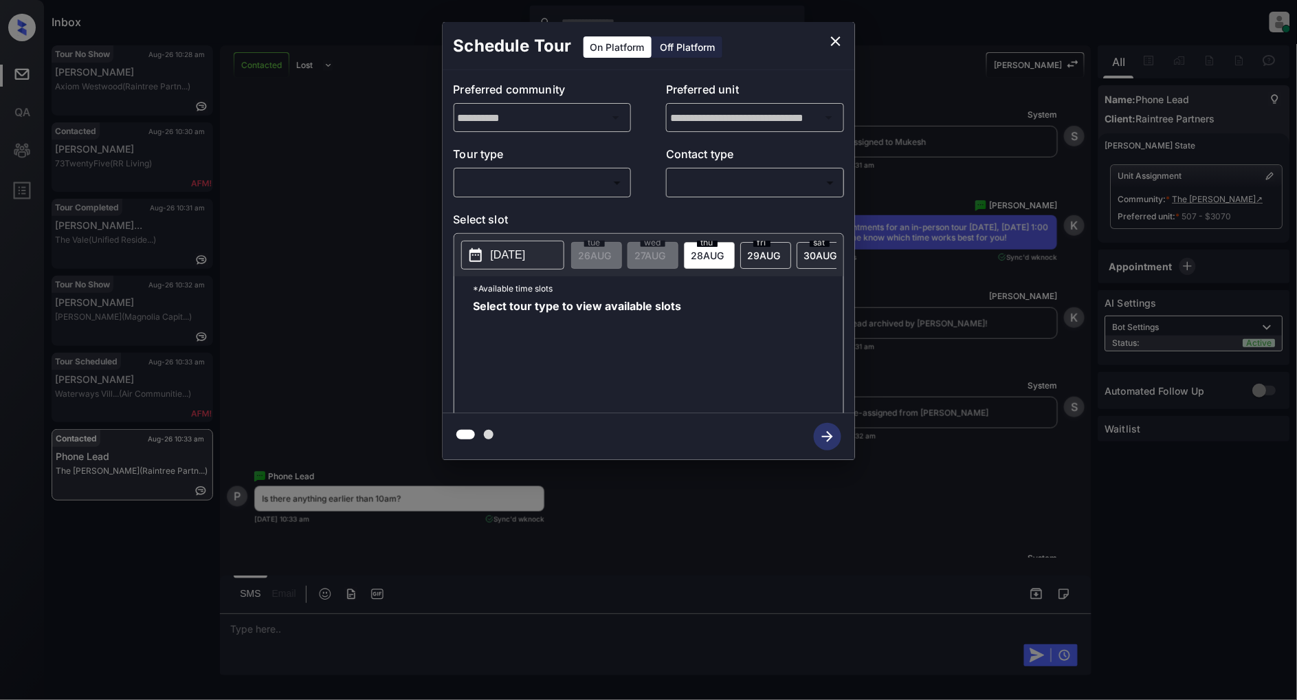
click at [542, 179] on body "Inbox [PERSON_NAME] Online Set yourself offline Set yourself on break Profile S…" at bounding box center [648, 350] width 1297 height 700
click at [523, 208] on li "In Person" at bounding box center [542, 213] width 169 height 25
type input "********"
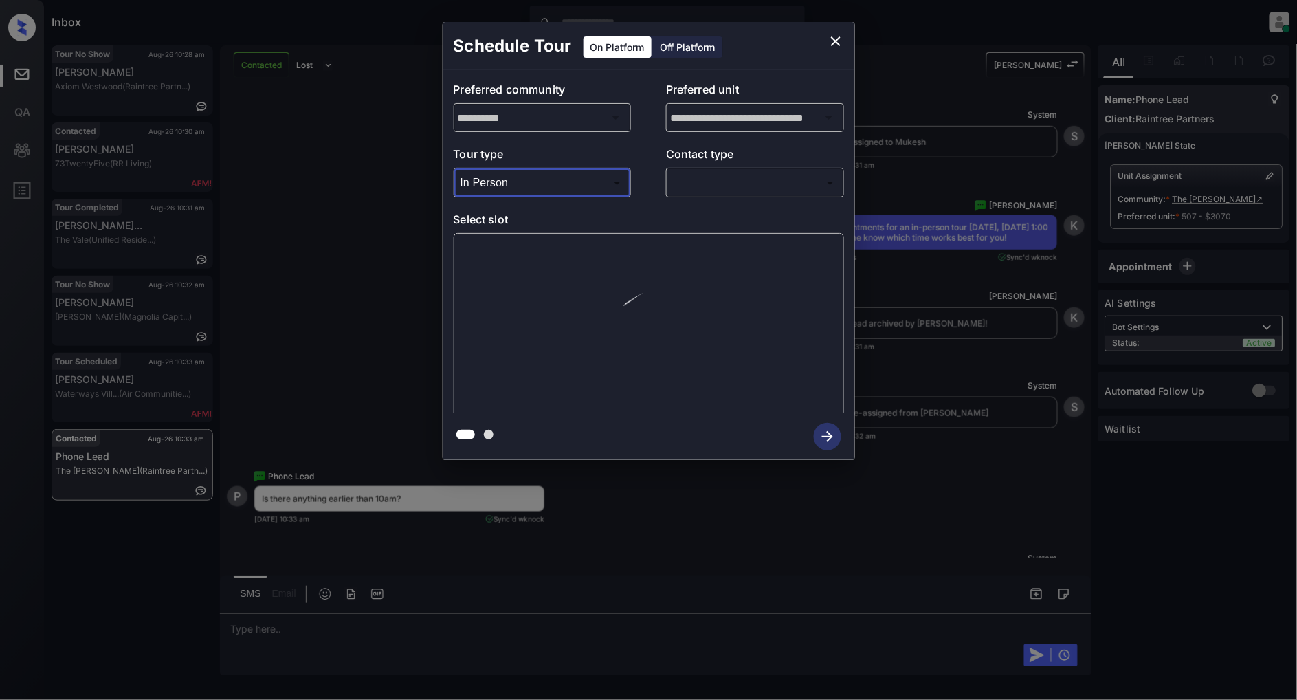
click at [747, 194] on body "Inbox Patrick Deasis Online Set yourself offline Set yourself on break Profile …" at bounding box center [648, 350] width 1297 height 700
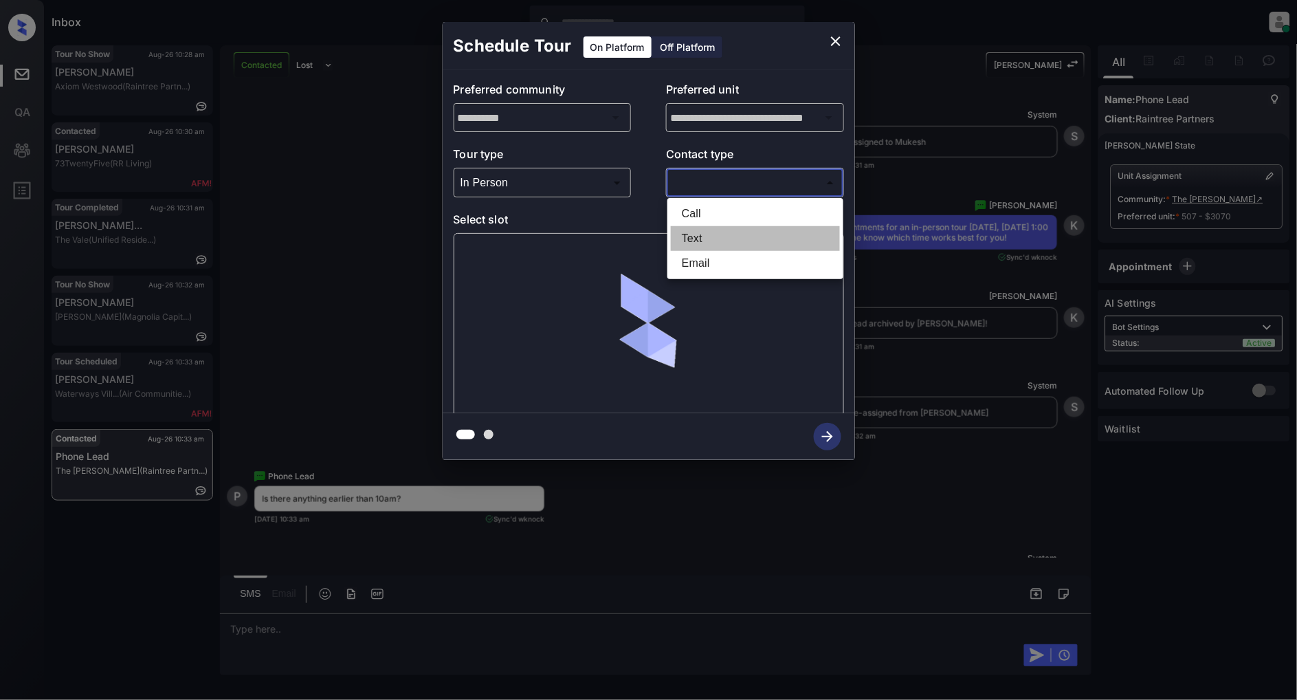
click at [710, 234] on li "Text" at bounding box center [755, 238] width 169 height 25
type input "****"
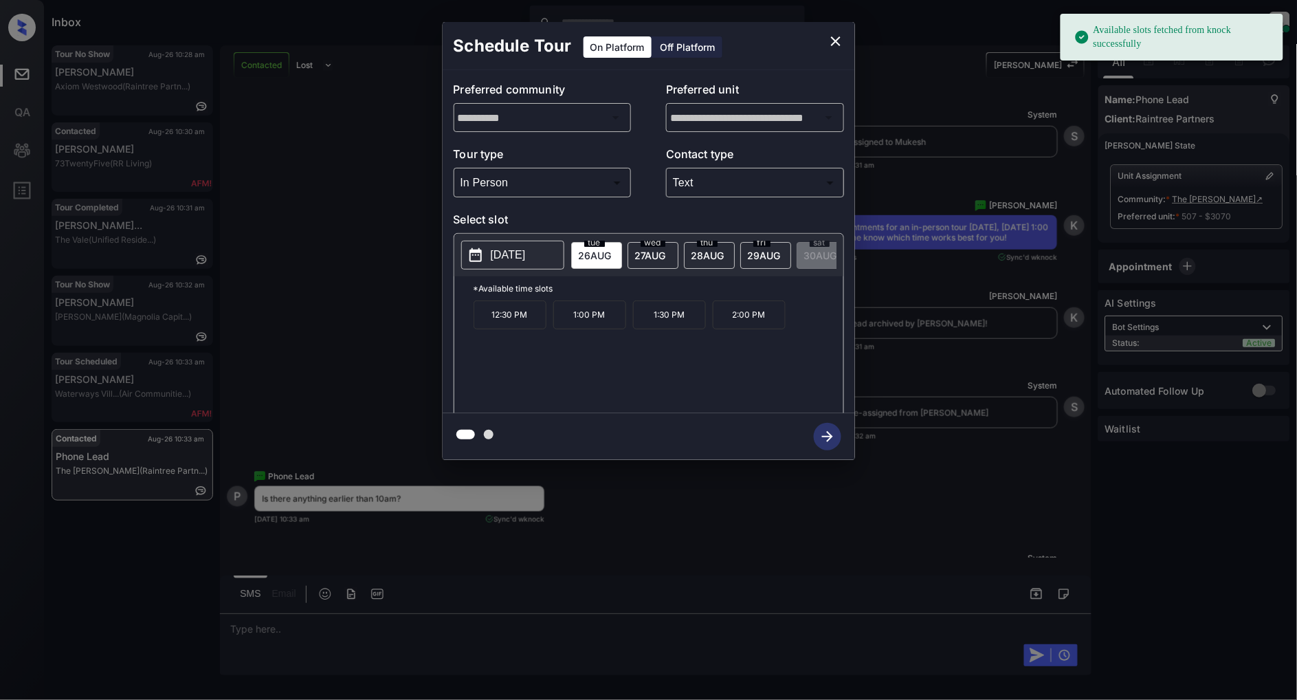
click at [652, 256] on span "27 AUG" at bounding box center [650, 256] width 31 height 12
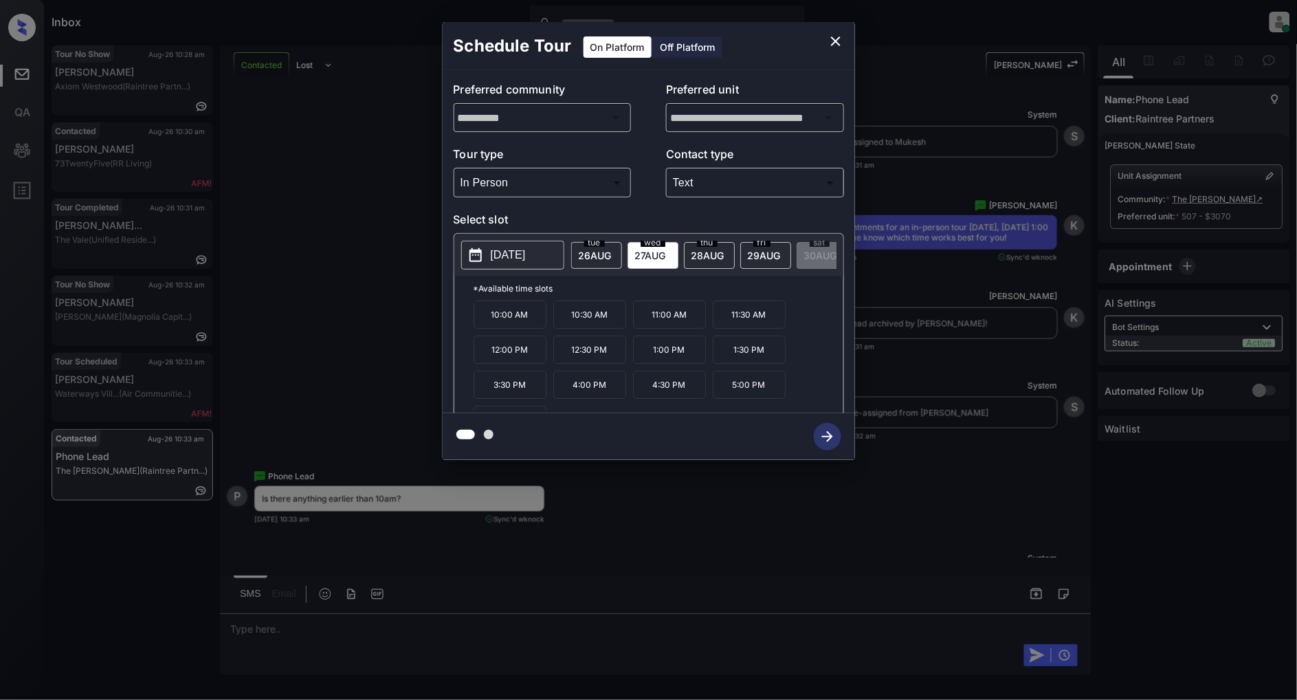
click at [386, 265] on div "**********" at bounding box center [648, 241] width 1297 height 482
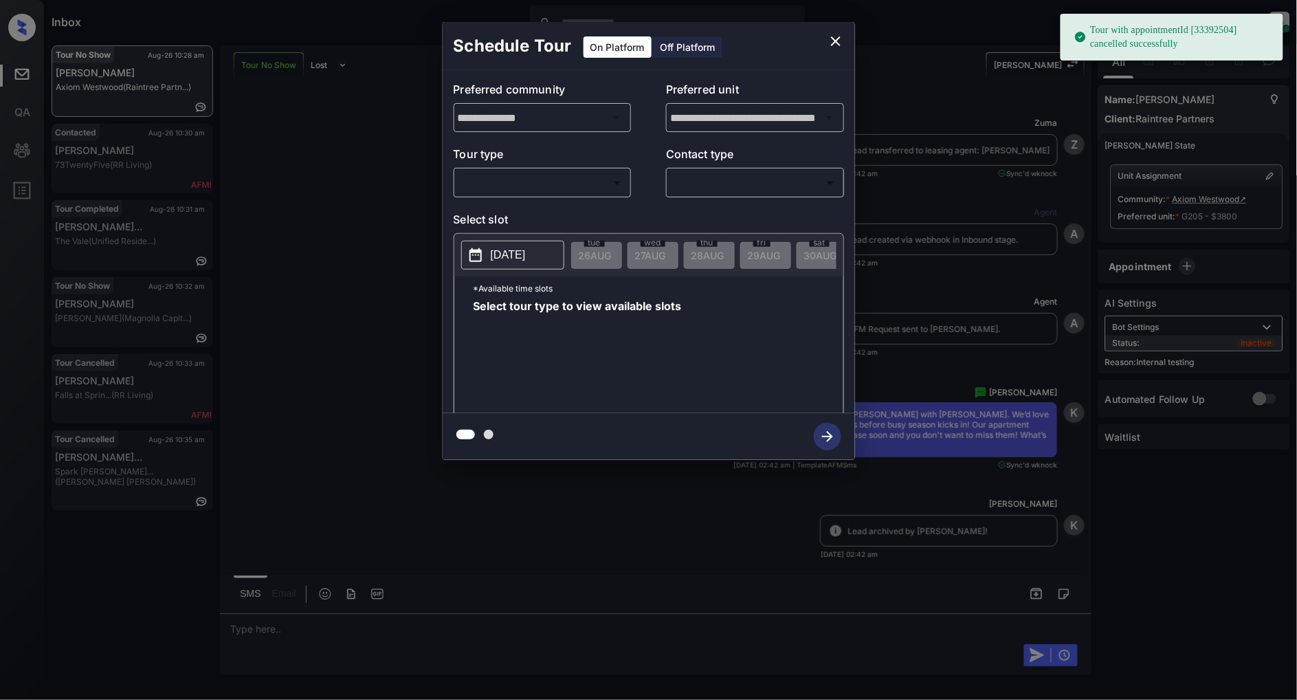
scroll to position [5161, 0]
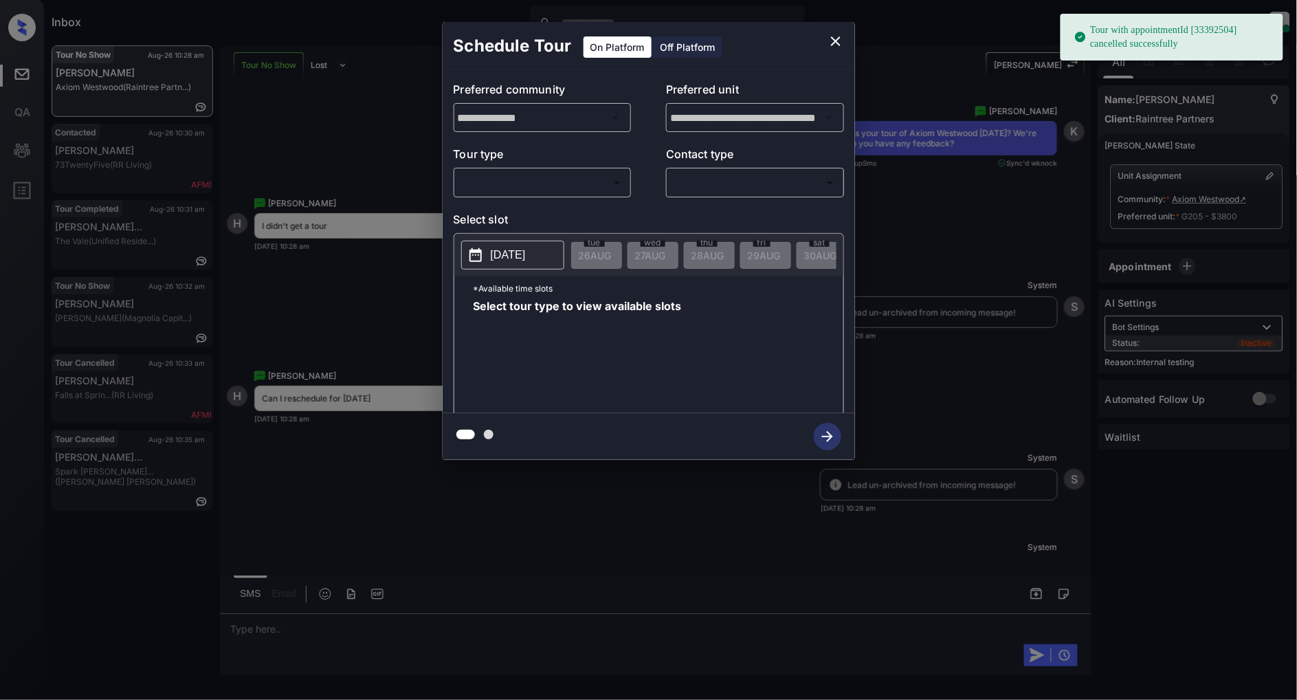
click at [569, 173] on body "Tour with appointmentId [33392504] cancelled successfully Inbox [PERSON_NAME] O…" at bounding box center [648, 350] width 1297 height 700
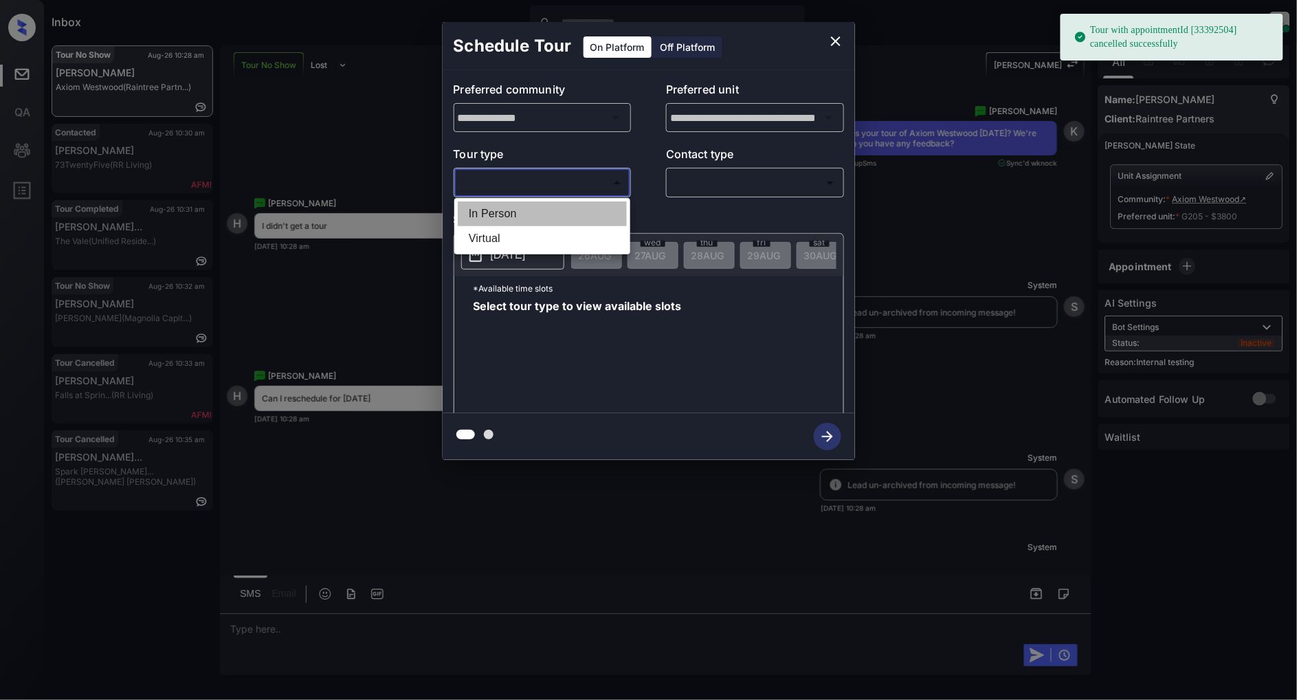
click at [504, 214] on li "In Person" at bounding box center [542, 213] width 169 height 25
type input "********"
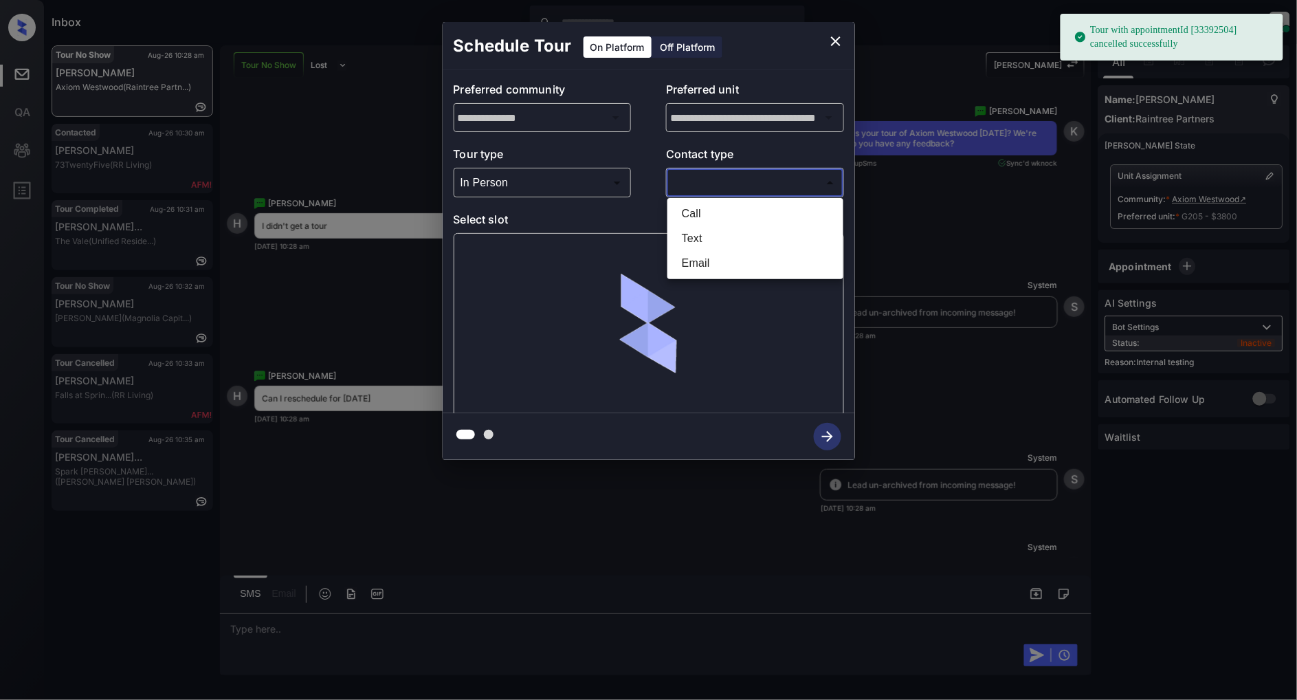
click at [767, 187] on body "Tour with appointmentId [33392504] cancelled successfully Inbox Patrick Deasis …" at bounding box center [648, 350] width 1297 height 700
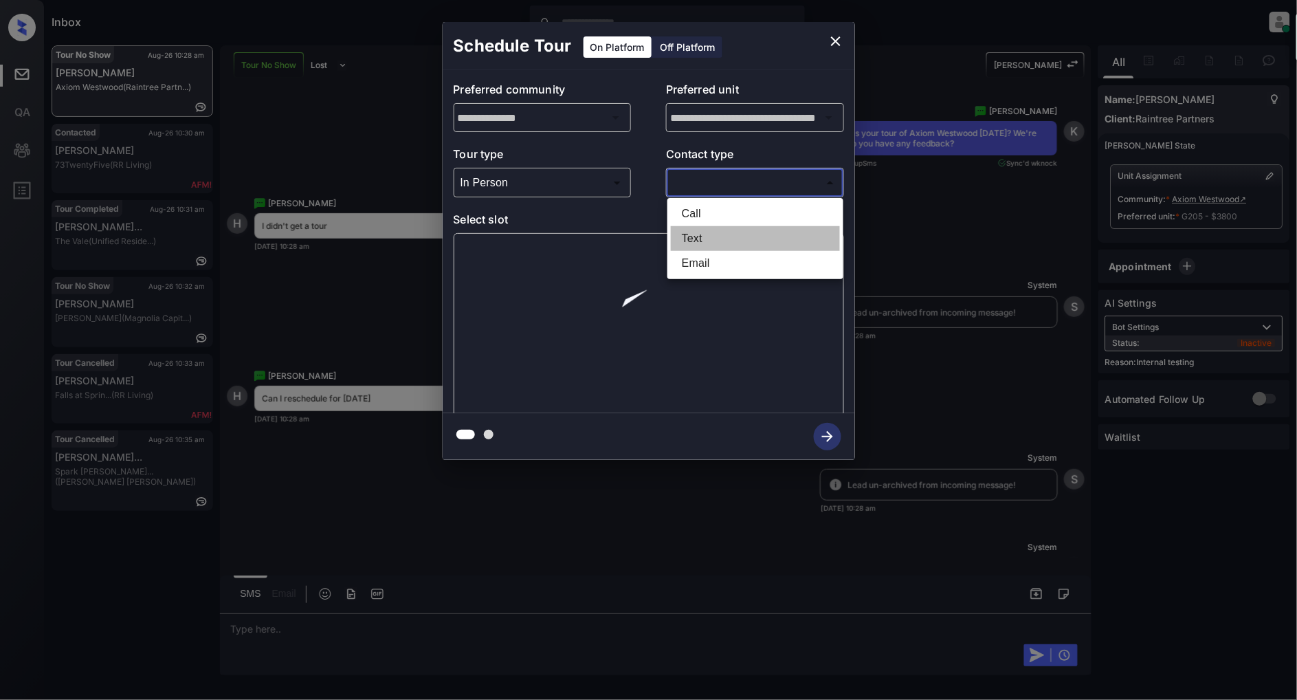
click at [699, 238] on li "Text" at bounding box center [755, 238] width 169 height 25
type input "****"
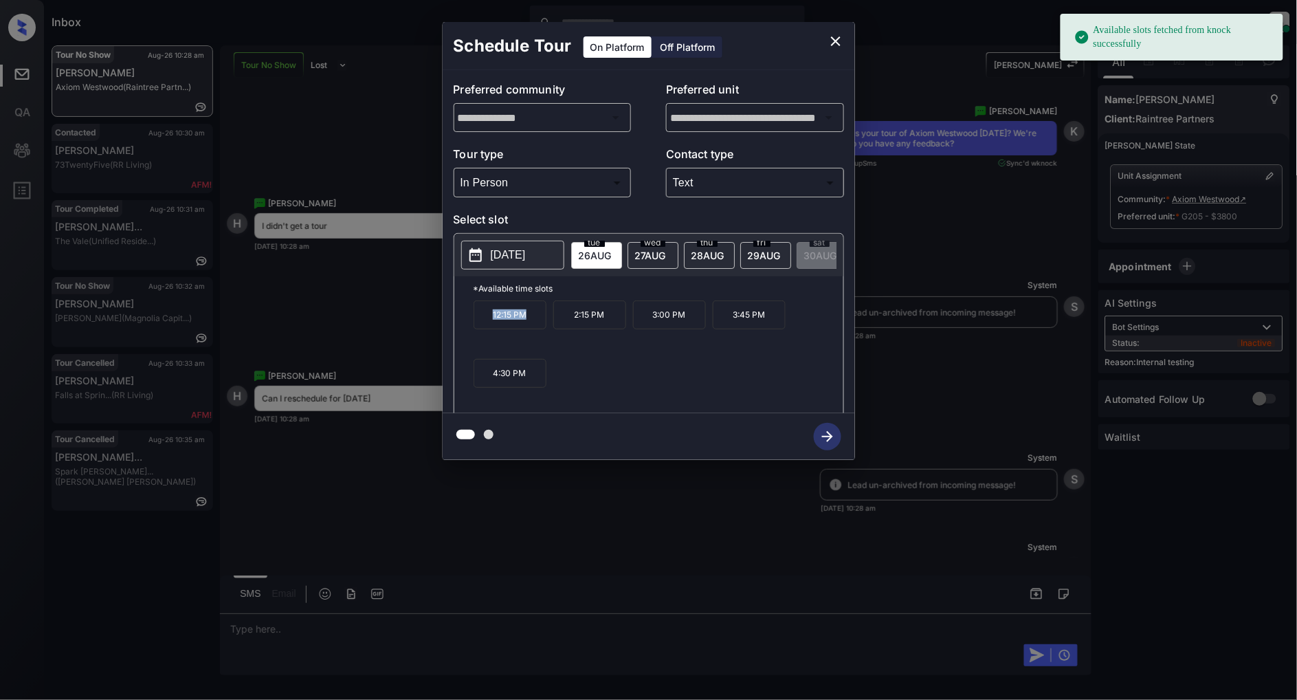
drag, startPoint x: 538, startPoint y: 323, endPoint x: 470, endPoint y: 325, distance: 67.4
click at [470, 325] on div "*Available time slots 12:15 PM 2:15 PM 3:00 PM 3:45 PM 4:30 PM" at bounding box center [649, 346] width 389 height 141
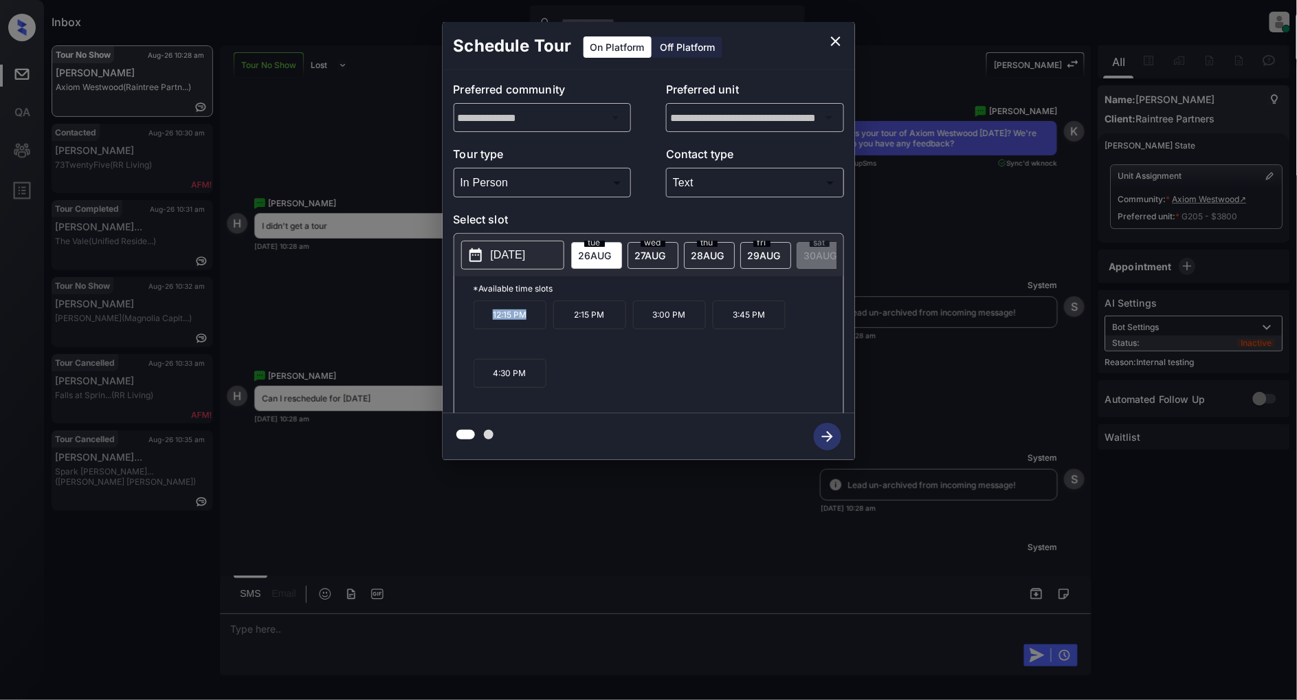
copy p "12:15 PM"
drag, startPoint x: 690, startPoint y: 321, endPoint x: 635, endPoint y: 323, distance: 55.0
click at [635, 323] on p "3:00 PM" at bounding box center [669, 314] width 73 height 29
copy p "3:00 PM"
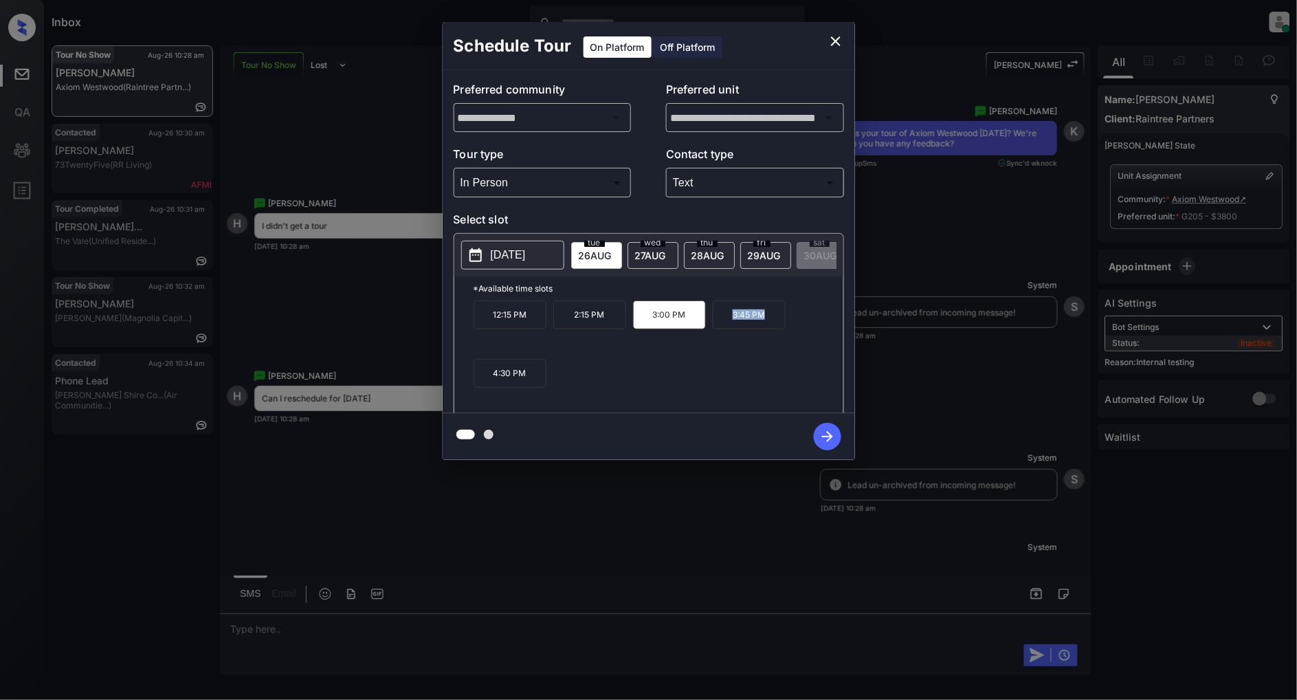
drag, startPoint x: 766, startPoint y: 325, endPoint x: 726, endPoint y: 325, distance: 39.9
click at [726, 325] on p "3:45 PM" at bounding box center [749, 314] width 73 height 29
copy p "3:45 PM"
click at [829, 45] on icon "close" at bounding box center [836, 41] width 17 height 17
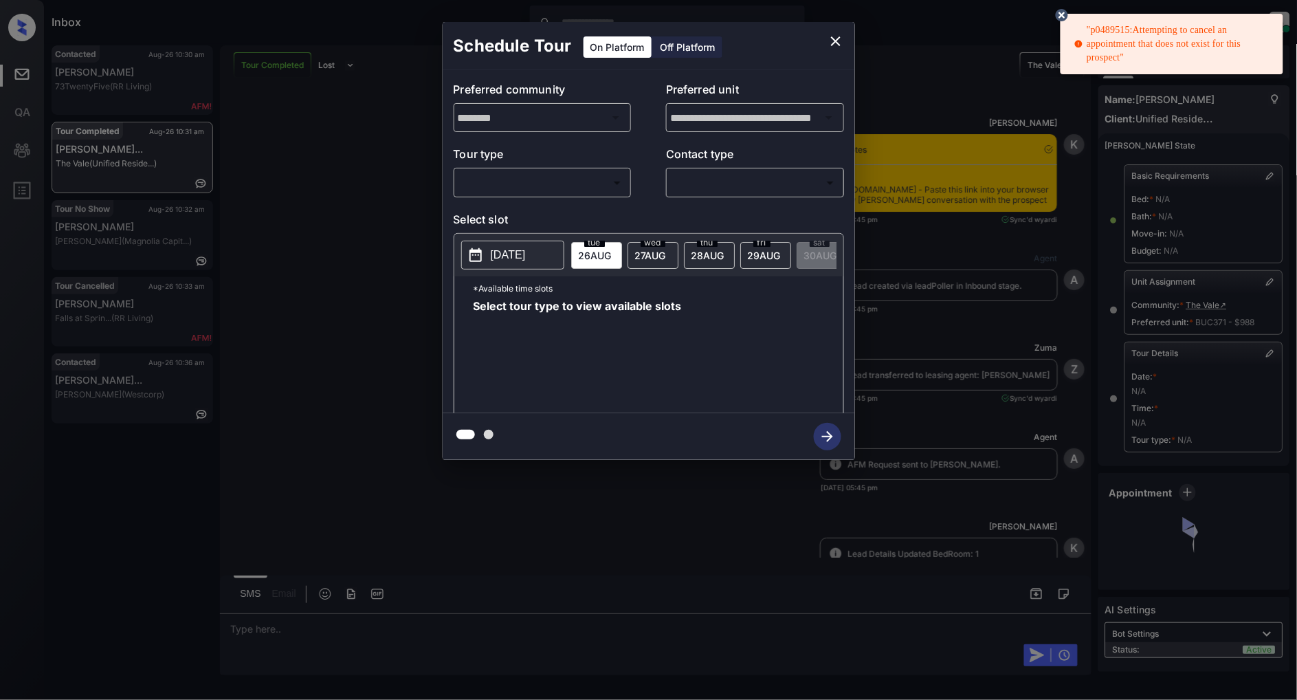
scroll to position [76, 0]
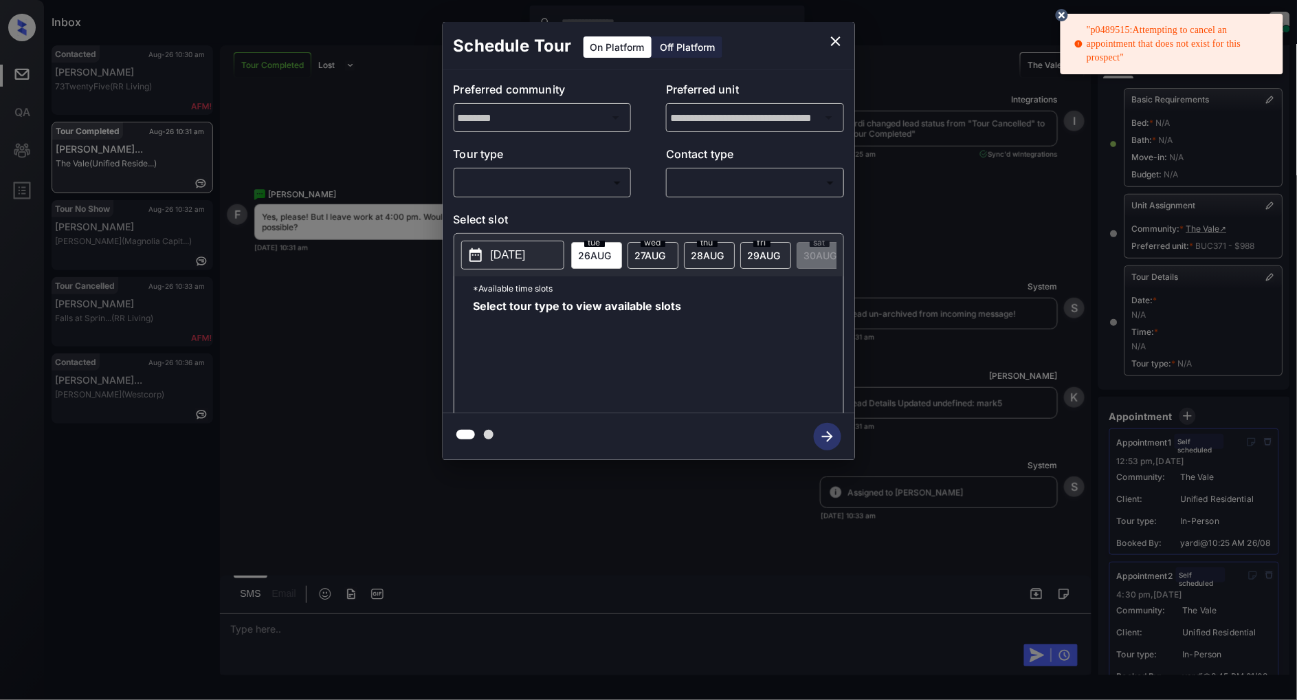
click at [543, 184] on body ""p0489515:Attempting to cancel an appointment that does not exist for this pros…" at bounding box center [648, 350] width 1297 height 700
click at [512, 220] on li "In Person" at bounding box center [542, 213] width 169 height 25
type input "********"
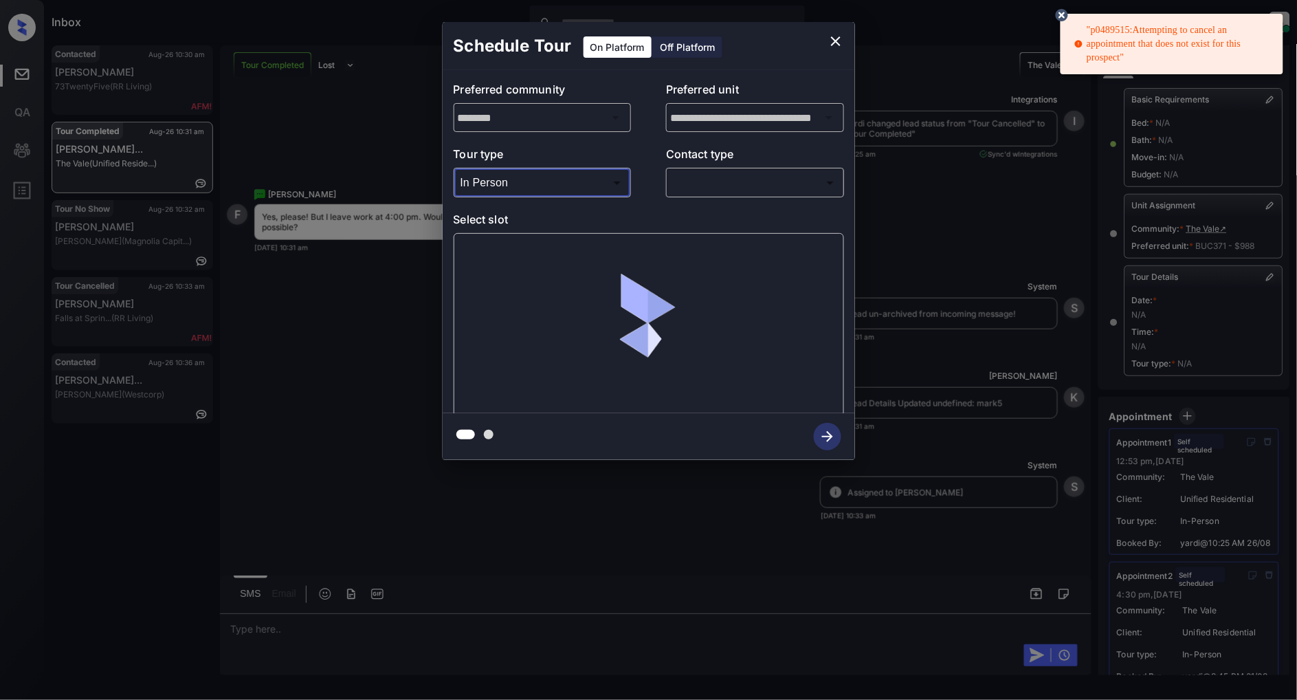
click at [743, 186] on body ""p0489515:Attempting to cancel an appointment that does not exist for this pros…" at bounding box center [648, 350] width 1297 height 700
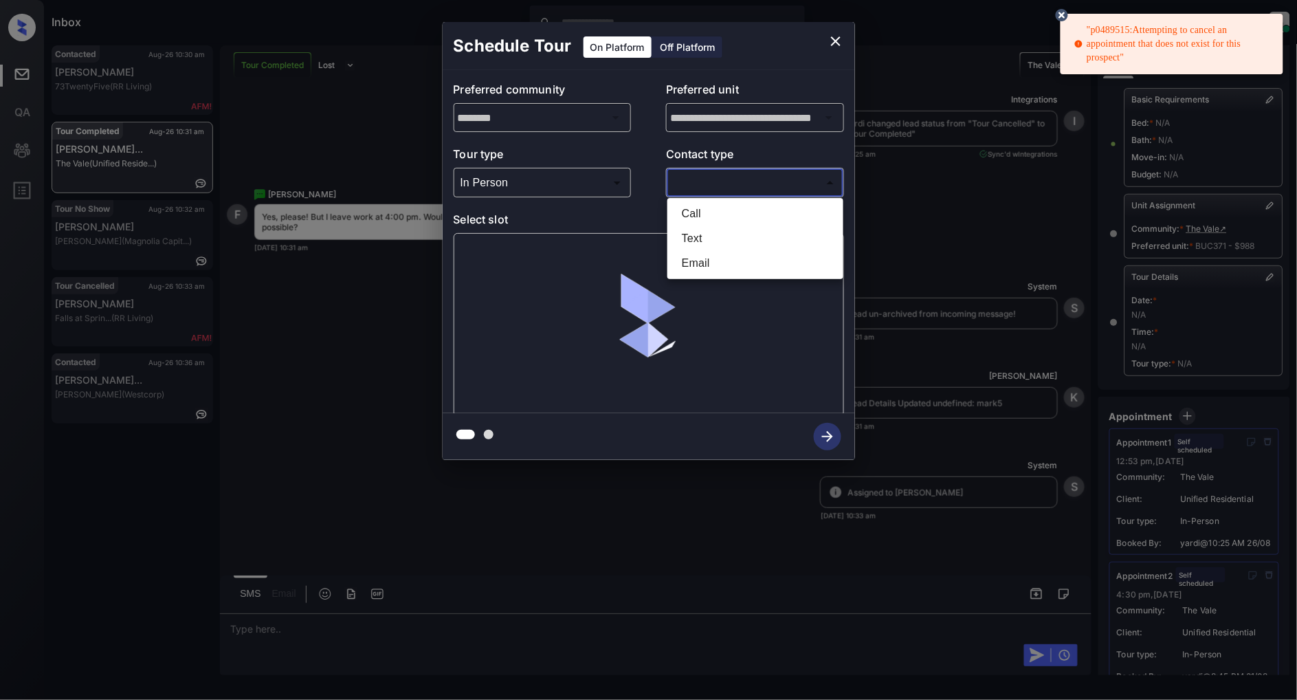
click at [709, 237] on li "Text" at bounding box center [755, 238] width 169 height 25
type input "****"
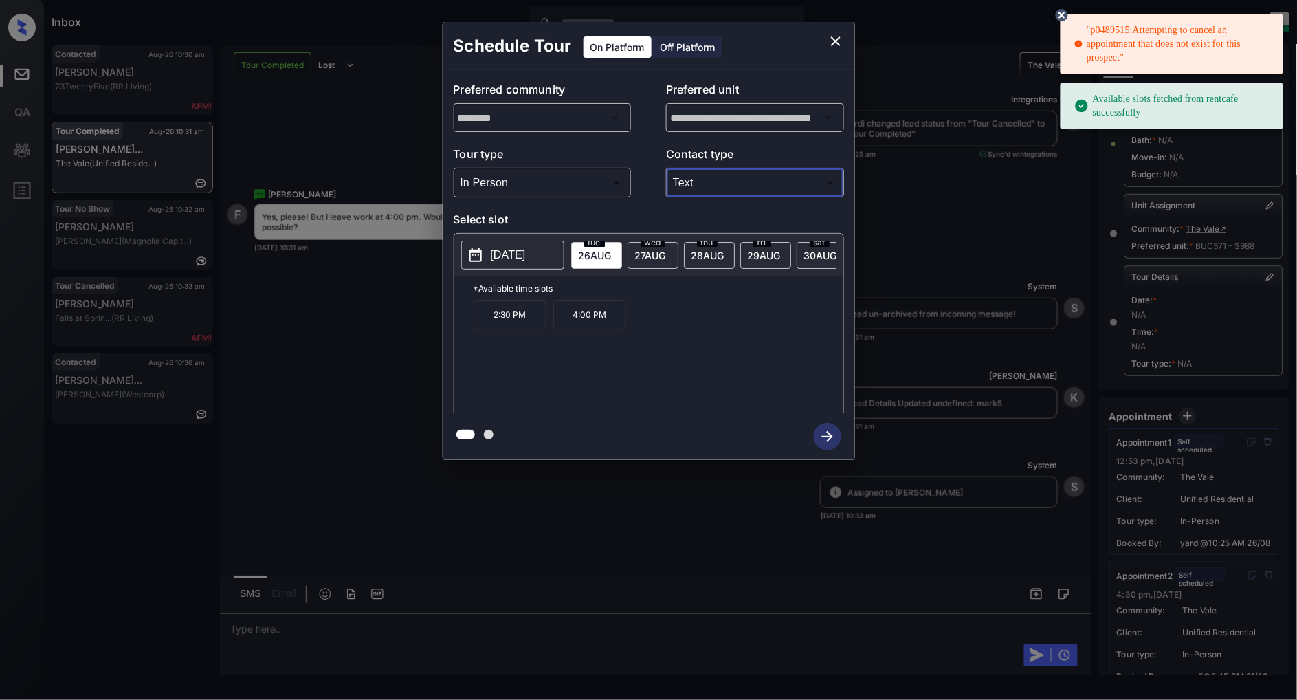
click at [593, 329] on p "4:00 PM" at bounding box center [590, 314] width 73 height 29
click at [835, 442] on icon "button" at bounding box center [828, 437] width 28 height 28
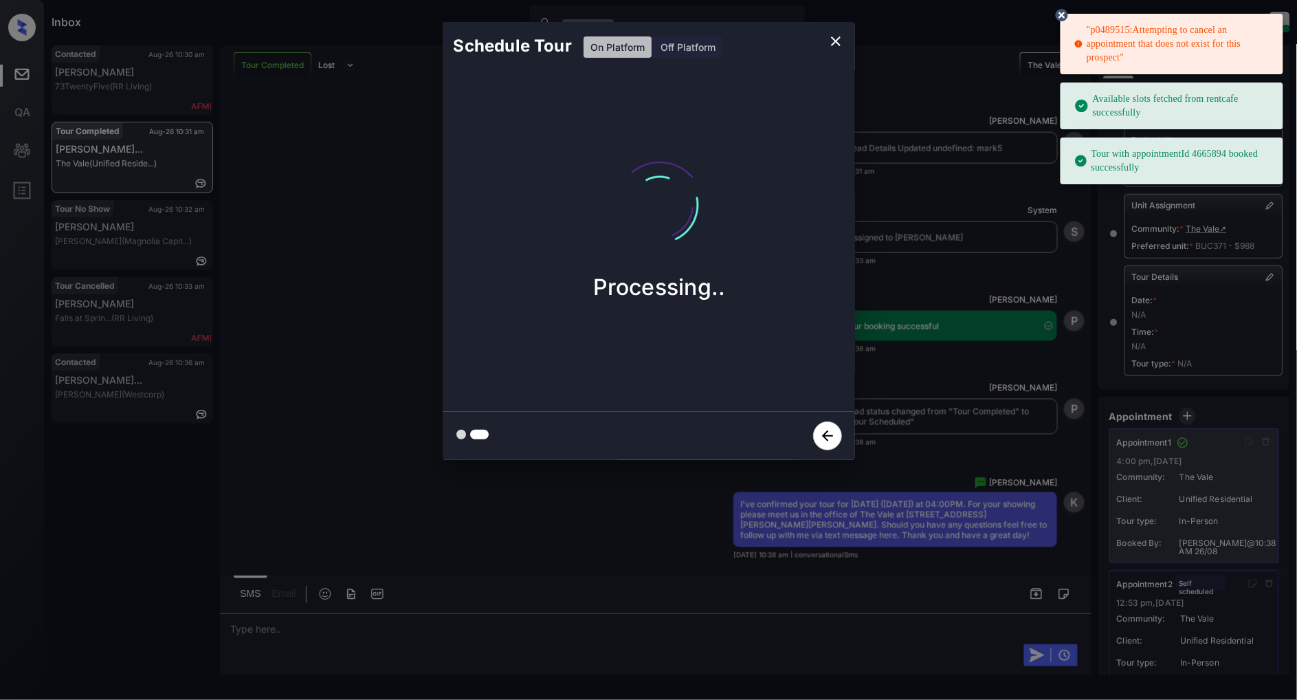
scroll to position [7342, 0]
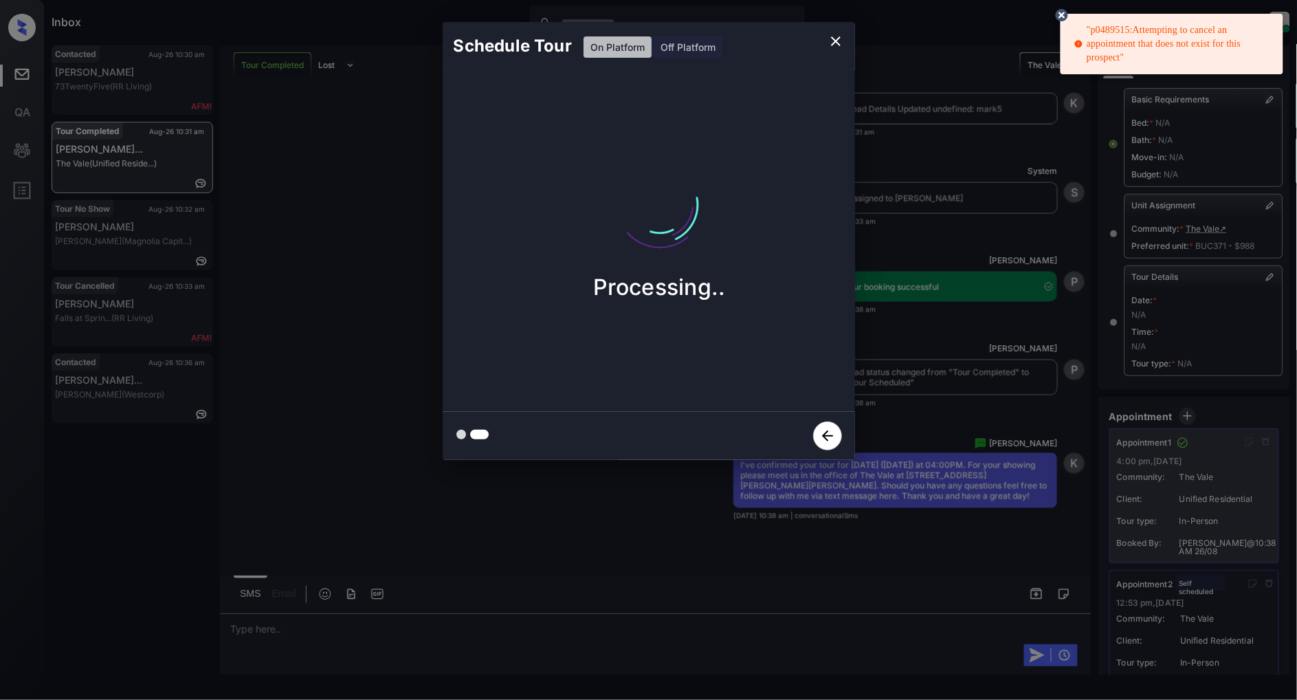
click at [837, 43] on icon "close" at bounding box center [836, 41] width 10 height 10
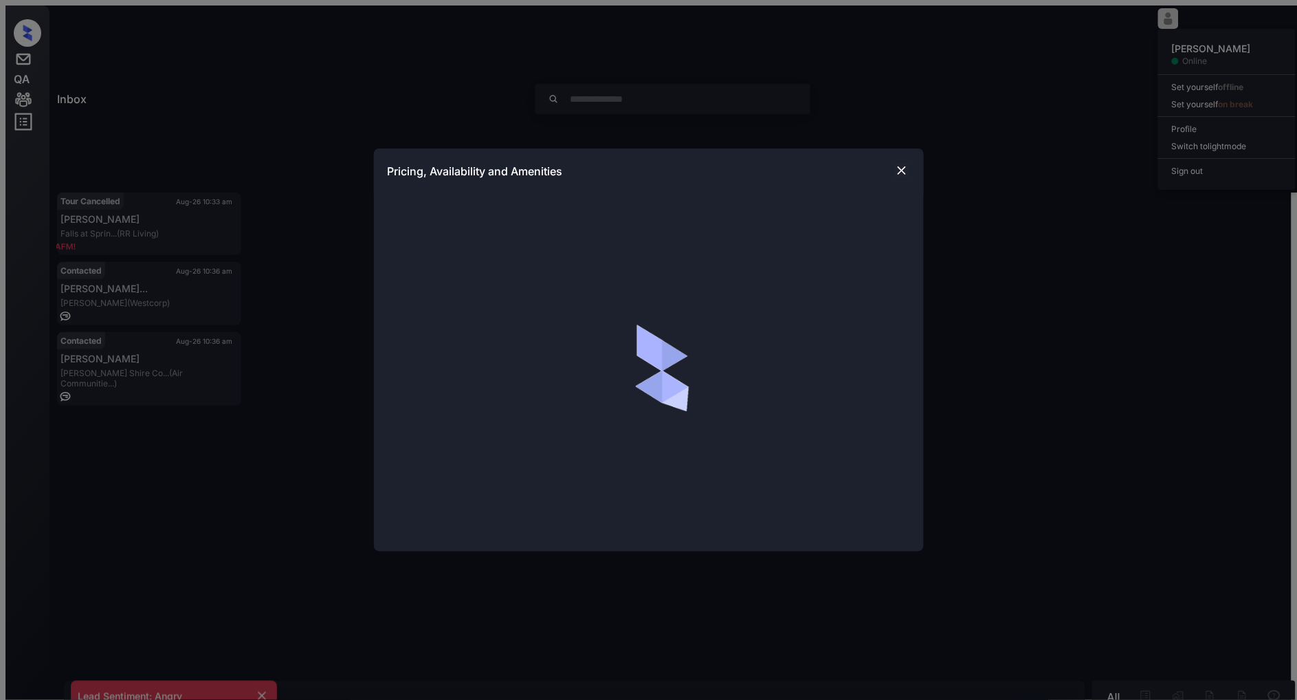
scroll to position [1168, 0]
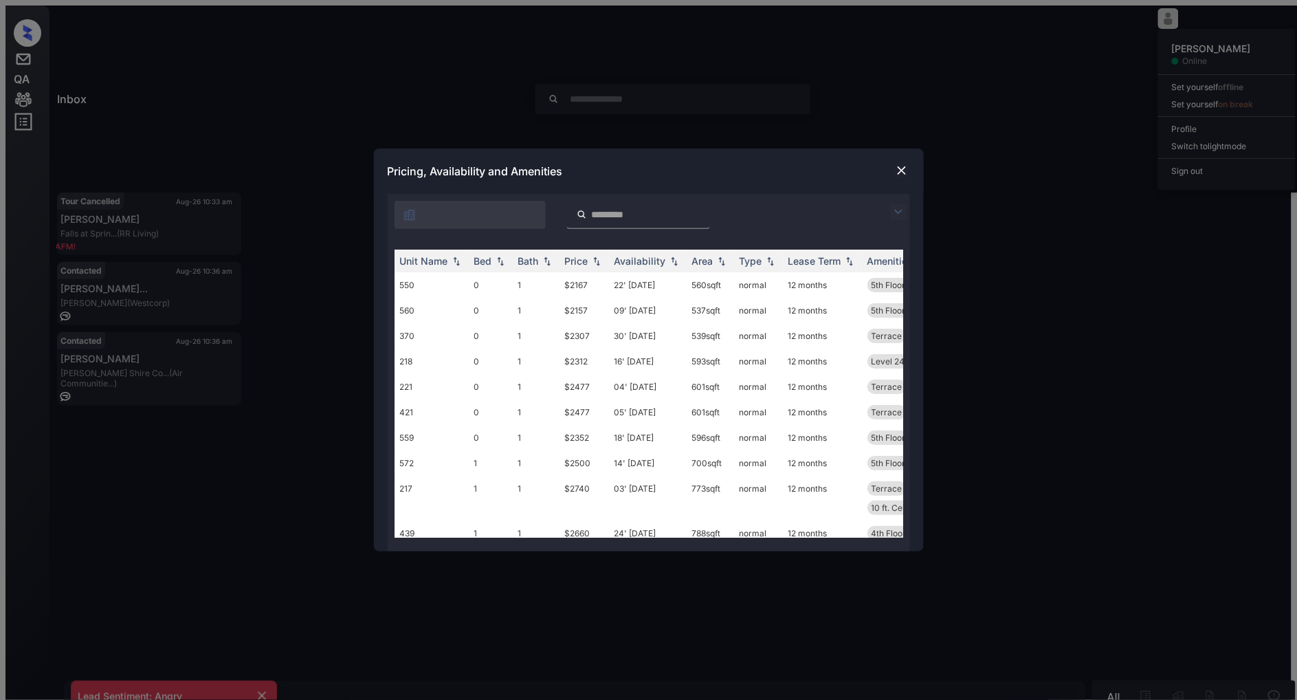
click at [896, 211] on img at bounding box center [898, 212] width 17 height 17
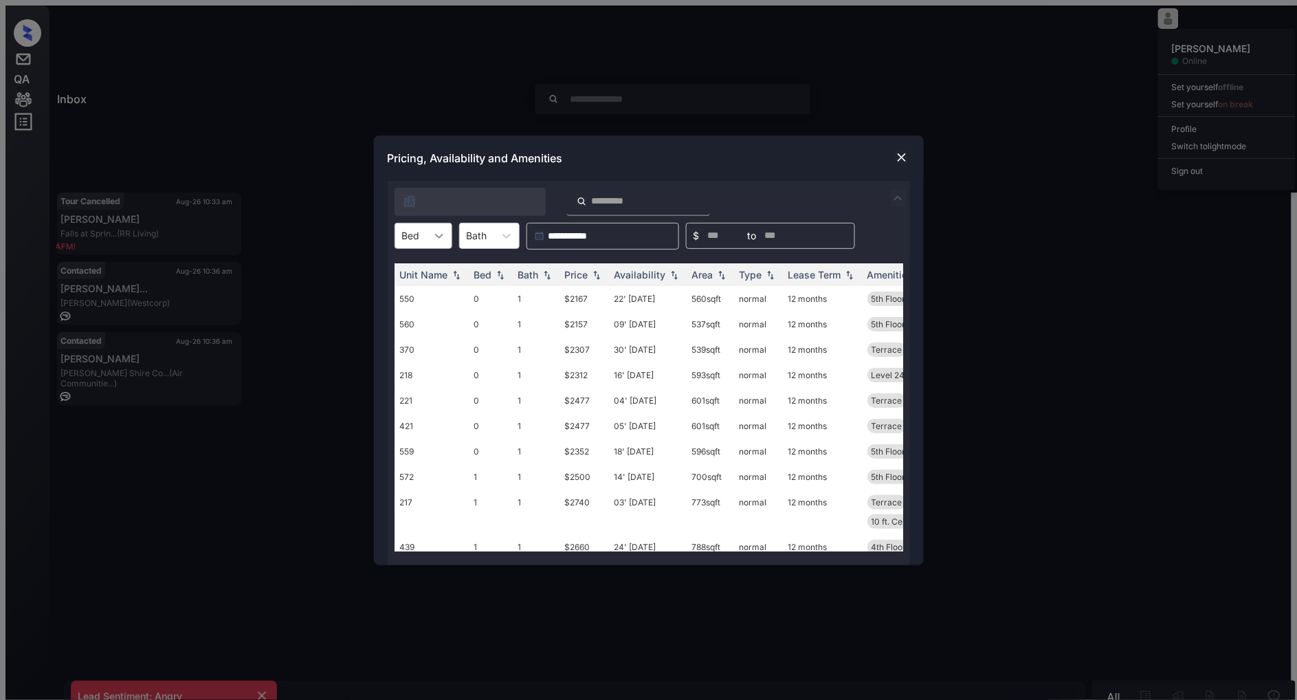
click at [435, 238] on icon at bounding box center [439, 236] width 14 height 14
click at [416, 311] on div "2" at bounding box center [424, 319] width 58 height 25
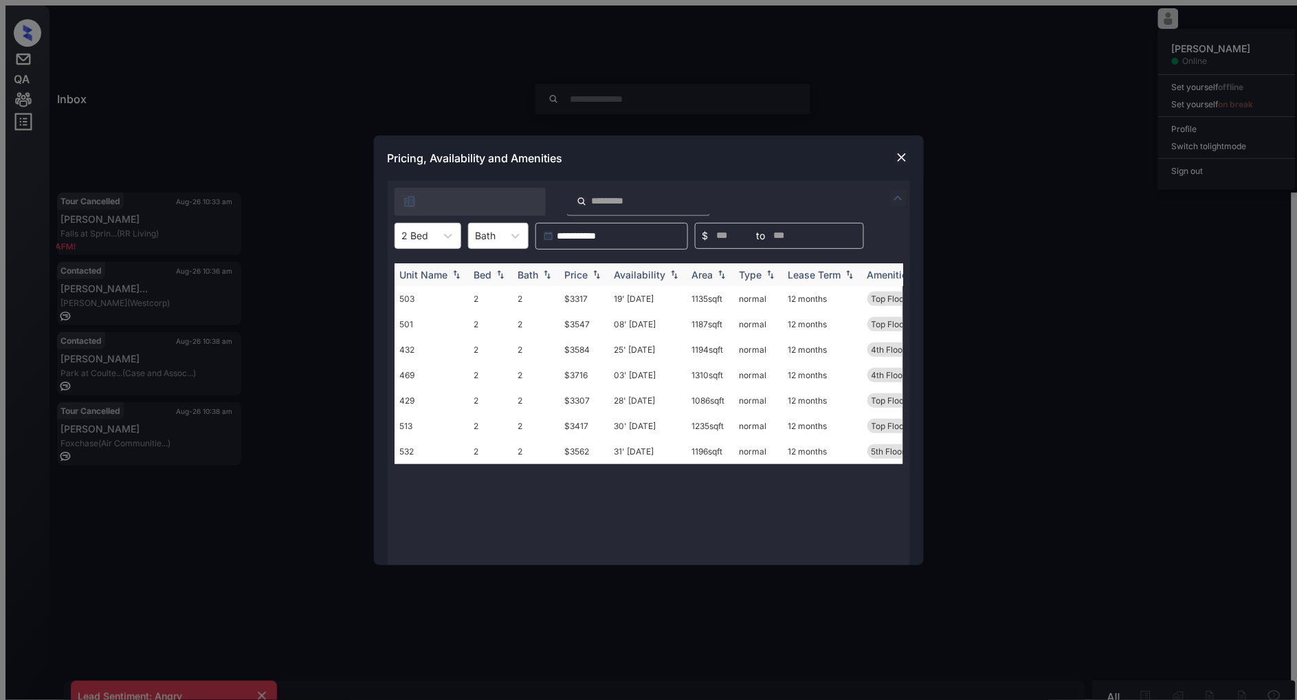
click at [595, 275] on img at bounding box center [597, 275] width 14 height 10
click at [908, 156] on img at bounding box center [902, 158] width 14 height 14
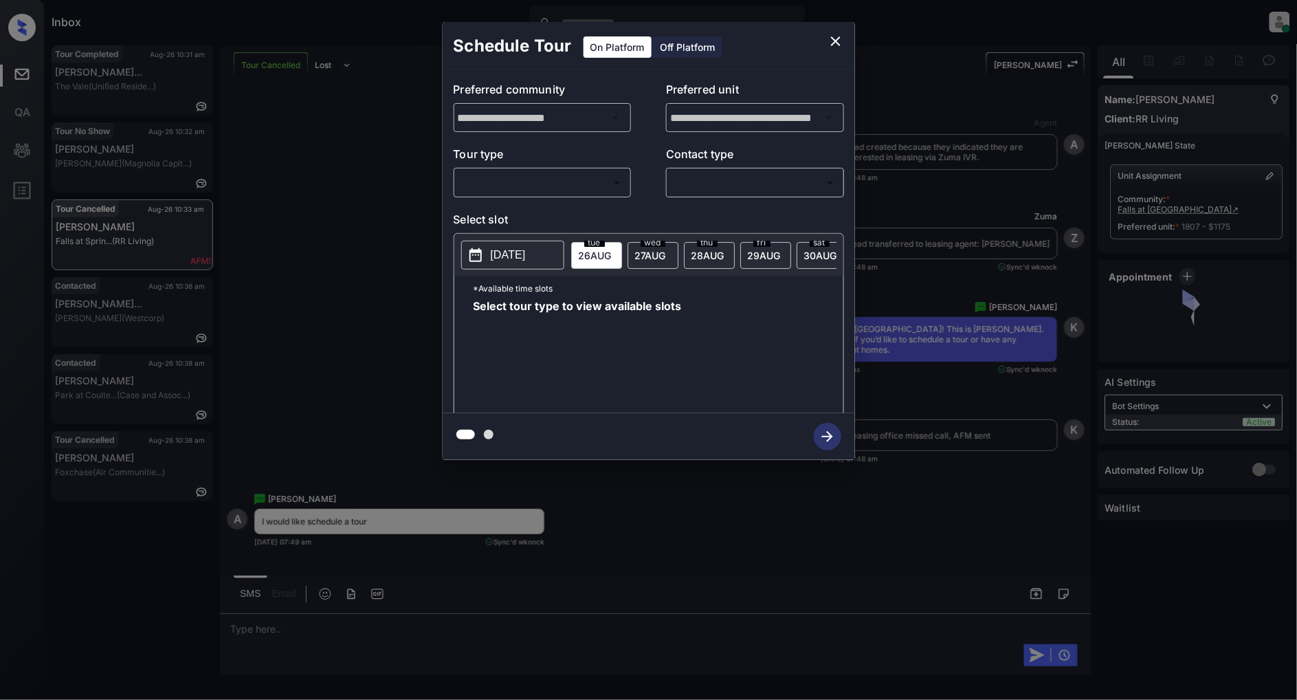
scroll to position [5471, 0]
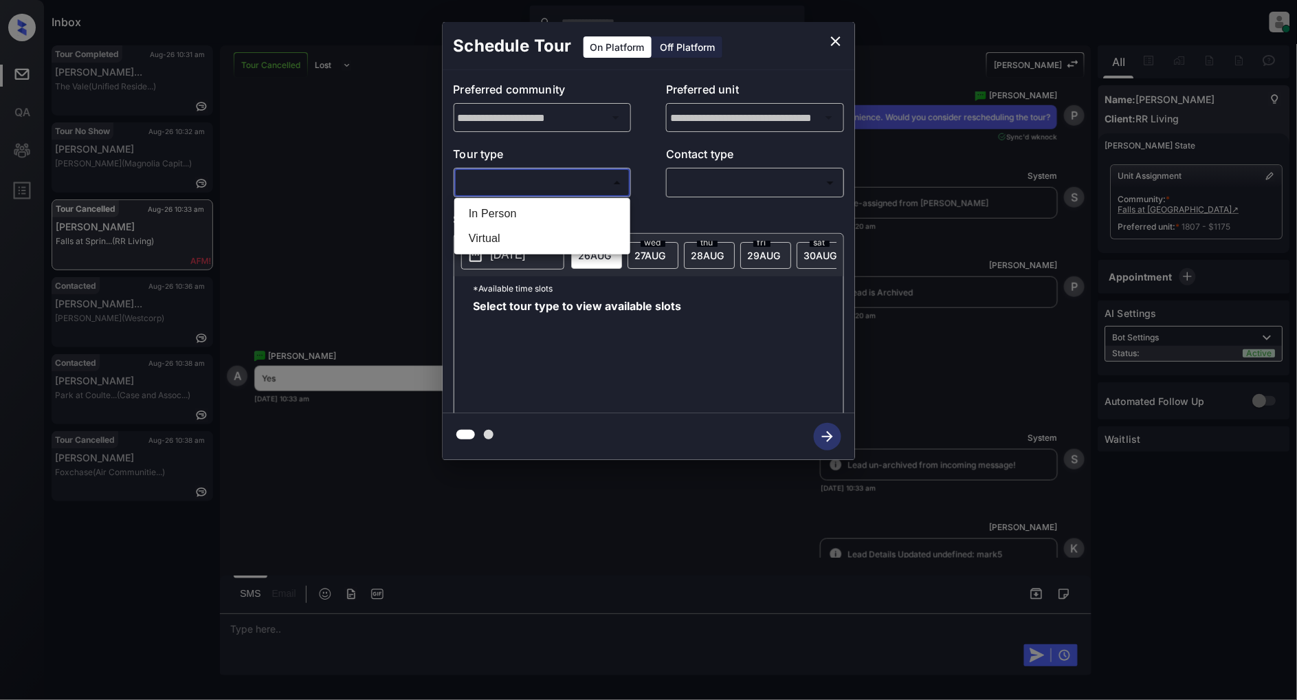
click at [504, 190] on body "Inbox Patrick Deasis Online Set yourself offline Set yourself on break Profile …" at bounding box center [648, 350] width 1297 height 700
click at [512, 199] on ul "In Person Virtual" at bounding box center [543, 226] width 176 height 56
click at [516, 207] on li "In Person" at bounding box center [542, 213] width 169 height 25
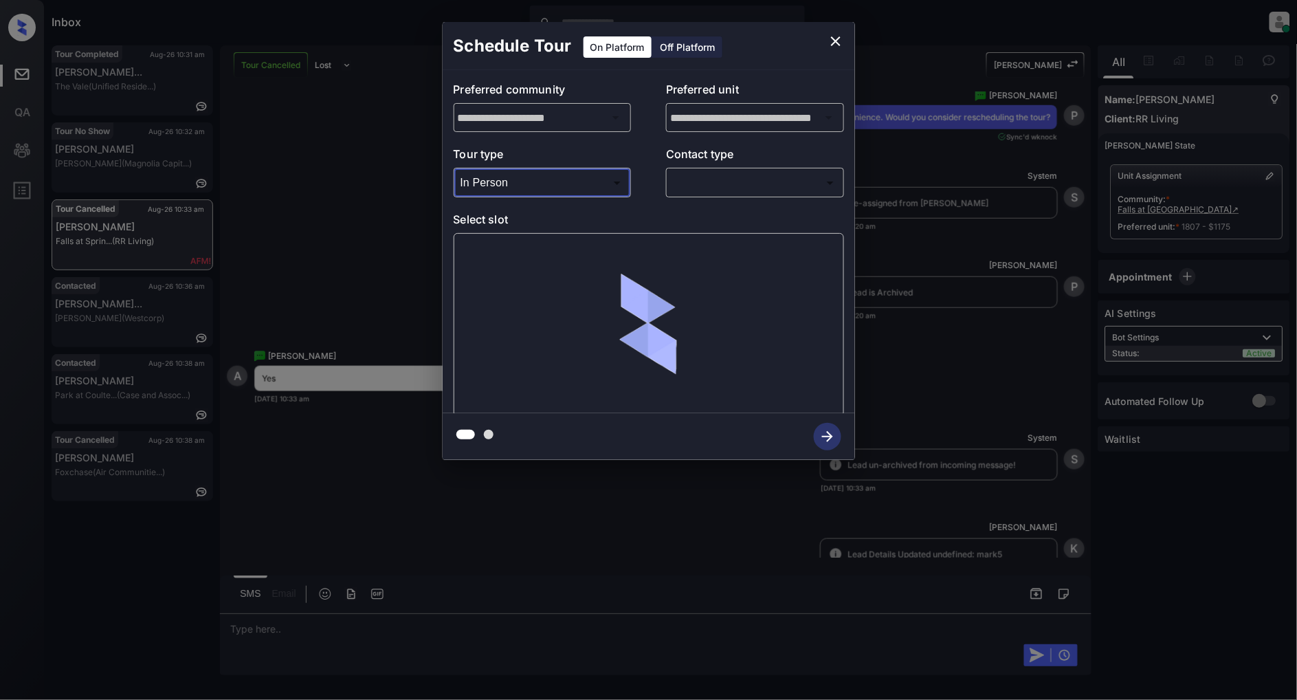
click at [544, 189] on body "Inbox Patrick Deasis Online Set yourself offline Set yourself on break Profile …" at bounding box center [648, 350] width 1297 height 700
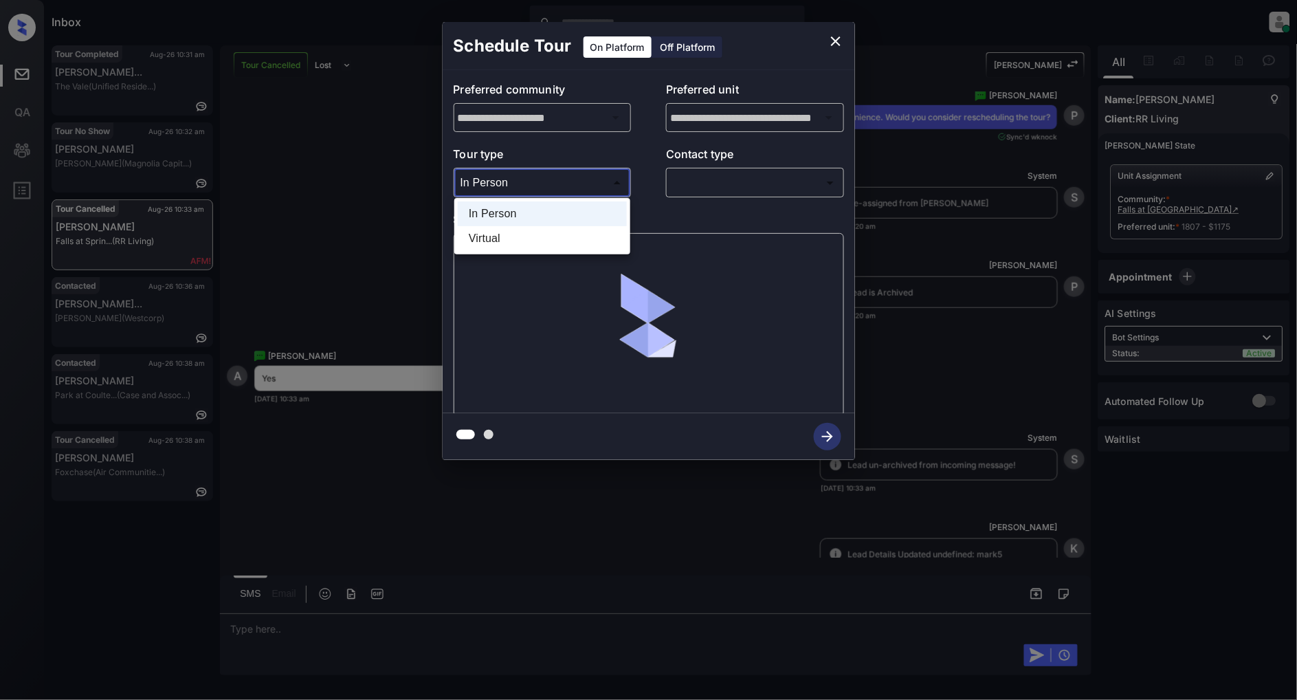
click at [519, 228] on li "Virtual" at bounding box center [542, 238] width 169 height 25
type input "*******"
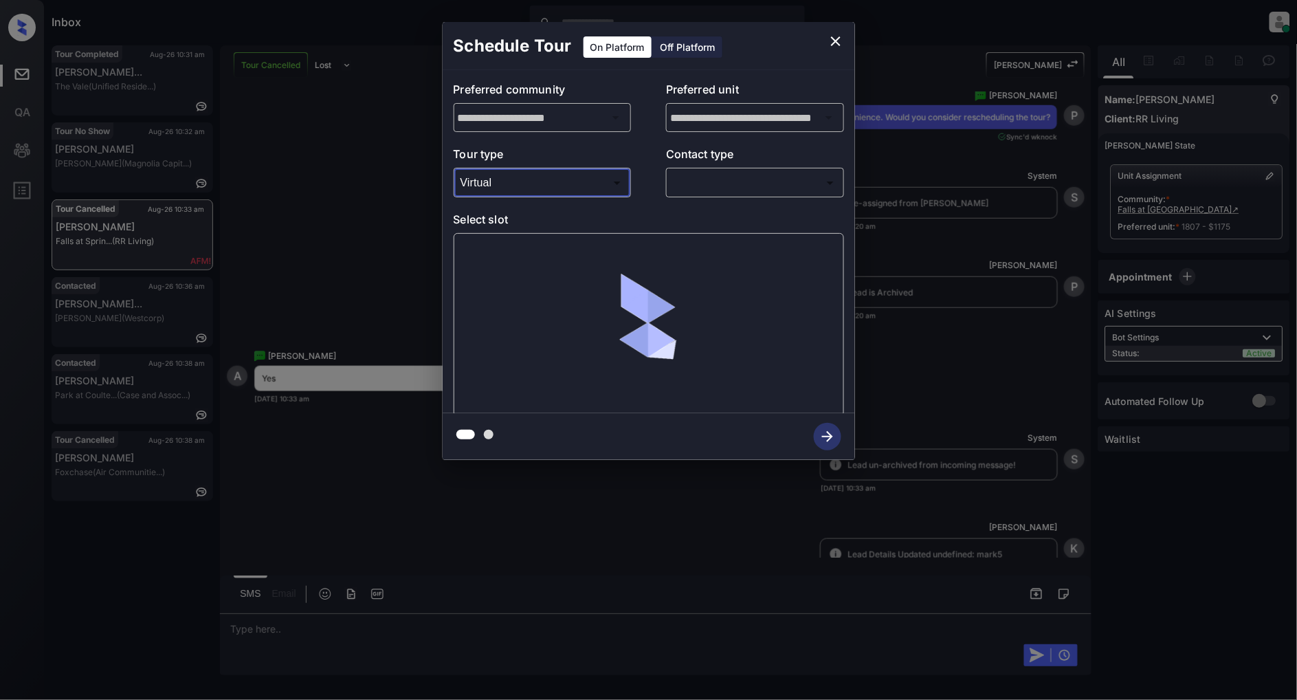
click at [733, 188] on body "Inbox Patrick Deasis Online Set yourself offline Set yourself on break Profile …" at bounding box center [648, 350] width 1297 height 700
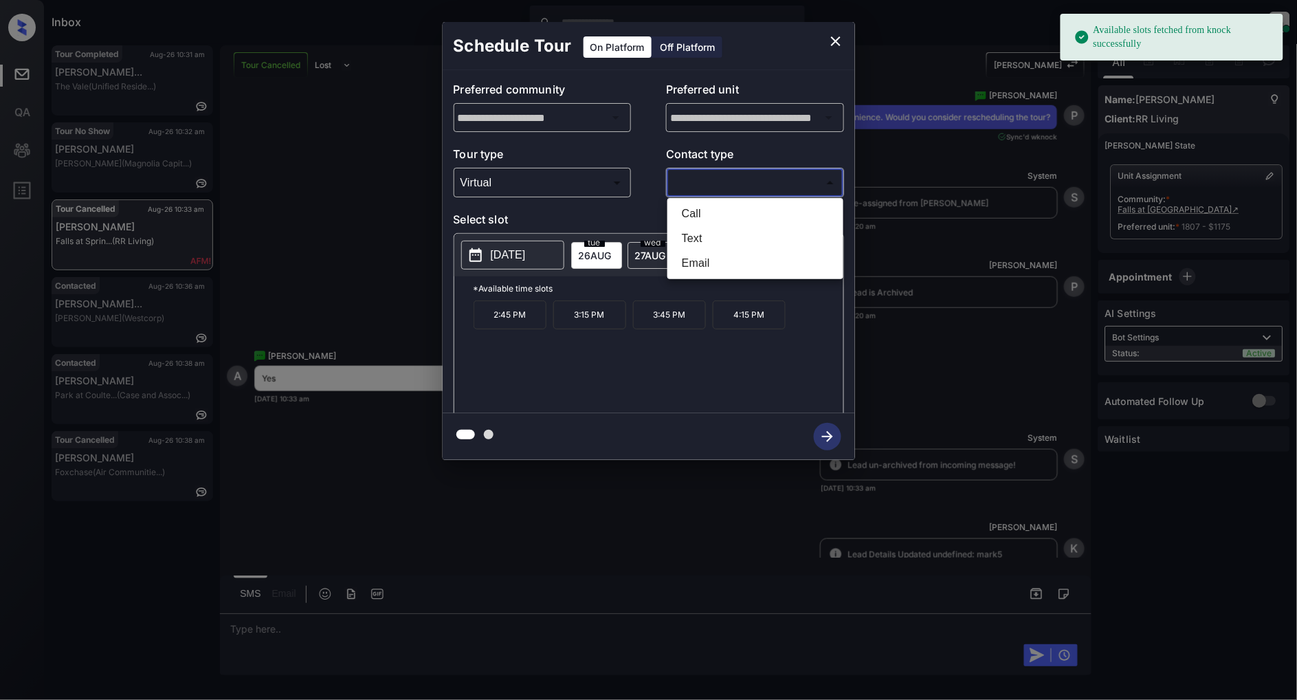
click at [711, 238] on li "Text" at bounding box center [755, 238] width 169 height 25
type input "****"
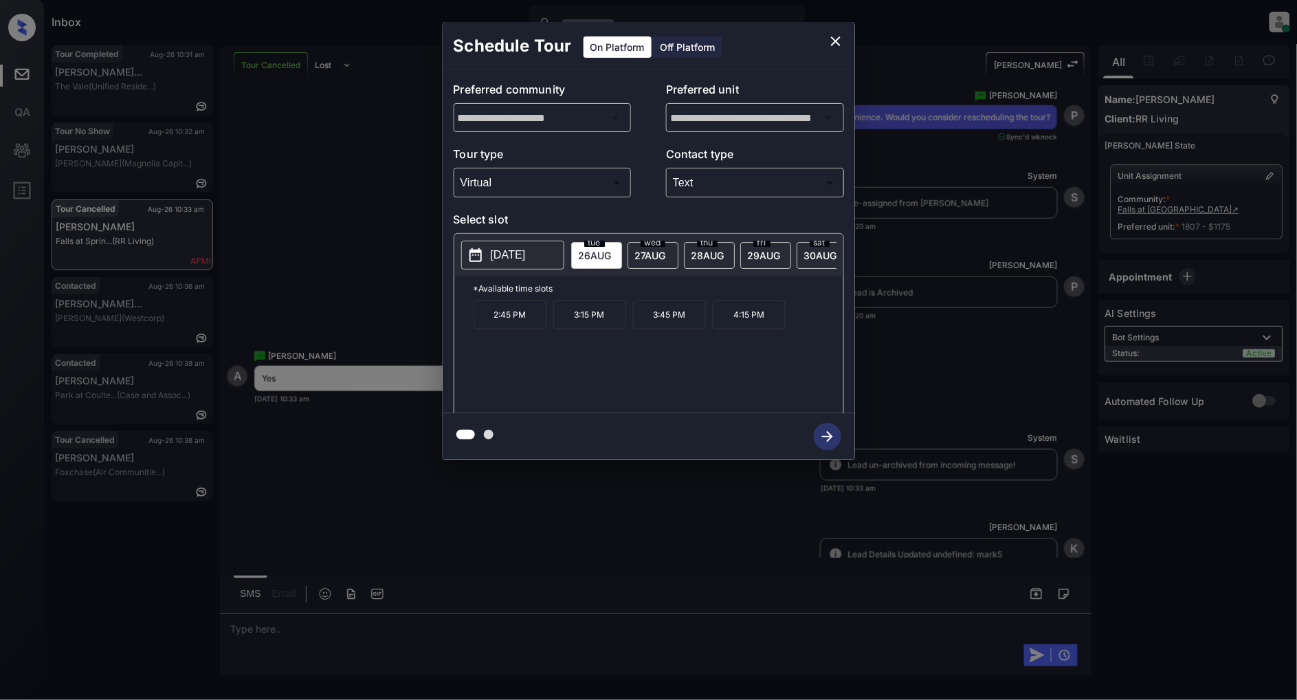
click at [649, 261] on div "wed 27 AUG" at bounding box center [653, 255] width 51 height 27
drag, startPoint x: 532, startPoint y: 324, endPoint x: 466, endPoint y: 324, distance: 66.0
click at [466, 324] on div "*Available time slots 11:00 AM 11:30 AM 12:00 PM 12:30 PM 1:00 PM 1:30 PM 2:00 …" at bounding box center [649, 346] width 389 height 141
copy p "11:00 AM"
drag, startPoint x: 609, startPoint y: 365, endPoint x: 576, endPoint y: 363, distance: 33.1
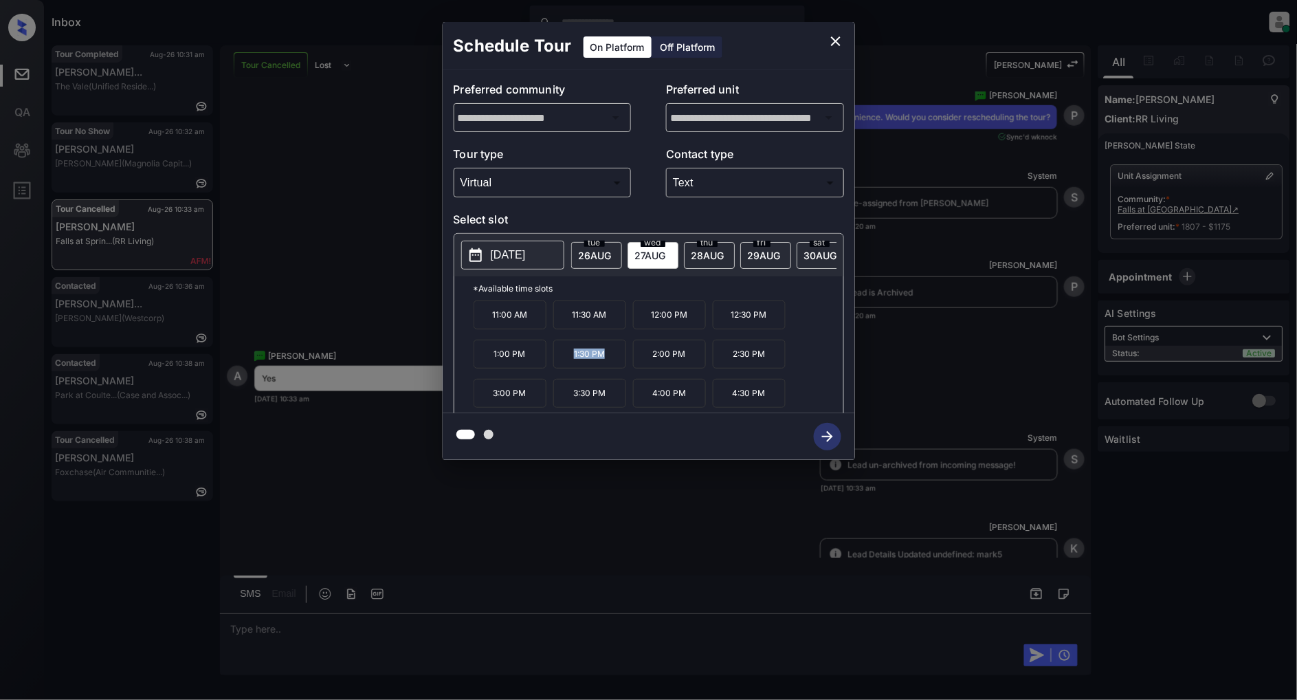
click at [576, 363] on p "1:30 PM" at bounding box center [590, 354] width 73 height 29
copy p "1:30 PM"
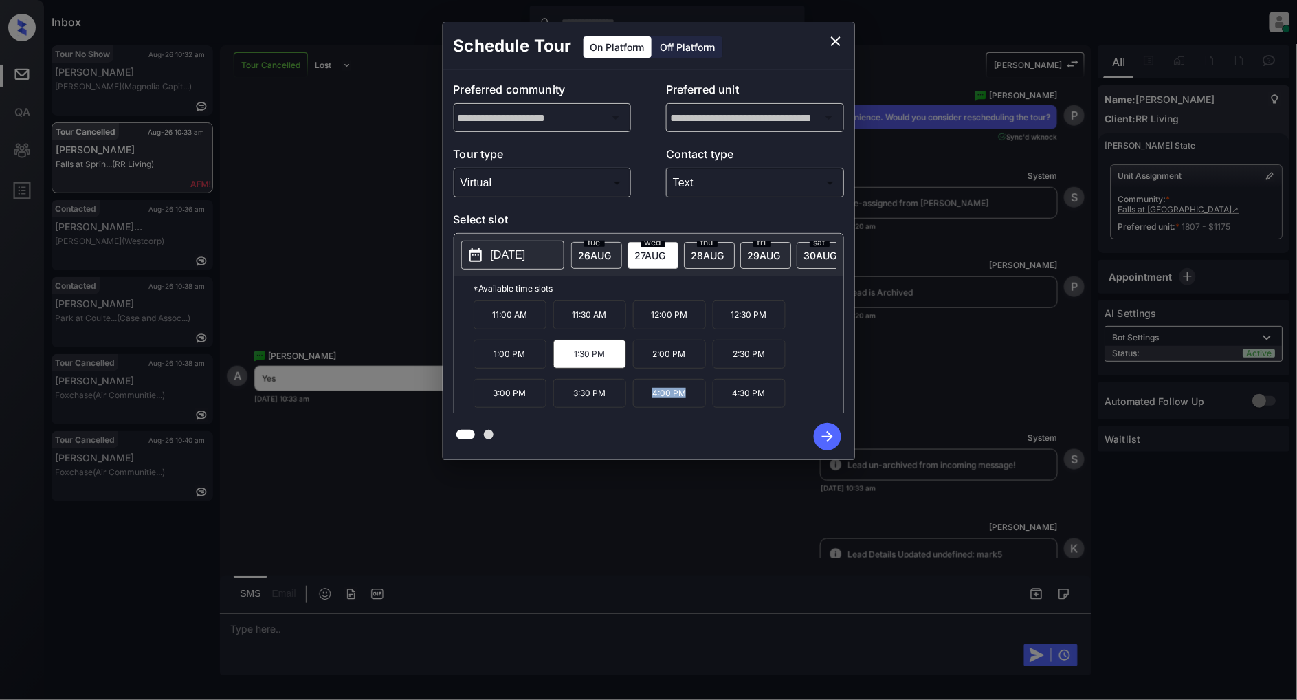
drag, startPoint x: 688, startPoint y: 401, endPoint x: 654, endPoint y: 402, distance: 34.4
click at [654, 402] on p "4:00 PM" at bounding box center [669, 393] width 73 height 29
copy p "4:00 PM"
click at [840, 39] on icon "close" at bounding box center [836, 41] width 17 height 17
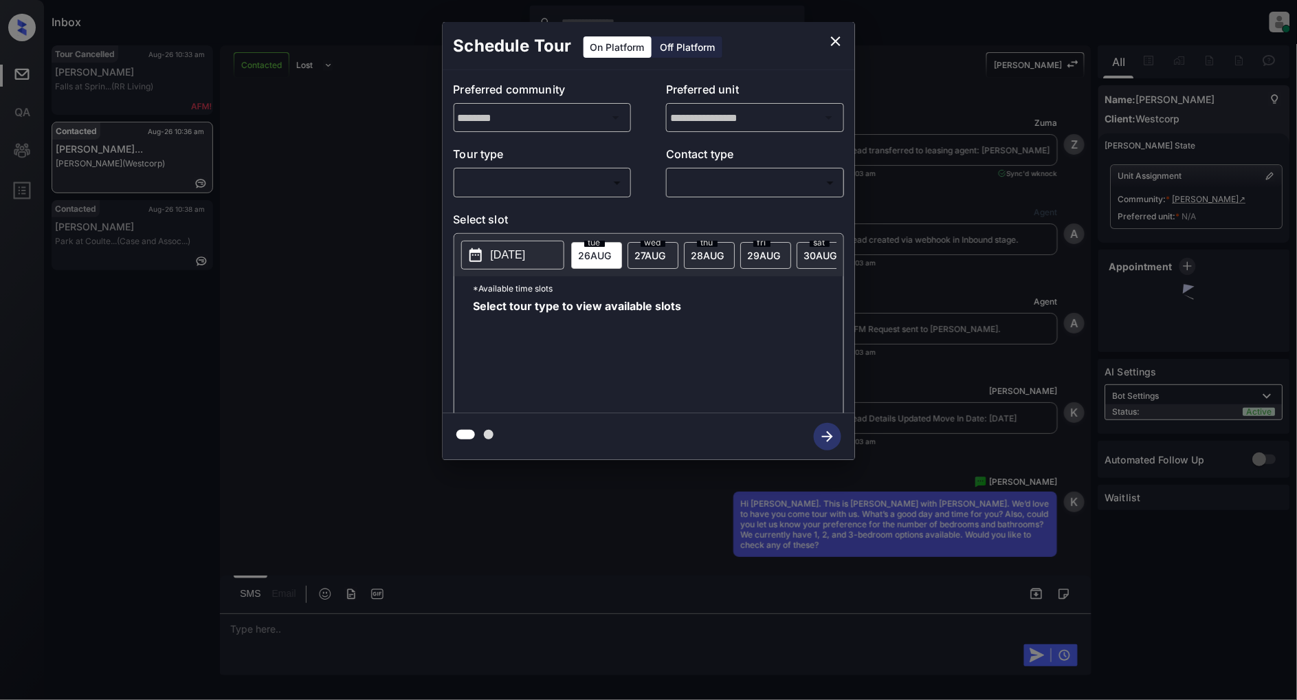
scroll to position [2009, 0]
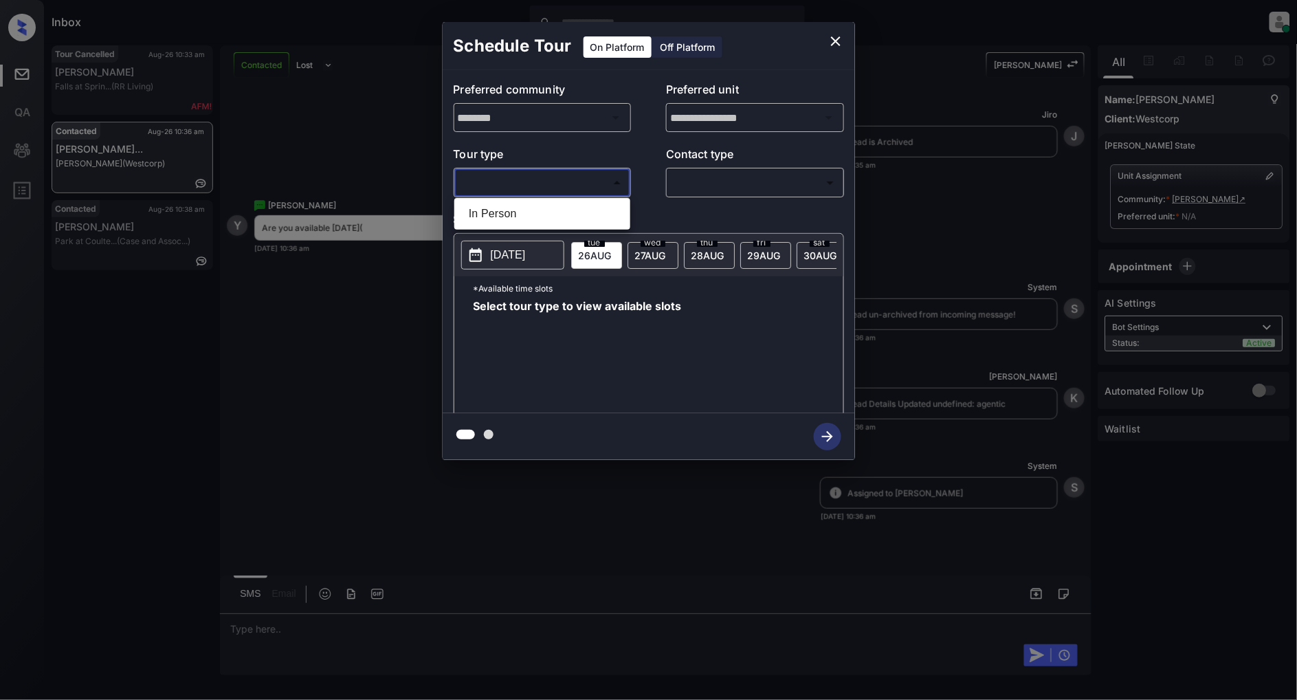
click at [565, 176] on body "Inbox [PERSON_NAME] Online Set yourself offline Set yourself on break Profile S…" at bounding box center [648, 350] width 1297 height 700
click at [503, 212] on li "In Person" at bounding box center [542, 213] width 169 height 25
type input "********"
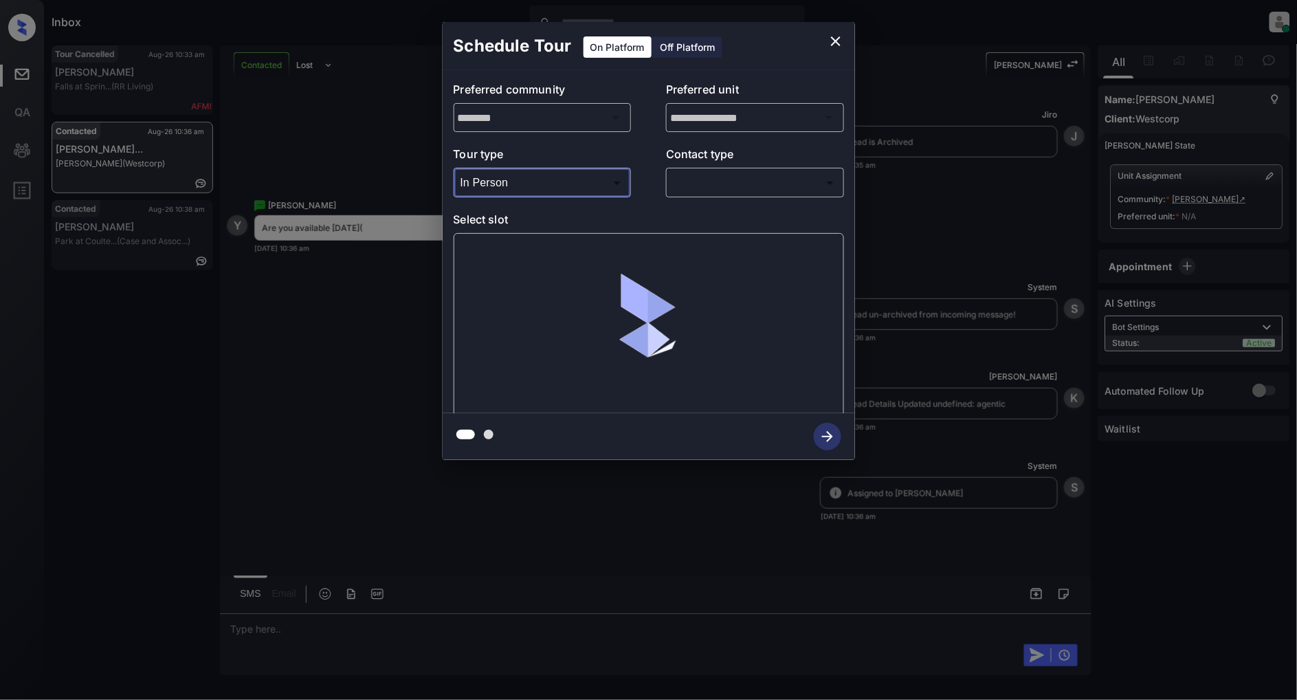
click at [762, 189] on body "Inbox Patrick Deasis Online Set yourself offline Set yourself on break Profile …" at bounding box center [648, 350] width 1297 height 700
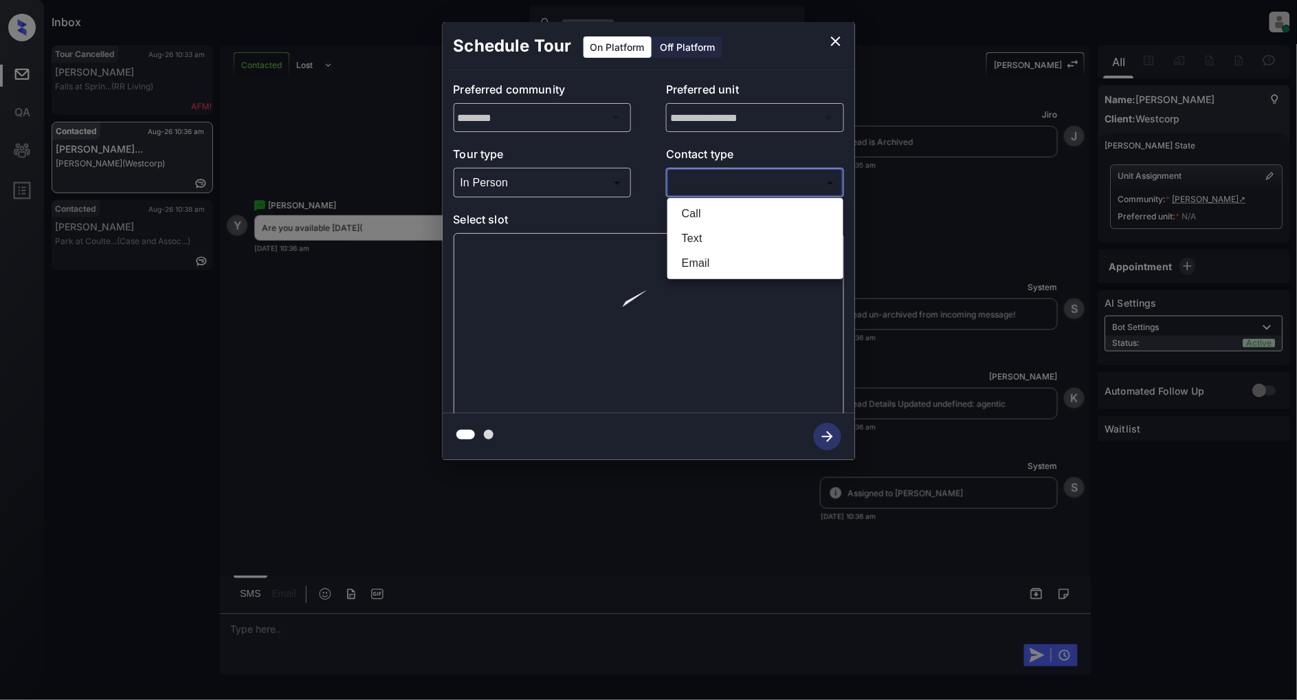
click at [715, 237] on li "Text" at bounding box center [755, 238] width 169 height 25
type input "****"
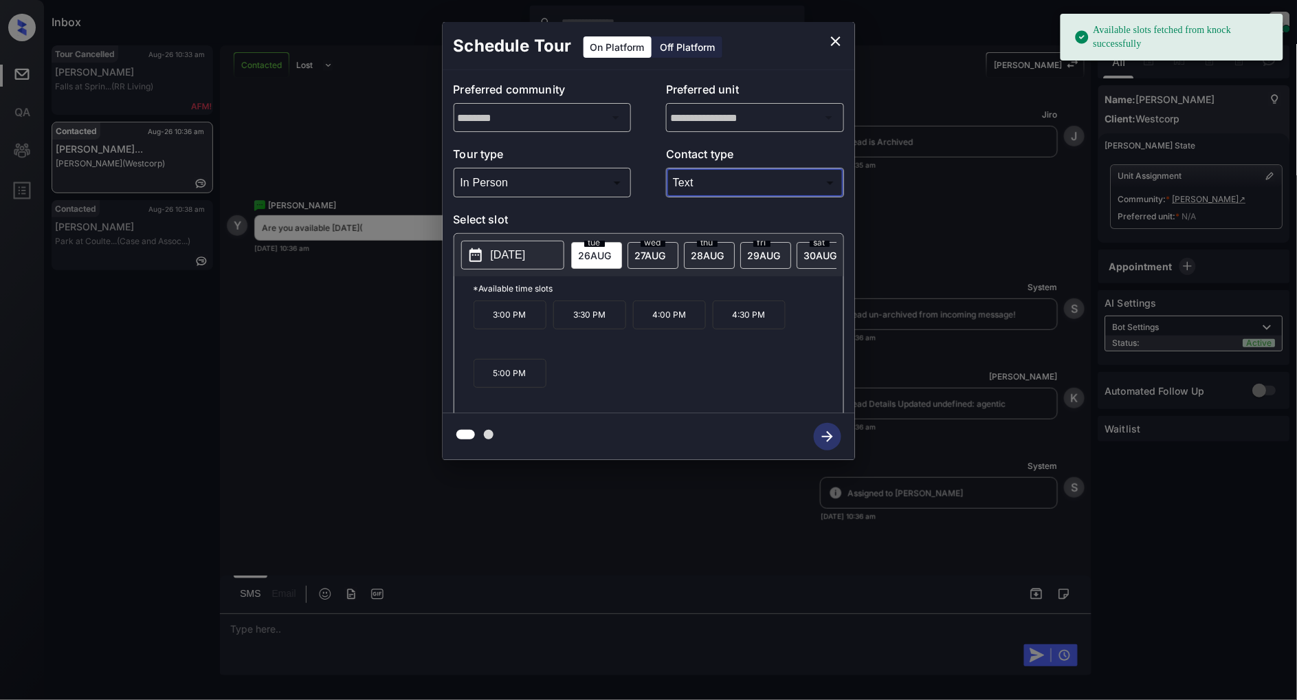
click at [505, 252] on p "2025-08-26" at bounding box center [508, 255] width 35 height 17
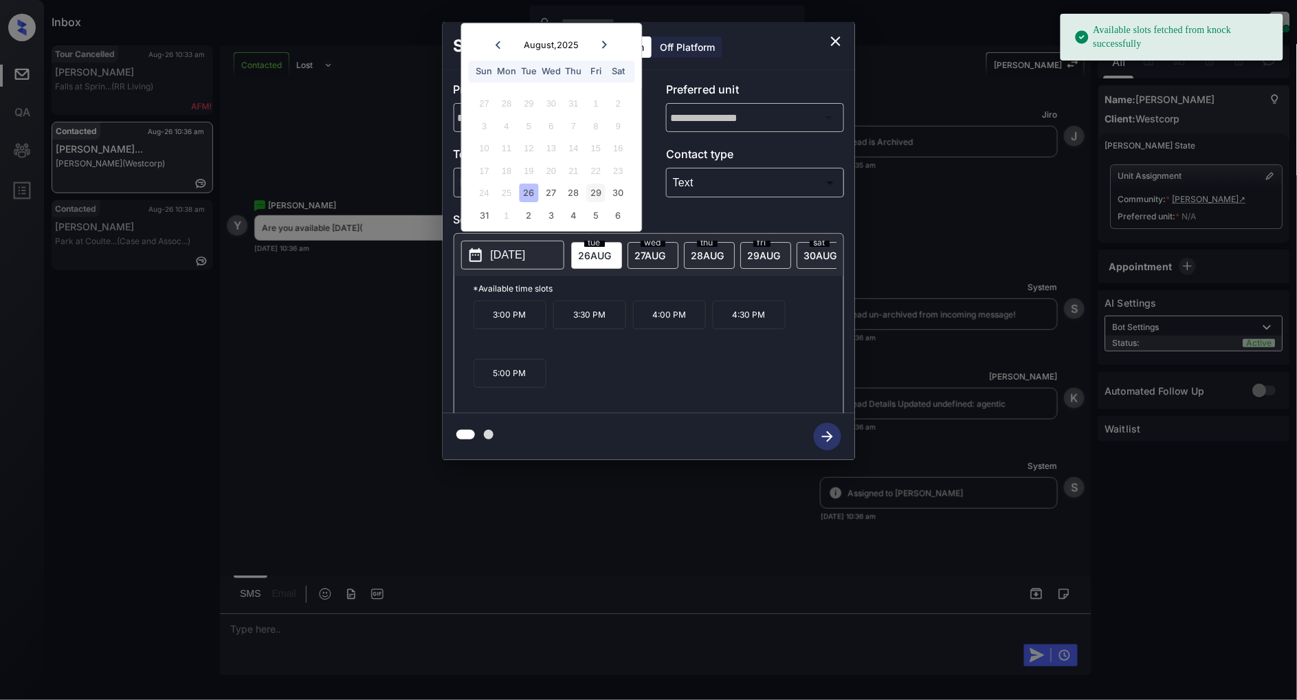
click at [591, 190] on div "29" at bounding box center [596, 193] width 19 height 19
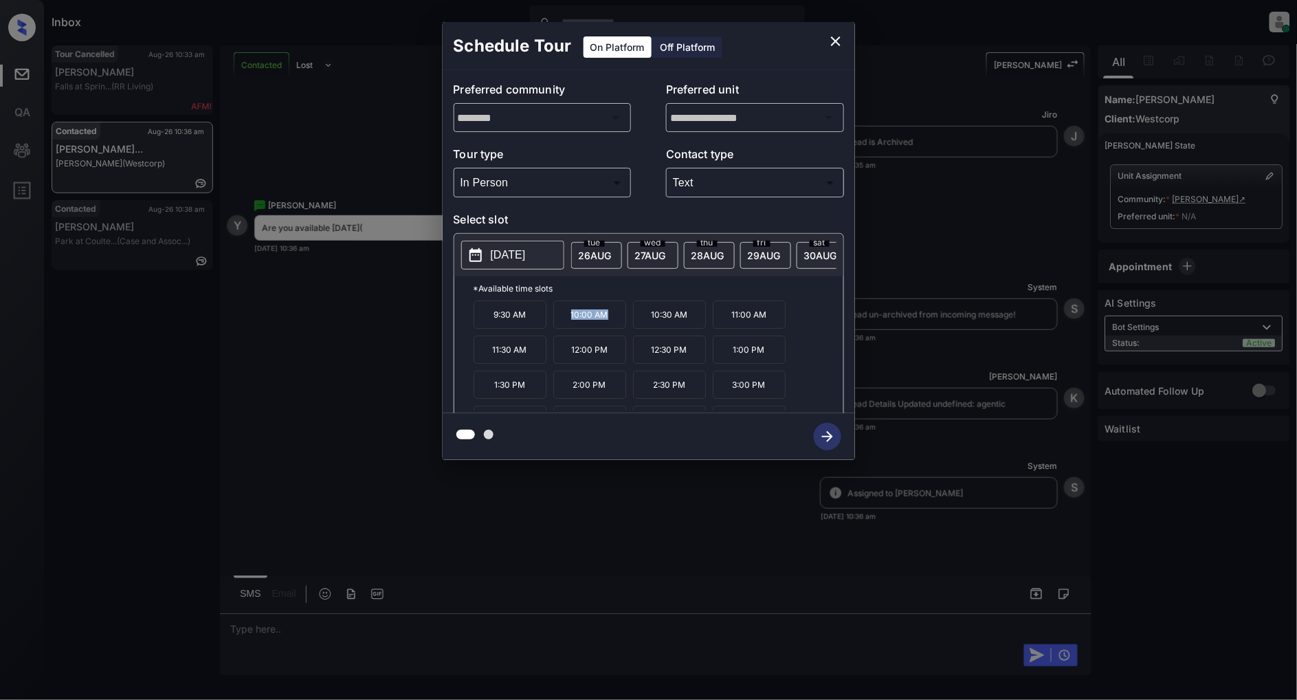
drag, startPoint x: 607, startPoint y: 322, endPoint x: 551, endPoint y: 321, distance: 55.7
click at [551, 321] on div "9:30 AM 10:00 AM 10:30 AM 11:00 AM 11:30 AM 12:00 PM 12:30 PM 1:00 PM 1:30 PM 2…" at bounding box center [659, 355] width 370 height 110
copy p "10:00 AM"
drag, startPoint x: 689, startPoint y: 359, endPoint x: 637, endPoint y: 361, distance: 51.6
click at [637, 361] on p "12:30 PM" at bounding box center [669, 350] width 73 height 28
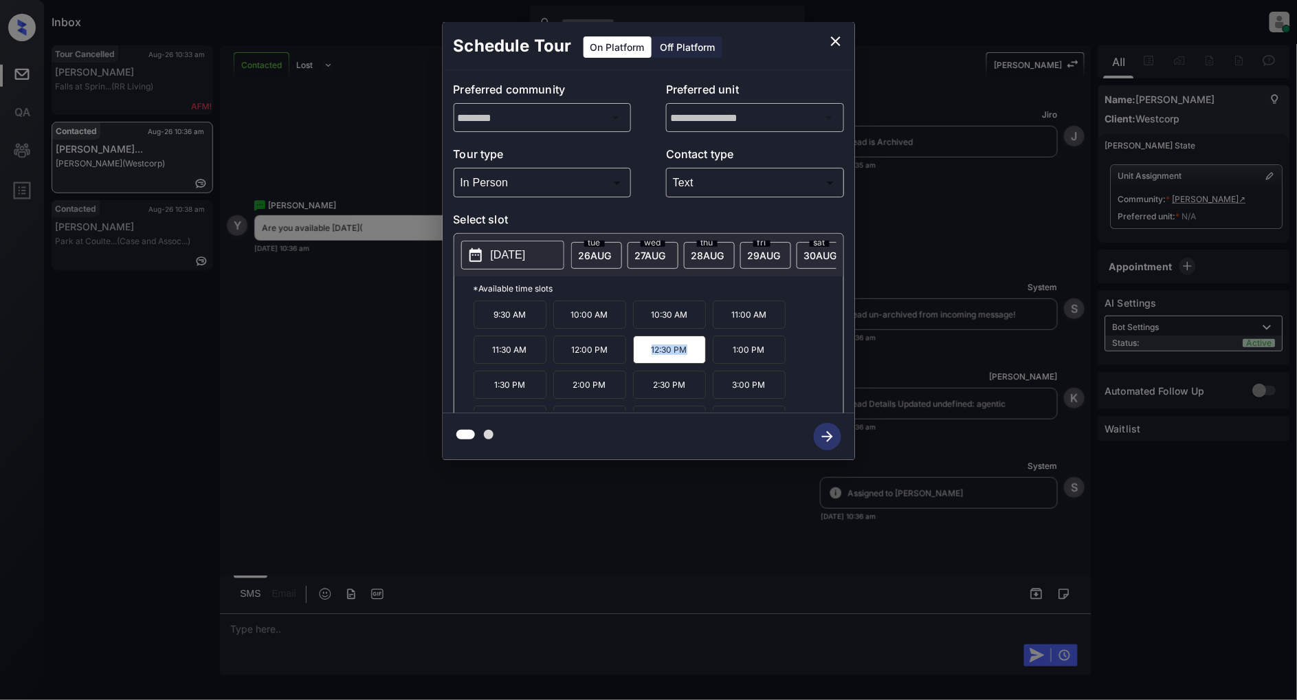
copy p "12:30 PM"
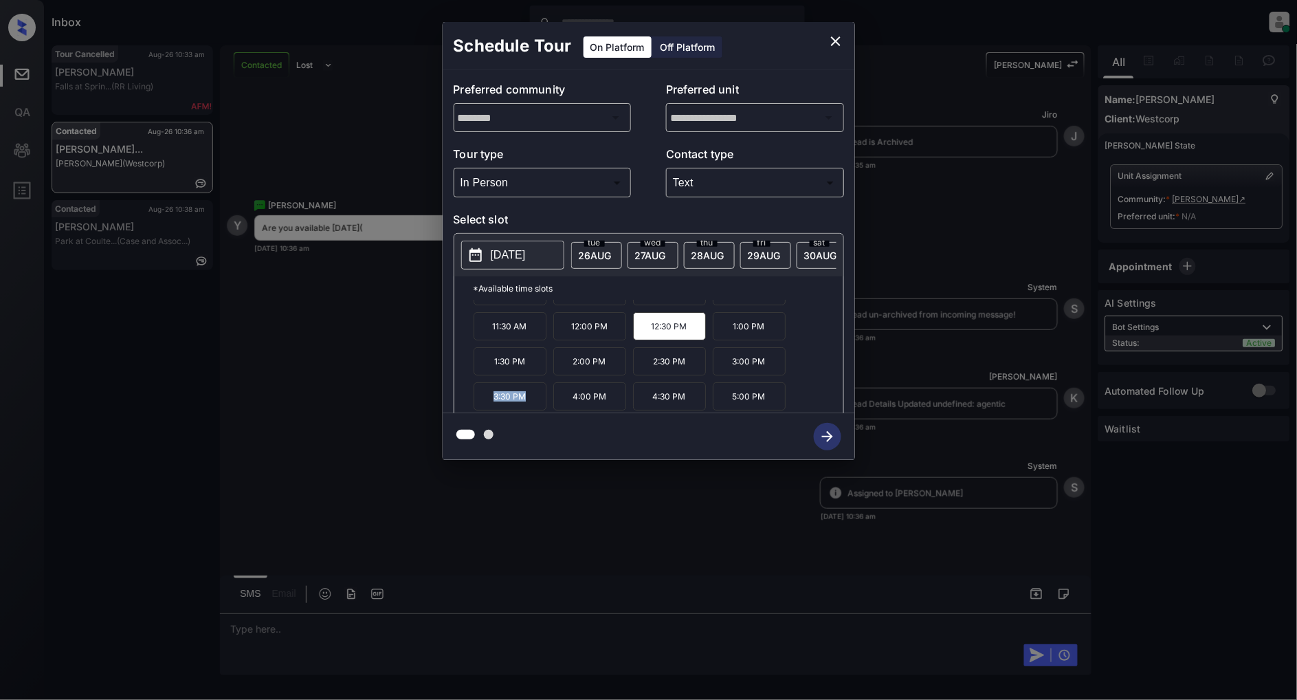
drag, startPoint x: 537, startPoint y: 402, endPoint x: 477, endPoint y: 404, distance: 59.8
click at [477, 404] on p "3:30 PM" at bounding box center [510, 396] width 73 height 28
copy p "3:30 PM"
click at [839, 43] on icon "close" at bounding box center [836, 41] width 10 height 10
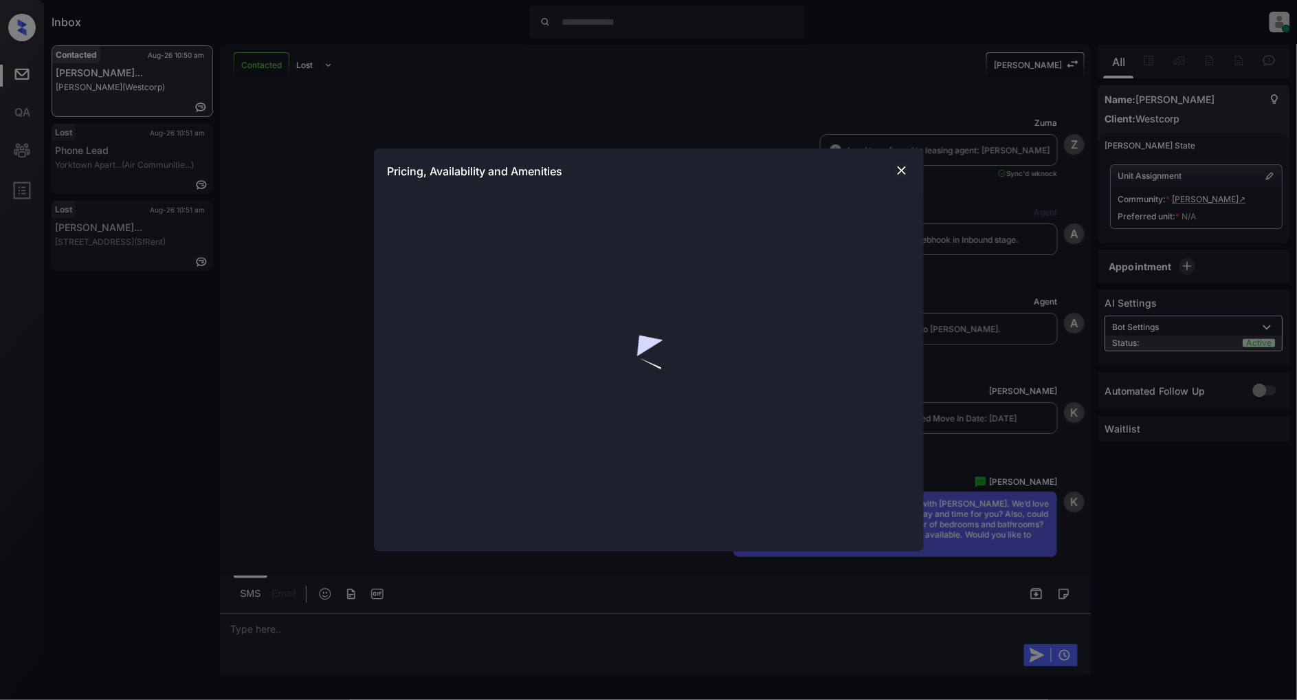
scroll to position [2174, 0]
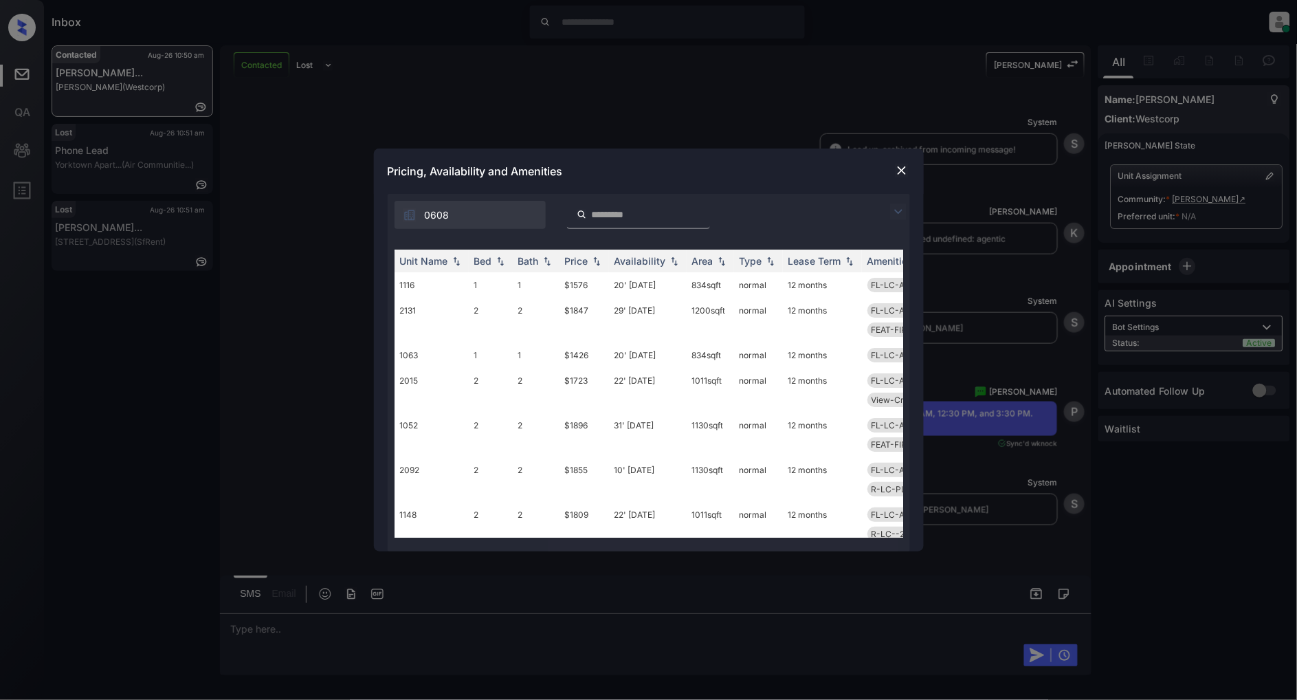
click at [892, 210] on img at bounding box center [898, 212] width 17 height 17
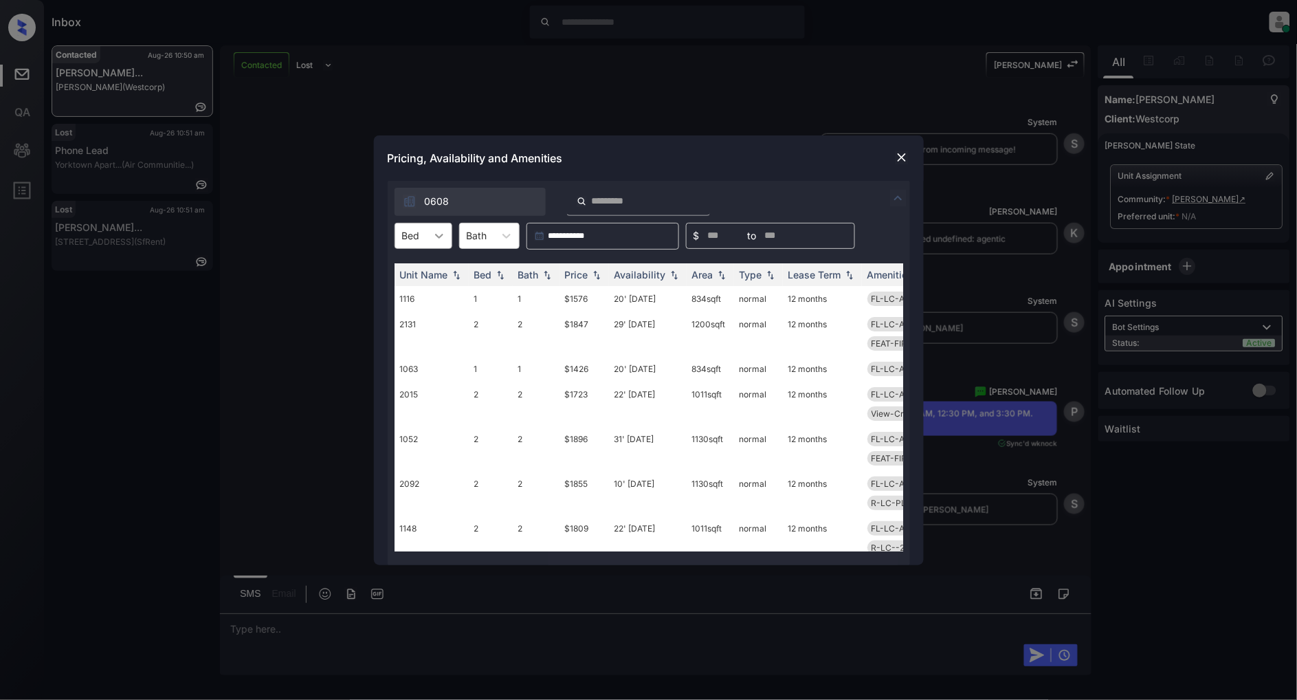
click at [430, 237] on div at bounding box center [439, 235] width 25 height 25
click at [410, 265] on div "1" at bounding box center [424, 269] width 58 height 25
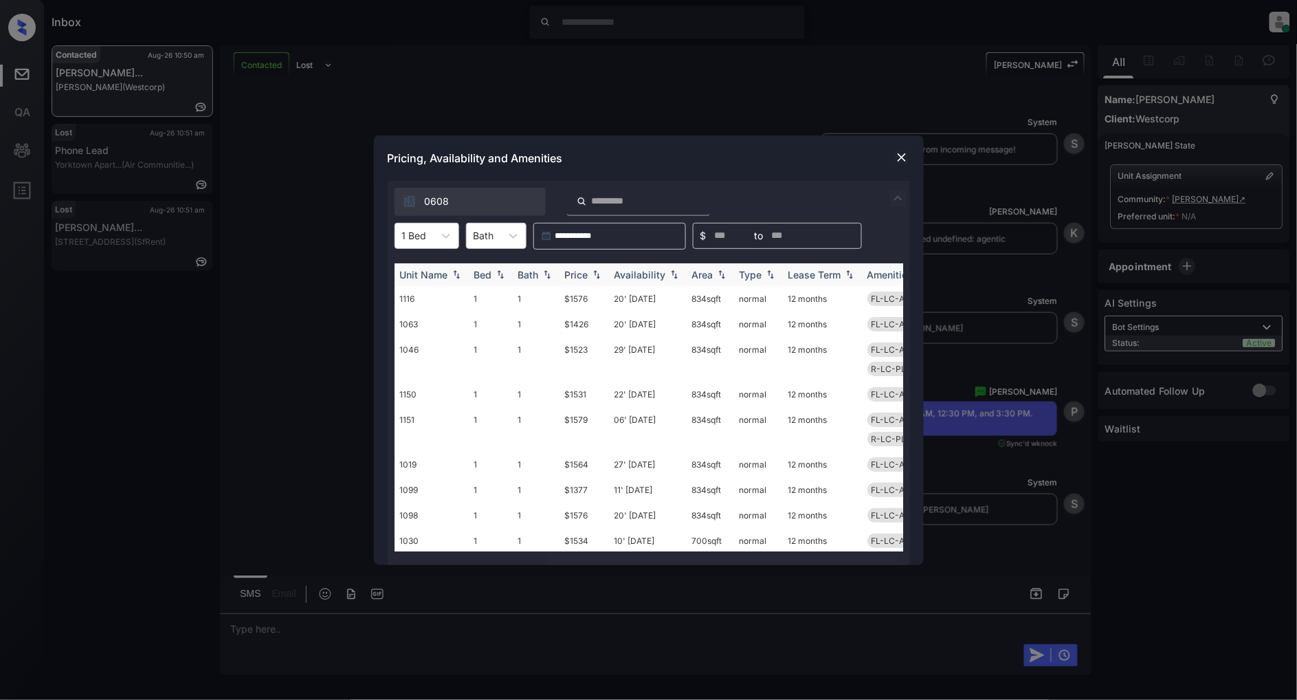
click at [599, 270] on img at bounding box center [597, 275] width 14 height 10
drag, startPoint x: 594, startPoint y: 293, endPoint x: 548, endPoint y: 293, distance: 46.1
click at [548, 293] on tr "1099 1 1 $1377 11' [DATE] 834 sqft normal 12 months FL-LC-ALL-1B LVL-1ST-1B R-L…" at bounding box center [754, 298] width 719 height 25
copy tr "$1377"
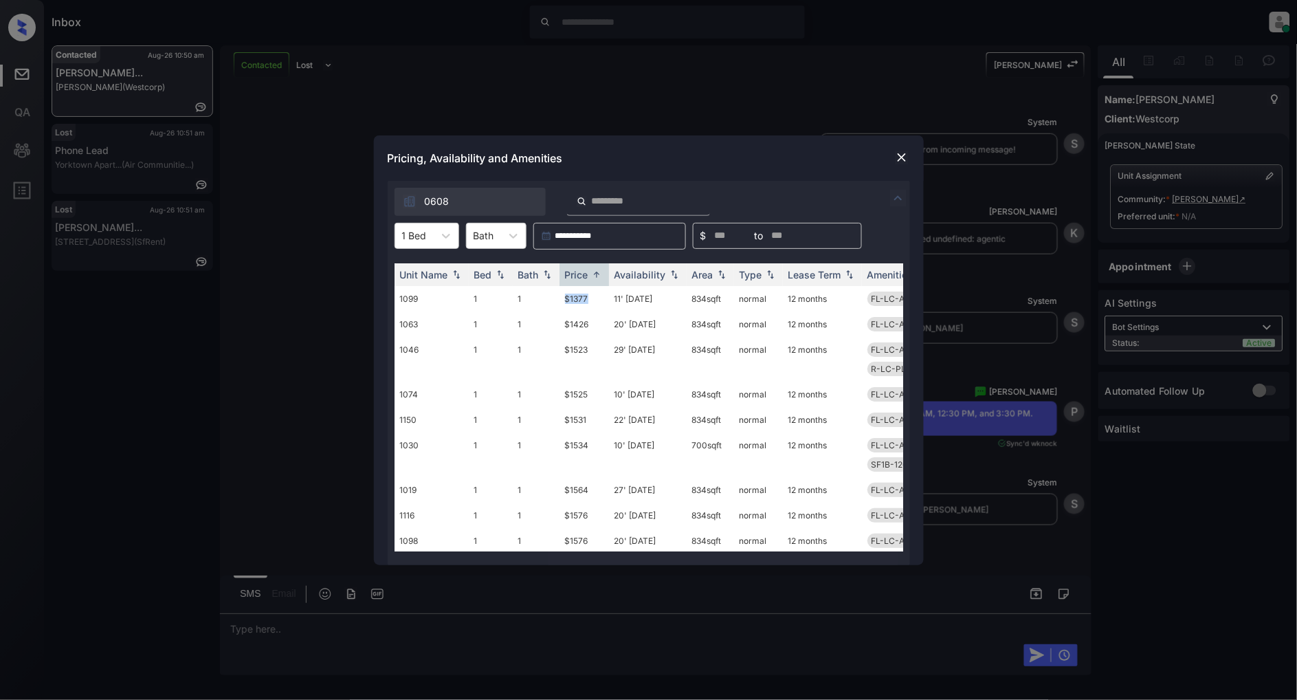
click at [898, 160] on img at bounding box center [902, 158] width 14 height 14
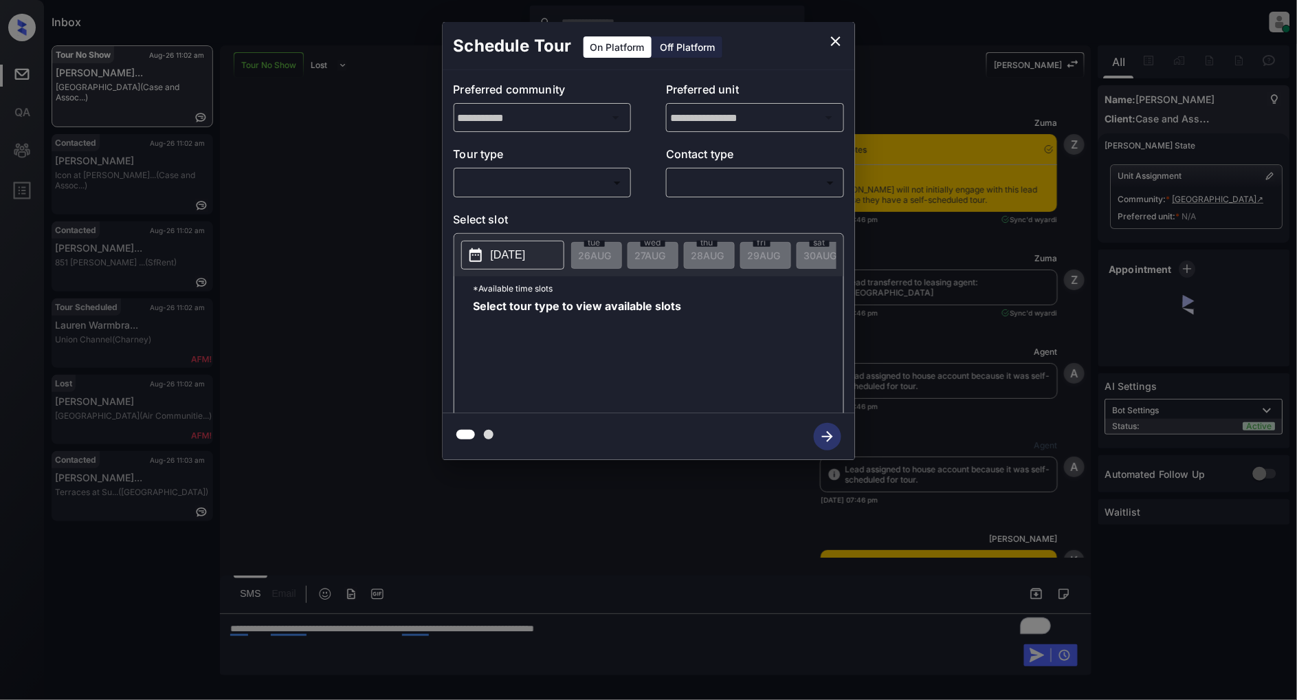
scroll to position [1853, 0]
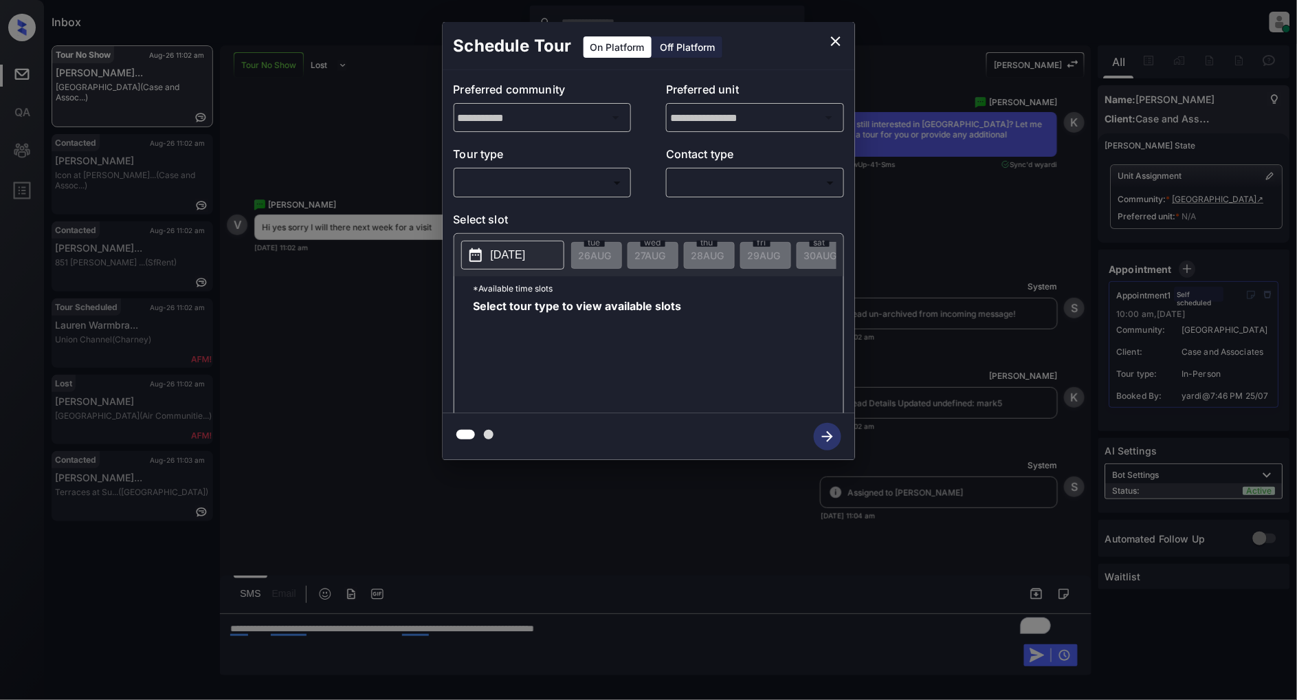
click at [528, 183] on body "Inbox [PERSON_NAME] Online Set yourself offline Set yourself on break Profile S…" at bounding box center [648, 350] width 1297 height 700
click at [509, 221] on li "In Person" at bounding box center [542, 213] width 169 height 25
type input "********"
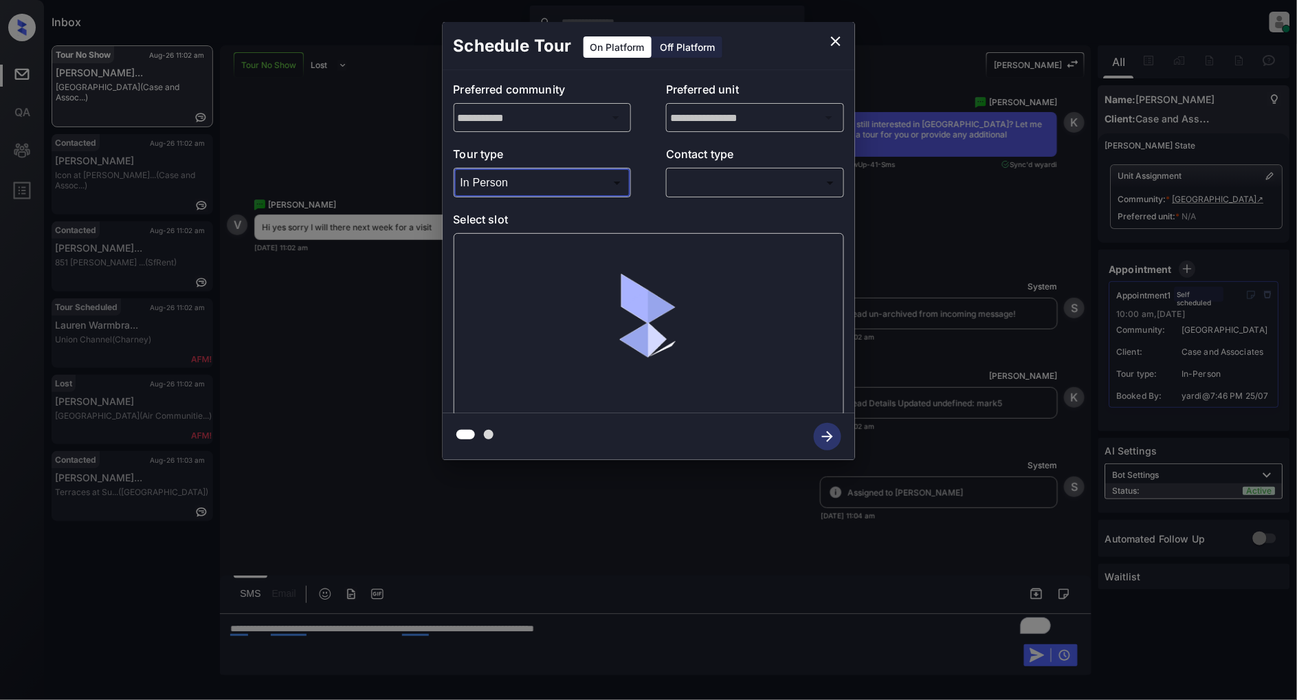
click at [733, 176] on body "Inbox [PERSON_NAME] Online Set yourself offline Set yourself on break Profile S…" at bounding box center [648, 350] width 1297 height 700
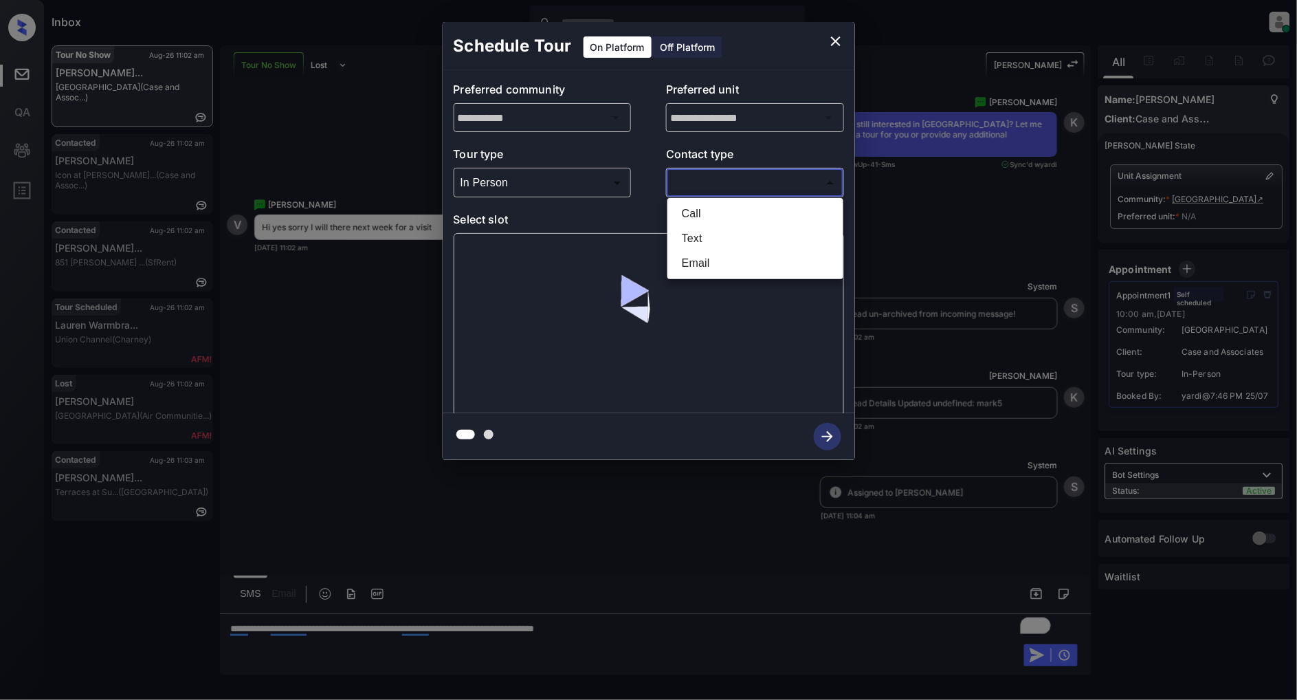
click at [696, 236] on li "Text" at bounding box center [755, 238] width 169 height 25
type input "****"
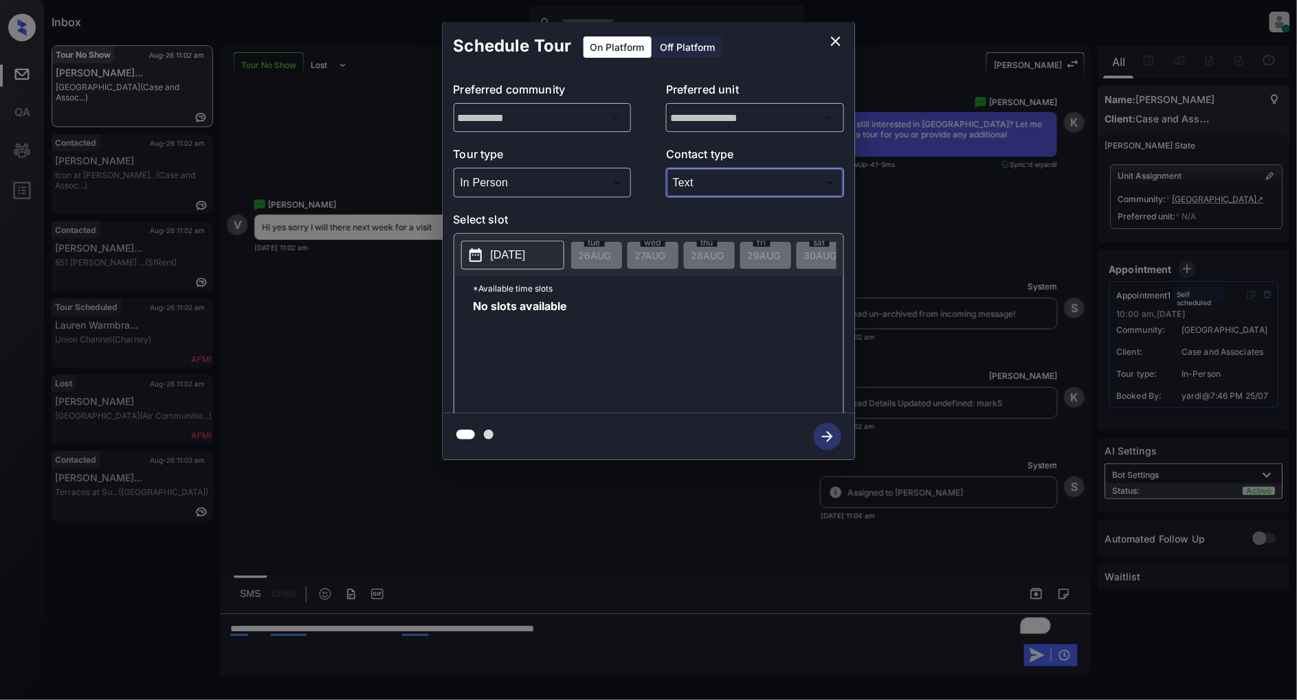
click at [512, 253] on p "[DATE]" at bounding box center [508, 255] width 35 height 17
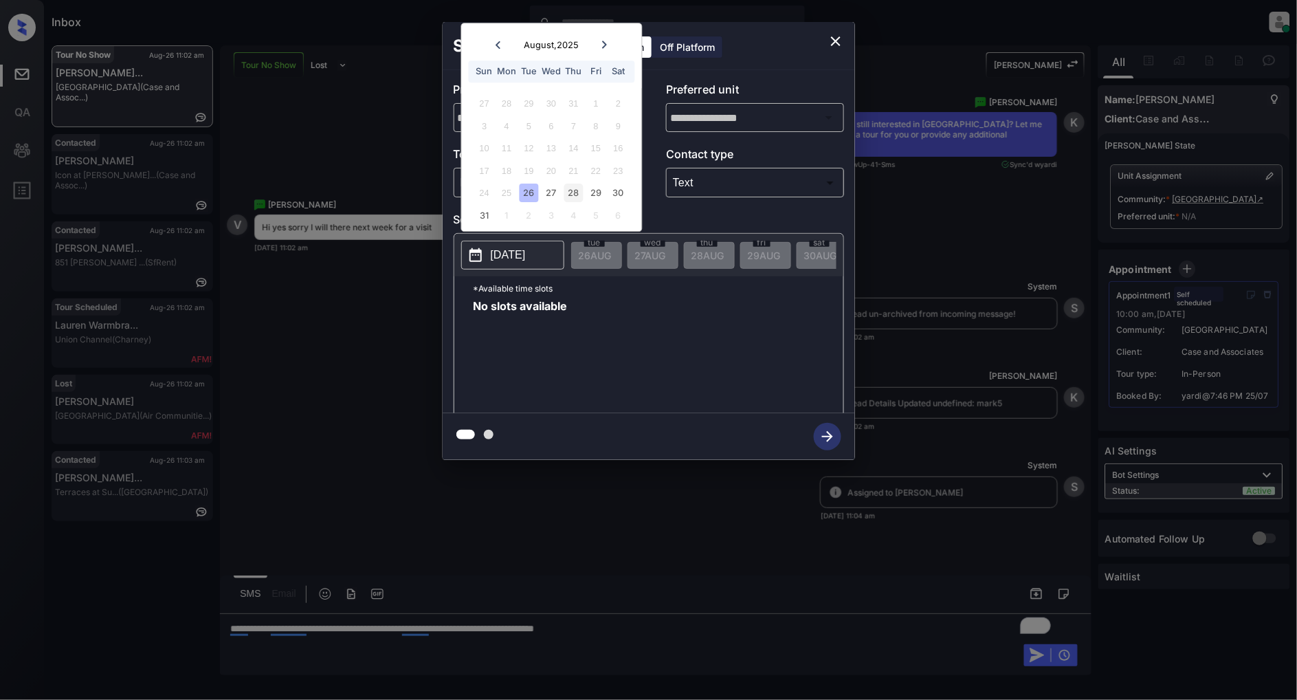
click at [569, 196] on div "28" at bounding box center [574, 193] width 19 height 19
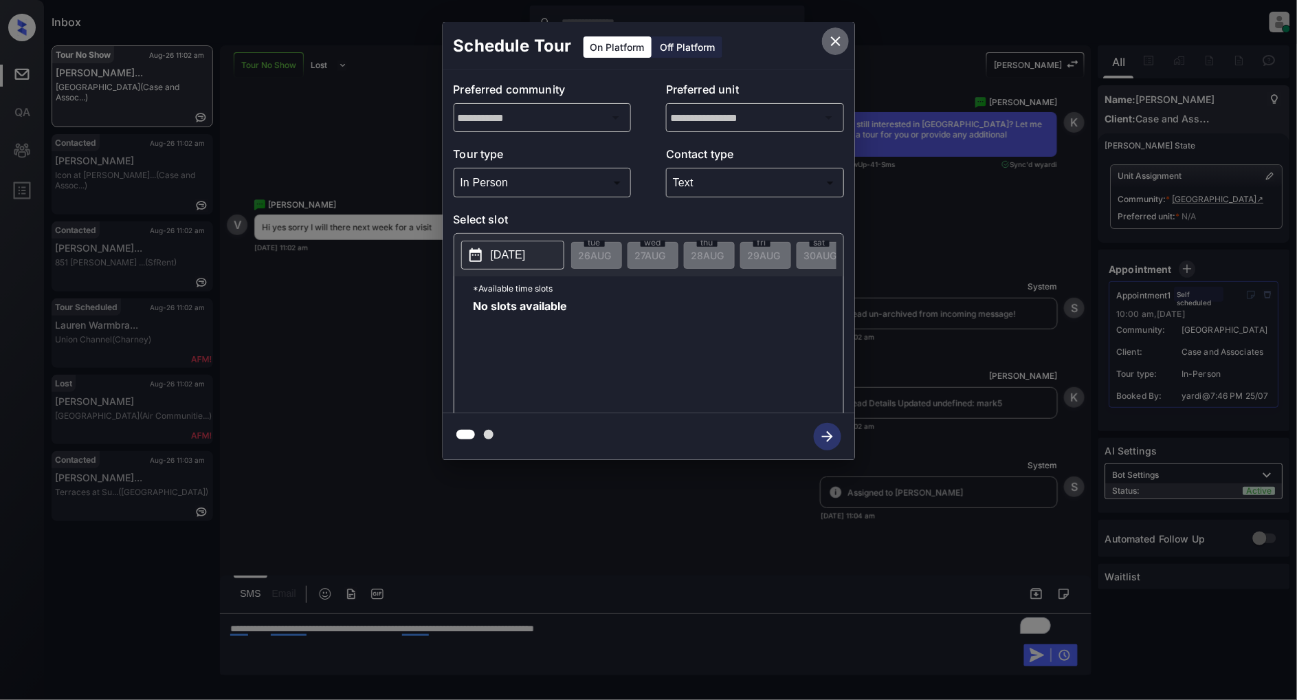
click at [835, 43] on icon "close" at bounding box center [836, 41] width 17 height 17
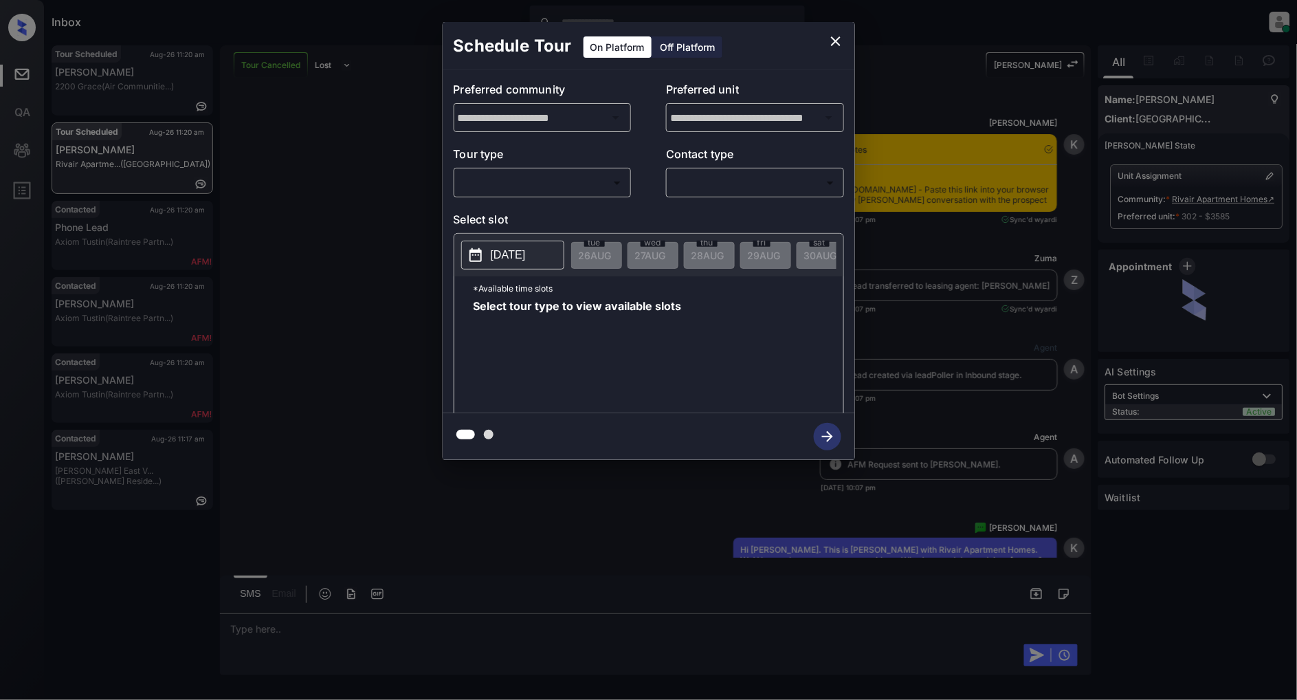
scroll to position [4447, 0]
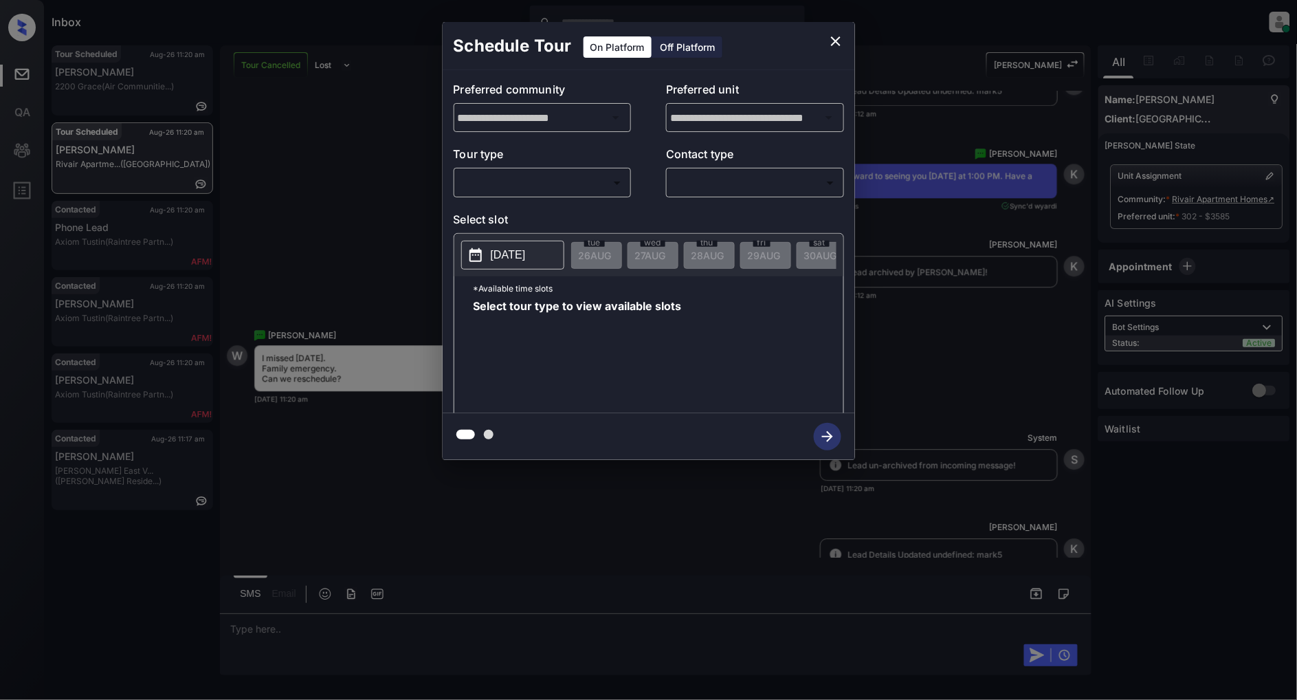
click at [539, 180] on body "Inbox [PERSON_NAME] Online Set yourself offline Set yourself on break Profile S…" at bounding box center [648, 350] width 1297 height 700
click at [532, 208] on li "In Person" at bounding box center [542, 213] width 169 height 25
type input "********"
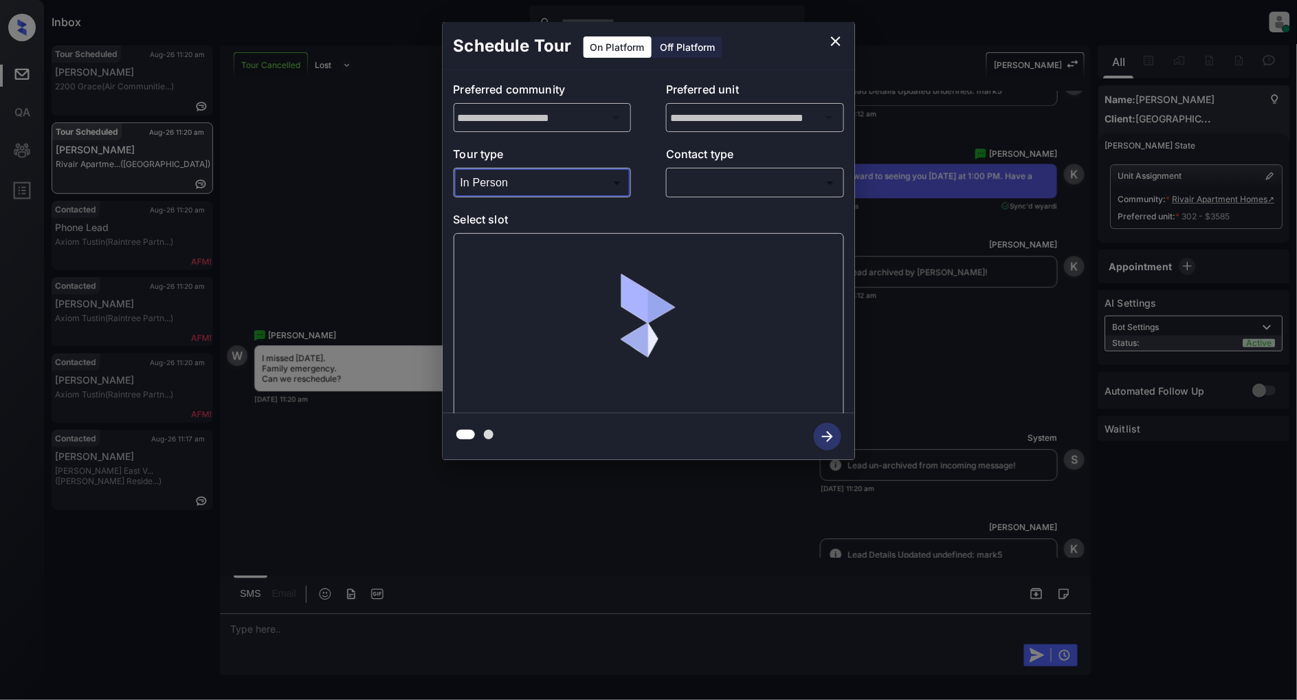
click at [744, 189] on body "Inbox [PERSON_NAME] Online Set yourself offline Set yourself on break Profile S…" at bounding box center [648, 350] width 1297 height 700
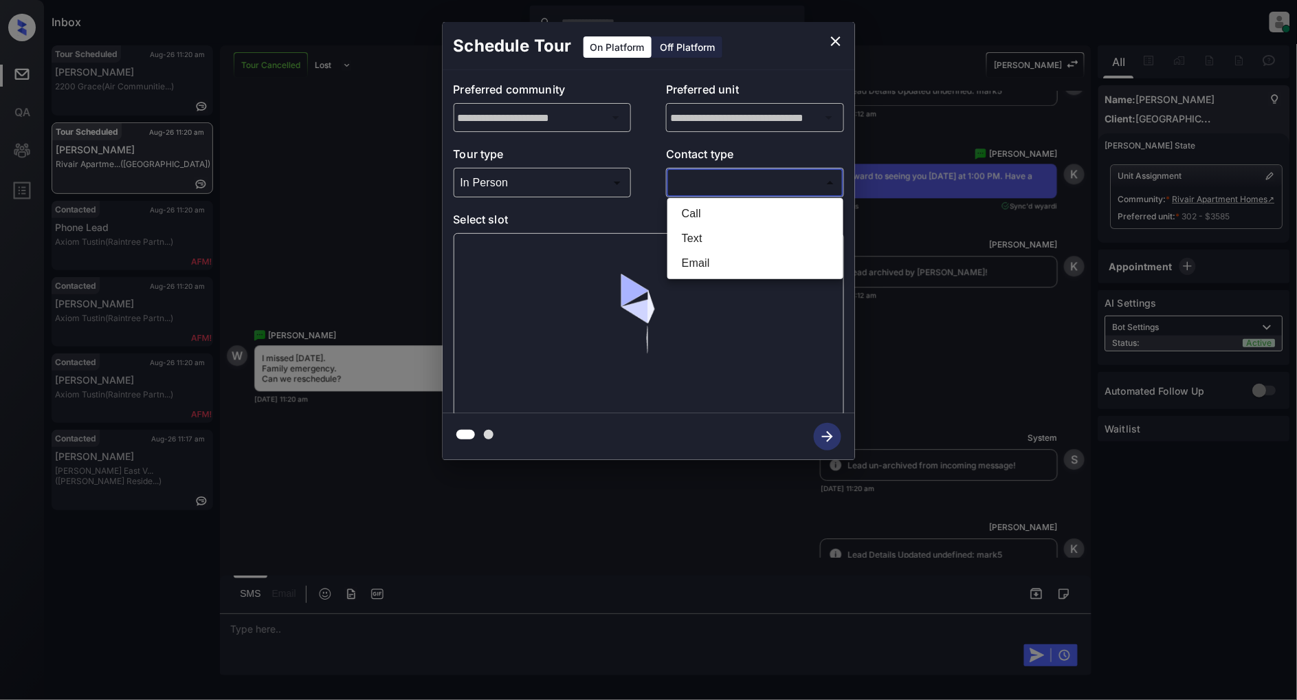
click at [703, 235] on li "Text" at bounding box center [755, 238] width 169 height 25
type input "****"
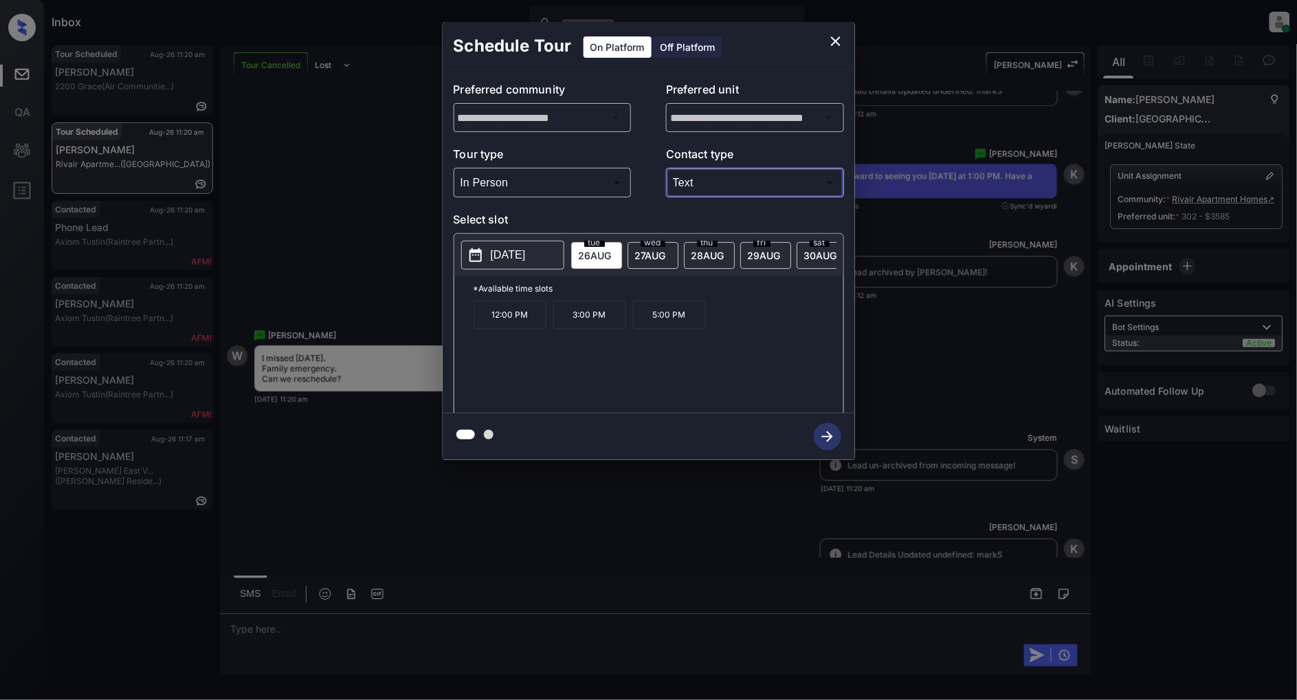
click at [650, 264] on div "wed 27 AUG" at bounding box center [653, 255] width 51 height 27
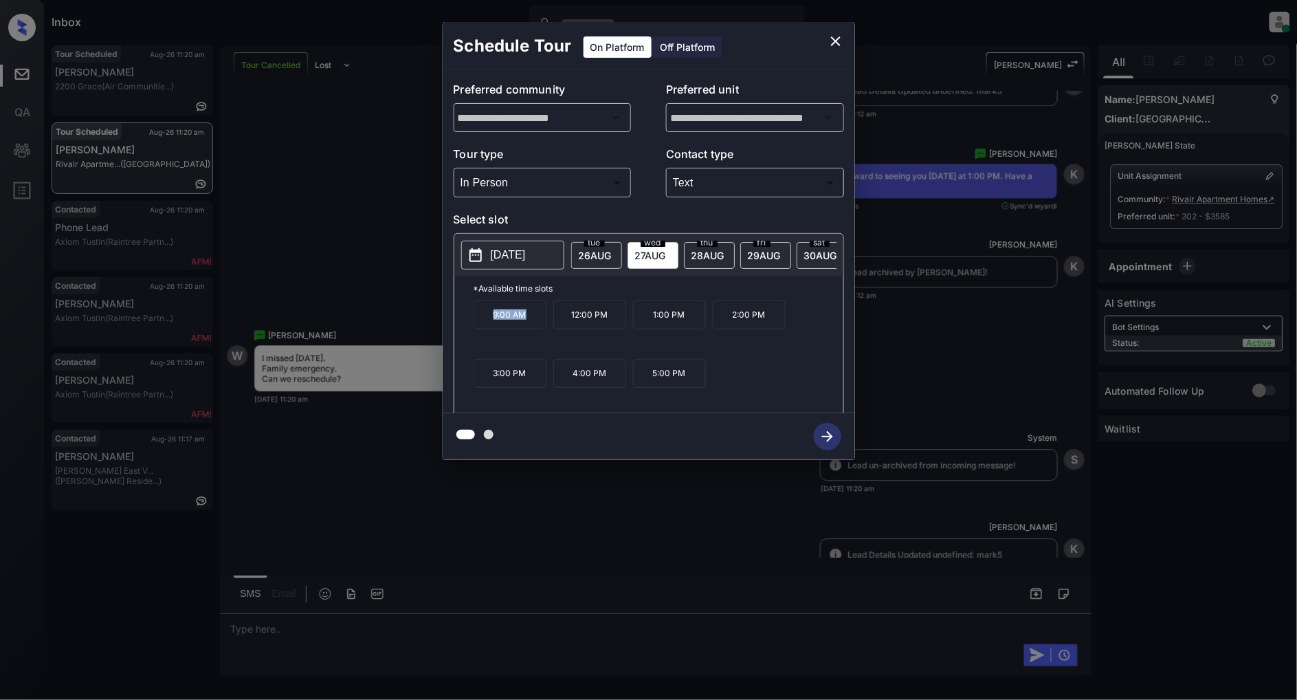
drag, startPoint x: 535, startPoint y: 327, endPoint x: 448, endPoint y: 326, distance: 87.3
click at [448, 326] on div "**********" at bounding box center [649, 241] width 413 height 343
copy p "9:00 AM"
click at [584, 242] on span "tue" at bounding box center [594, 243] width 21 height 8
drag, startPoint x: 526, startPoint y: 316, endPoint x: 455, endPoint y: 317, distance: 70.8
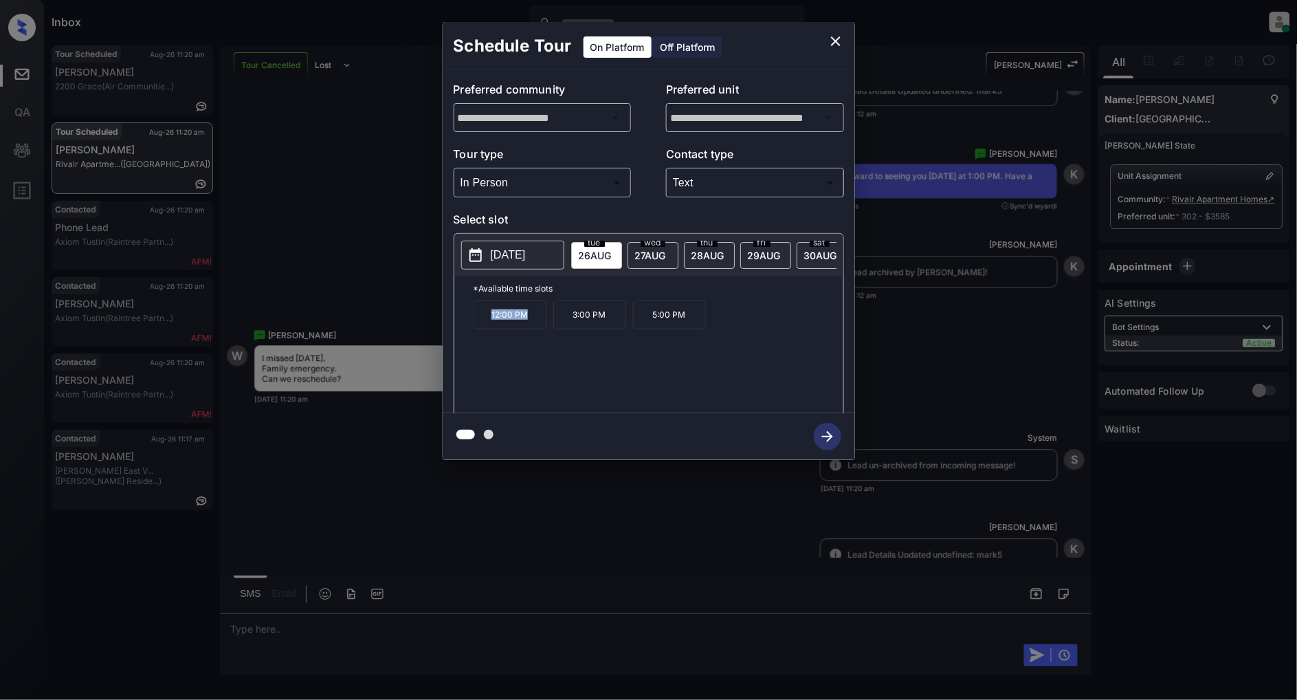
click at [455, 317] on div "*Available time slots 12:00 PM 3:00 PM 5:00 PM" at bounding box center [649, 346] width 389 height 141
copy p "12:00 PM"
drag, startPoint x: 604, startPoint y: 322, endPoint x: 556, endPoint y: 324, distance: 48.2
click at [556, 324] on p "3:00 PM" at bounding box center [590, 314] width 73 height 29
copy p "3:00 PM"
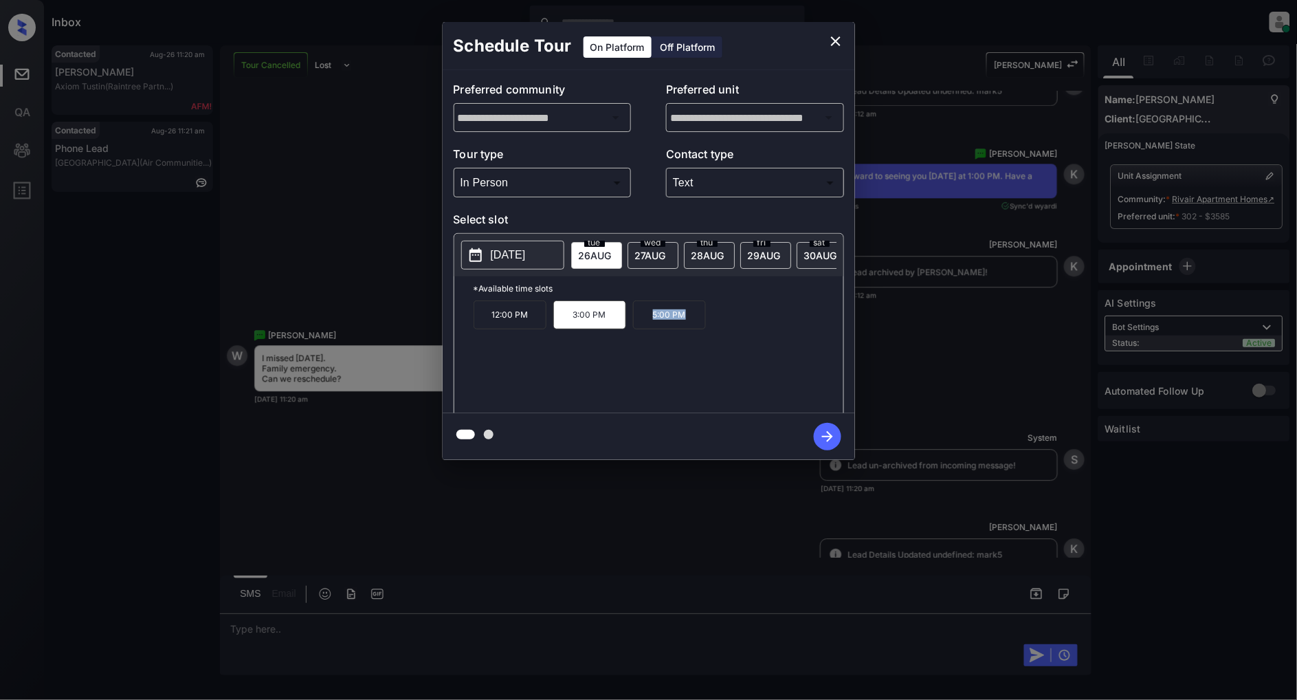
drag, startPoint x: 692, startPoint y: 325, endPoint x: 640, endPoint y: 328, distance: 52.4
click at [640, 328] on p "5:00 PM" at bounding box center [669, 314] width 73 height 29
copy p "5:00 PM"
click at [835, 45] on icon "close" at bounding box center [836, 41] width 17 height 17
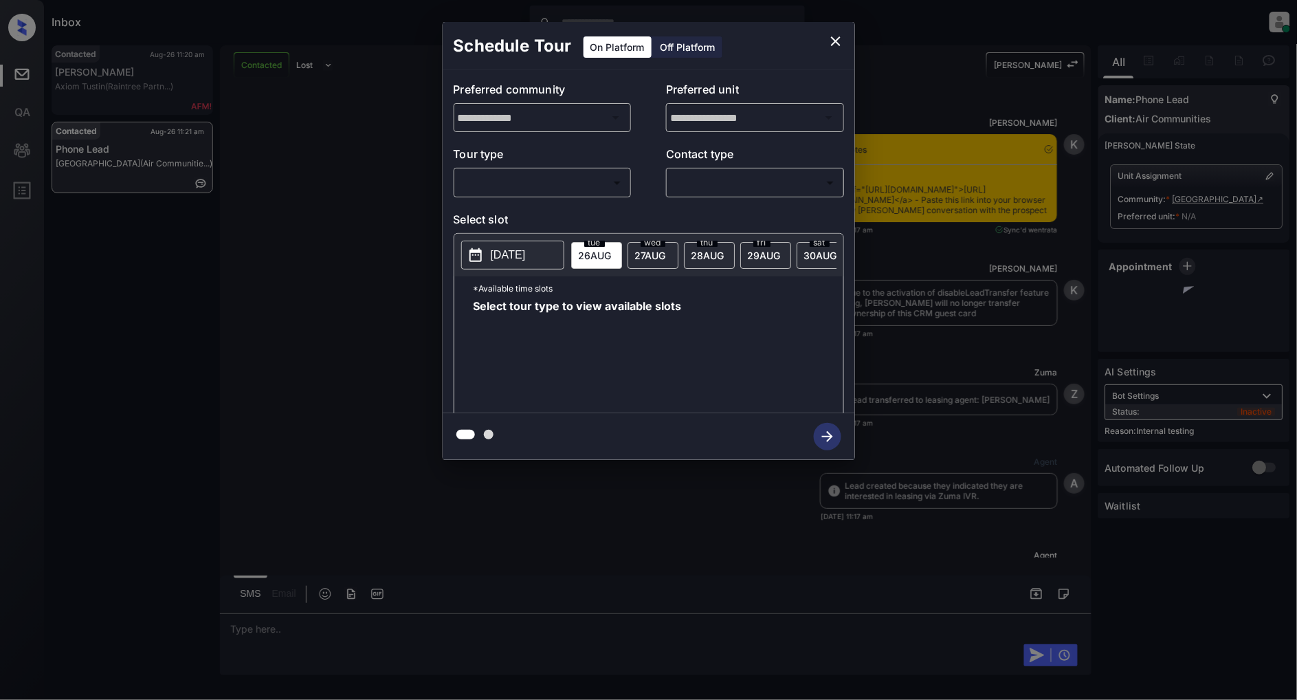
scroll to position [1557, 0]
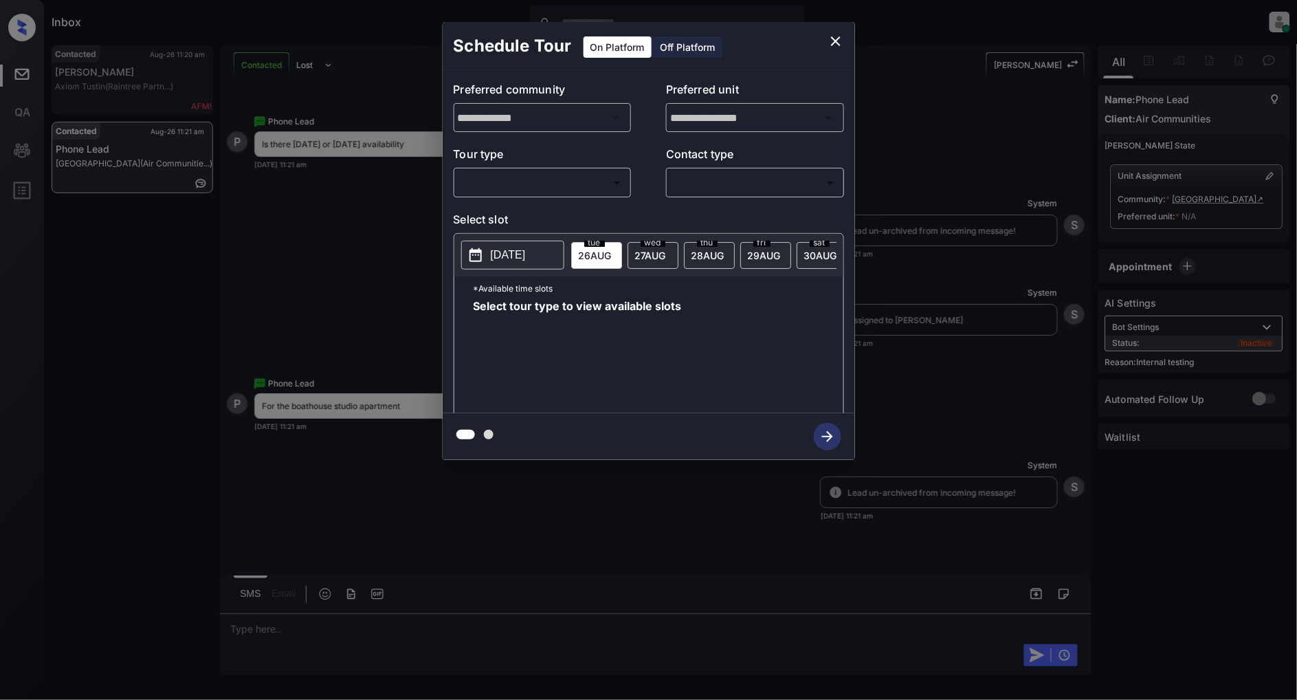
click at [531, 182] on body "Inbox Patrick Deasis Online Set yourself offline Set yourself on break Profile …" at bounding box center [648, 350] width 1297 height 700
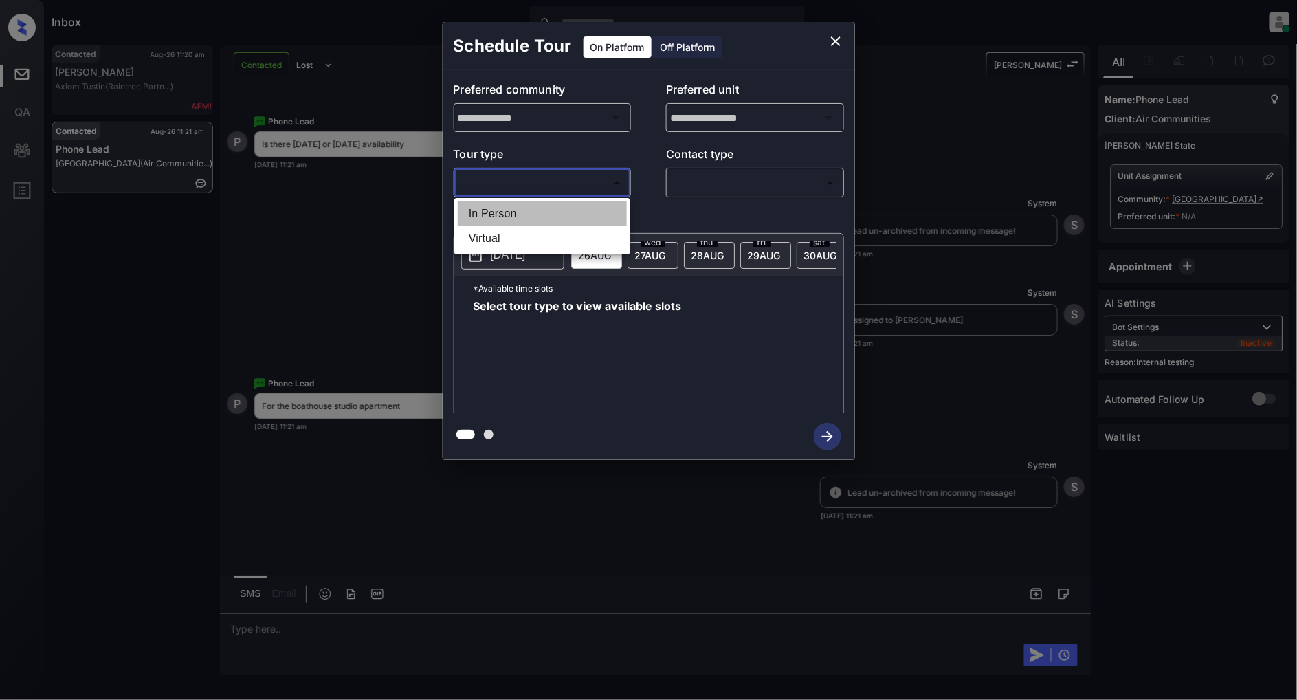
click at [516, 212] on li "In Person" at bounding box center [542, 213] width 169 height 25
type input "********"
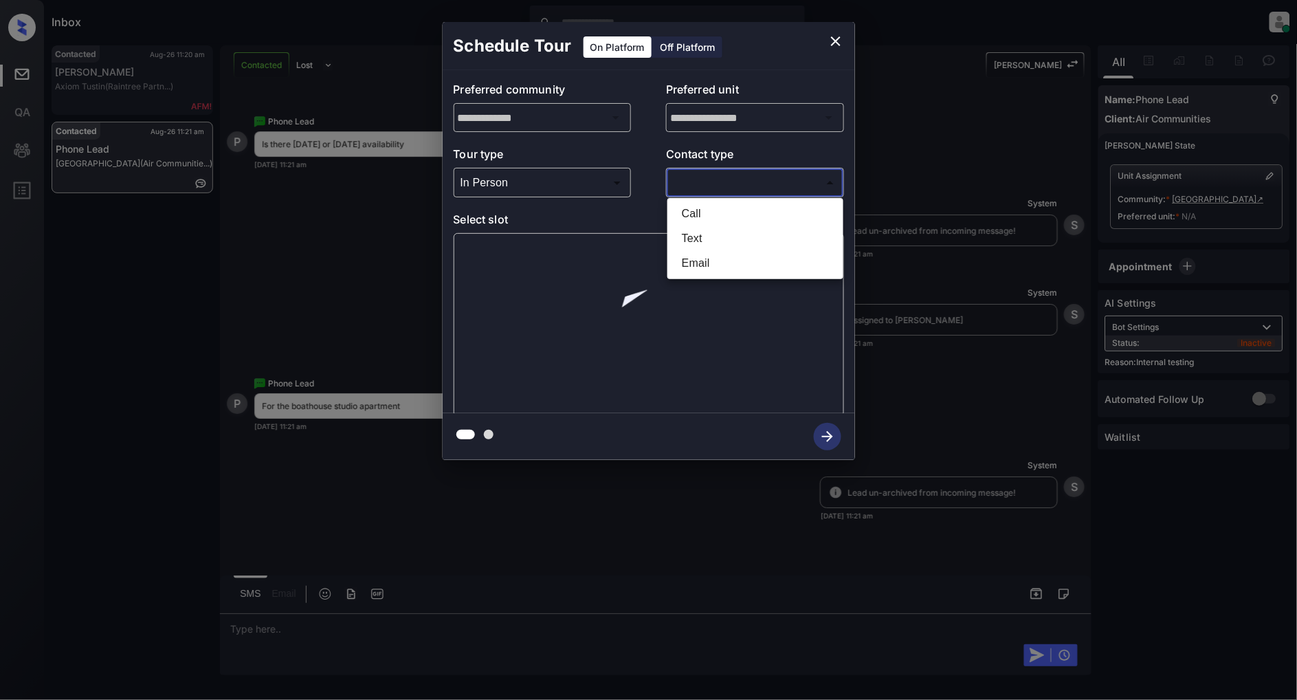
click at [765, 184] on body "Inbox Patrick Deasis Online Set yourself offline Set yourself on break Profile …" at bounding box center [648, 350] width 1297 height 700
click at [703, 228] on li "Text" at bounding box center [755, 238] width 169 height 25
type input "****"
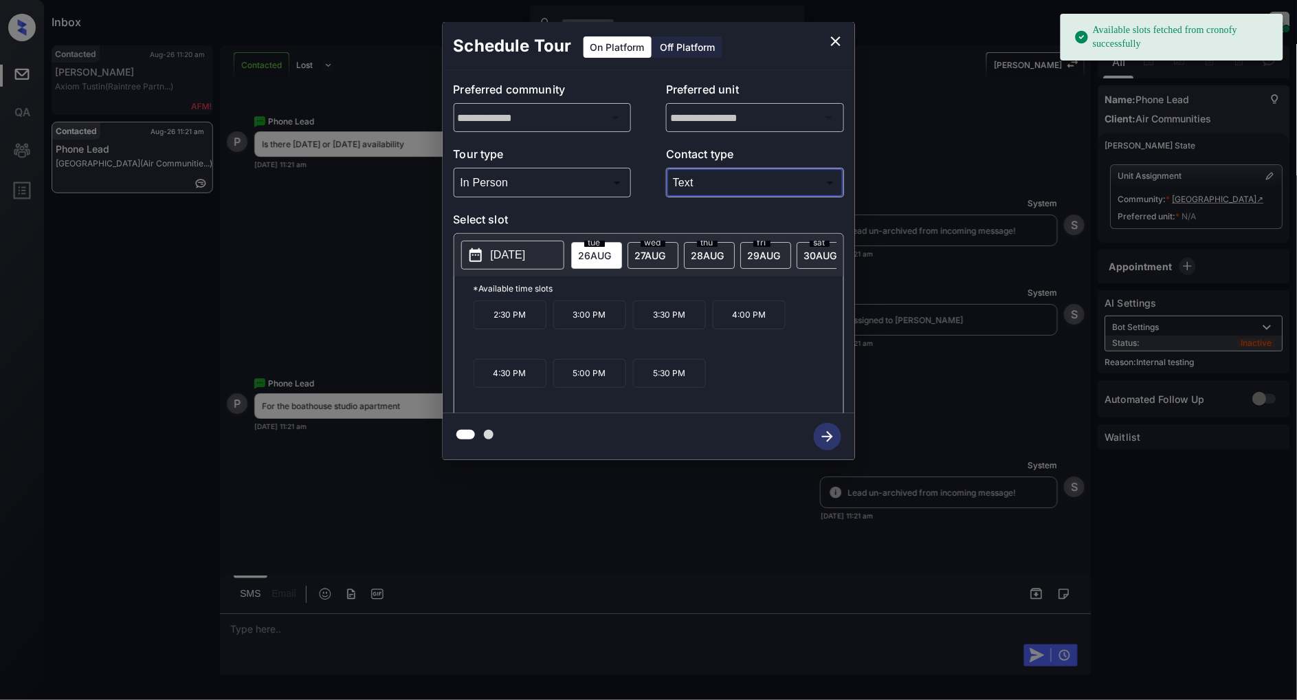
click at [512, 245] on button "2025-08-26" at bounding box center [512, 255] width 103 height 29
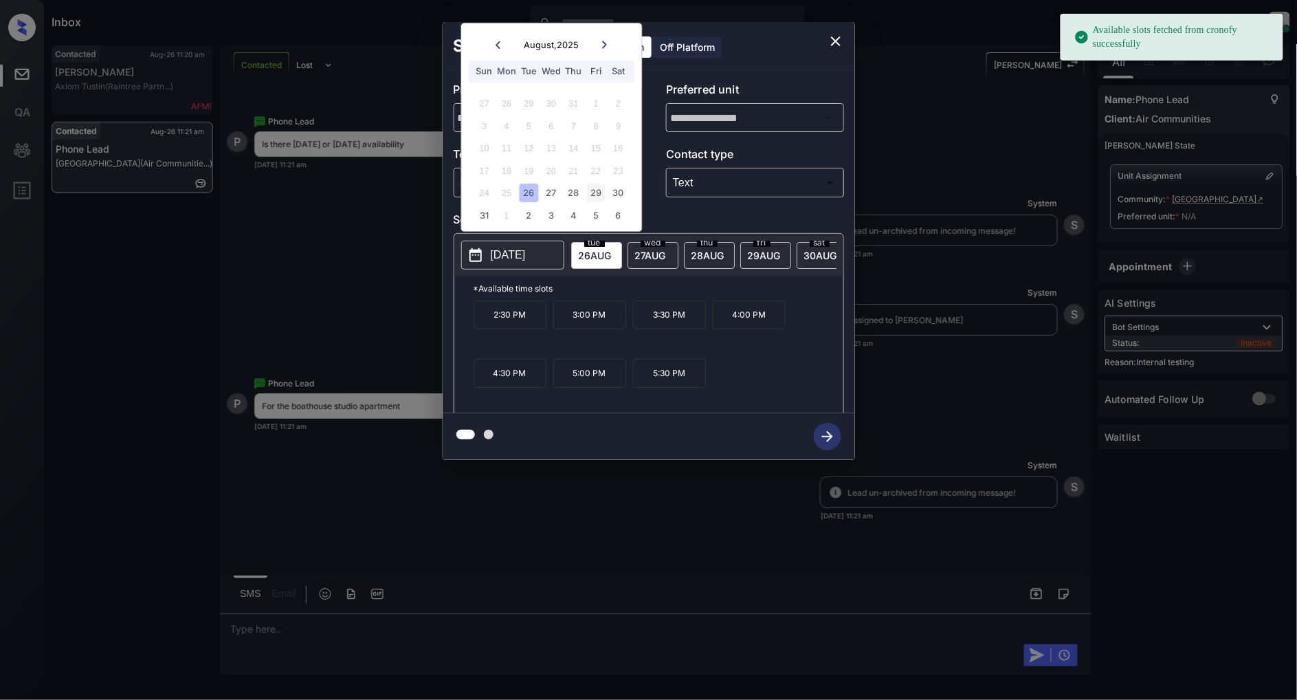
click at [594, 190] on div "29" at bounding box center [596, 193] width 19 height 19
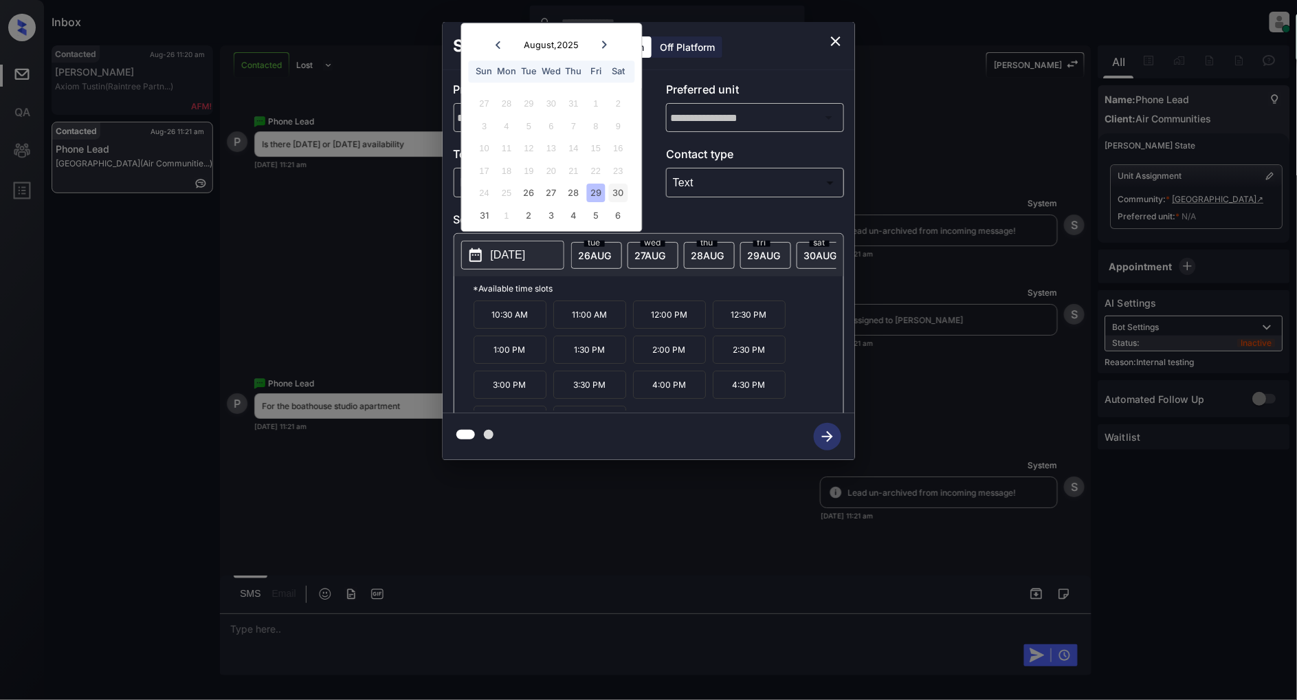
click at [624, 193] on div "30" at bounding box center [618, 193] width 19 height 19
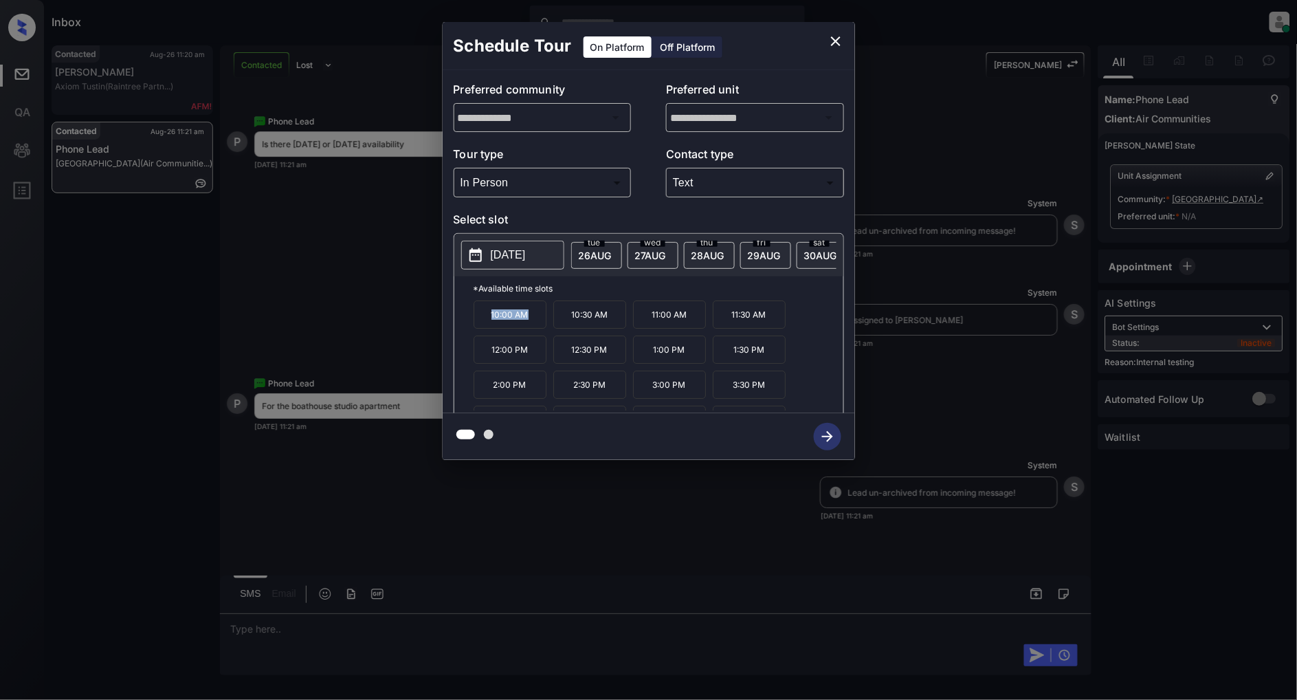
drag, startPoint x: 539, startPoint y: 320, endPoint x: 447, endPoint y: 322, distance: 92.1
click at [447, 322] on div "**********" at bounding box center [649, 241] width 413 height 343
copy p "10:00 AM"
drag, startPoint x: 610, startPoint y: 359, endPoint x: 569, endPoint y: 358, distance: 40.6
click at [569, 358] on p "12:30 PM" at bounding box center [590, 350] width 73 height 28
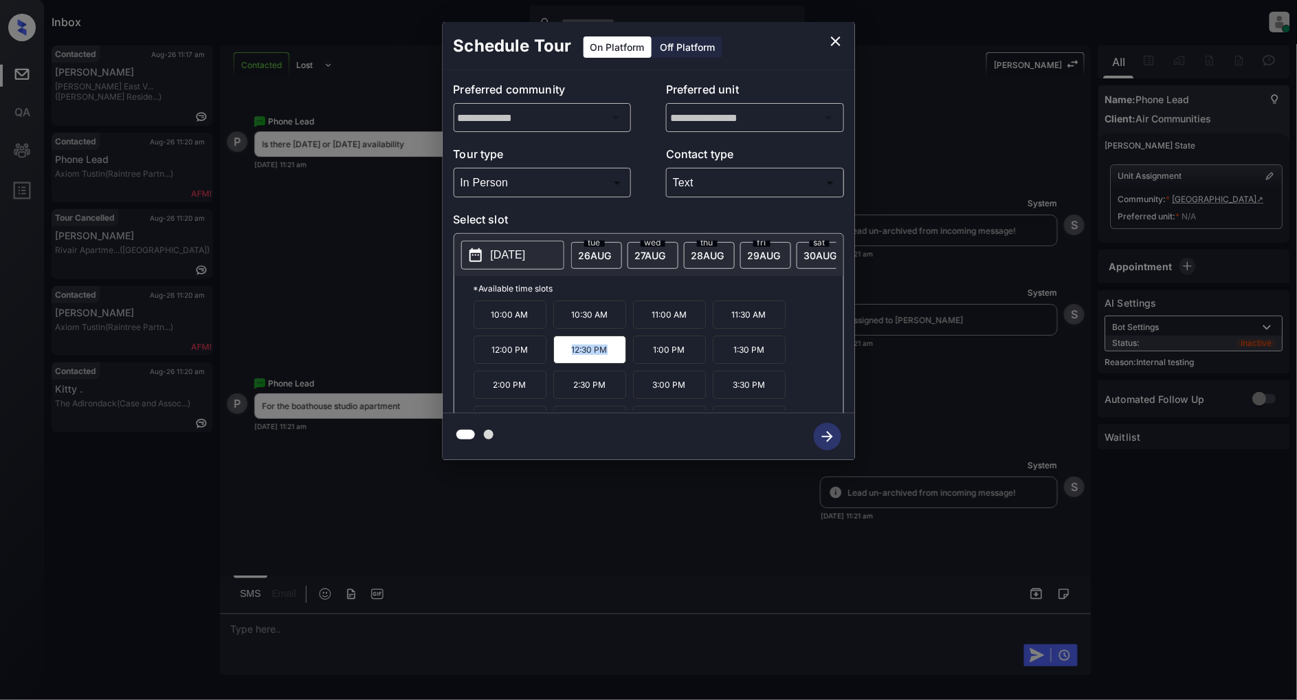
copy p "12:30 PM"
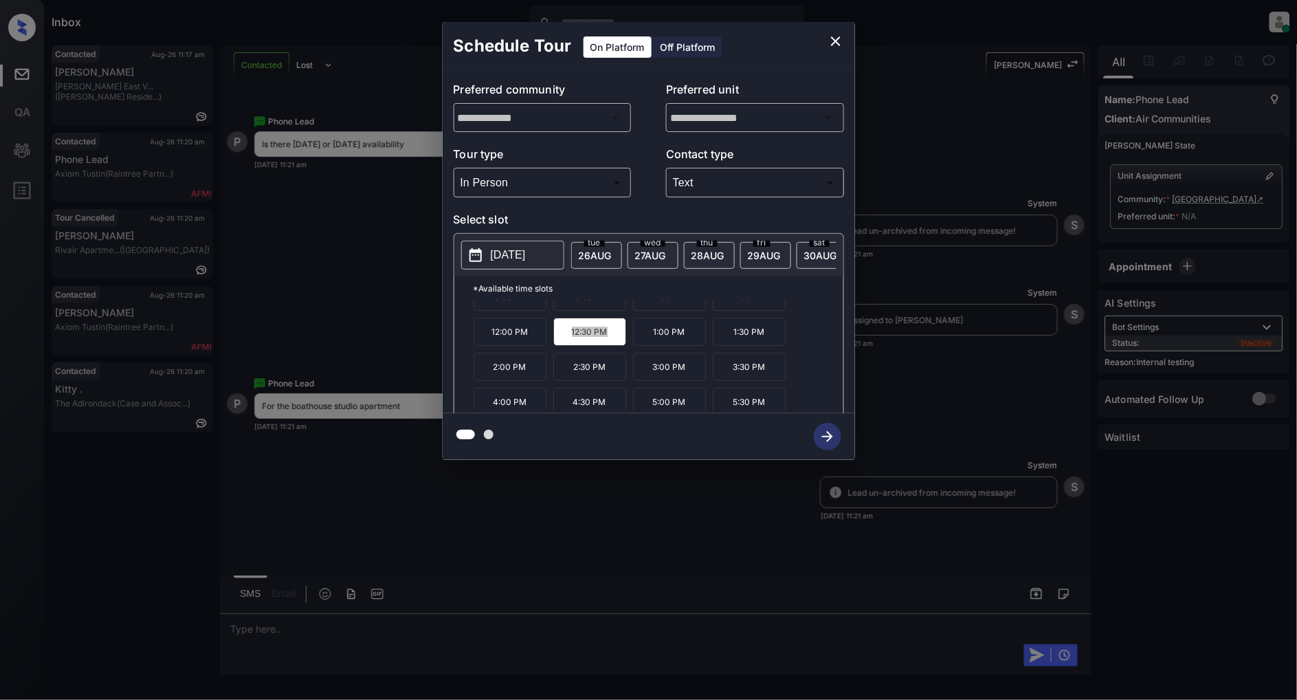
scroll to position [23, 0]
drag, startPoint x: 771, startPoint y: 364, endPoint x: 703, endPoint y: 367, distance: 68.8
click at [703, 367] on div "10:00 AM 10:30 AM 11:00 AM 11:30 AM 12:00 PM 12:30 PM 1:00 PM 1:30 PM 2:00 PM 2…" at bounding box center [659, 355] width 370 height 110
copy div "3:30 PM"
click at [837, 43] on icon "close" at bounding box center [836, 41] width 10 height 10
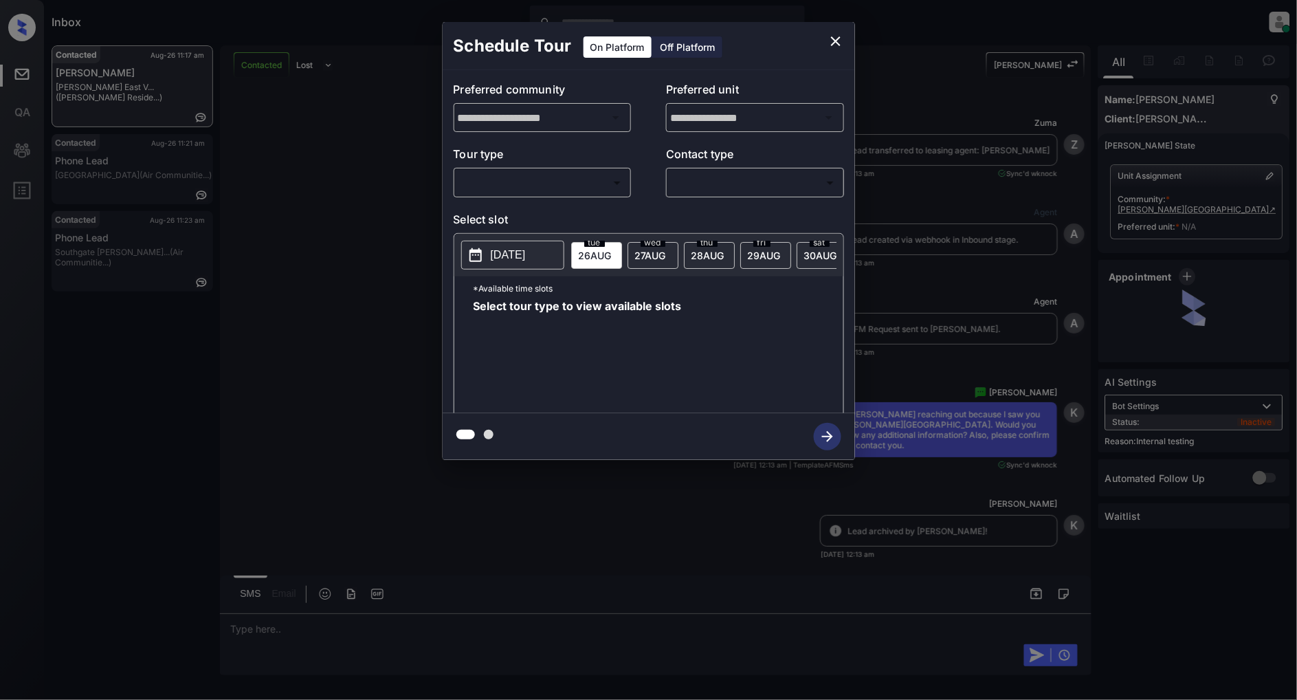
scroll to position [3892, 0]
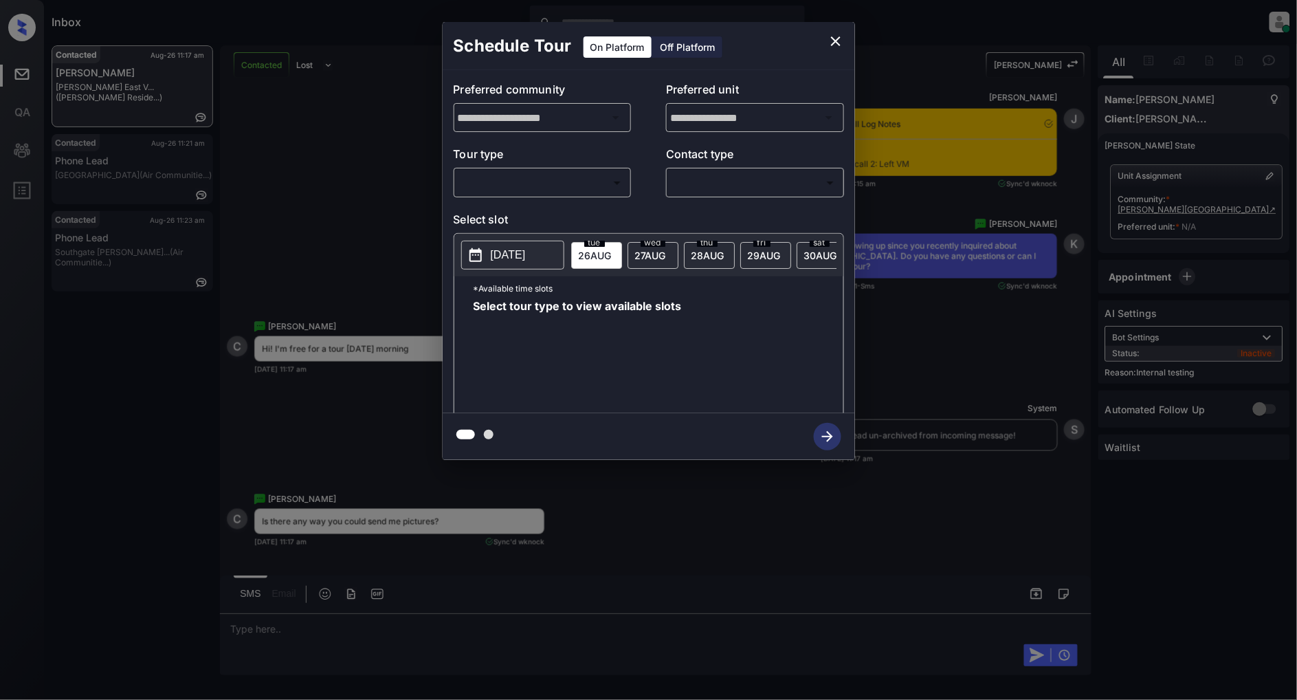
click at [562, 186] on body "Inbox [PERSON_NAME] Online Set yourself offline Set yourself on break Profile S…" at bounding box center [648, 350] width 1297 height 700
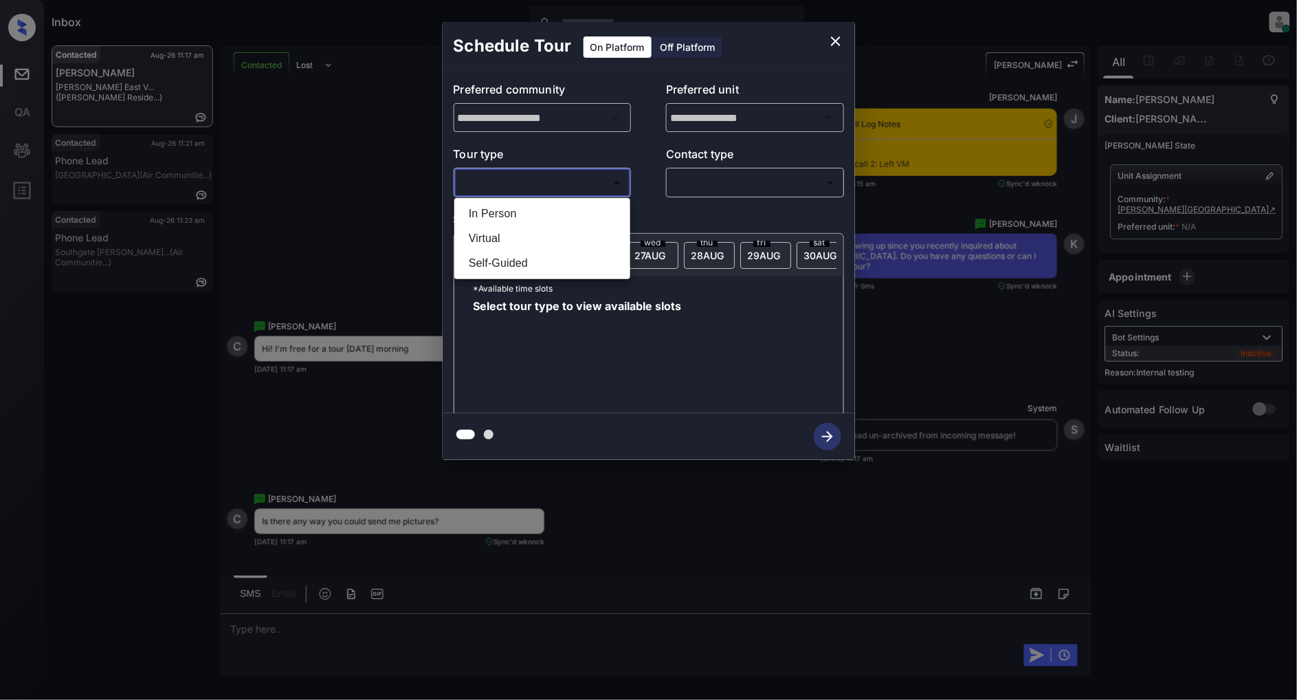
click at [525, 215] on li "In Person" at bounding box center [542, 213] width 169 height 25
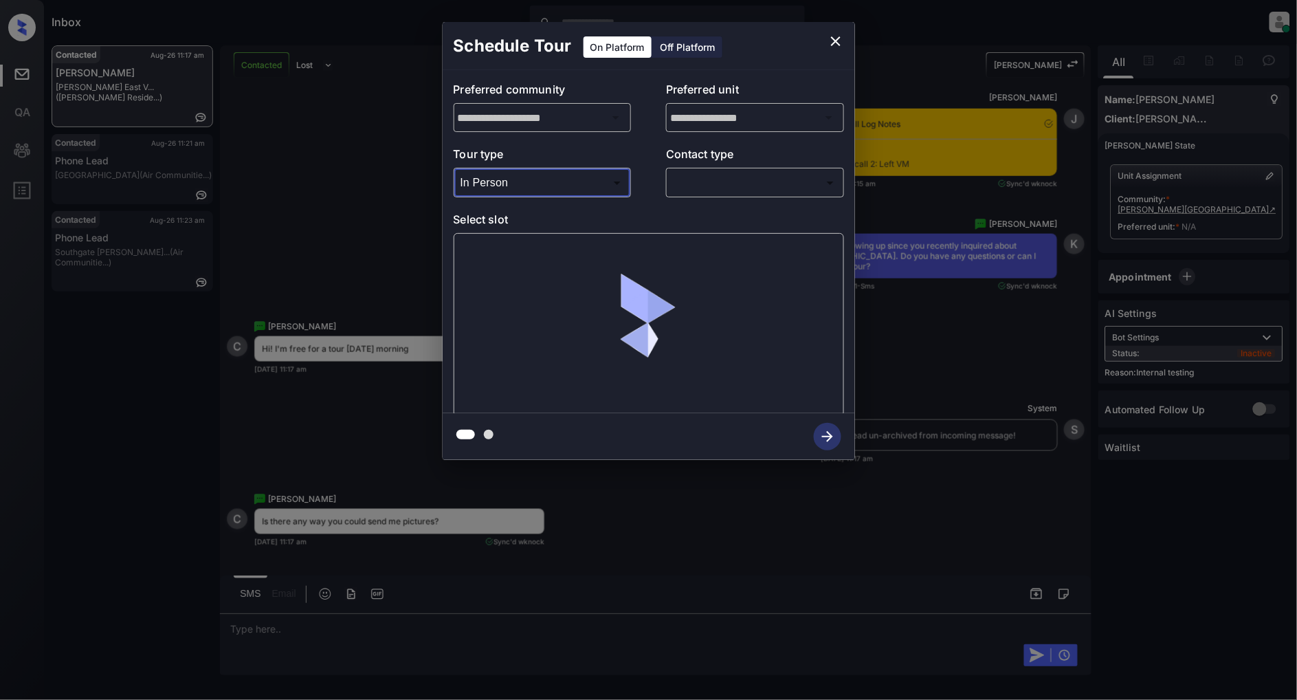
click at [576, 181] on body "Inbox [PERSON_NAME] Online Set yourself offline Set yourself on break Profile S…" at bounding box center [648, 350] width 1297 height 700
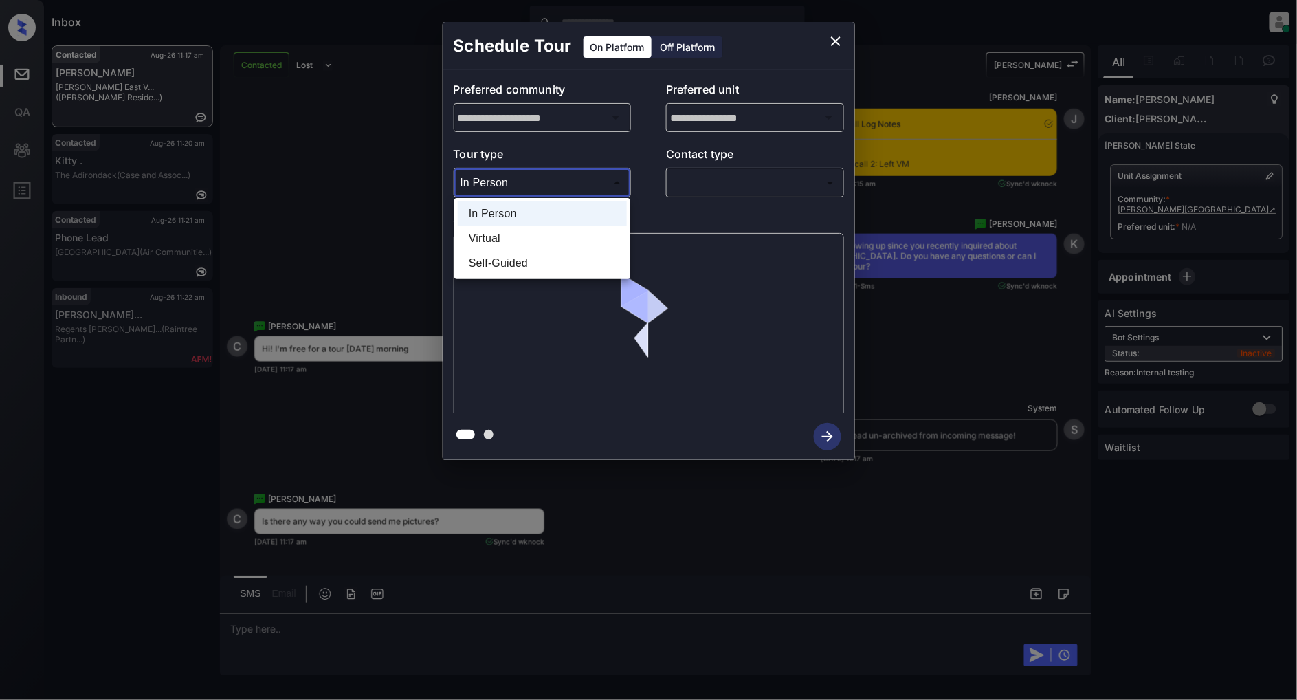
click at [507, 235] on li "Virtual" at bounding box center [542, 238] width 169 height 25
type input "*******"
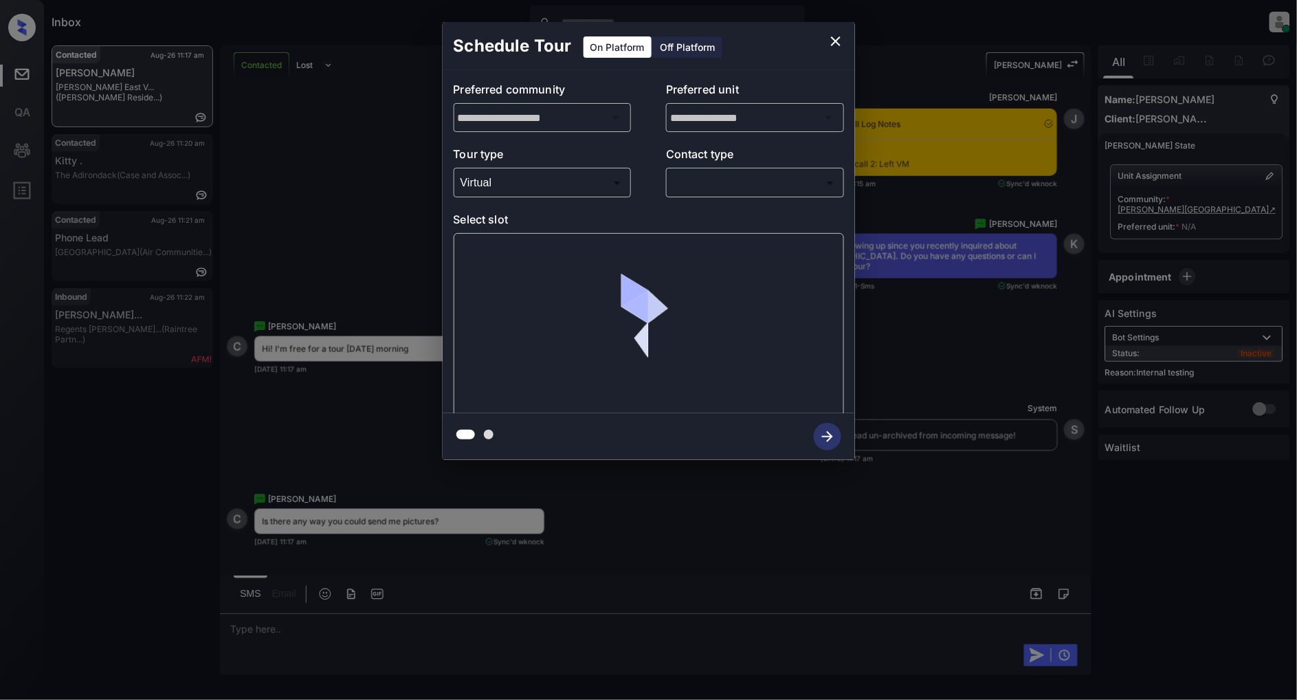
click at [718, 168] on div "​ ​" at bounding box center [755, 183] width 178 height 30
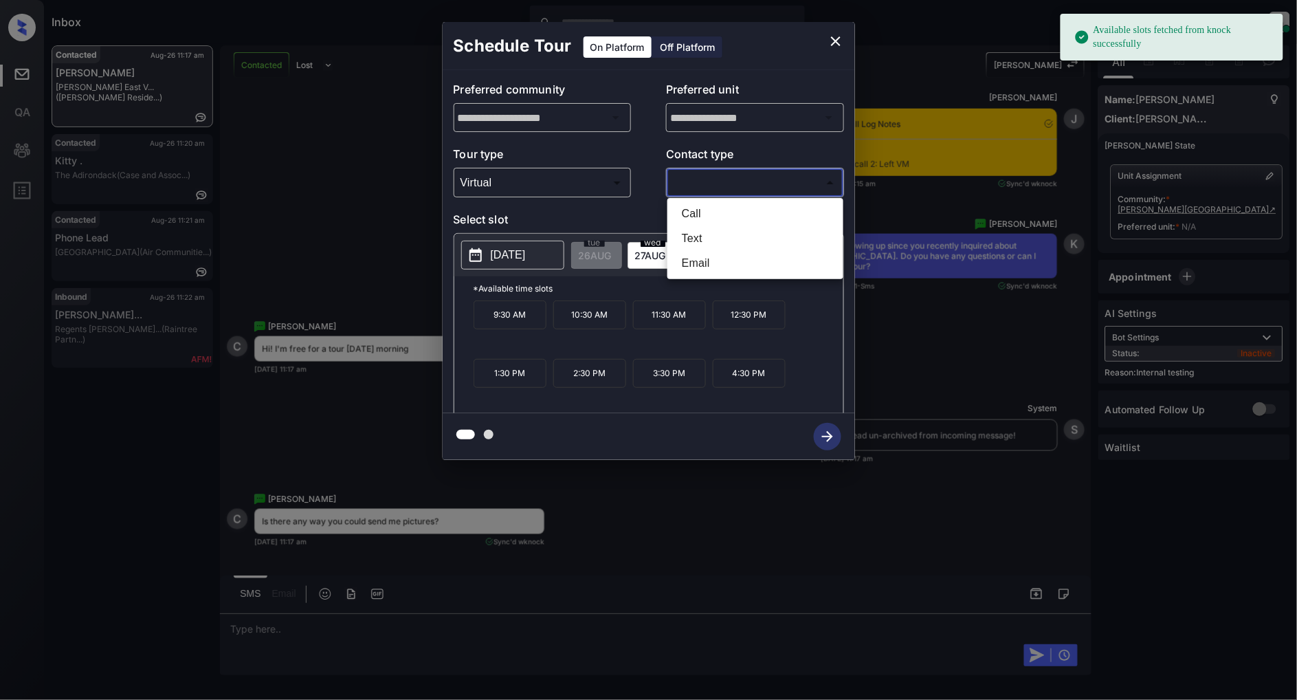
click at [716, 189] on body "Available slots fetched from knock successfully Inbox [PERSON_NAME] Online Set …" at bounding box center [648, 350] width 1297 height 700
click at [712, 237] on li "Text" at bounding box center [755, 238] width 169 height 25
type input "****"
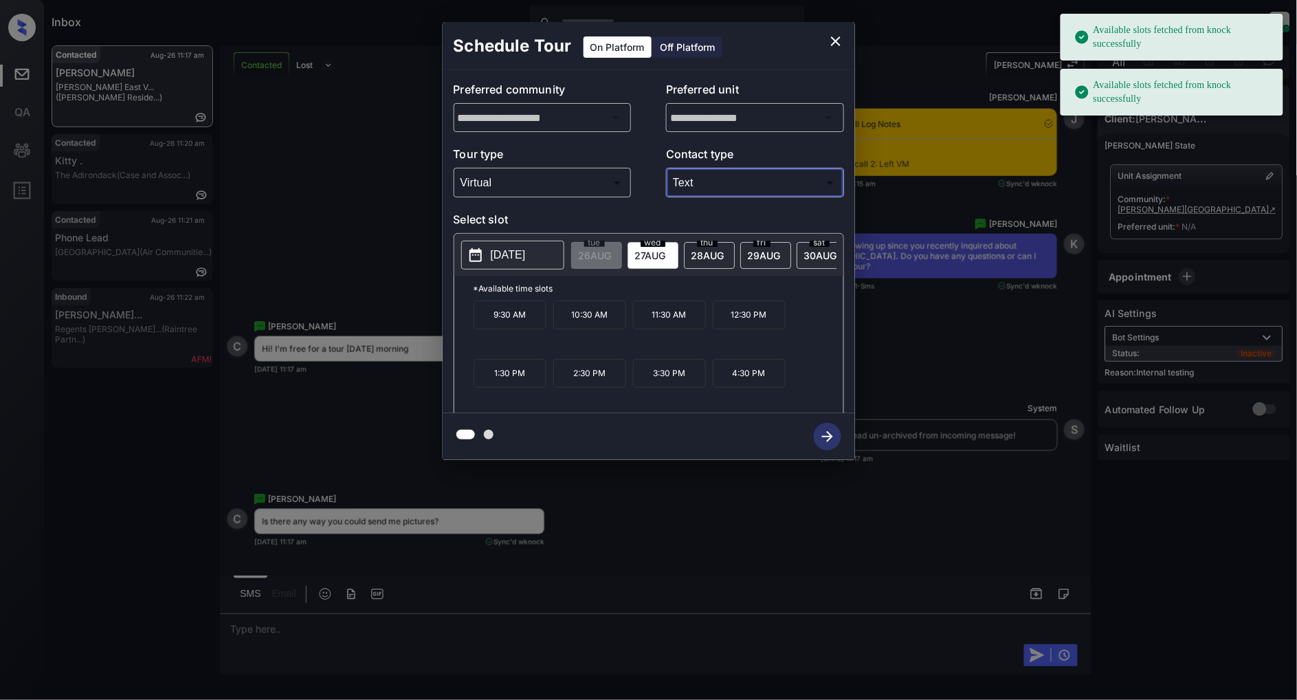
click at [470, 259] on icon at bounding box center [476, 255] width 12 height 14
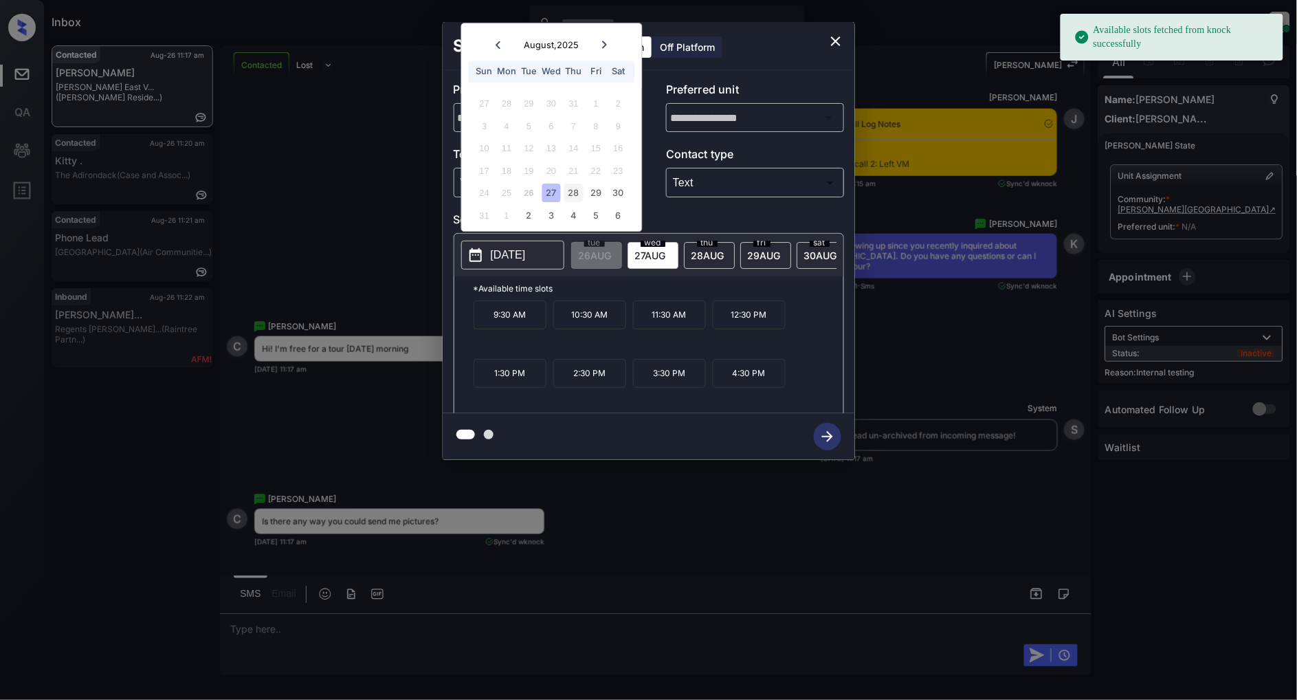
click at [574, 201] on div "28" at bounding box center [574, 193] width 19 height 19
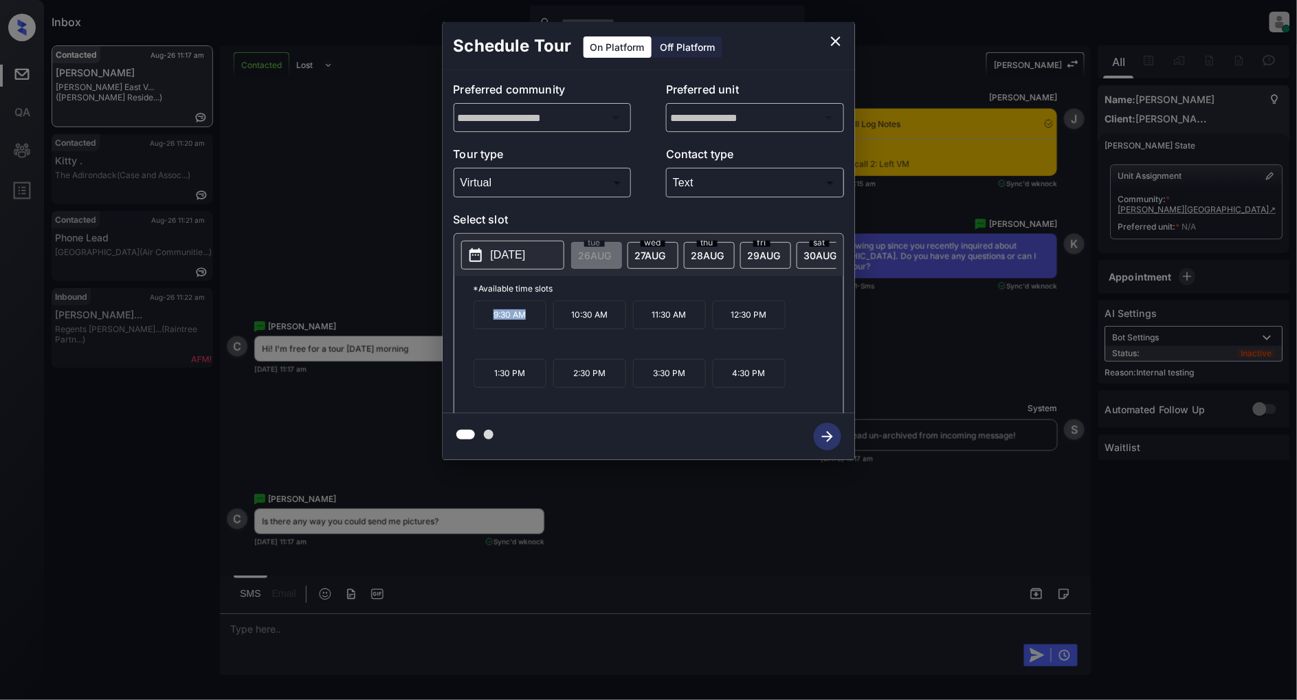
drag, startPoint x: 539, startPoint y: 329, endPoint x: 477, endPoint y: 329, distance: 61.9
click at [477, 329] on p "9:30 AM" at bounding box center [510, 314] width 73 height 29
copy p "9:30 AM"
drag, startPoint x: 692, startPoint y: 320, endPoint x: 642, endPoint y: 323, distance: 50.3
click at [642, 323] on p "11:30 AM" at bounding box center [669, 314] width 73 height 29
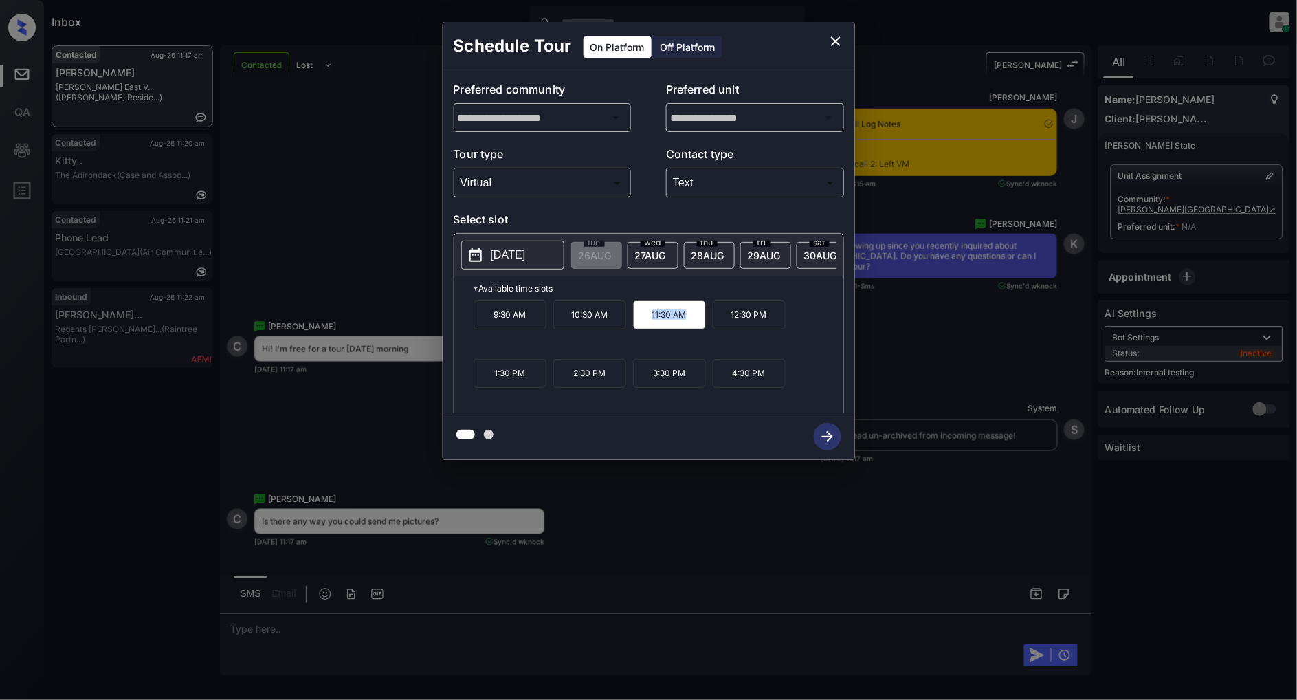
copy p "11:30 AM"
drag, startPoint x: 529, startPoint y: 388, endPoint x: 451, endPoint y: 374, distance: 79.6
click at [451, 374] on div "**********" at bounding box center [649, 241] width 413 height 343
copy p "1:30 PM"
click at [828, 41] on icon "close" at bounding box center [836, 41] width 17 height 17
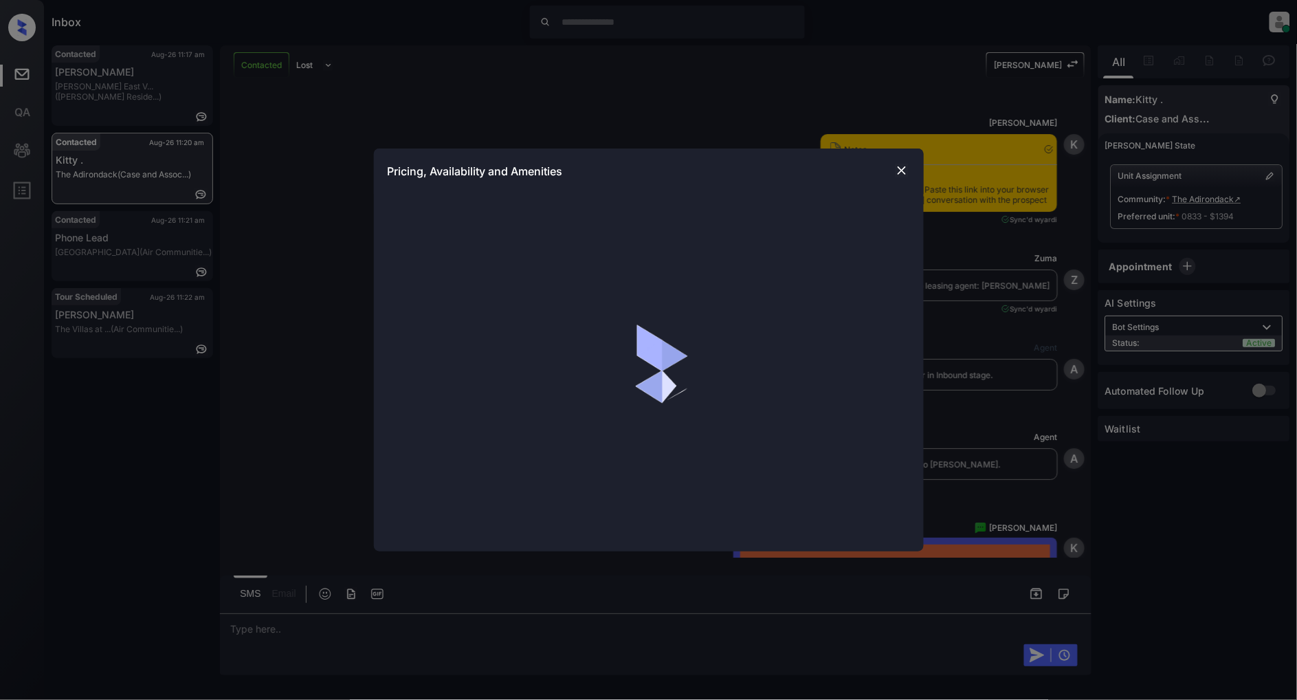
scroll to position [5064, 0]
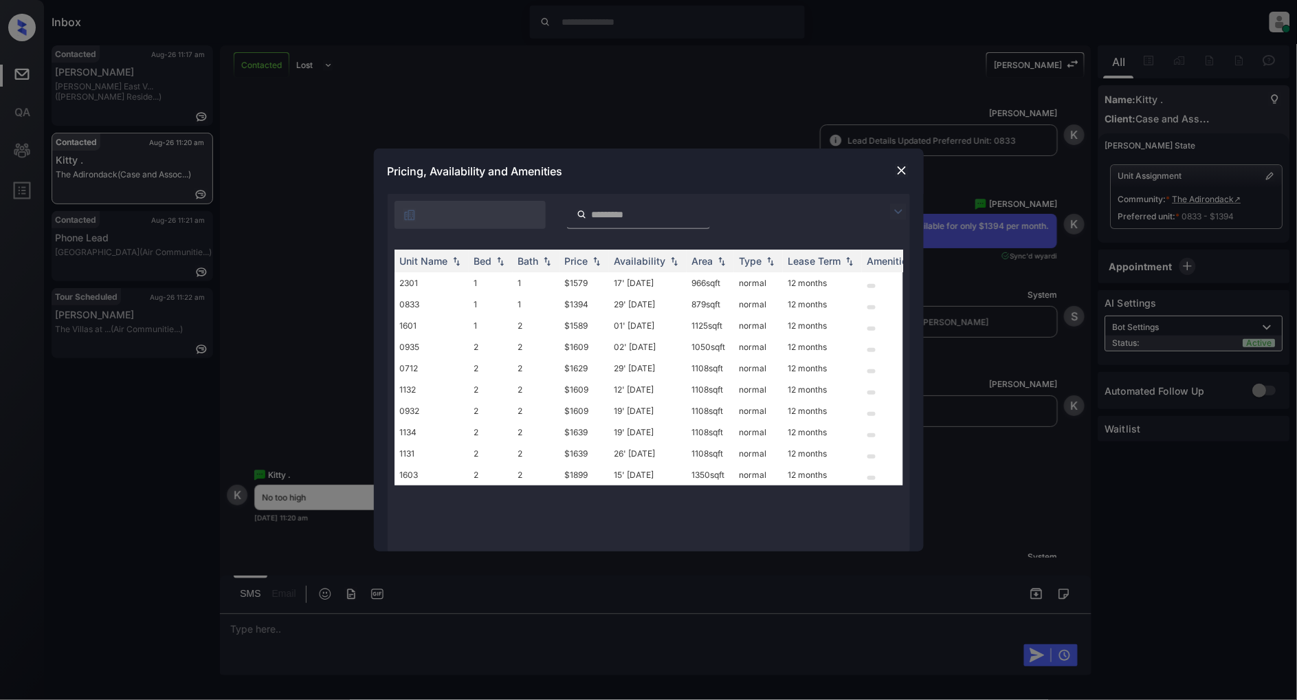
click at [902, 166] on img at bounding box center [902, 171] width 14 height 14
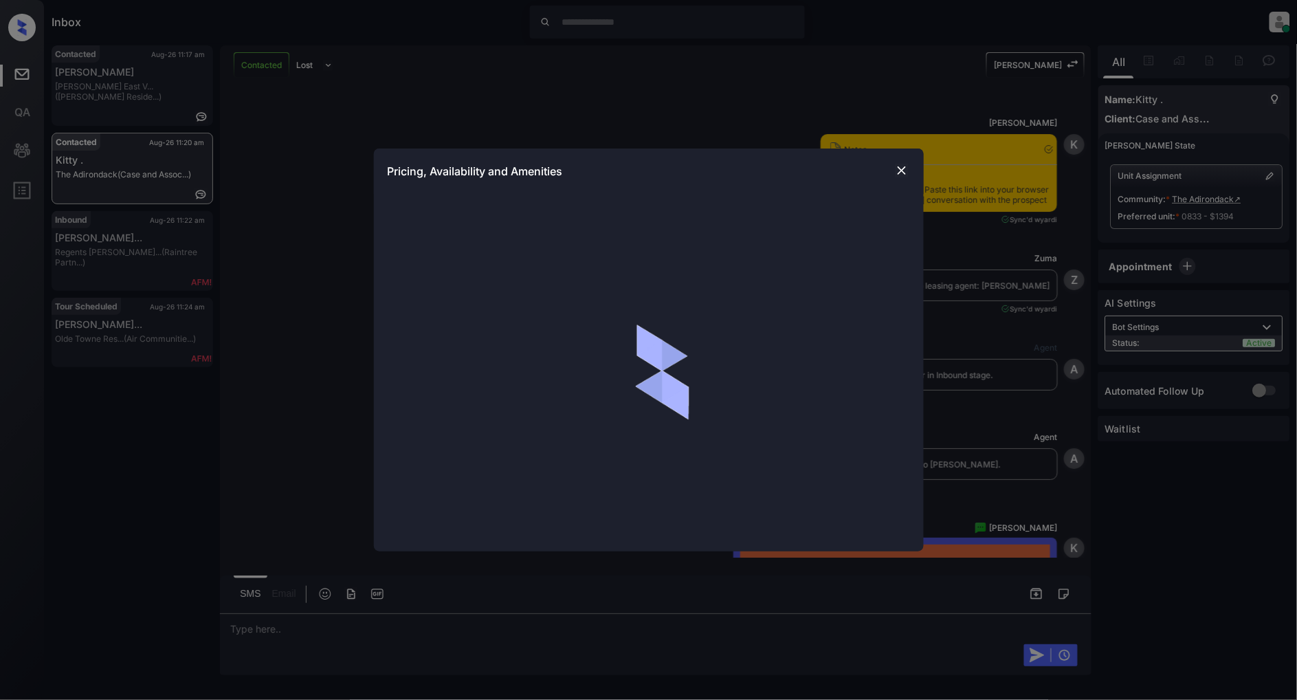
scroll to position [4988, 0]
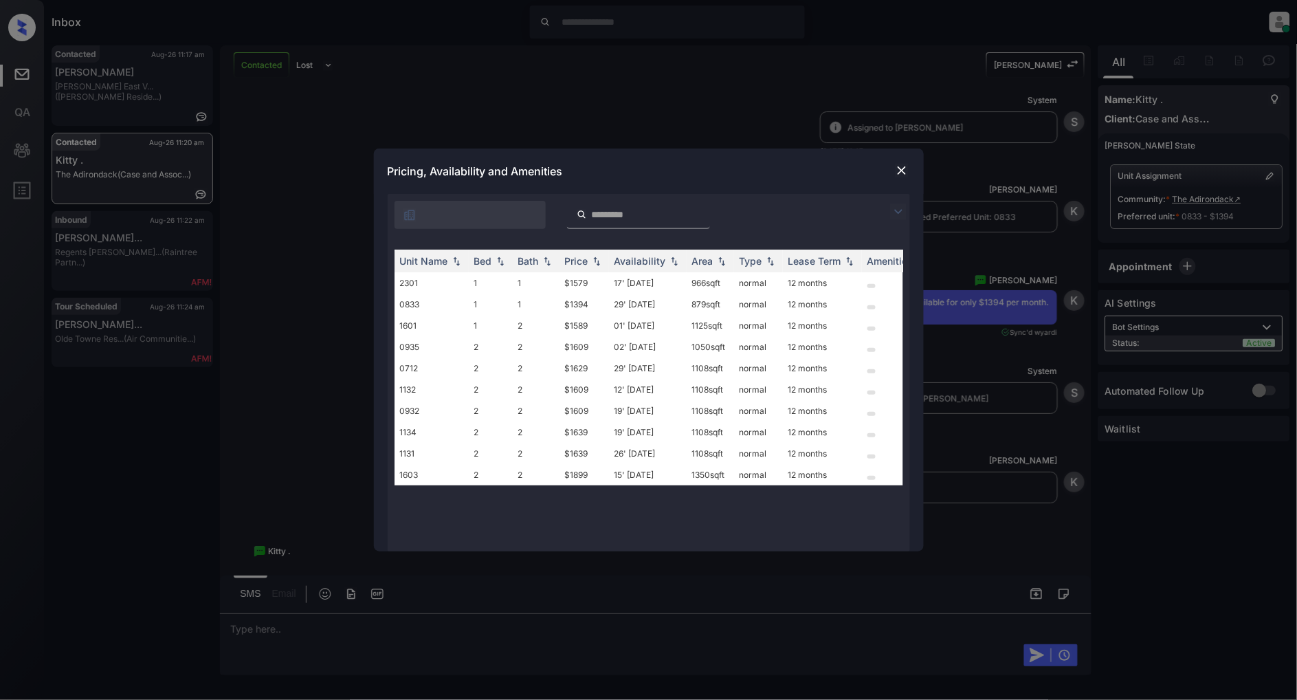
click at [904, 208] on img at bounding box center [898, 212] width 17 height 17
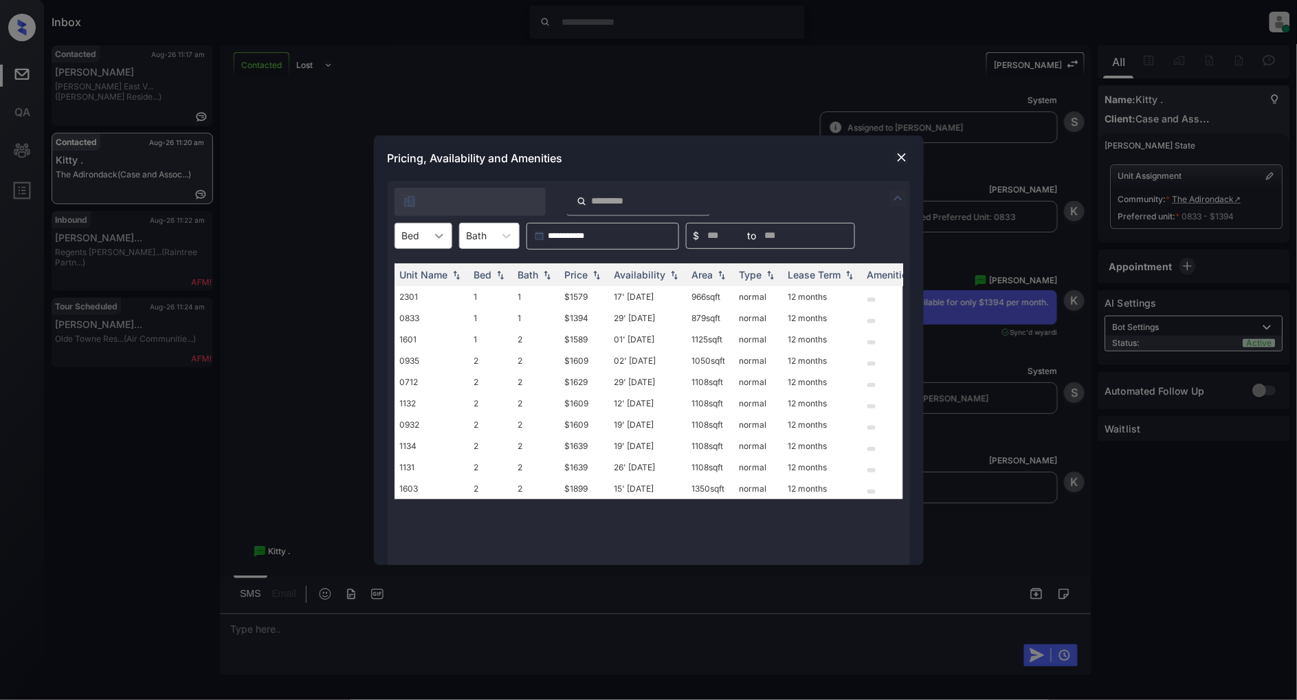
click at [442, 237] on icon at bounding box center [439, 236] width 14 height 14
click at [421, 273] on div "1" at bounding box center [424, 269] width 58 height 25
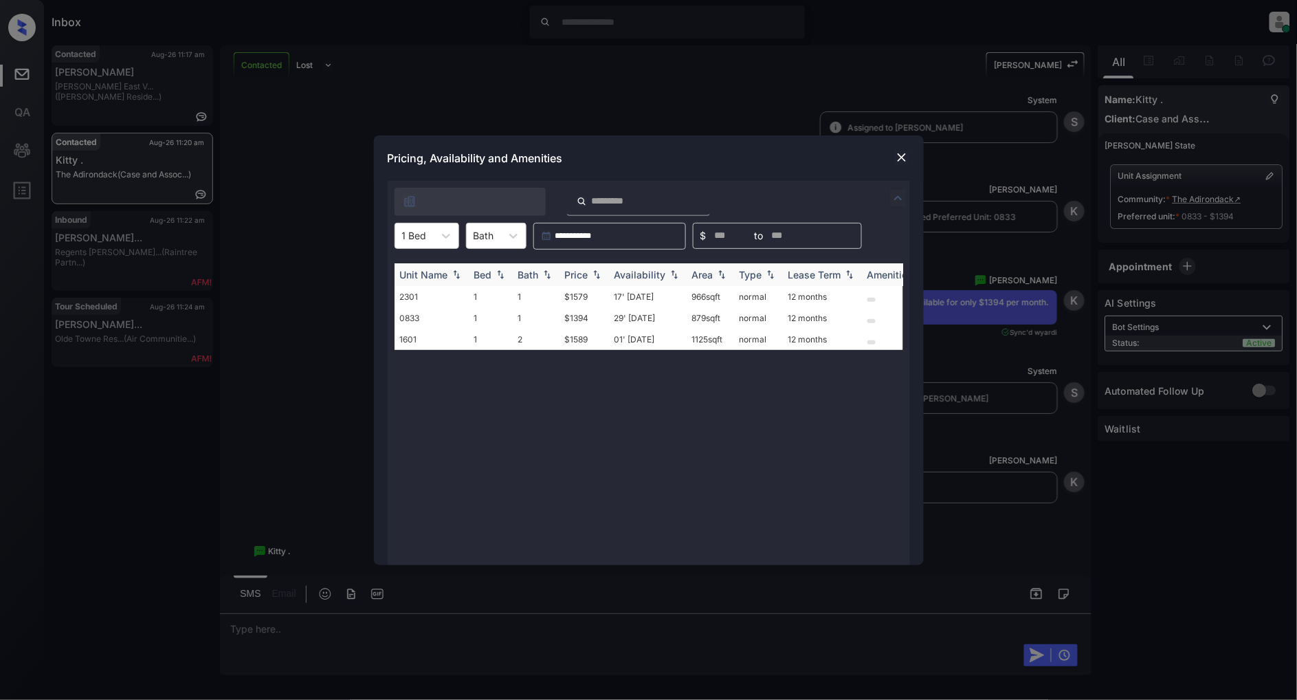
click at [600, 277] on img at bounding box center [597, 275] width 14 height 10
click at [918, 156] on div "Pricing, Availability and Amenities" at bounding box center [649, 157] width 550 height 45
click at [908, 154] on img at bounding box center [902, 158] width 14 height 14
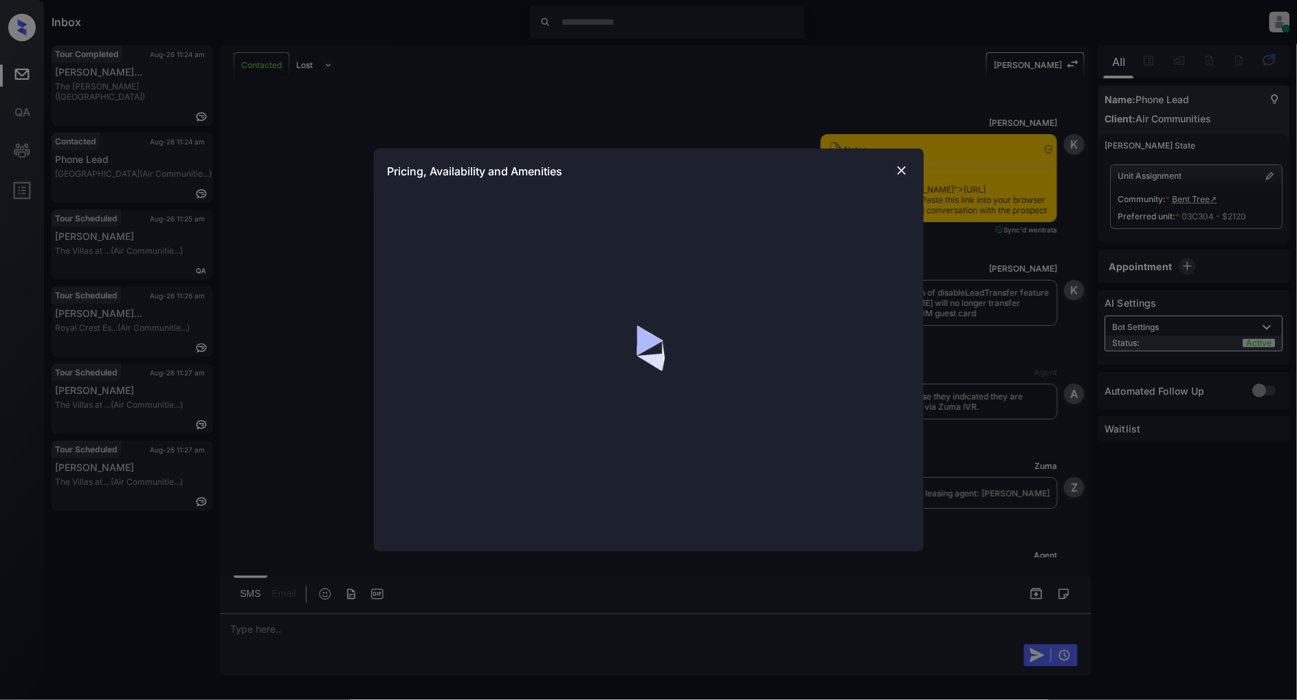
scroll to position [2176, 0]
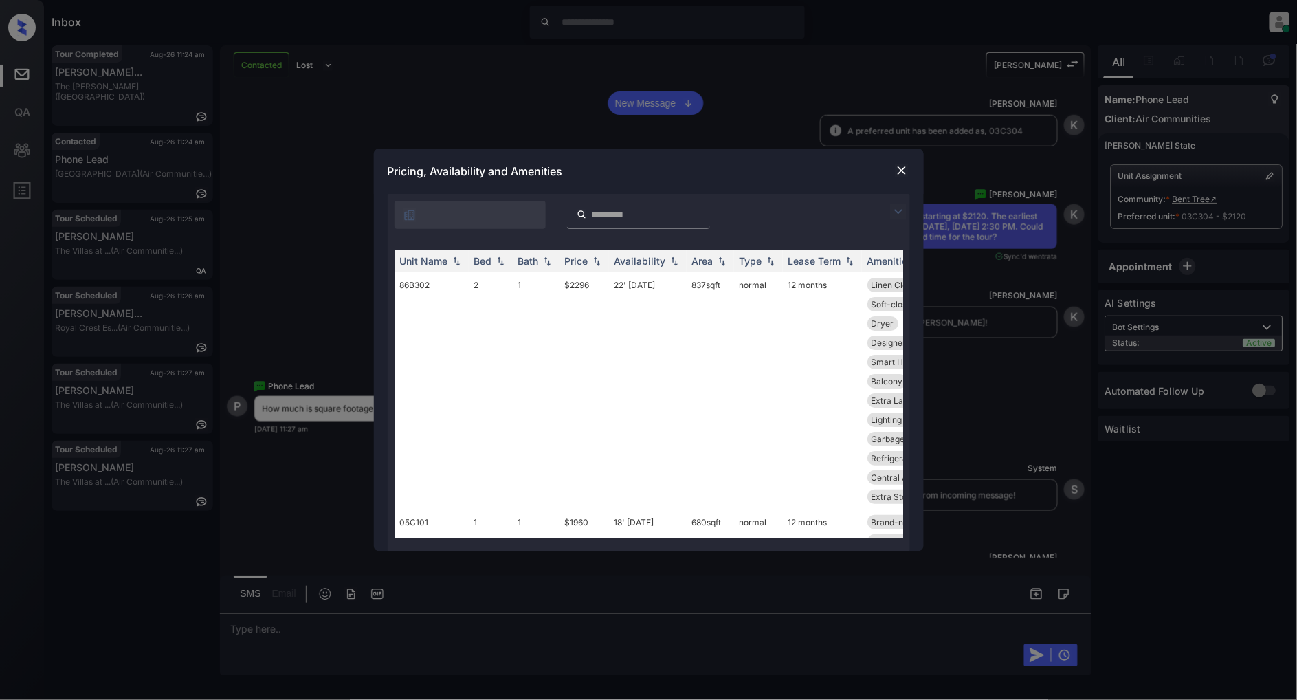
click at [897, 215] on img at bounding box center [898, 212] width 17 height 17
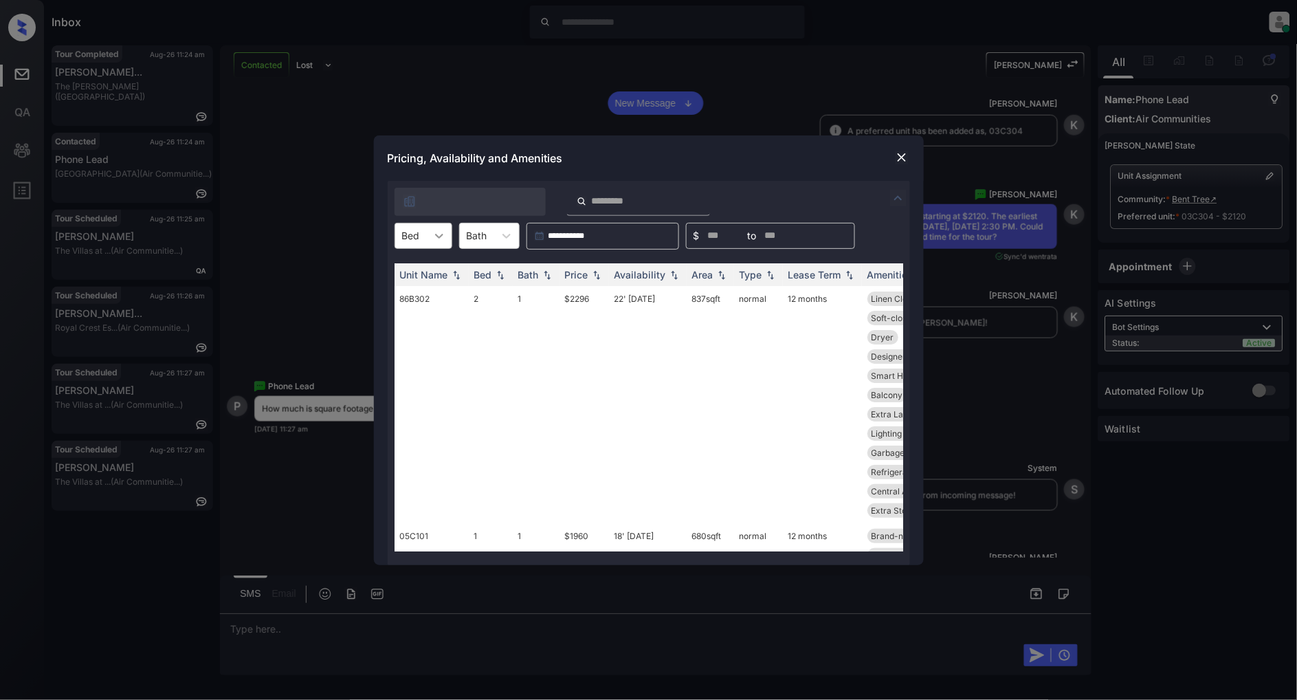
click at [447, 231] on div at bounding box center [439, 235] width 25 height 25
click at [417, 292] on div "2" at bounding box center [424, 294] width 58 height 25
click at [604, 273] on th "Price" at bounding box center [585, 274] width 50 height 23
click at [600, 274] on img at bounding box center [597, 275] width 14 height 10
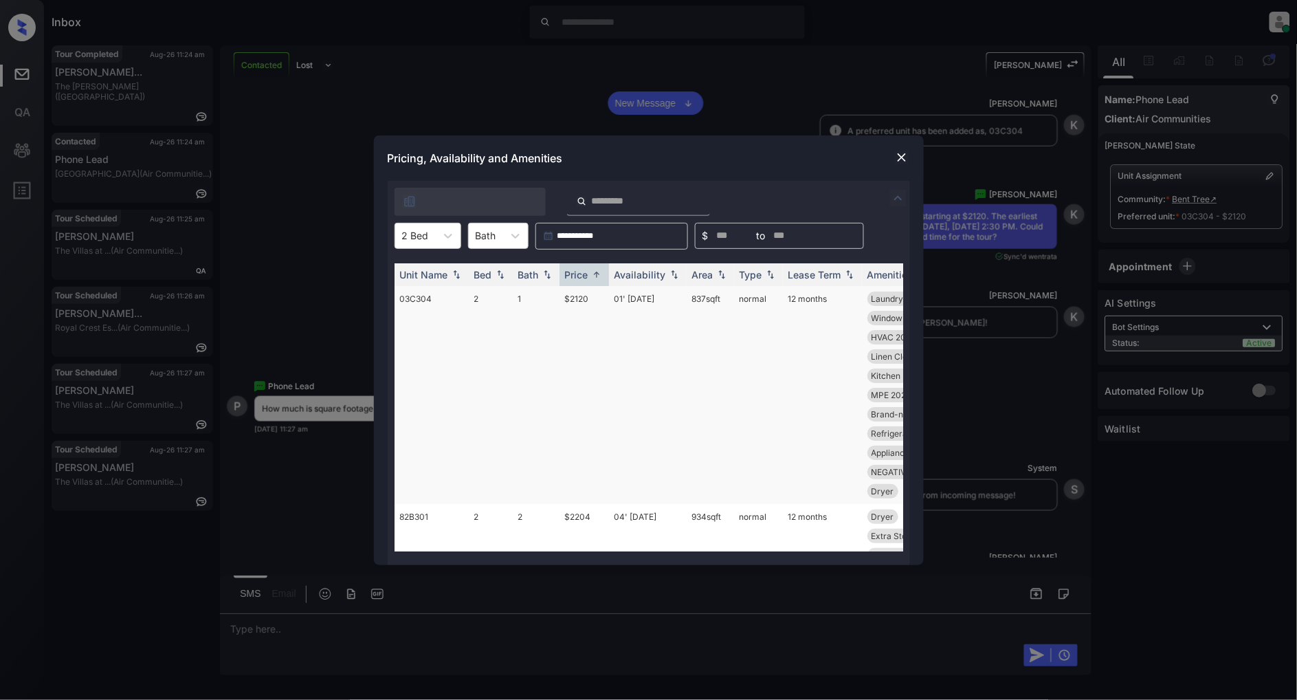
drag, startPoint x: 726, startPoint y: 300, endPoint x: 691, endPoint y: 300, distance: 35.1
click at [691, 300] on td "837 sqft" at bounding box center [710, 395] width 47 height 218
copy td "837 sqft"
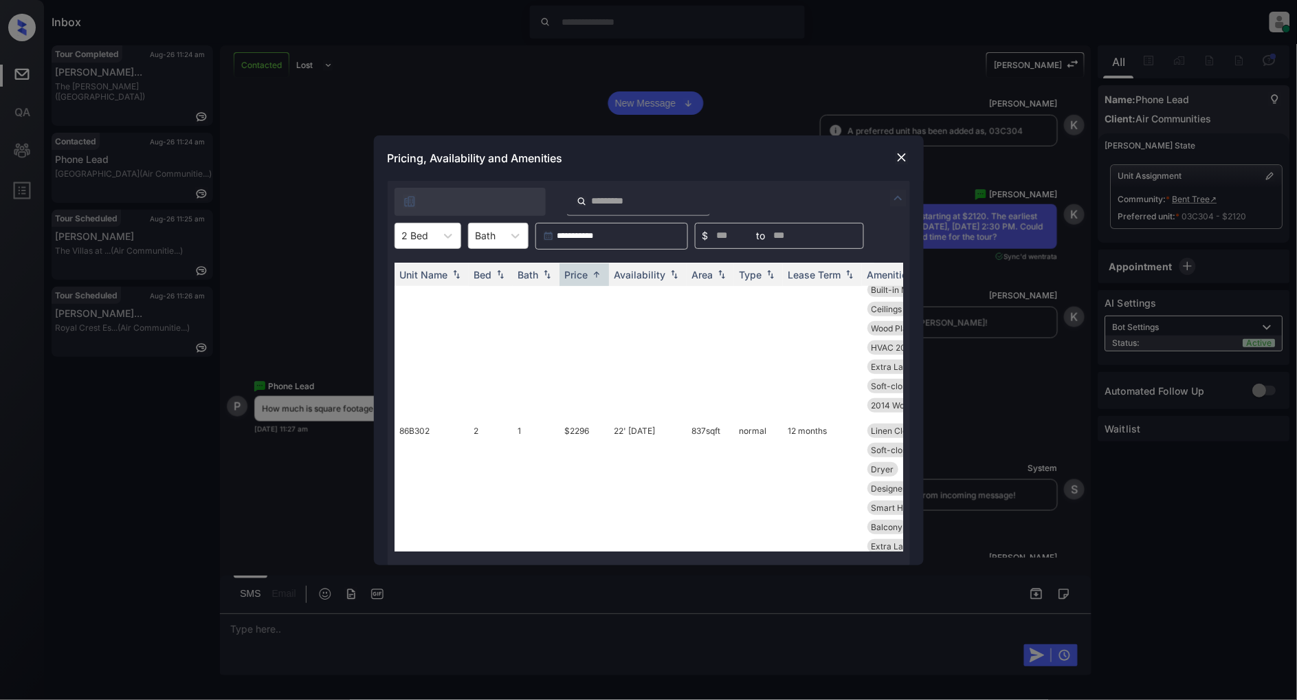
scroll to position [305, 0]
click at [724, 270] on img at bounding box center [722, 275] width 14 height 10
click at [722, 273] on img at bounding box center [722, 275] width 14 height 10
click at [718, 271] on img at bounding box center [722, 275] width 14 height 10
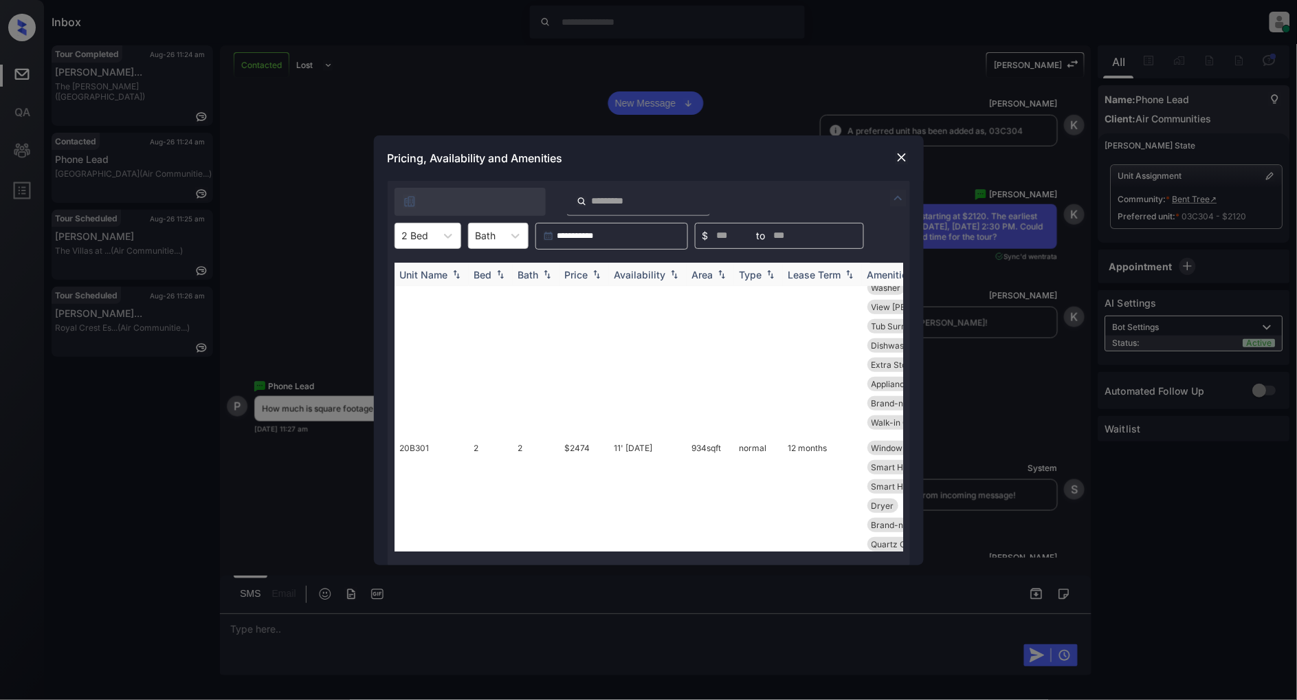
click at [718, 265] on th "Area" at bounding box center [710, 274] width 47 height 23
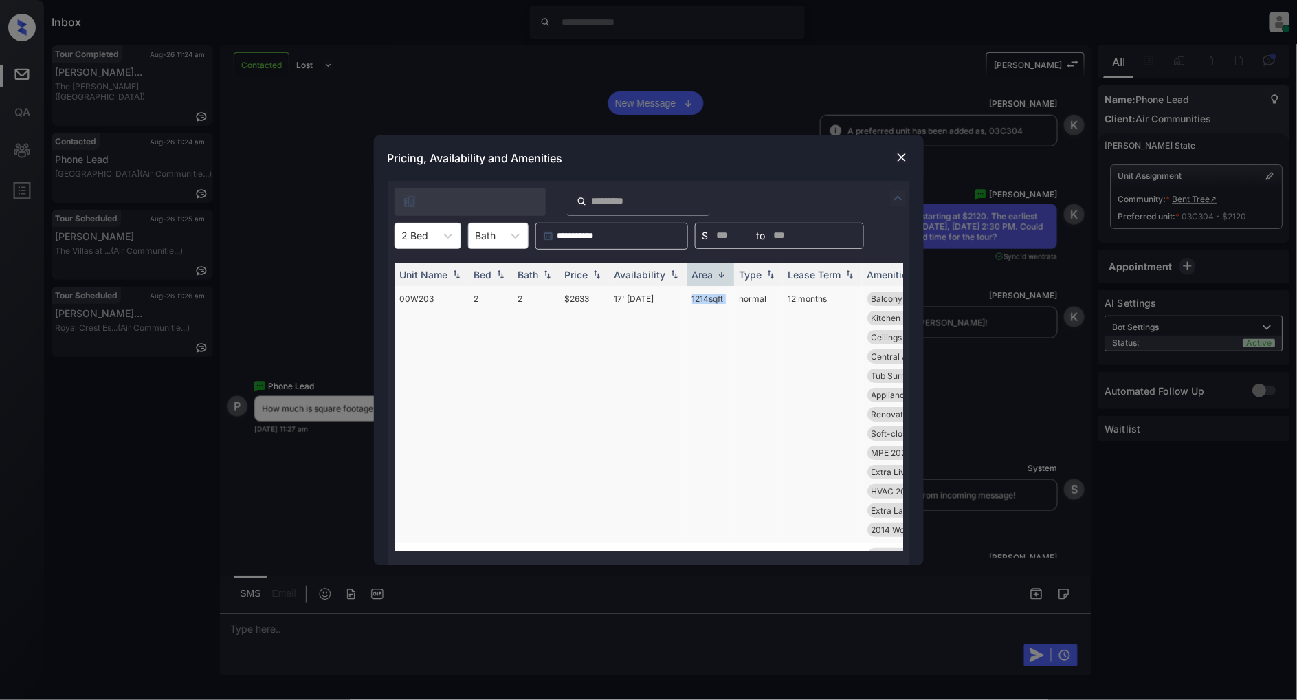
drag, startPoint x: 734, startPoint y: 300, endPoint x: 691, endPoint y: 303, distance: 43.5
click at [691, 303] on tr "00W203 2 2 $2633 17' [DATE] sqft normal 12 months Balcony Appliances Stai... Dr…" at bounding box center [754, 414] width 719 height 256
click at [717, 271] on img at bounding box center [722, 275] width 14 height 10
click at [725, 298] on td "837 sqft" at bounding box center [710, 404] width 47 height 237
drag, startPoint x: 725, startPoint y: 298, endPoint x: 683, endPoint y: 303, distance: 42.2
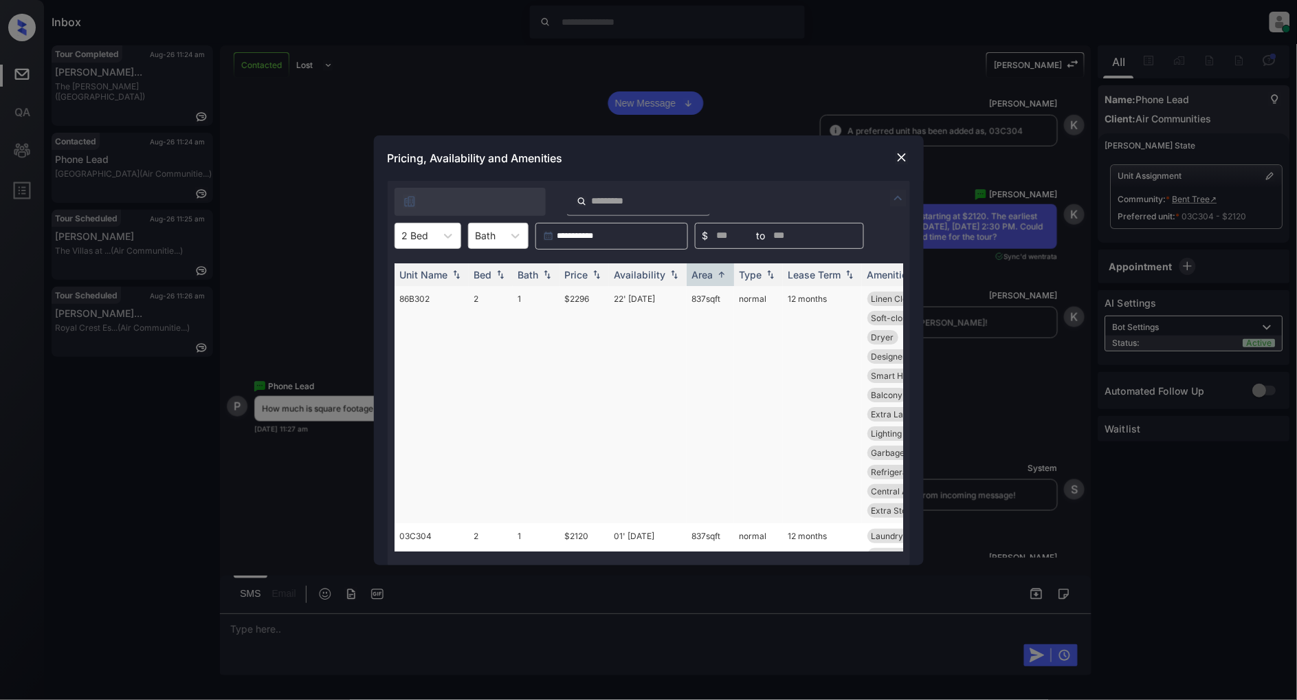
click at [683, 303] on tr "86B302 2 1 $2296 22' [DATE] 837 sqft normal 12 months Linen Closet Laundry Room…" at bounding box center [754, 404] width 719 height 237
copy tr "837 sqft"
click at [717, 276] on img at bounding box center [722, 275] width 14 height 10
click at [719, 278] on img at bounding box center [722, 275] width 14 height 10
click at [730, 299] on td "1214 sqft" at bounding box center [710, 414] width 47 height 256
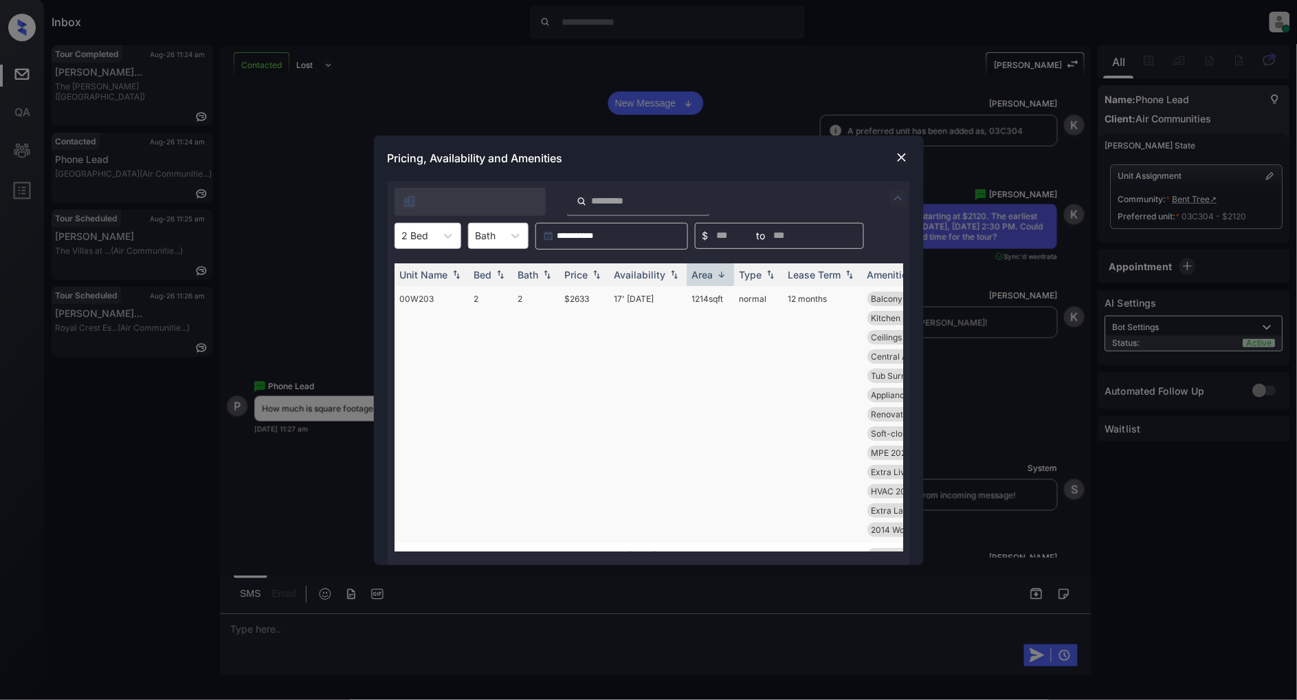
drag, startPoint x: 732, startPoint y: 299, endPoint x: 678, endPoint y: 300, distance: 53.7
click at [678, 300] on tr "00W203 2 2 $2633 17' [DATE] sqft normal 12 months Balcony Appliances Stai... Dr…" at bounding box center [754, 414] width 719 height 256
copy tr "1214 sqft"
click at [905, 153] on img at bounding box center [902, 158] width 14 height 14
